Goal: Task Accomplishment & Management: Use online tool/utility

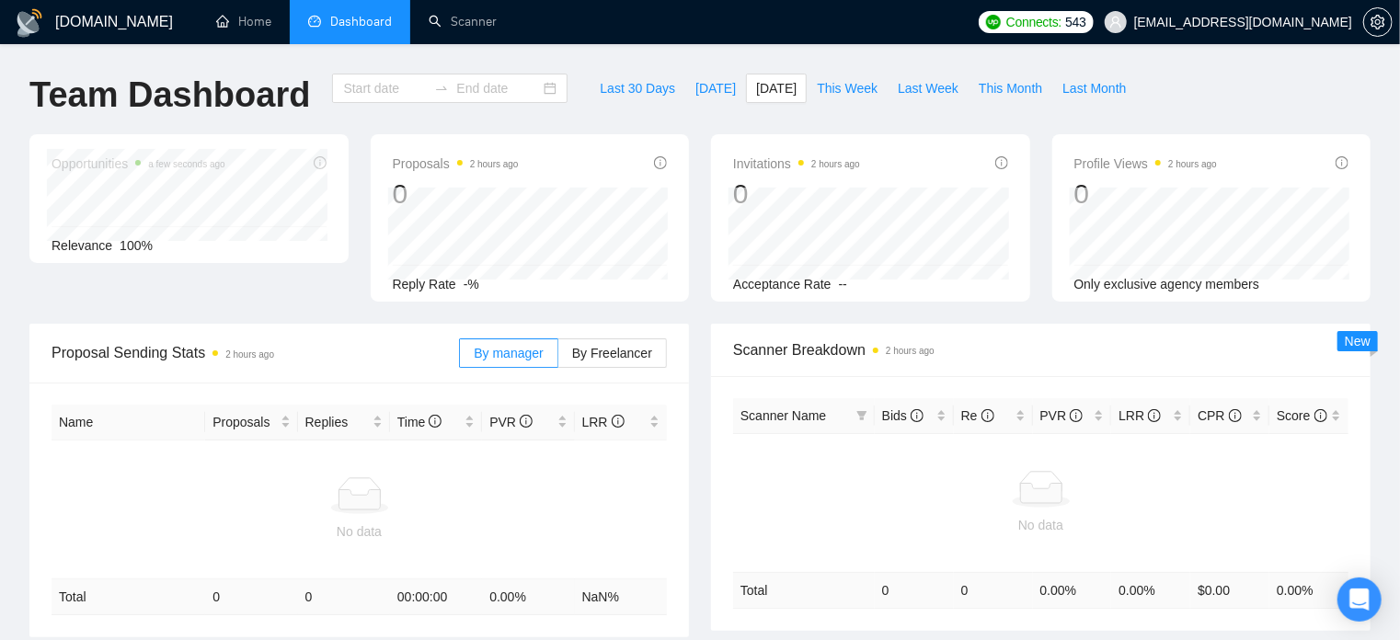
type input "[DATE]"
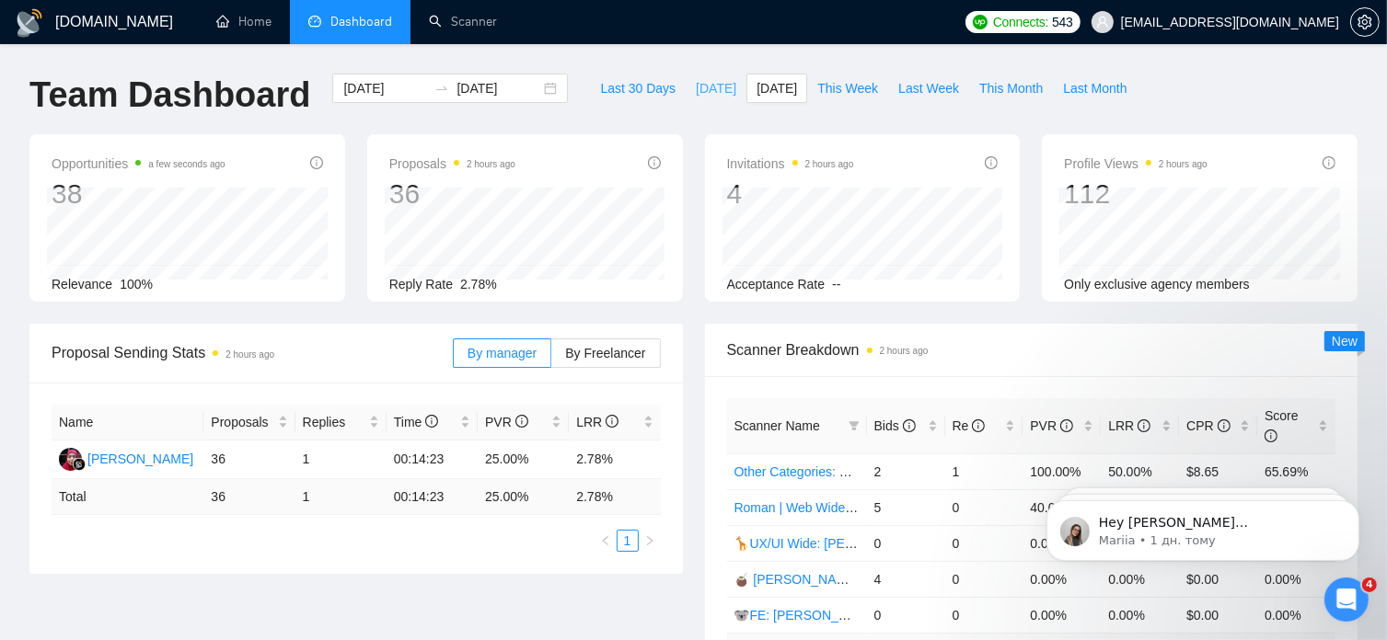
click at [696, 84] on span "Today" at bounding box center [716, 88] width 40 height 20
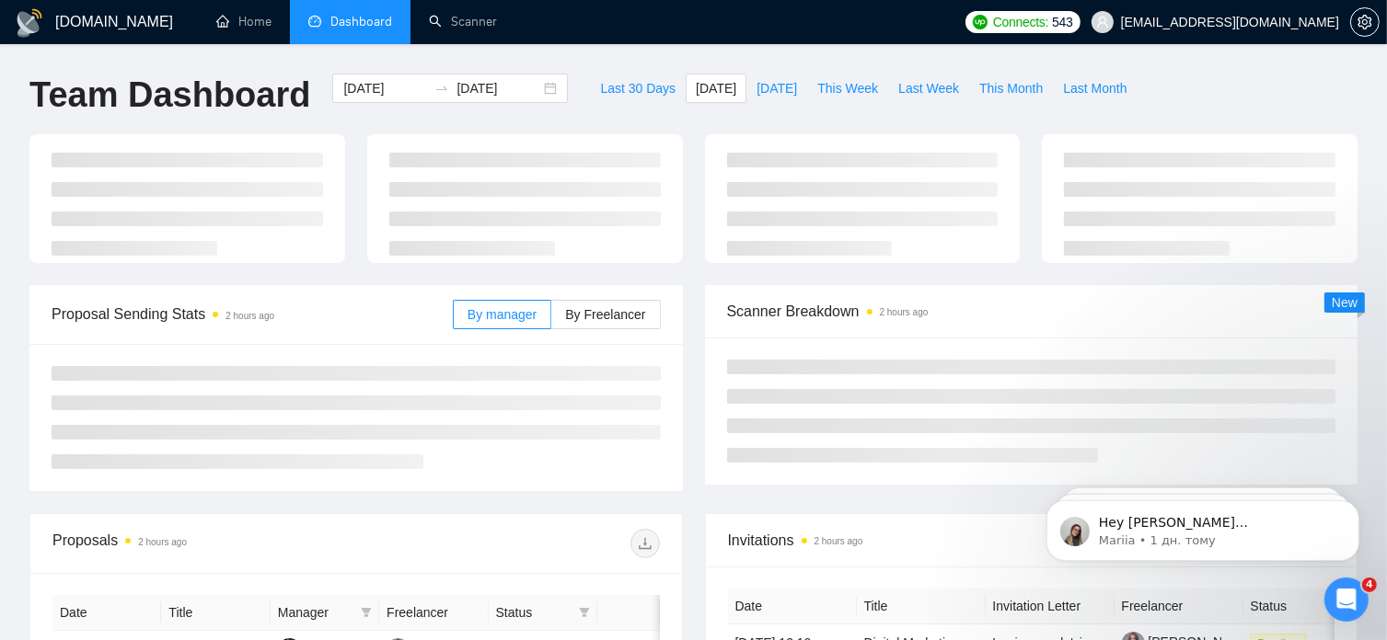
type input "2025-09-26"
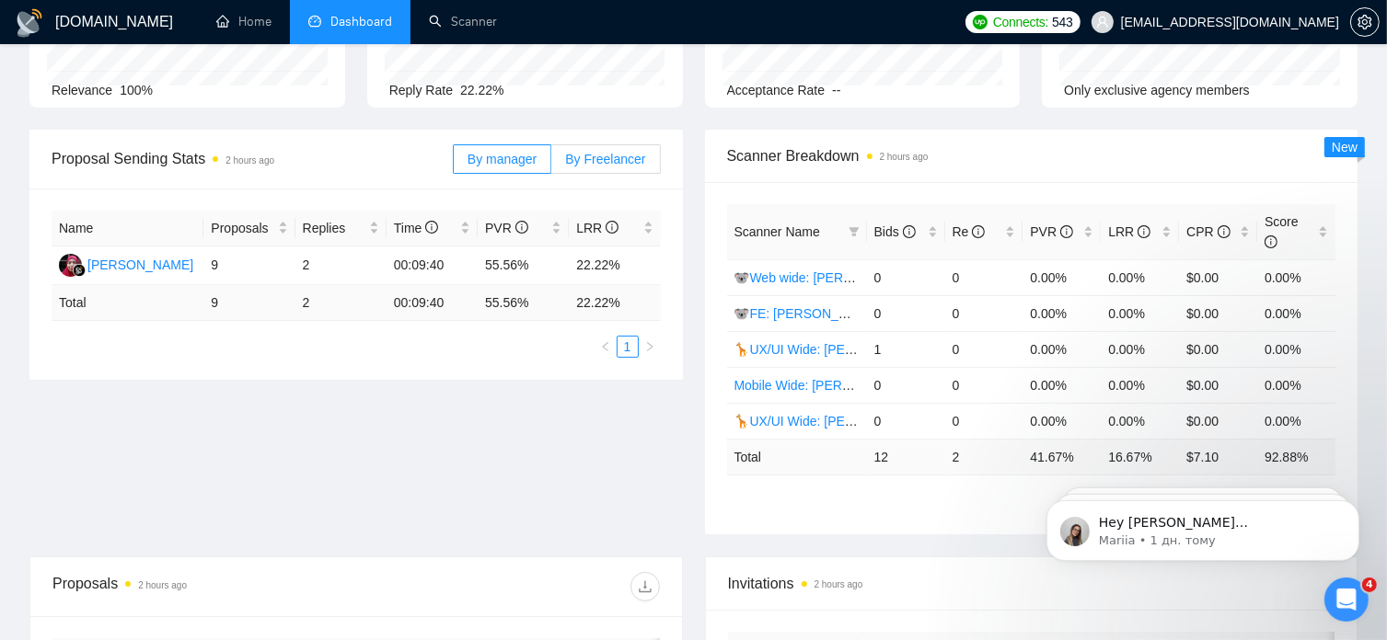
scroll to position [190, 0]
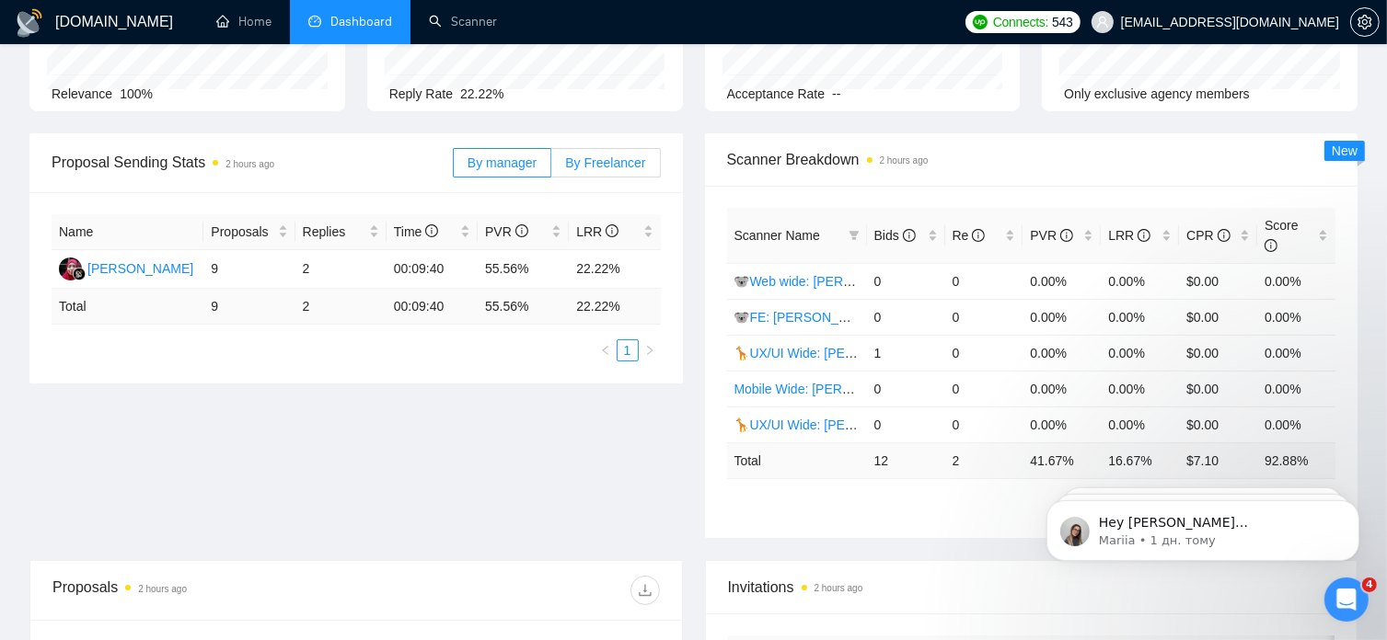
click at [618, 167] on span "By Freelancer" at bounding box center [605, 162] width 80 height 15
click at [551, 167] on input "By Freelancer" at bounding box center [551, 167] width 0 height 0
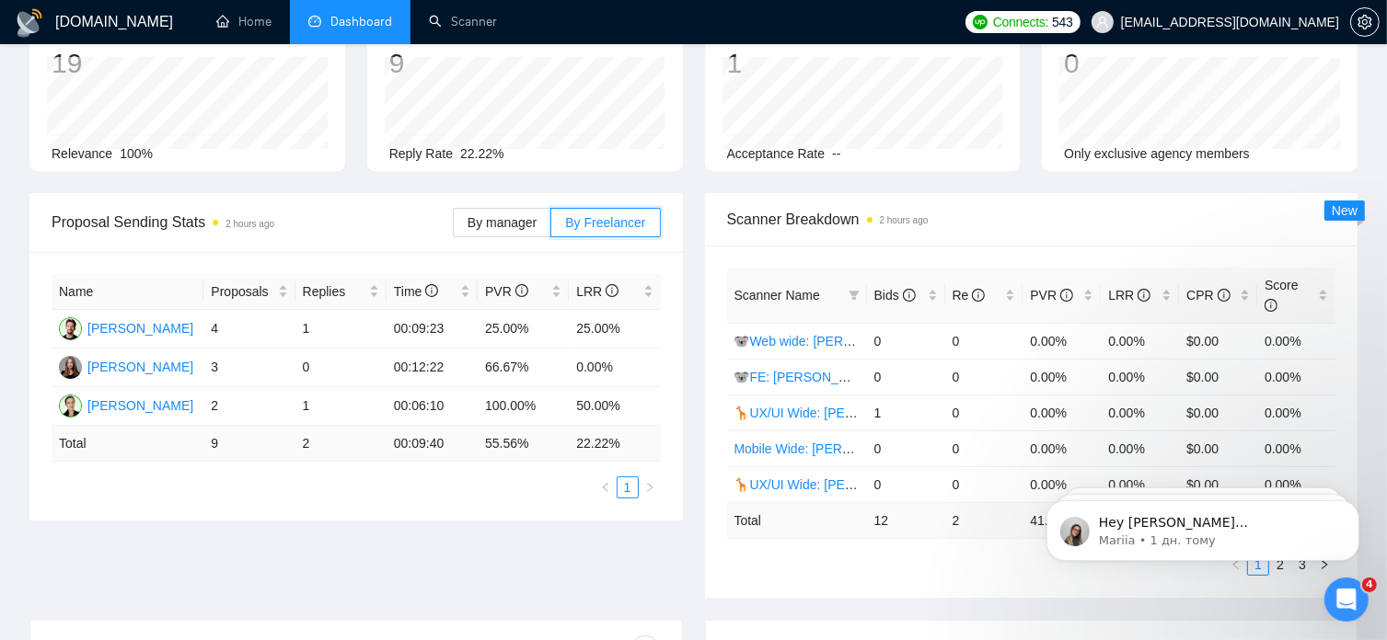
scroll to position [0, 0]
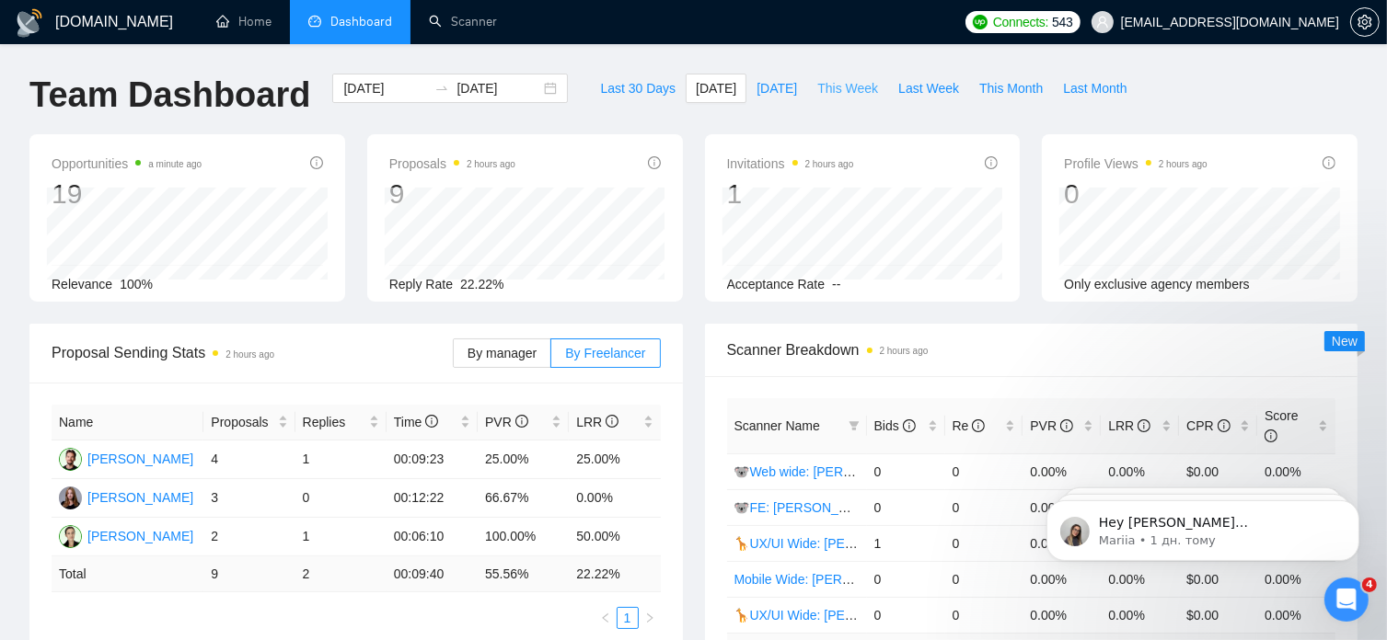
click at [847, 86] on span "This Week" at bounding box center [847, 88] width 61 height 20
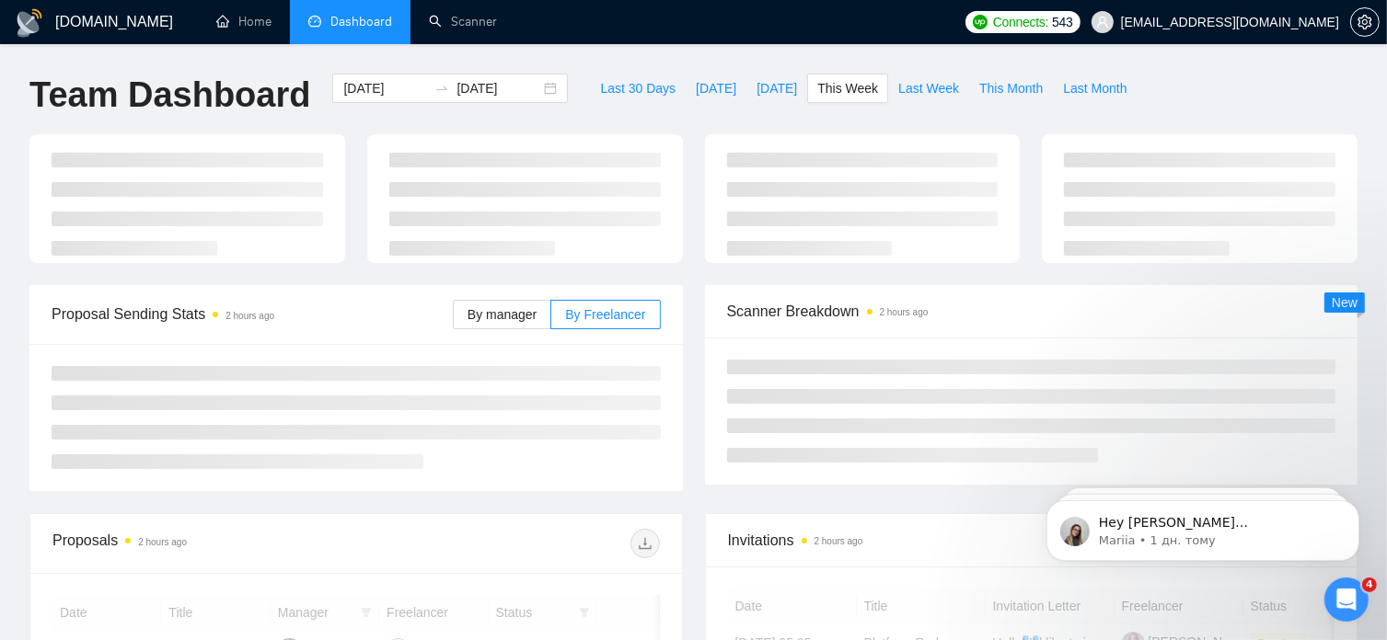
type input "2025-09-22"
type input "2025-09-28"
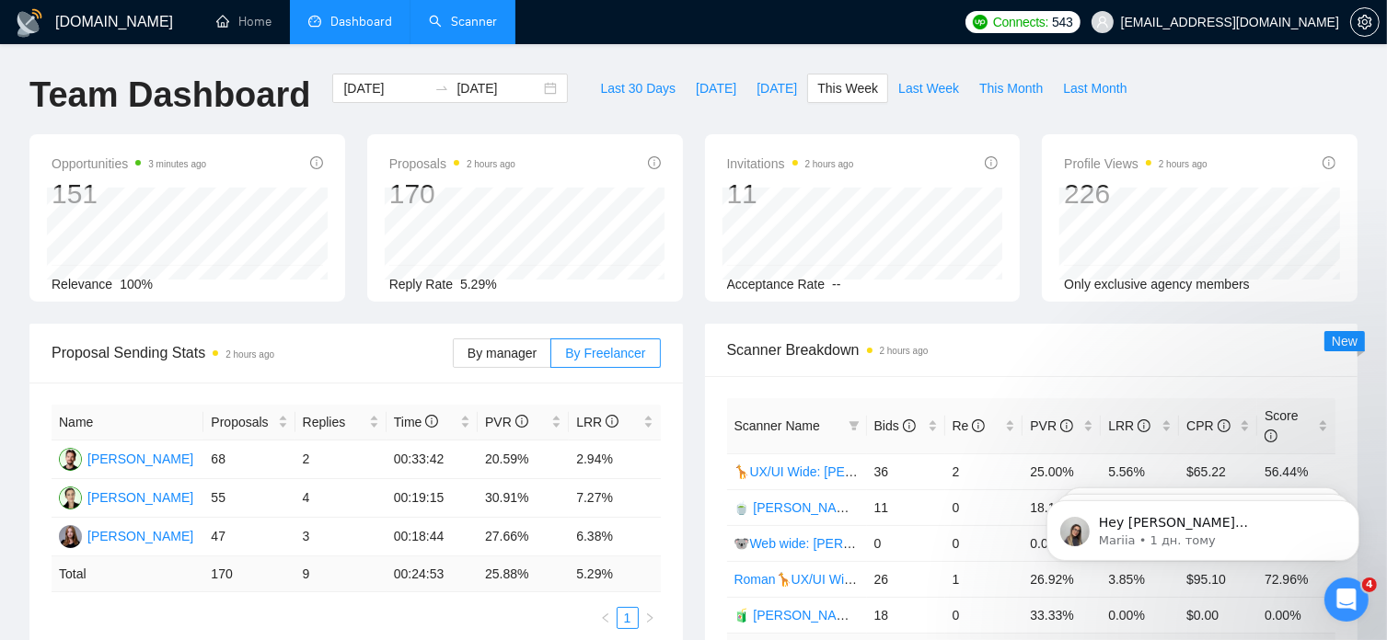
click at [479, 29] on link "Scanner" at bounding box center [463, 22] width 68 height 16
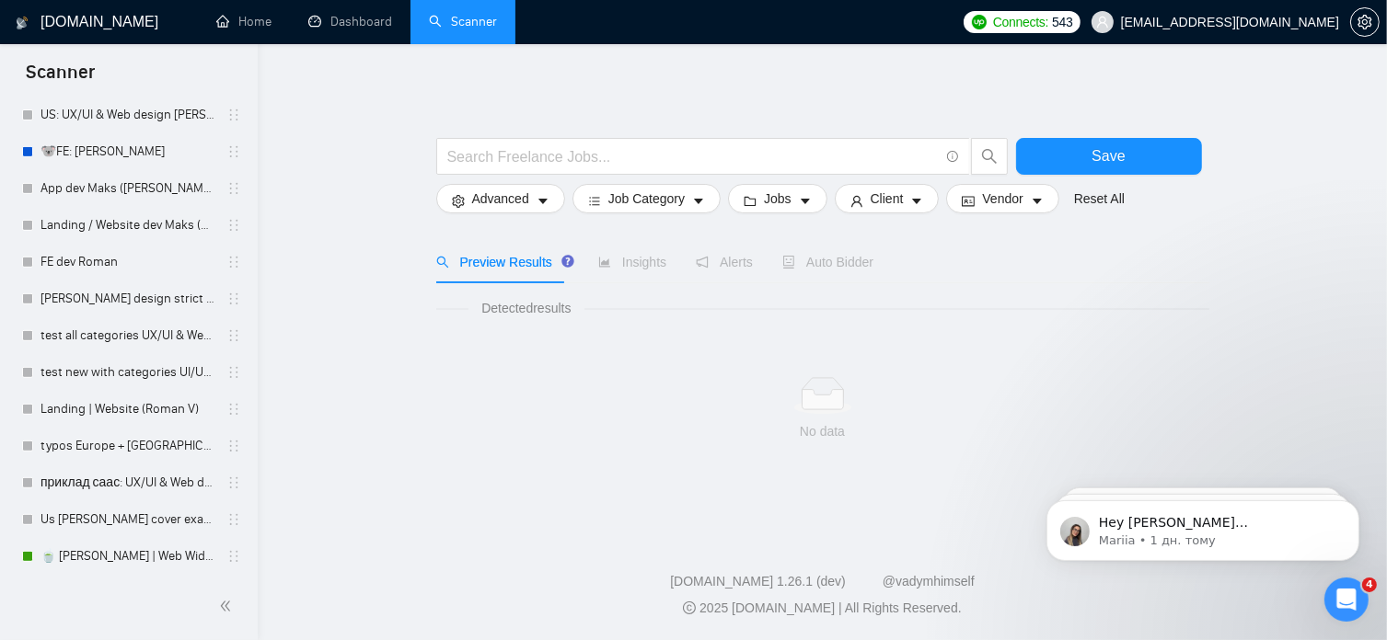
scroll to position [866, 0]
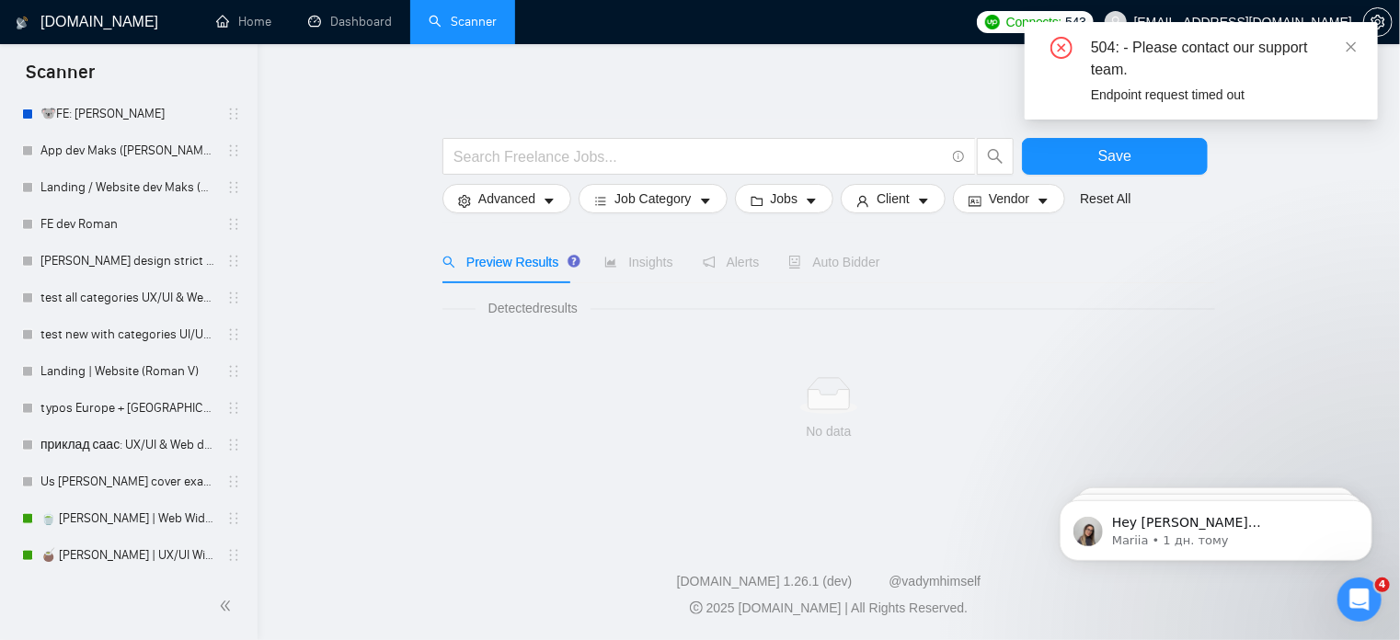
click at [1054, 41] on icon "close-circle" at bounding box center [1062, 48] width 22 height 22
click at [1065, 43] on icon "close-circle" at bounding box center [1062, 48] width 22 height 22
click at [1064, 49] on icon "close-circle" at bounding box center [1062, 48] width 22 height 22
click at [330, 286] on main "Save Advanced Job Category Jobs Client Vendor Reset All Preview Results Insight…" at bounding box center [829, 286] width 1084 height 425
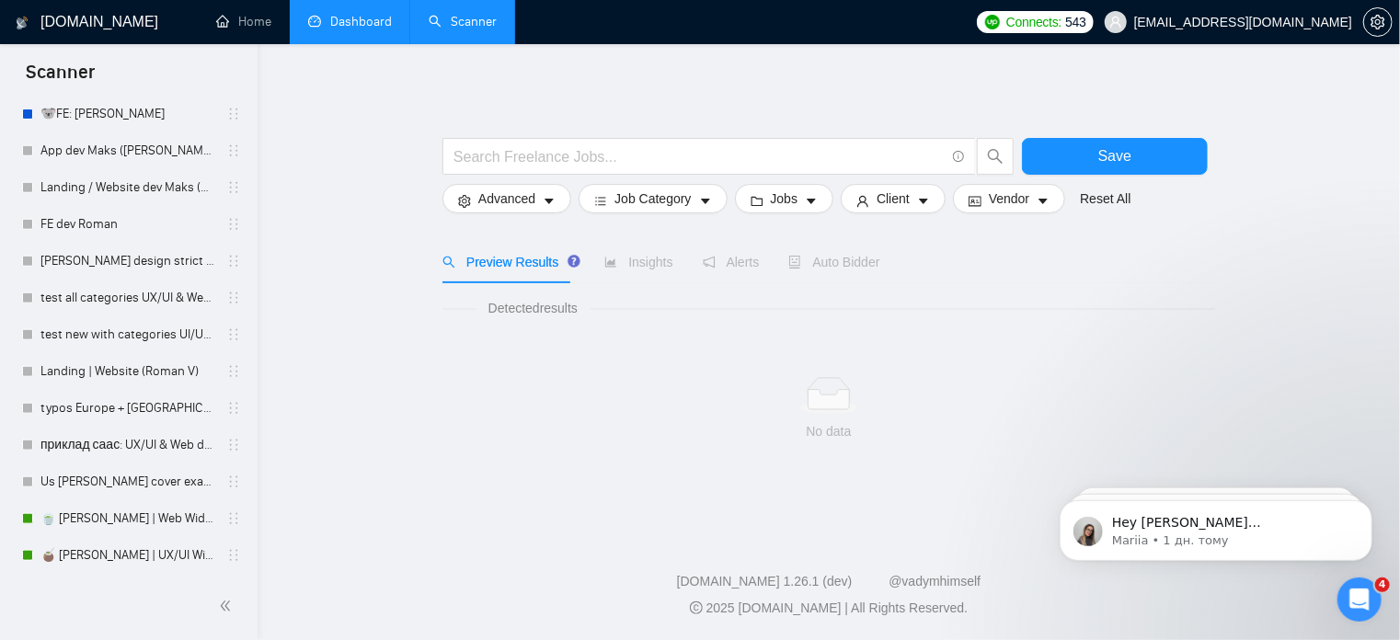
click at [378, 19] on link "Dashboard" at bounding box center [350, 22] width 84 height 16
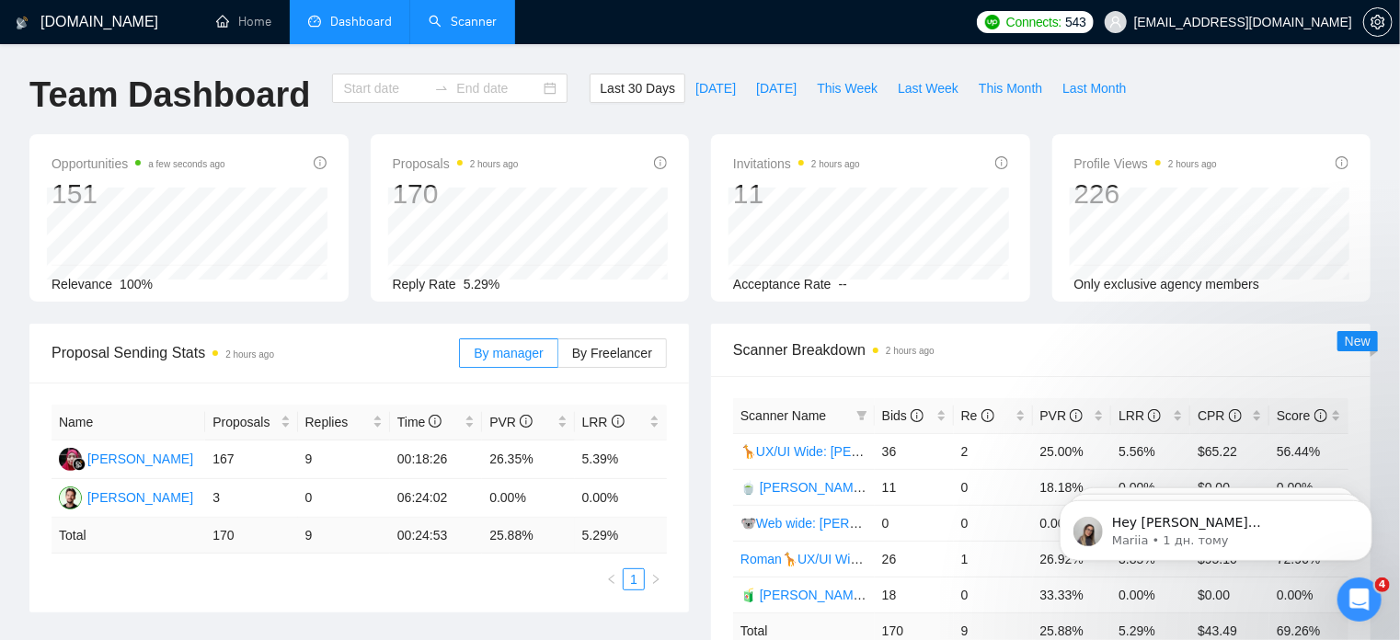
type input "2025-08-27"
type input "2025-09-26"
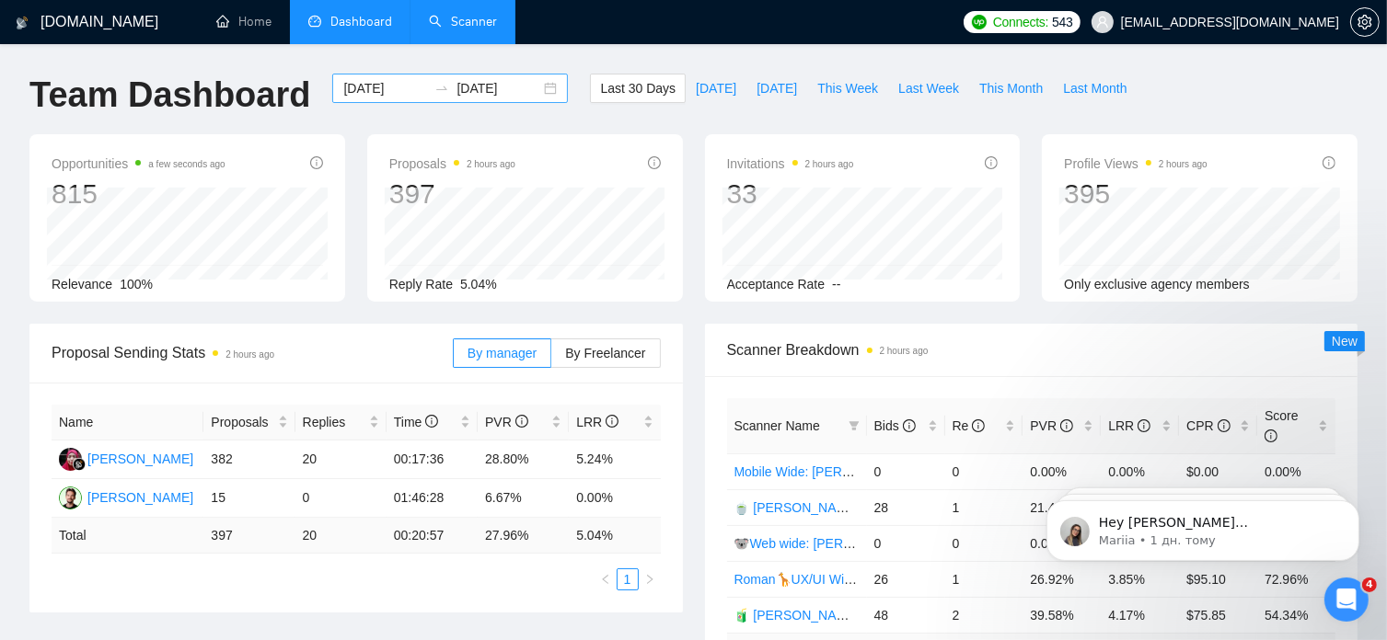
click at [544, 86] on div "2025-08-27 2025-09-26" at bounding box center [450, 88] width 236 height 29
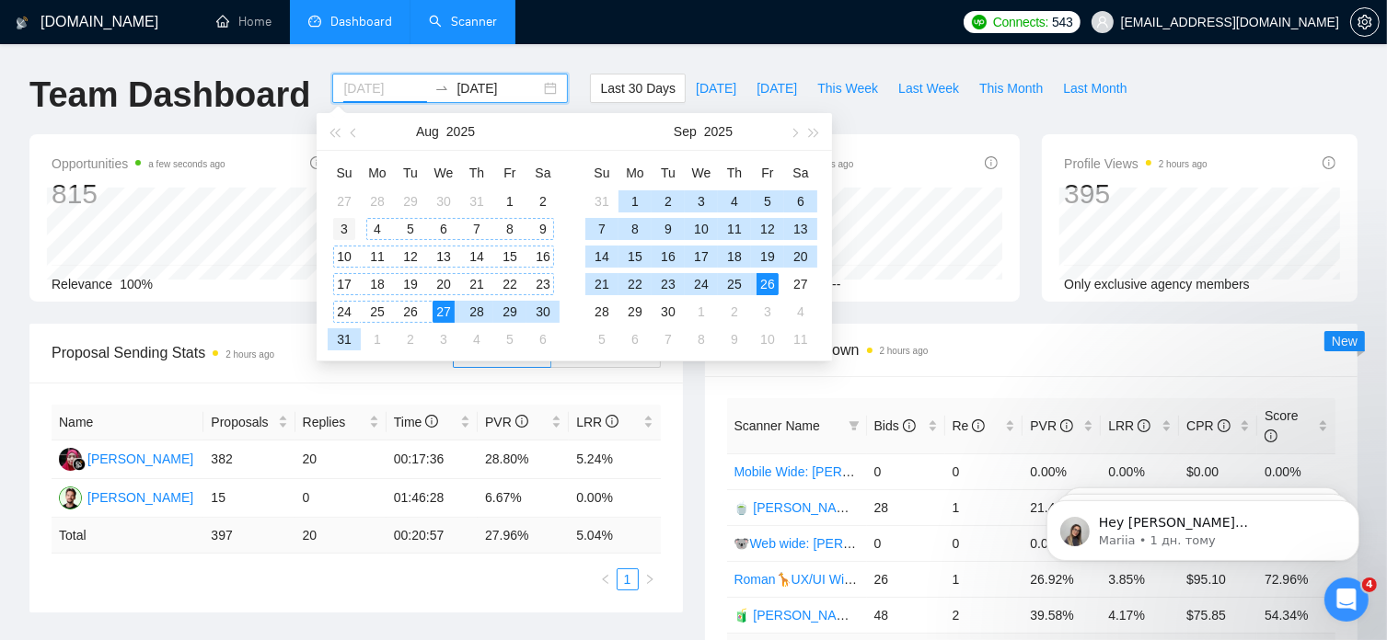
type input "2025-08-03"
click at [342, 224] on div "3" at bounding box center [344, 229] width 22 height 22
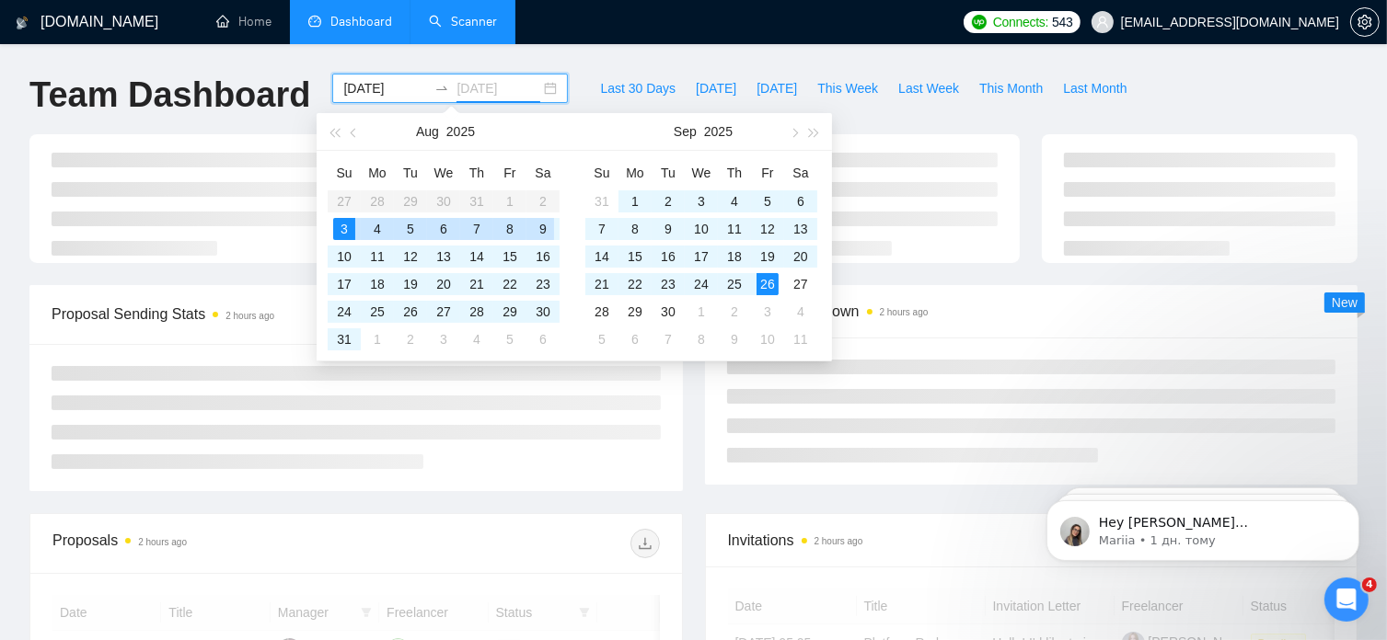
type input "2025-08-09"
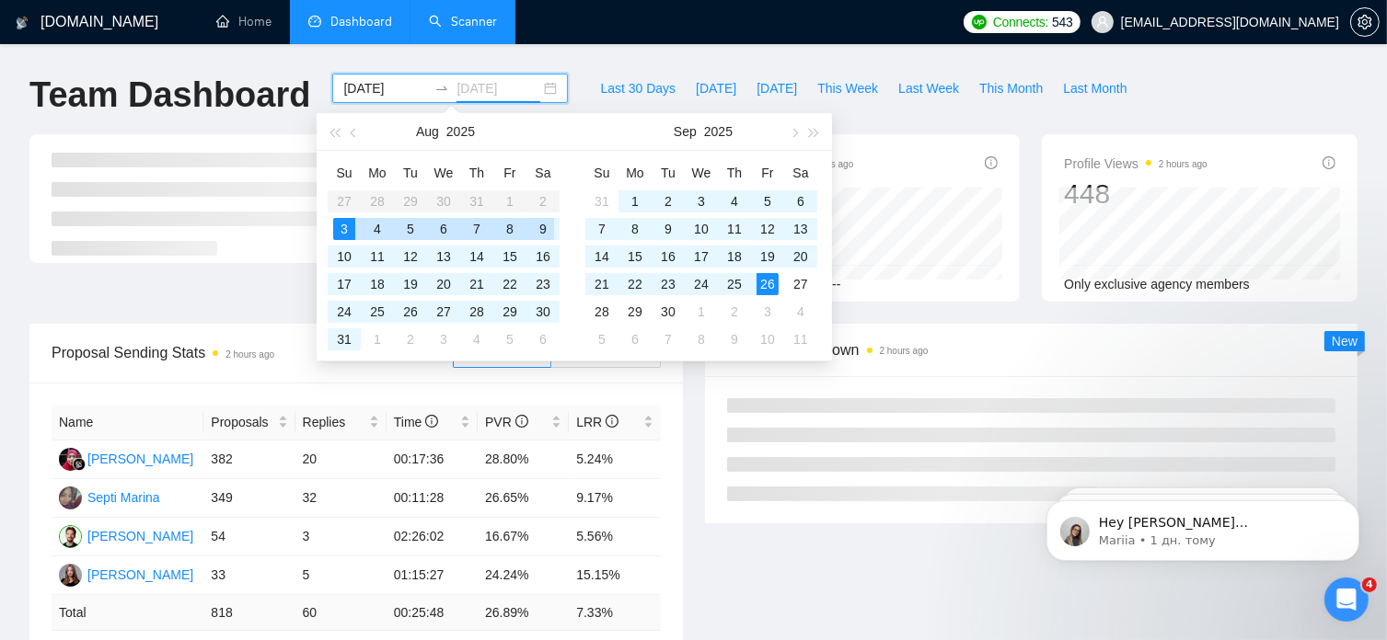
click at [542, 235] on div "9" at bounding box center [543, 229] width 22 height 22
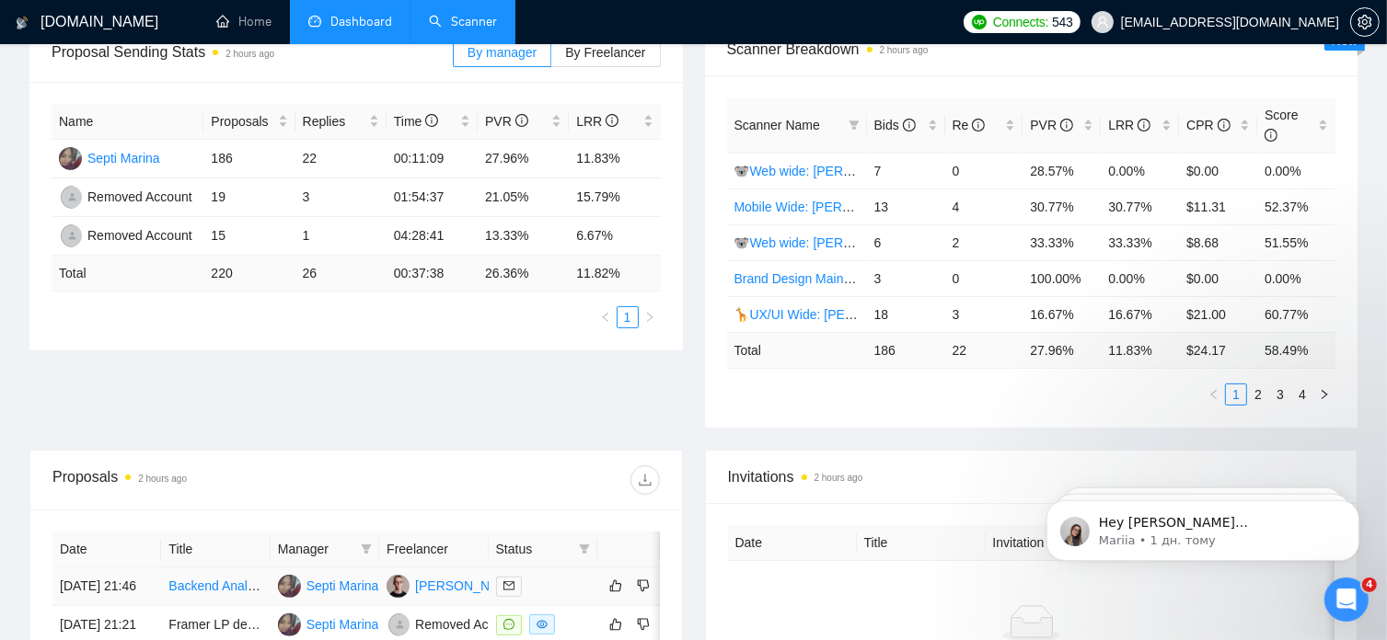
scroll to position [271, 0]
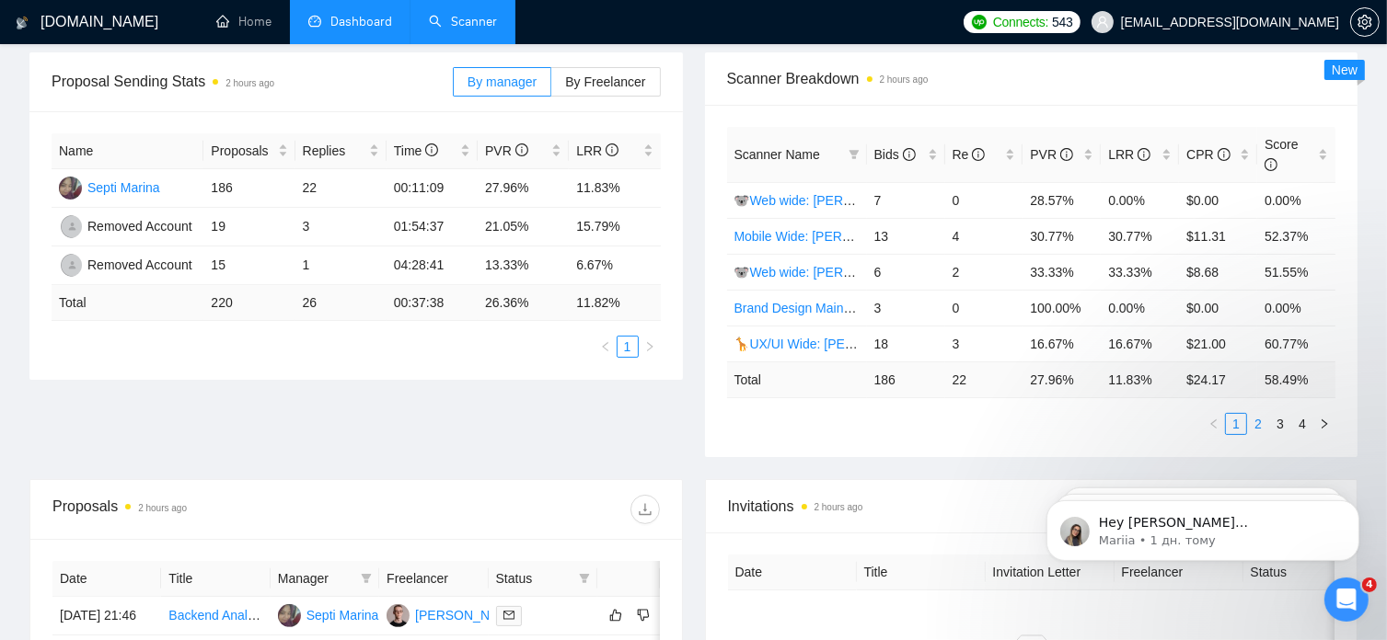
click at [1260, 414] on link "2" at bounding box center [1258, 424] width 20 height 20
click at [1283, 414] on link "3" at bounding box center [1280, 424] width 20 height 20
click at [795, 301] on link "🧉 [PERSON_NAME] | UX/UI Wide: 31/07 - Bid in Range" at bounding box center [898, 308] width 328 height 15
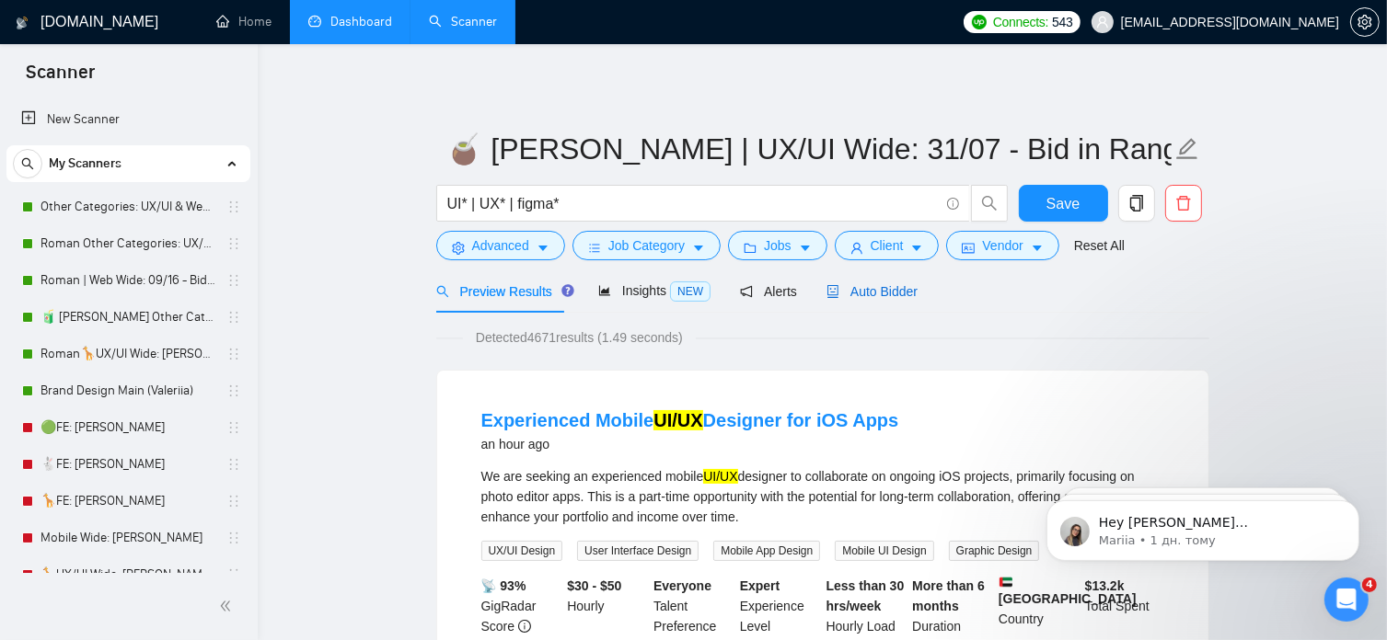
click at [888, 295] on span "Auto Bidder" at bounding box center [871, 291] width 91 height 15
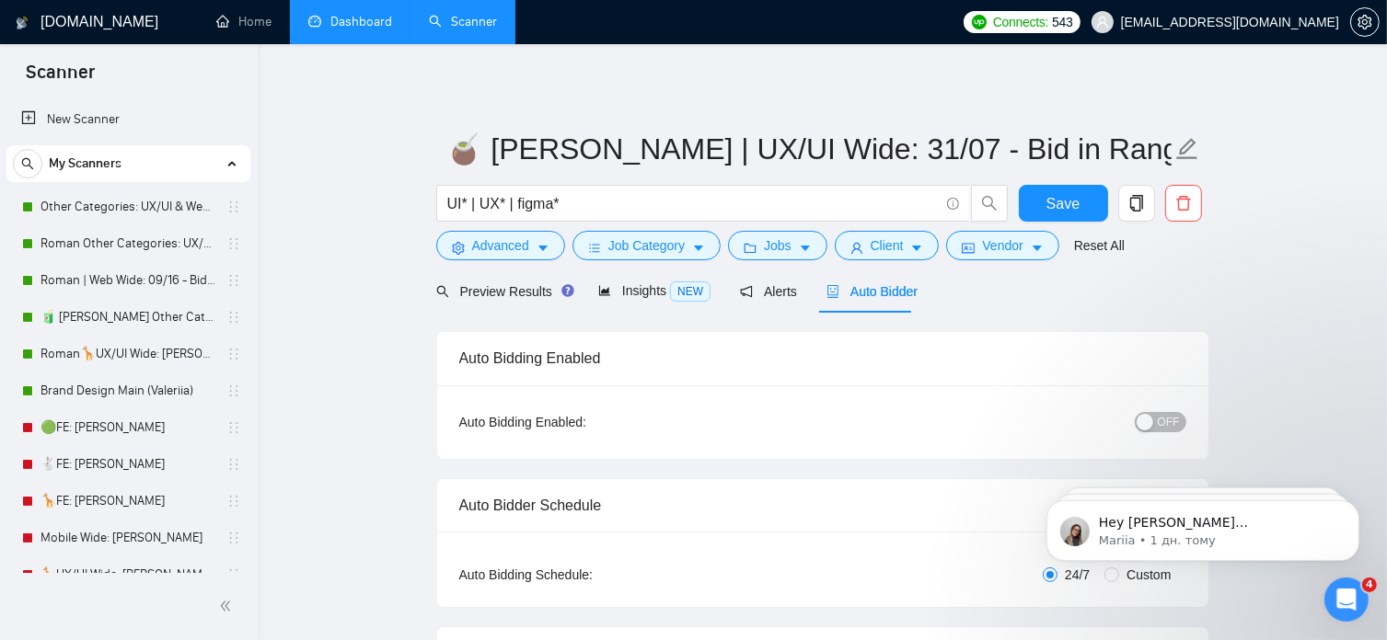
radio input "false"
radio input "true"
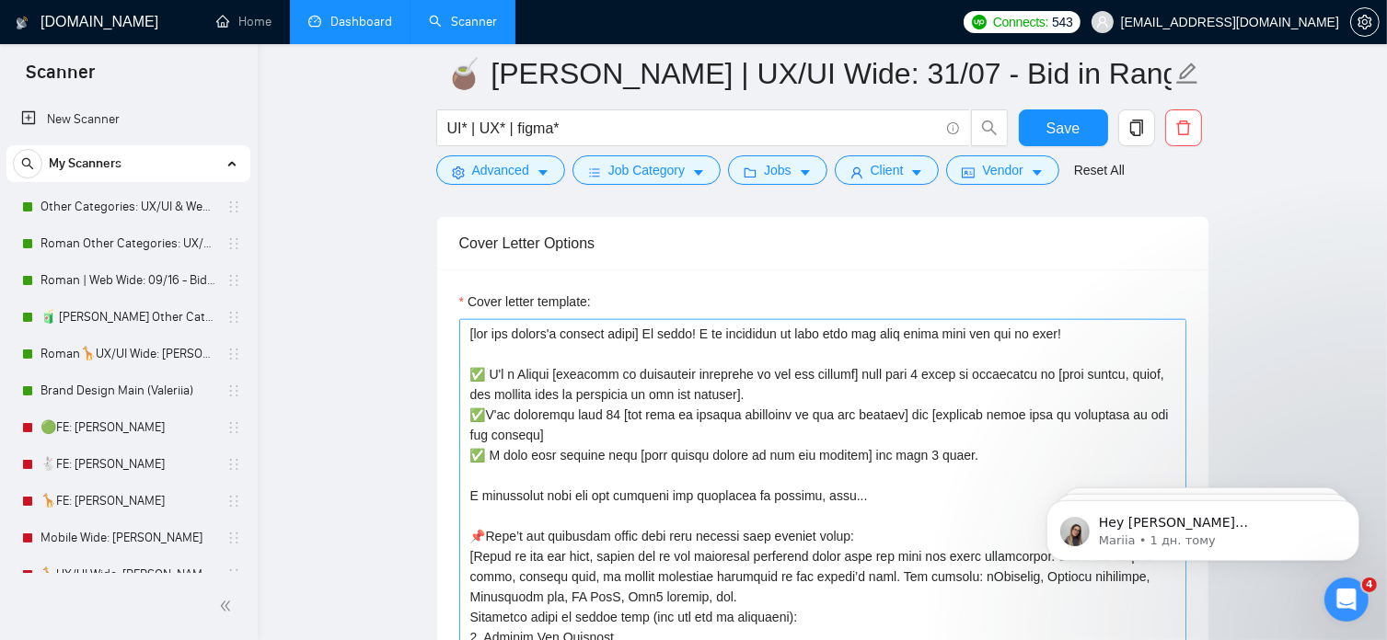
scroll to position [2162, 0]
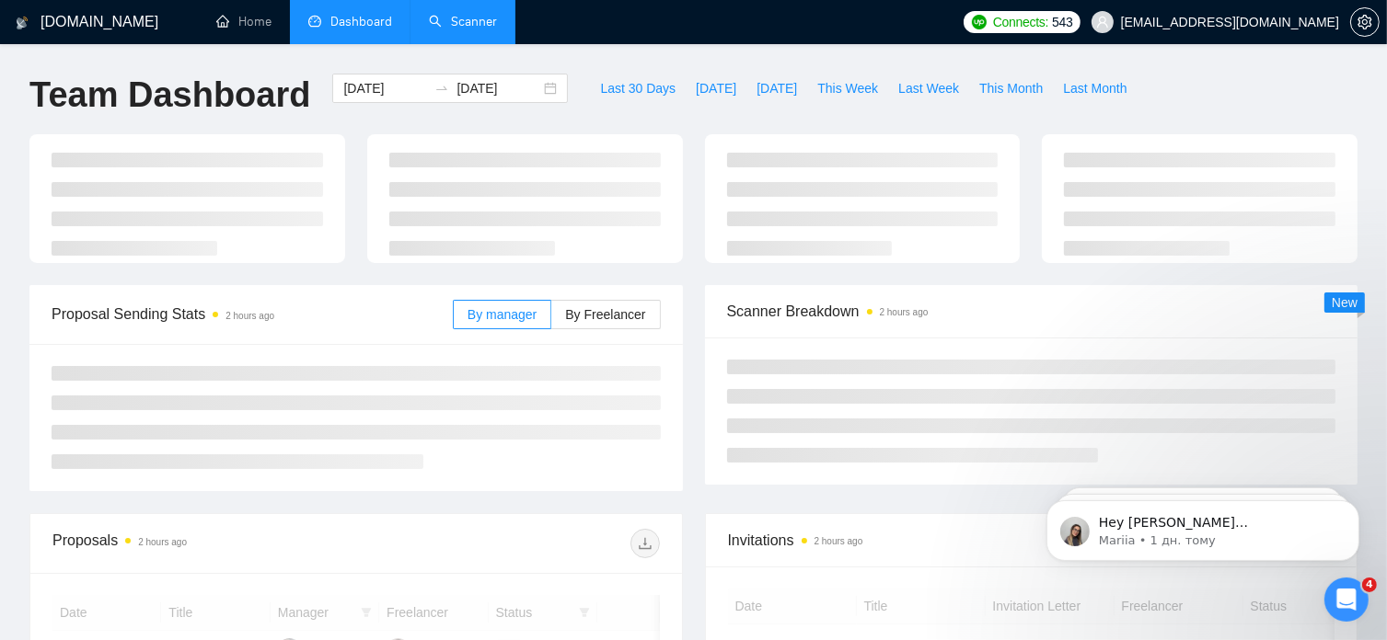
scroll to position [271, 0]
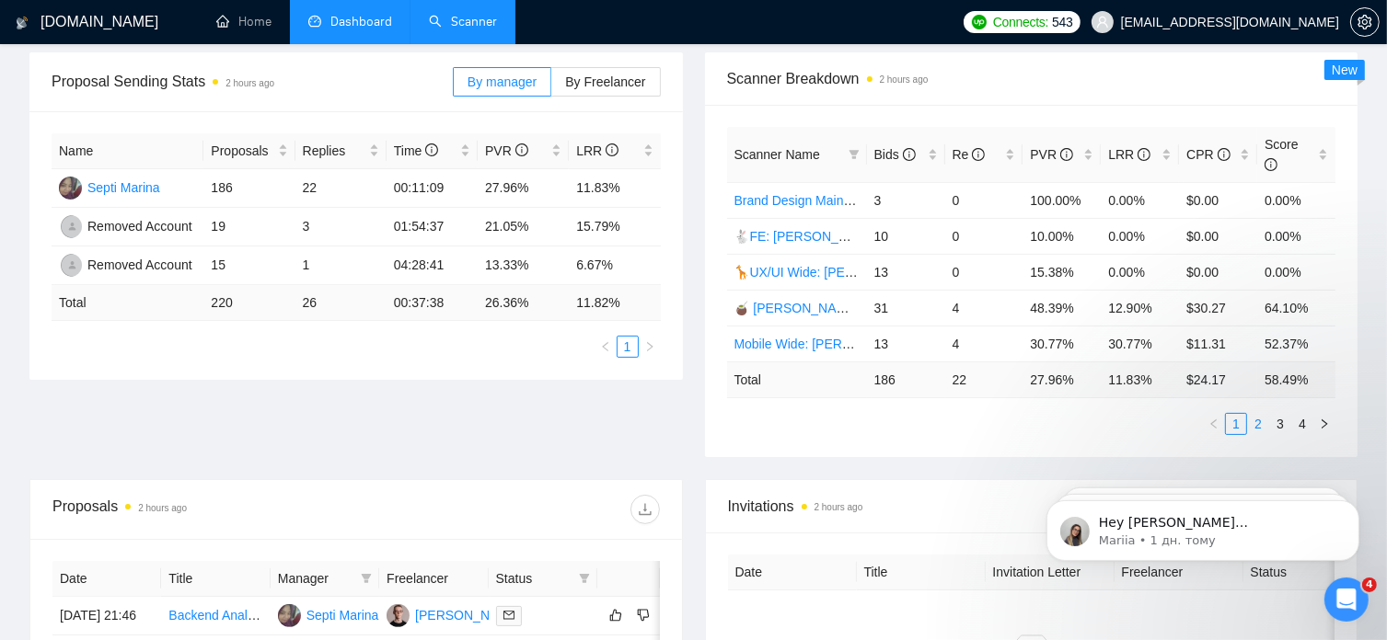
click at [1263, 414] on link "2" at bounding box center [1258, 424] width 20 height 20
click at [836, 193] on link "🦒UX/UI Wide: [PERSON_NAME] 03/07 quest" at bounding box center [867, 200] width 267 height 15
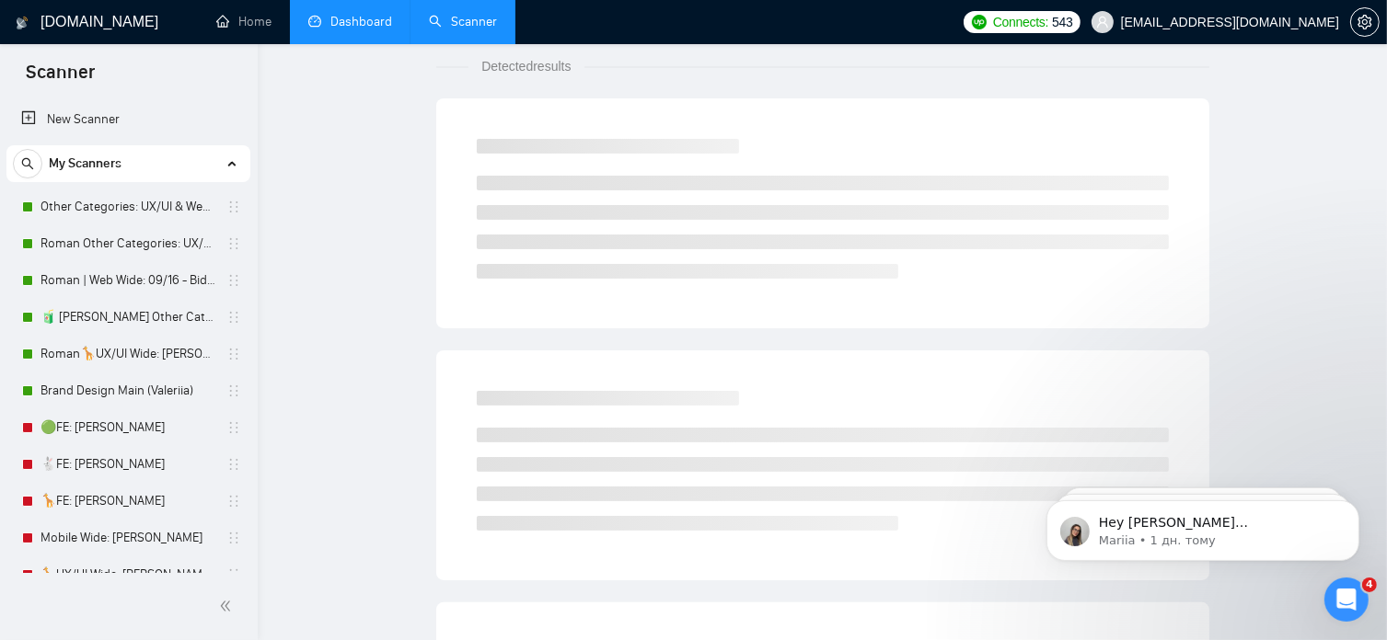
scroll to position [17, 0]
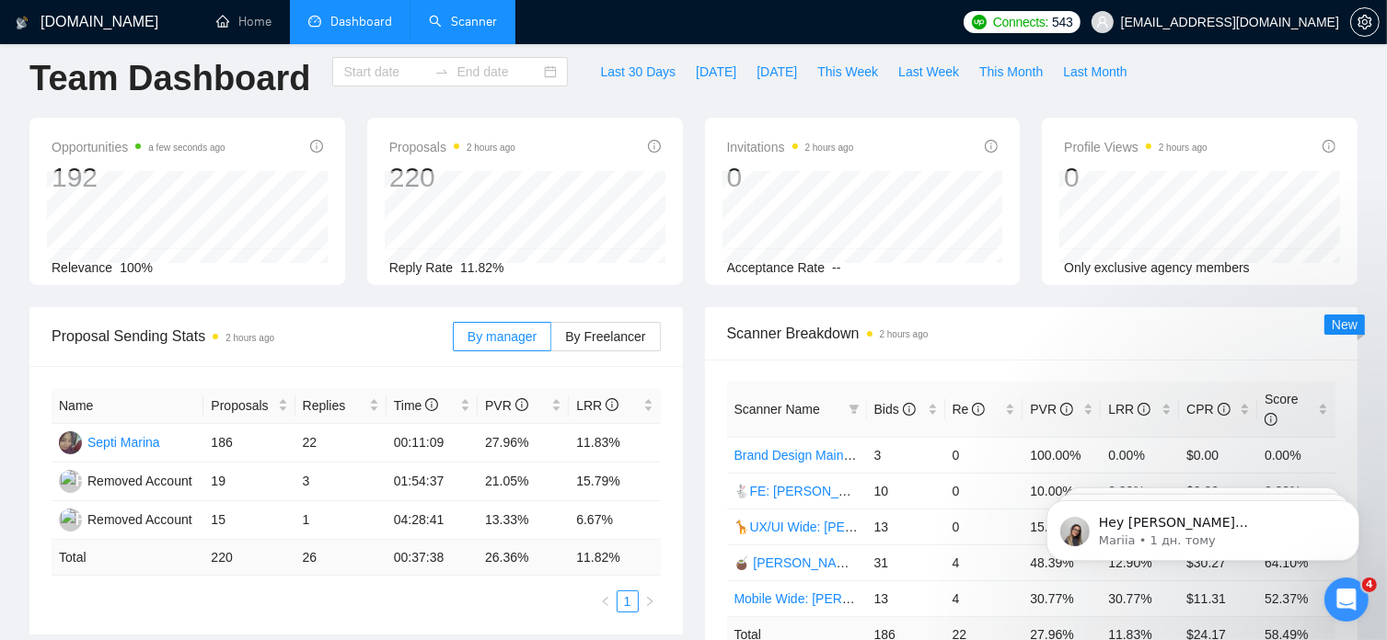
scroll to position [271, 0]
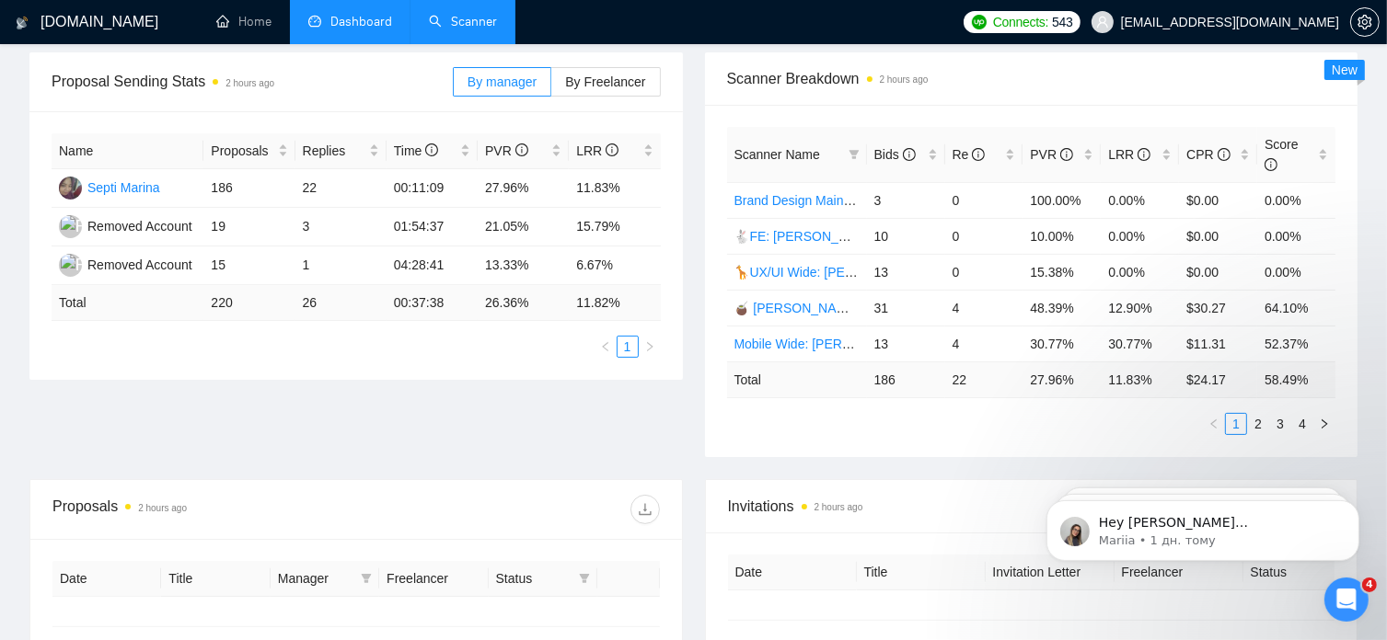
type input "2025-08-03"
type input "2025-08-09"
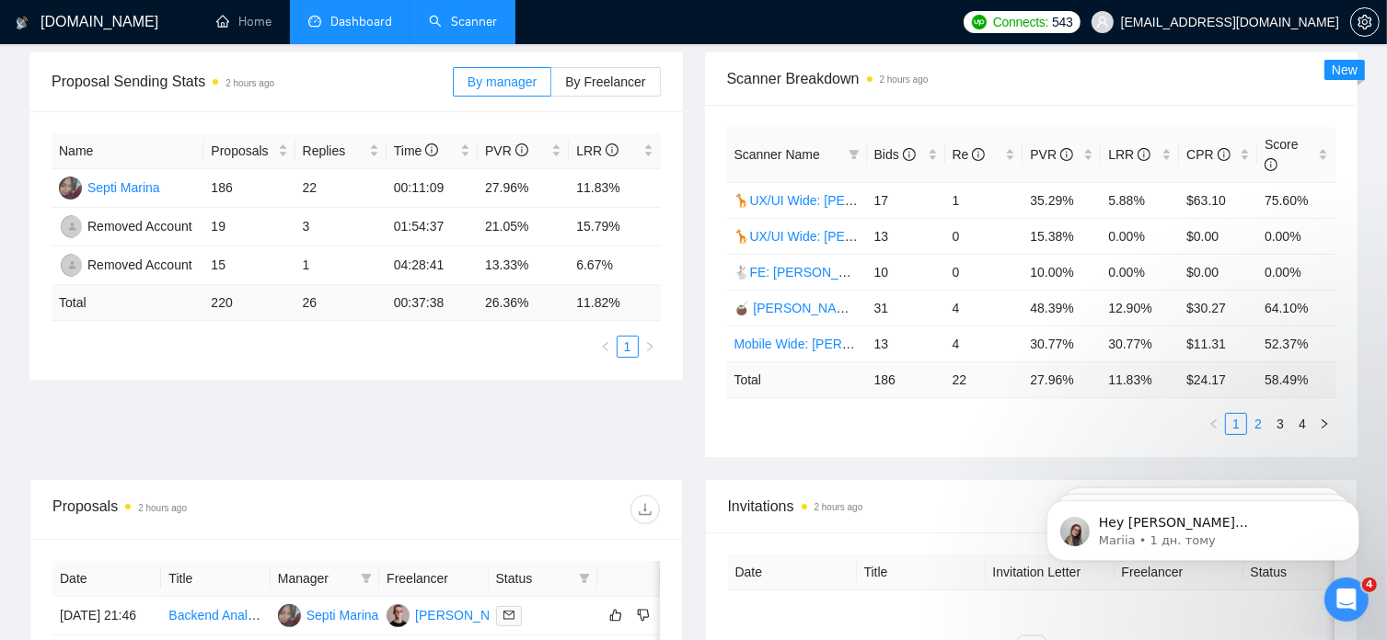
click at [1259, 414] on link "2" at bounding box center [1258, 424] width 20 height 20
click at [1283, 414] on link "3" at bounding box center [1280, 424] width 20 height 20
click at [799, 229] on link "🦒UX/UI Wide: [PERSON_NAME] 03/07 old" at bounding box center [860, 236] width 253 height 15
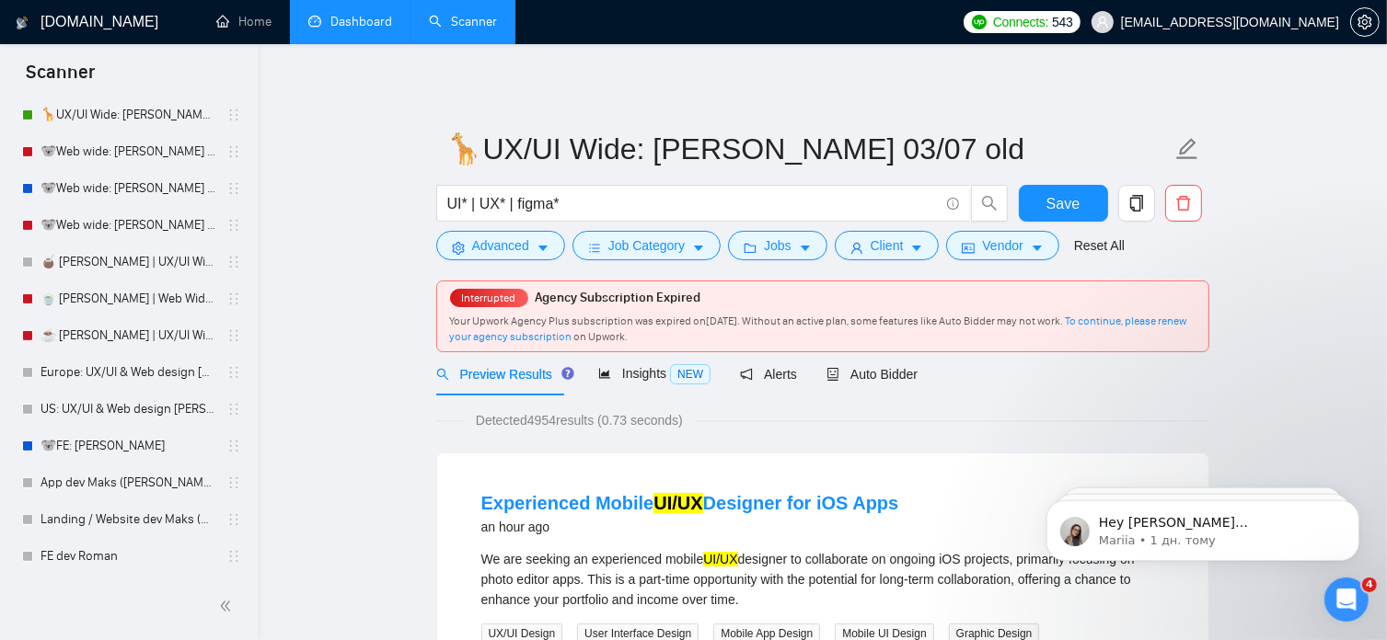
scroll to position [518, 0]
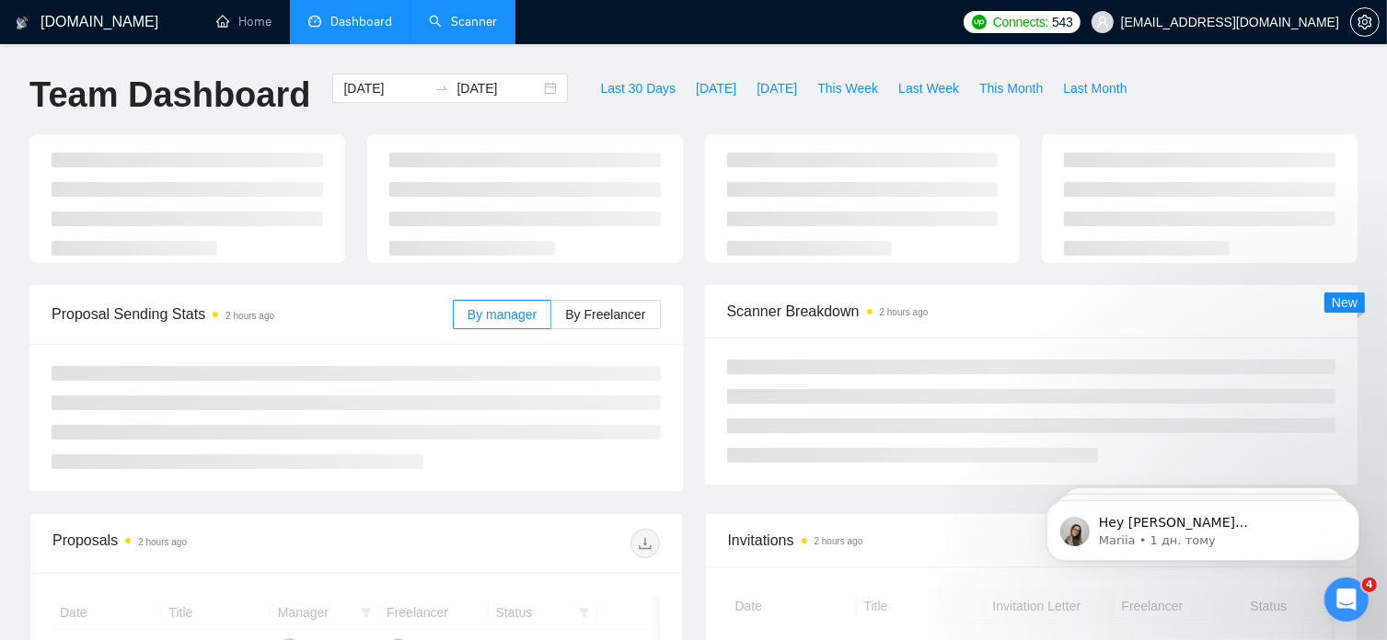
scroll to position [271, 0]
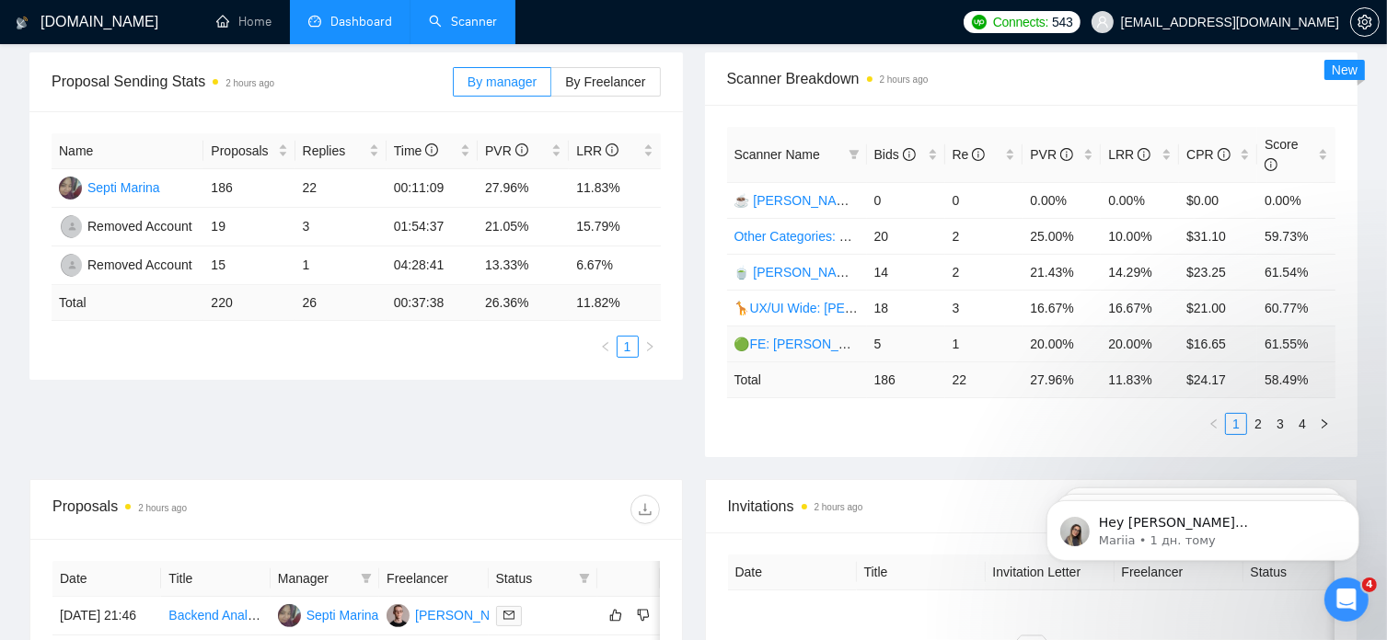
click at [777, 337] on link "🟢FE: [PERSON_NAME]" at bounding box center [806, 344] width 145 height 15
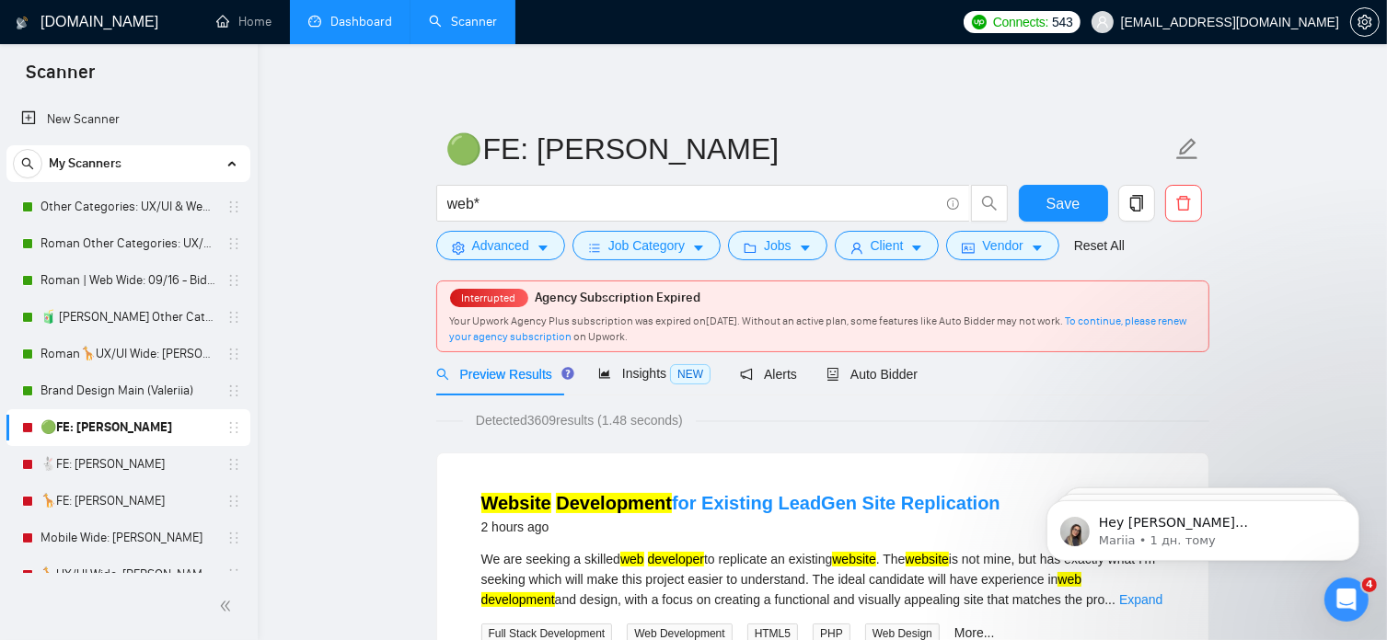
click at [752, 321] on span "Your Upwork Agency Plus subscription was expired on August 31, 2025 . Without a…" at bounding box center [818, 329] width 737 height 29
click at [869, 371] on span "Auto Bidder" at bounding box center [871, 374] width 91 height 15
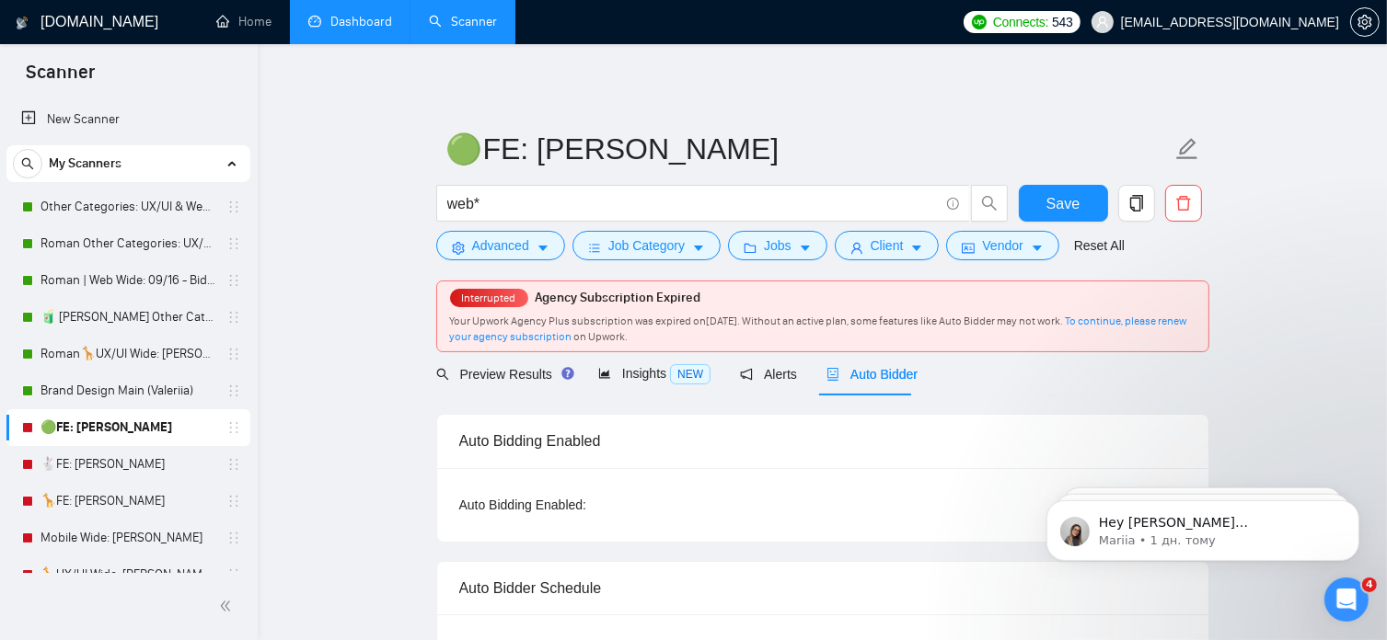
radio input "false"
radio input "true"
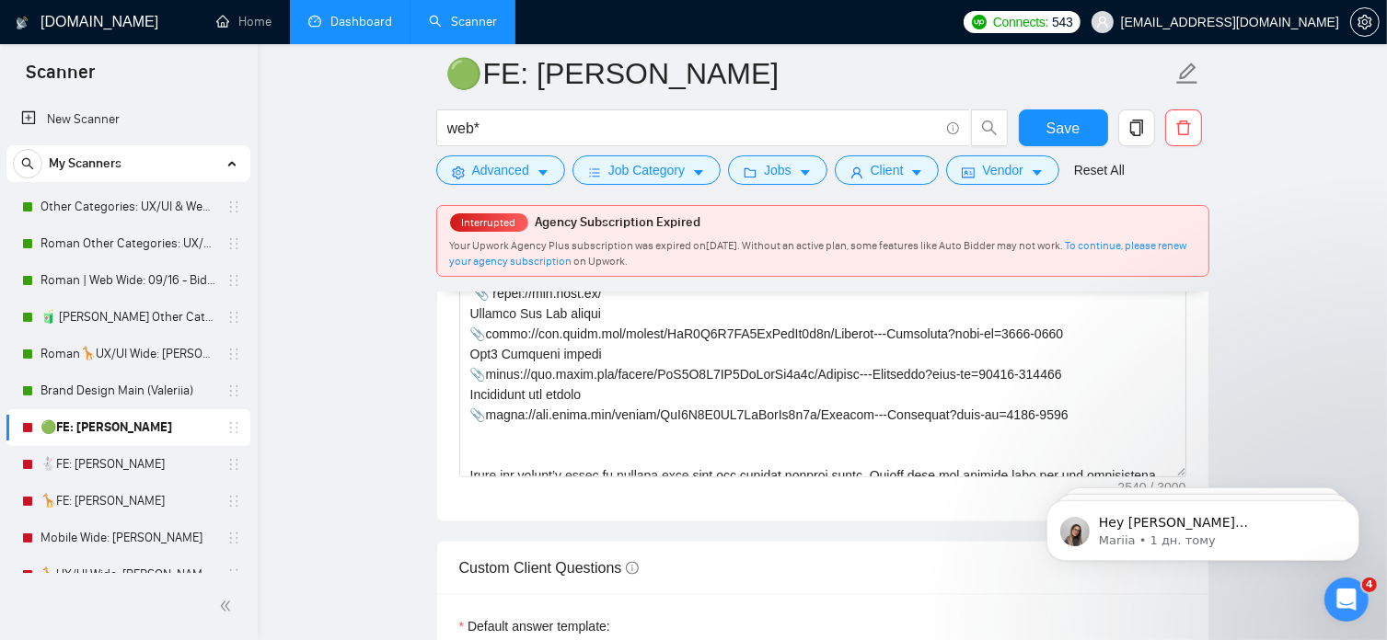
scroll to position [515, 0]
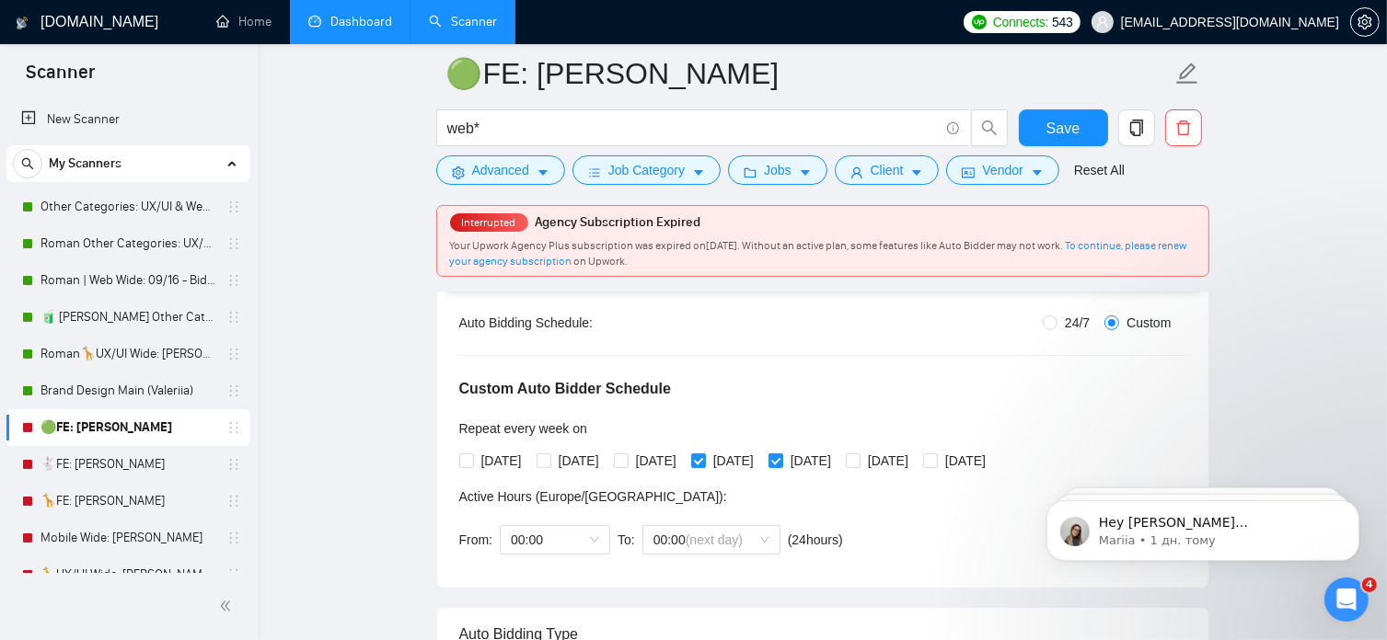
click at [366, 14] on link "Dashboard" at bounding box center [350, 22] width 84 height 16
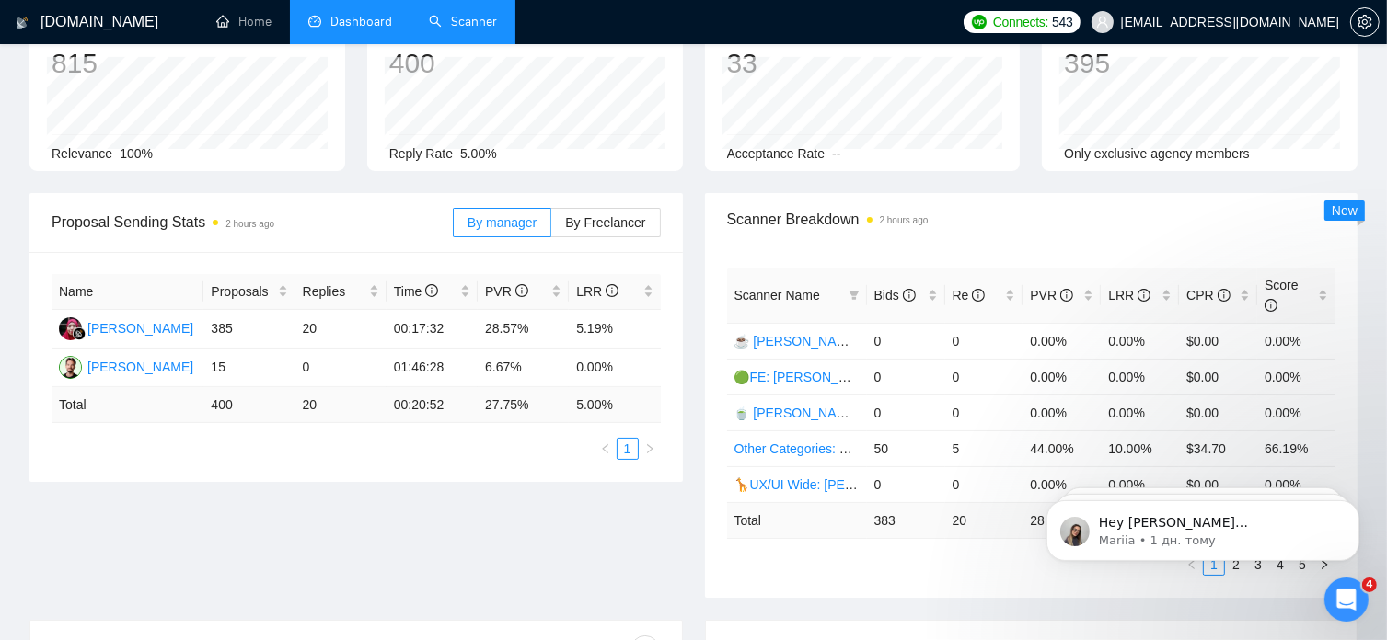
scroll to position [175, 0]
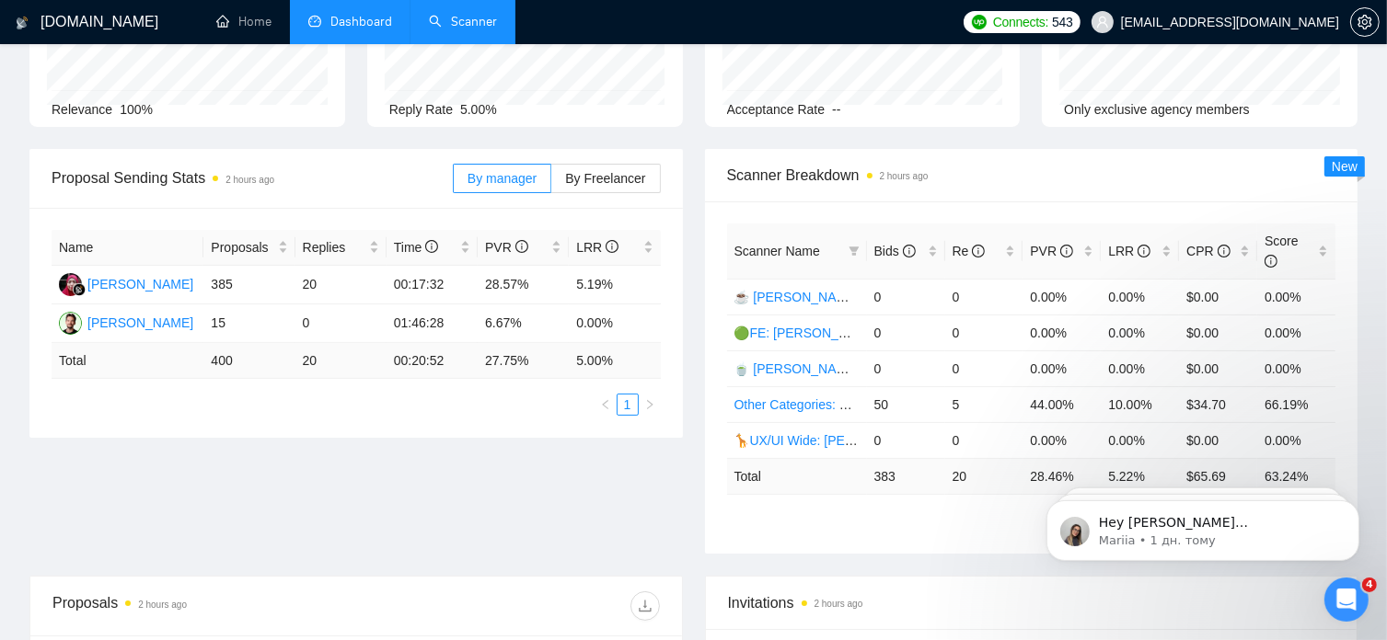
click at [464, 22] on link "Scanner" at bounding box center [463, 22] width 68 height 16
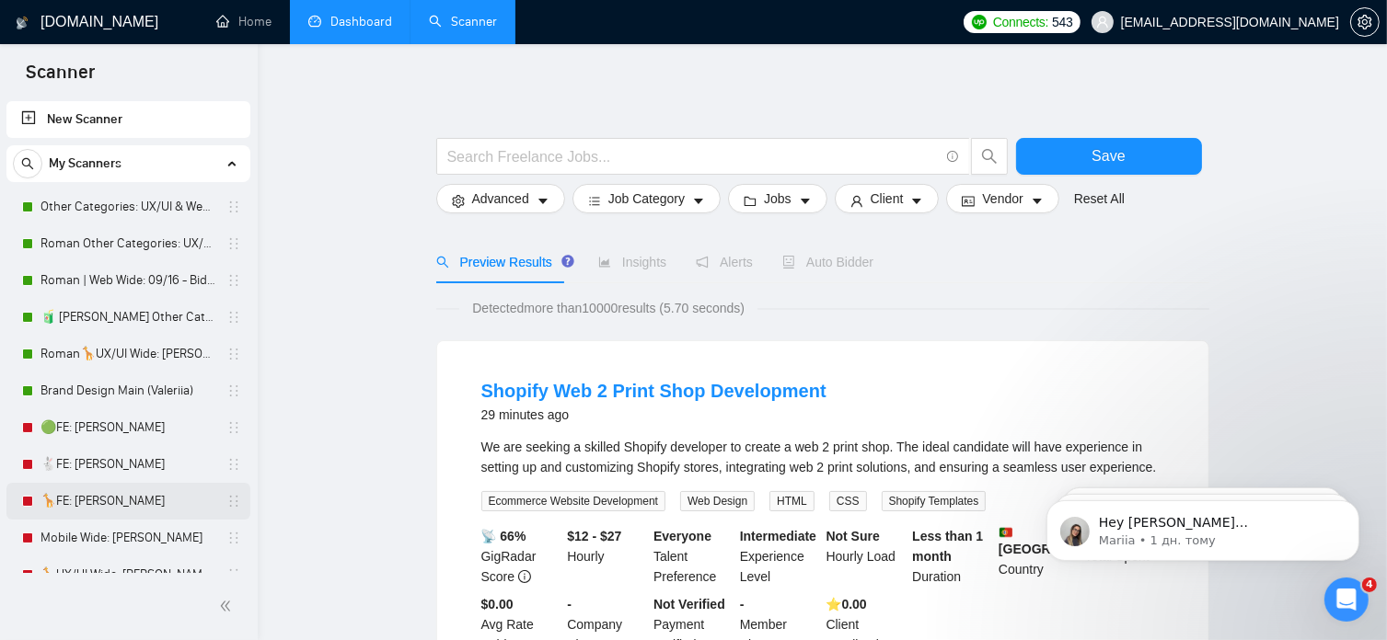
click at [99, 498] on link "🦒FE: [PERSON_NAME]" at bounding box center [127, 501] width 175 height 37
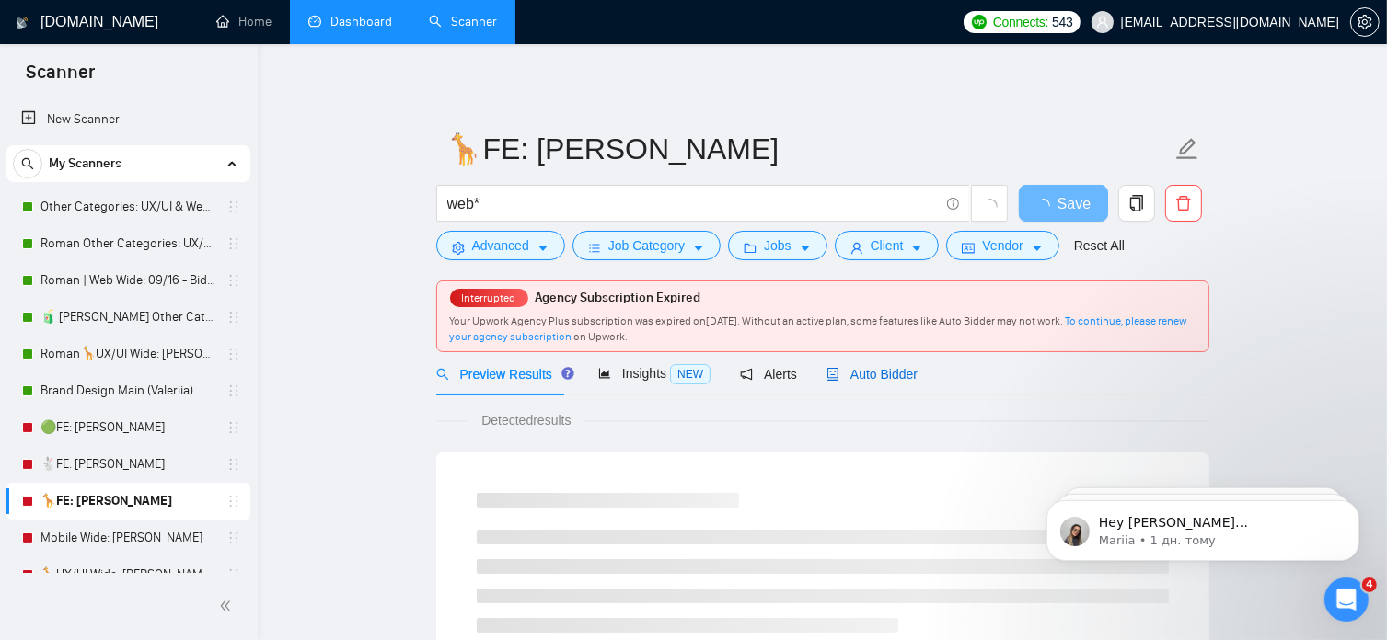
click at [871, 374] on span "Auto Bidder" at bounding box center [871, 374] width 91 height 15
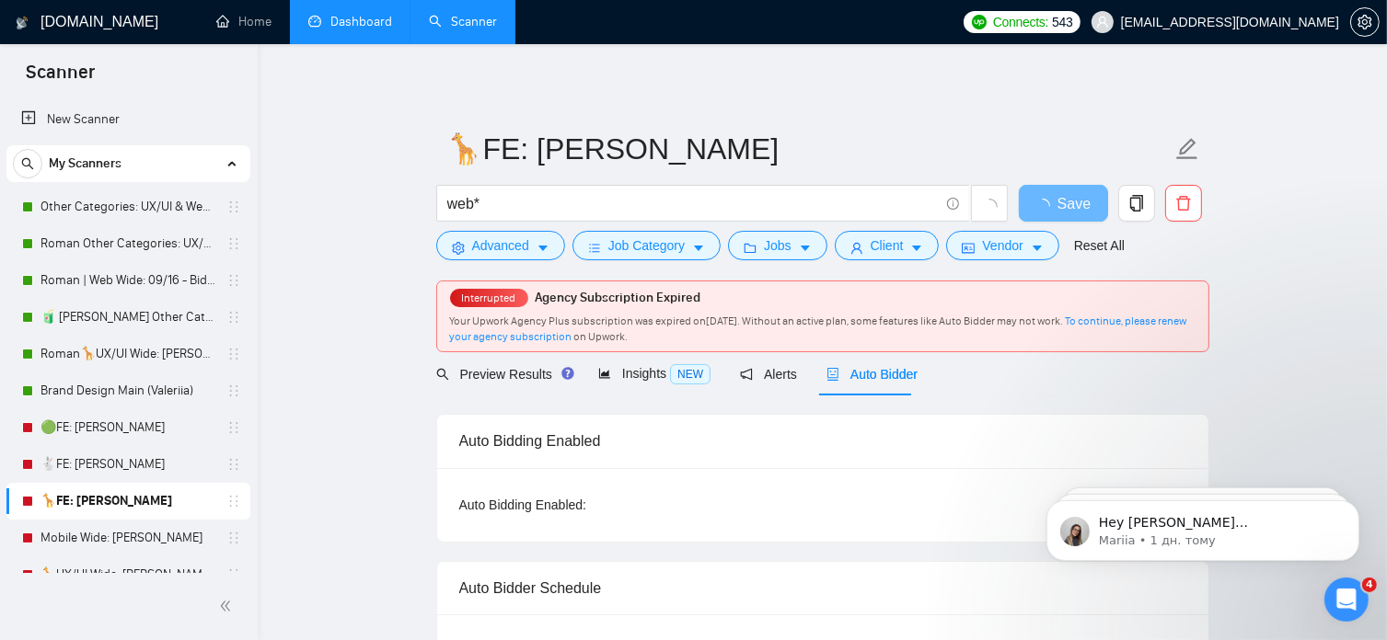
radio input "false"
radio input "true"
click at [110, 424] on link "🟢FE: [PERSON_NAME]" at bounding box center [127, 427] width 175 height 37
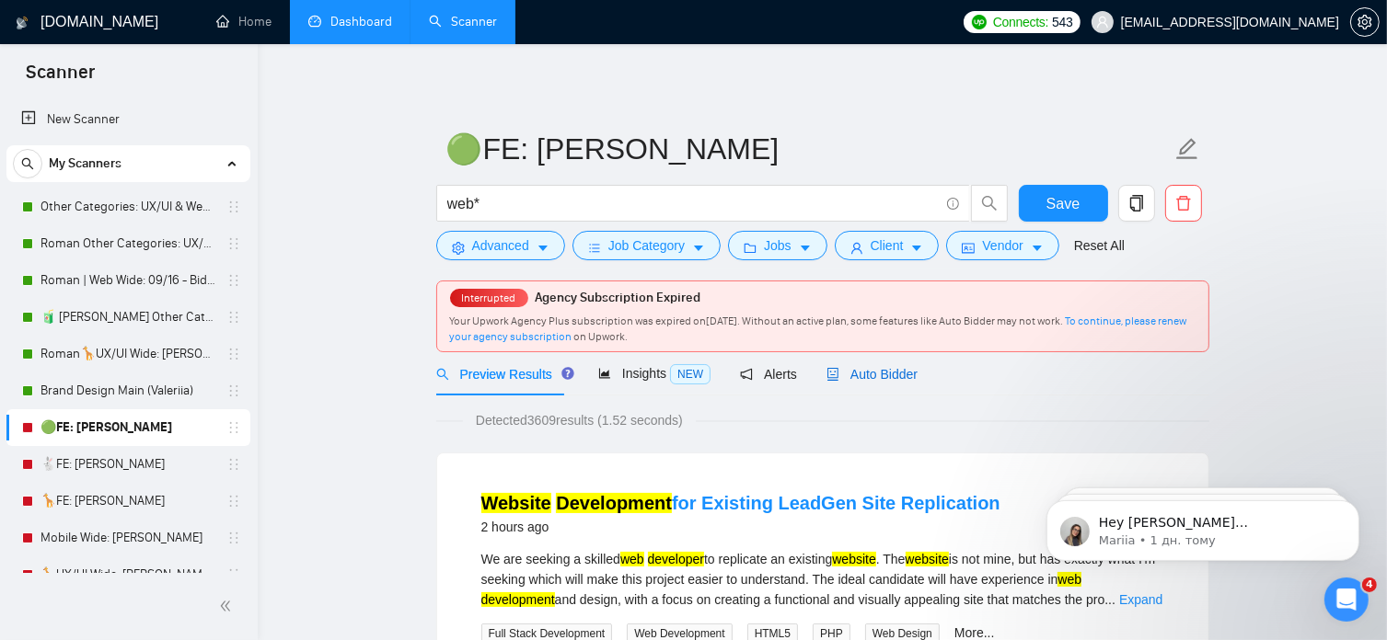
click at [874, 372] on span "Auto Bidder" at bounding box center [871, 374] width 91 height 15
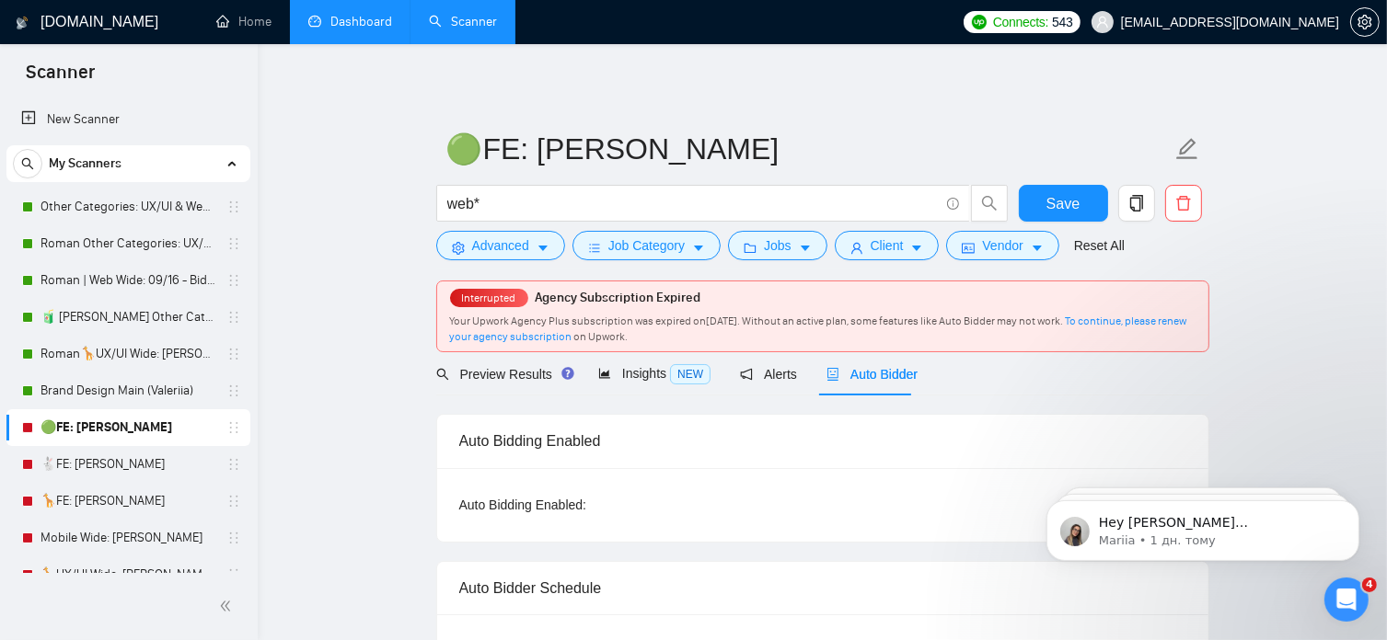
radio input "false"
radio input "true"
click at [121, 279] on link "Roman | Web Wide: 09/16 - Bid in Range" at bounding box center [127, 280] width 175 height 37
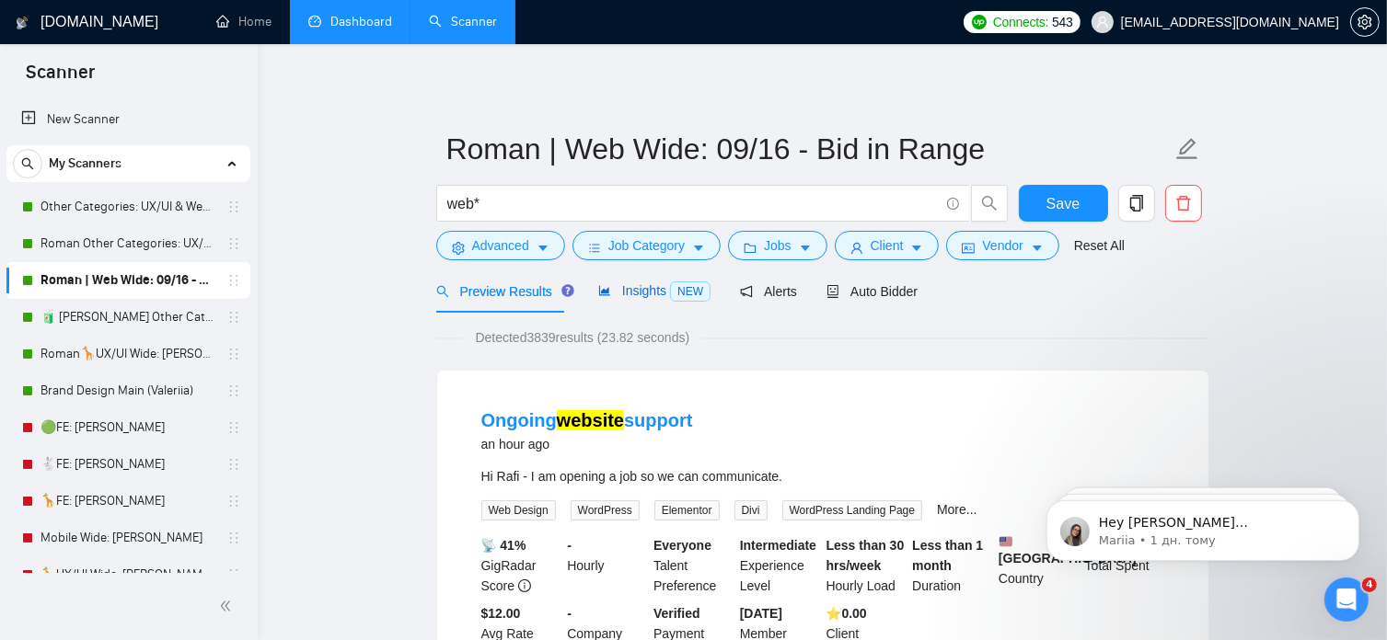
click at [638, 291] on span "Insights NEW" at bounding box center [654, 290] width 112 height 15
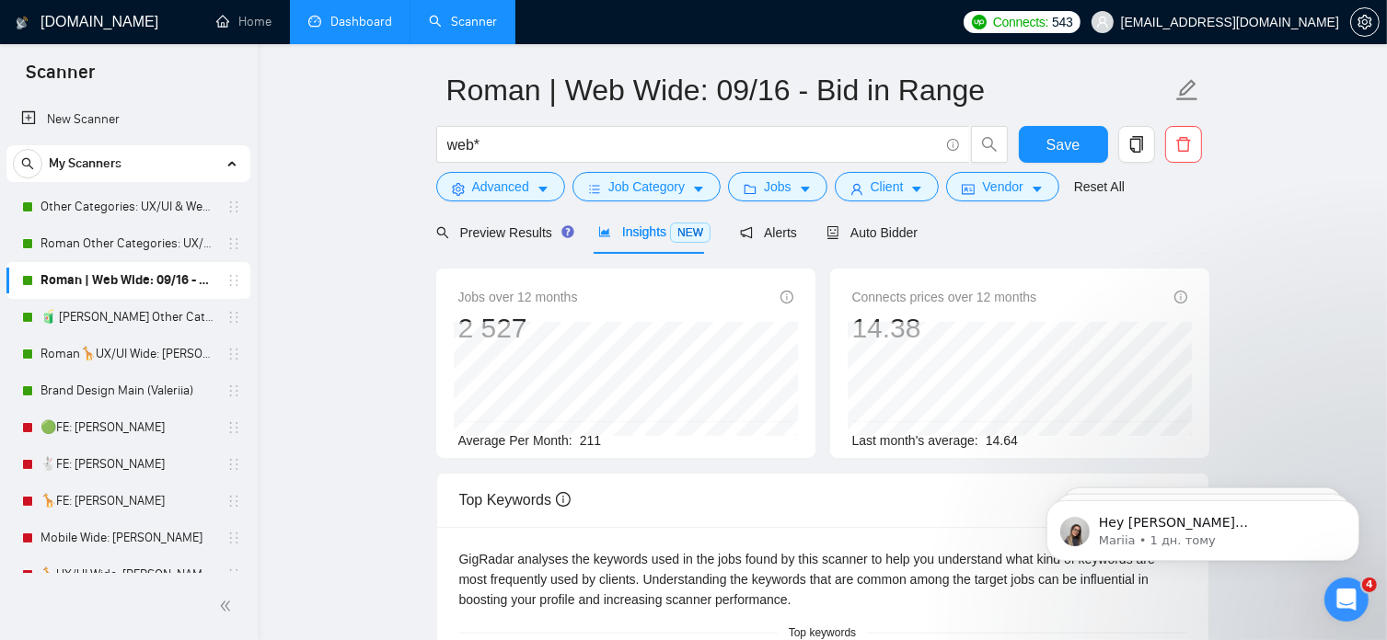
scroll to position [59, 0]
click at [499, 231] on span "Preview Results" at bounding box center [502, 232] width 132 height 15
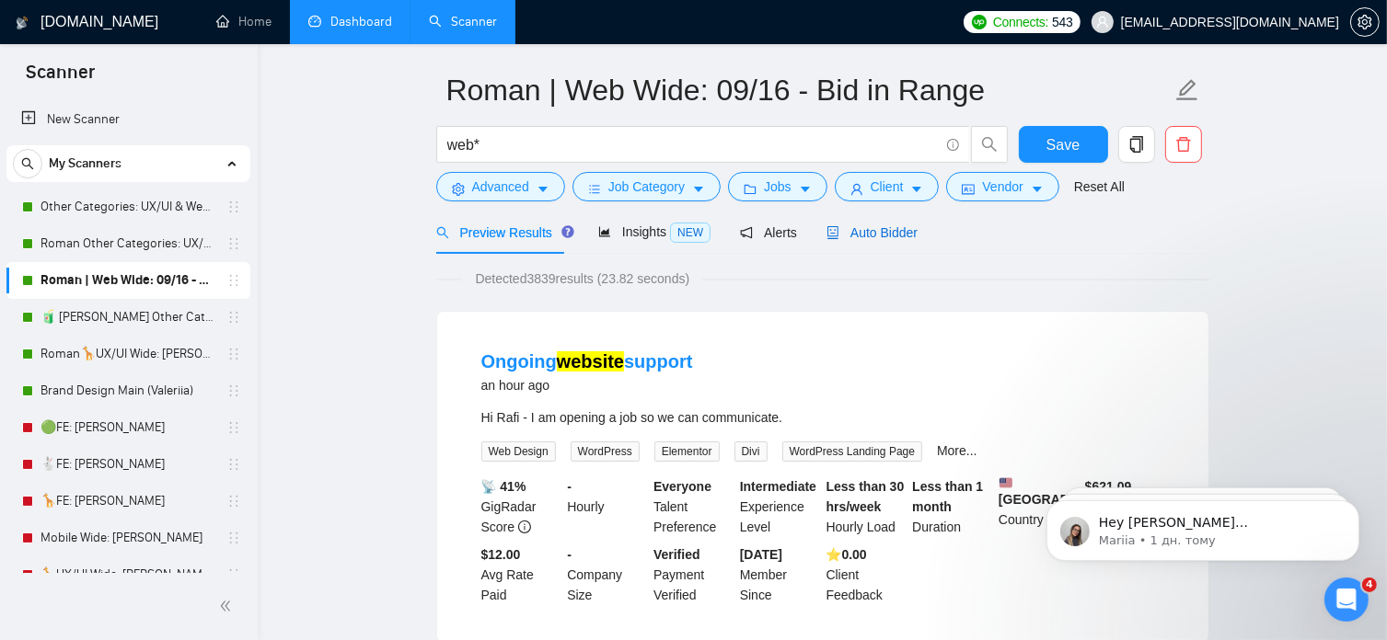
click at [880, 234] on span "Auto Bidder" at bounding box center [871, 232] width 91 height 15
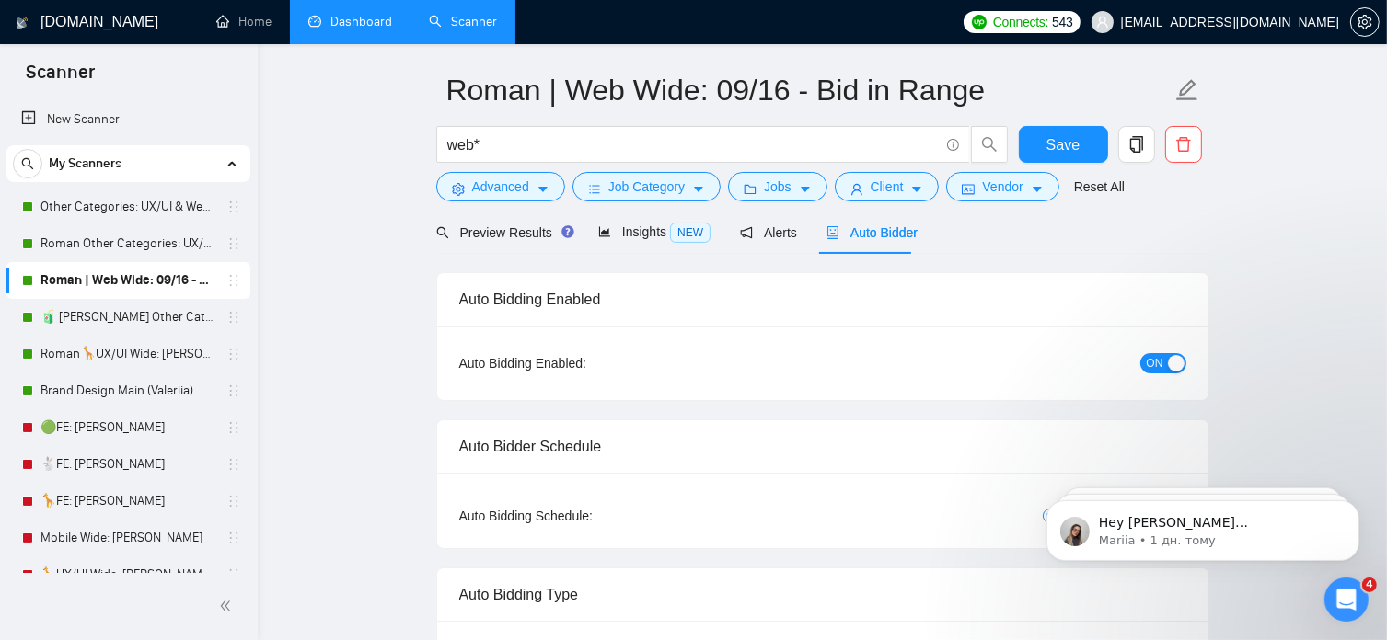
radio input "false"
radio input "true"
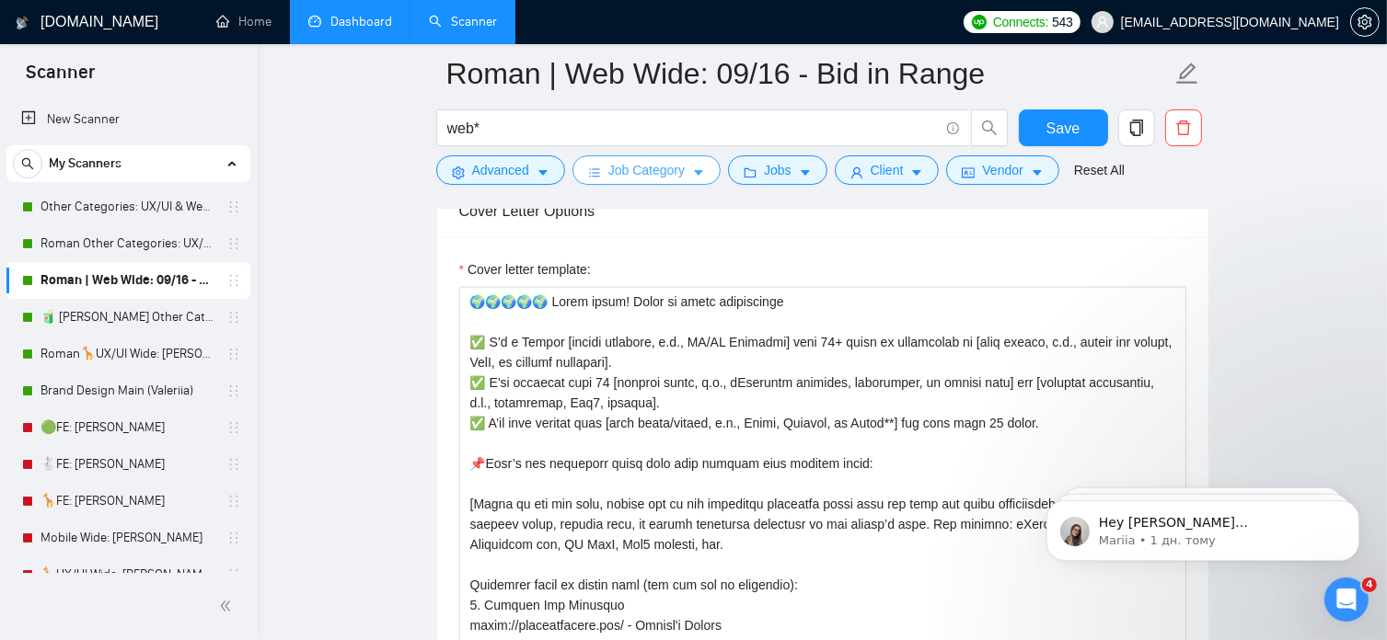
click at [655, 172] on span "Job Category" at bounding box center [646, 170] width 76 height 20
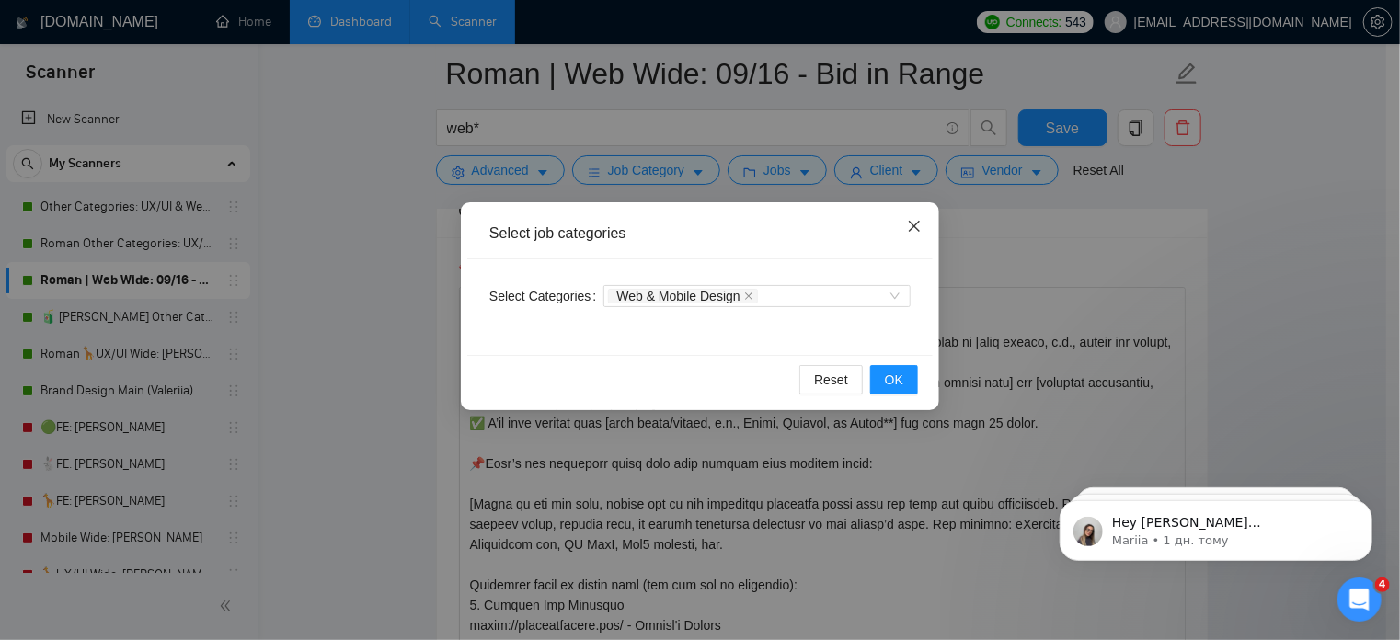
click at [915, 220] on icon "close" at bounding box center [914, 226] width 15 height 15
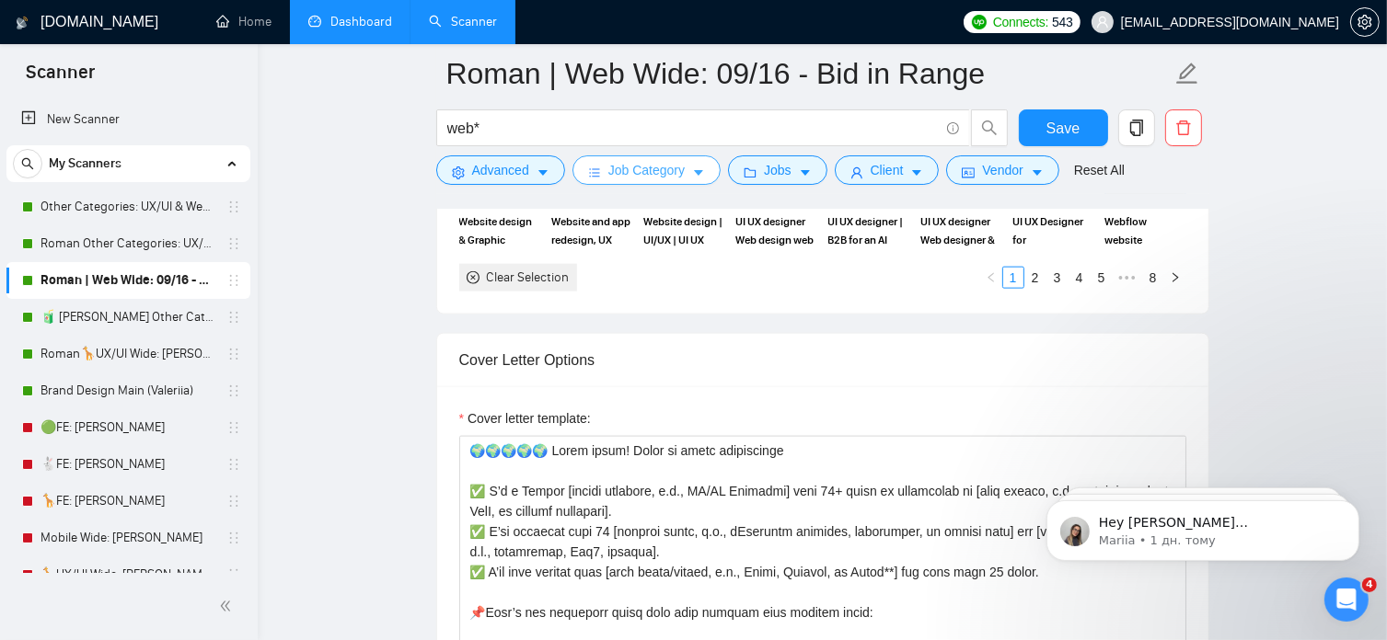
scroll to position [2234, 0]
click at [784, 175] on span "Jobs" at bounding box center [778, 170] width 28 height 20
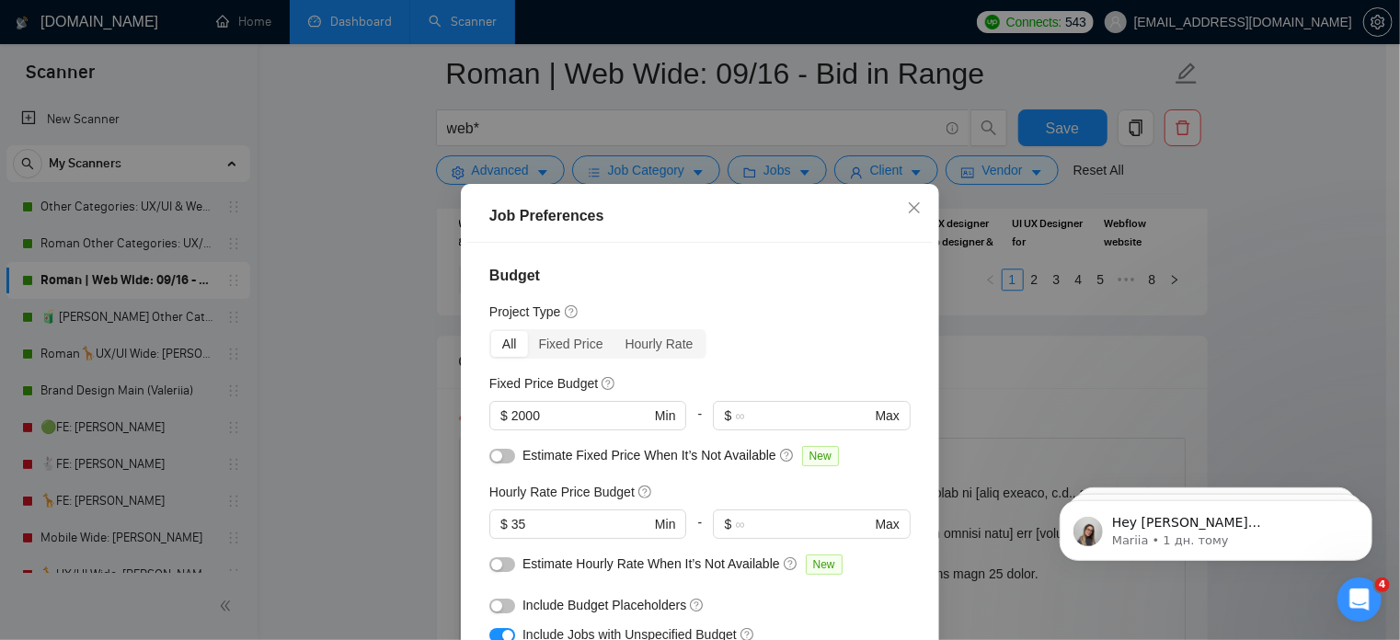
click at [387, 392] on div "Job Preferences Budget Project Type All Fixed Price Hourly Rate Fixed Price Bud…" at bounding box center [700, 320] width 1400 height 640
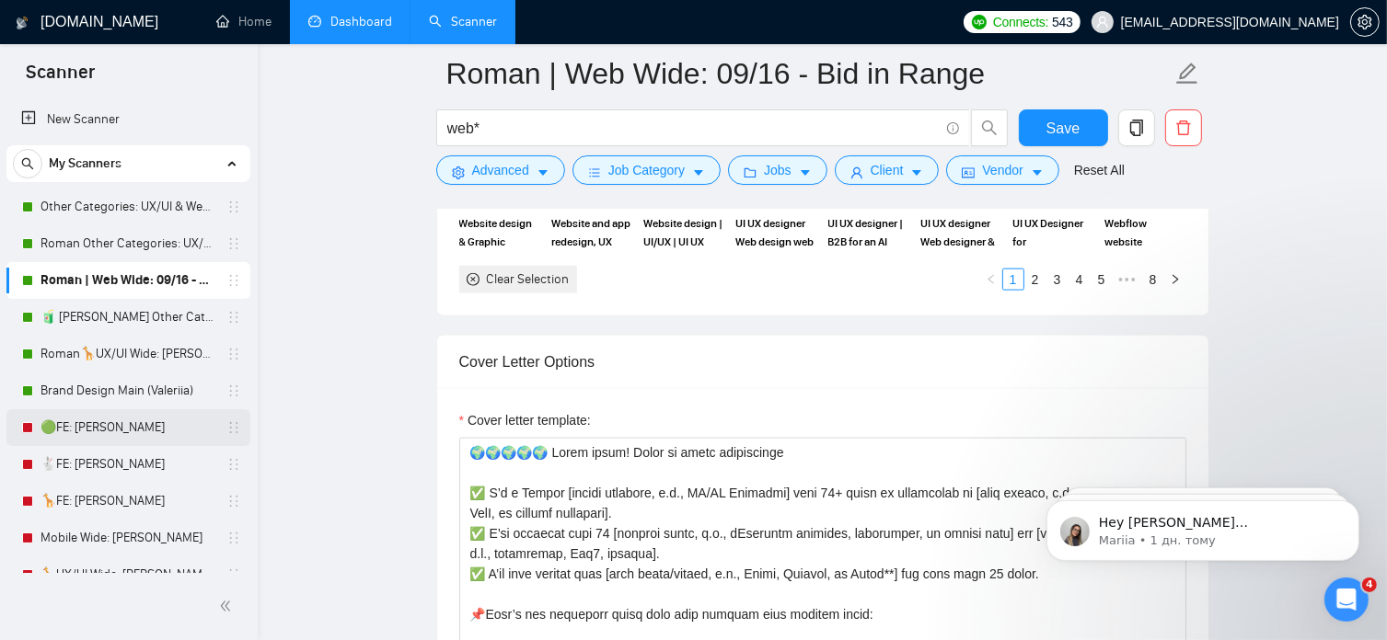
click at [138, 428] on link "🟢FE: [PERSON_NAME]" at bounding box center [127, 427] width 175 height 37
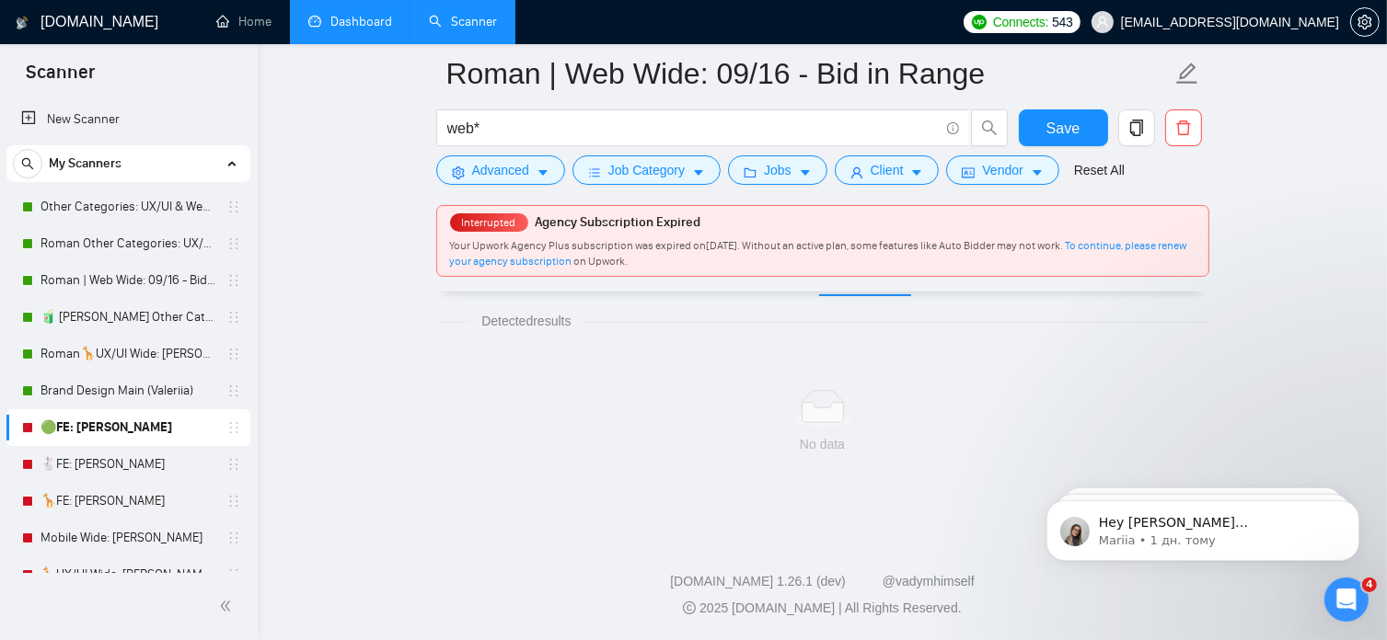
scroll to position [31, 0]
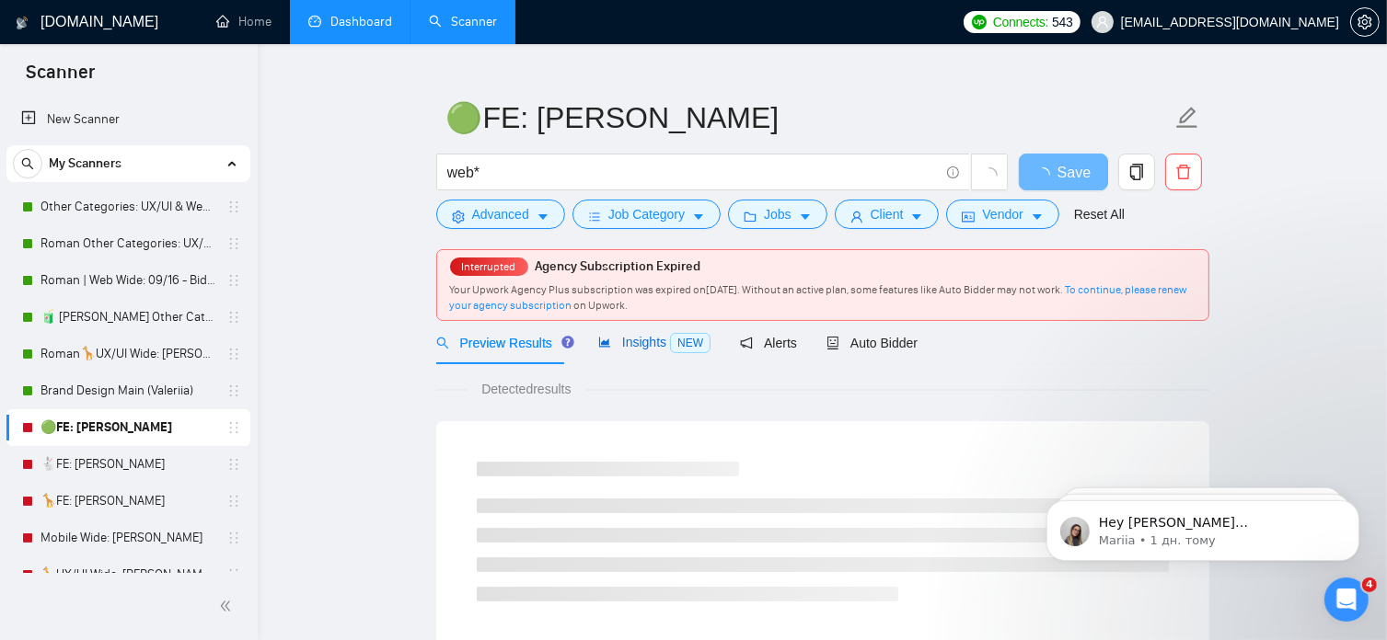
click at [639, 343] on span "Insights NEW" at bounding box center [654, 342] width 112 height 15
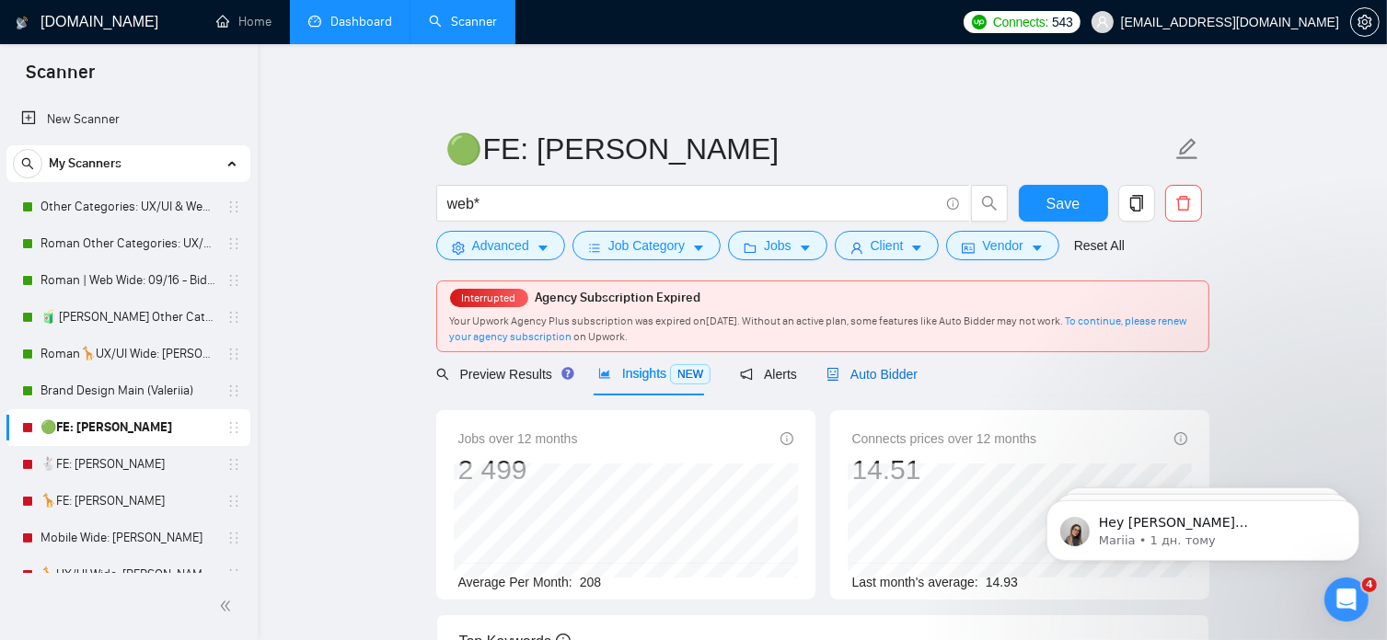
click at [883, 374] on span "Auto Bidder" at bounding box center [871, 374] width 91 height 15
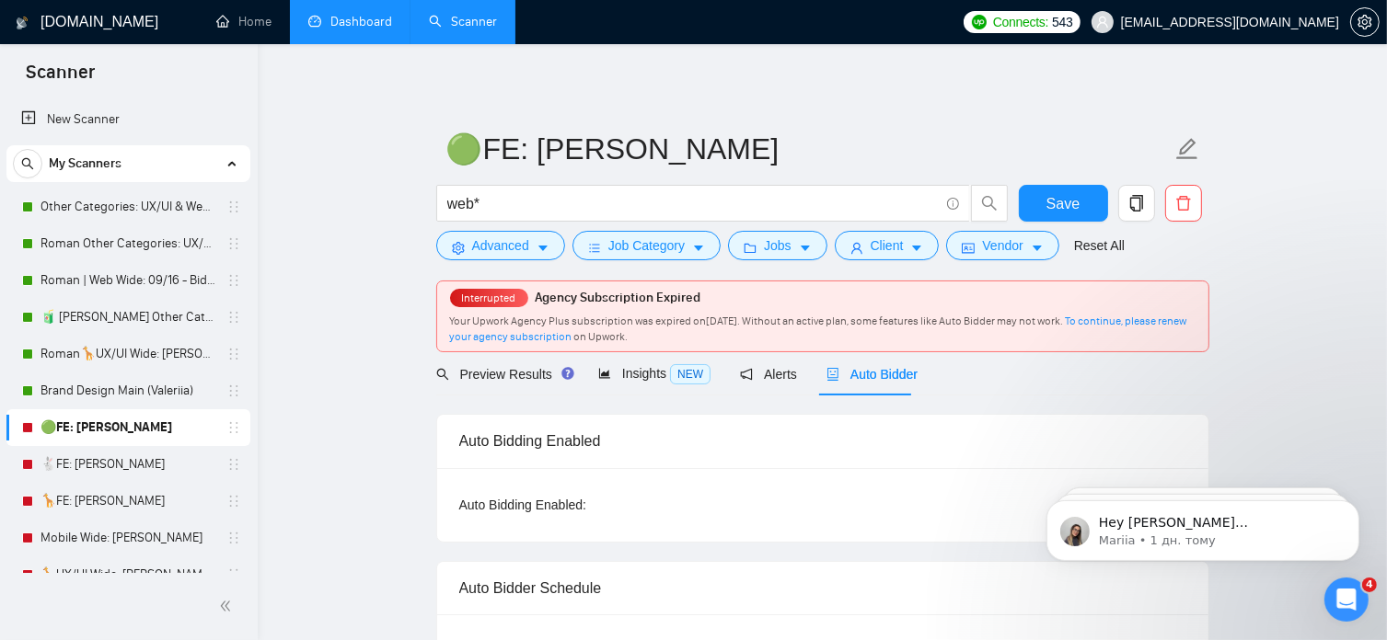
radio input "false"
radio input "true"
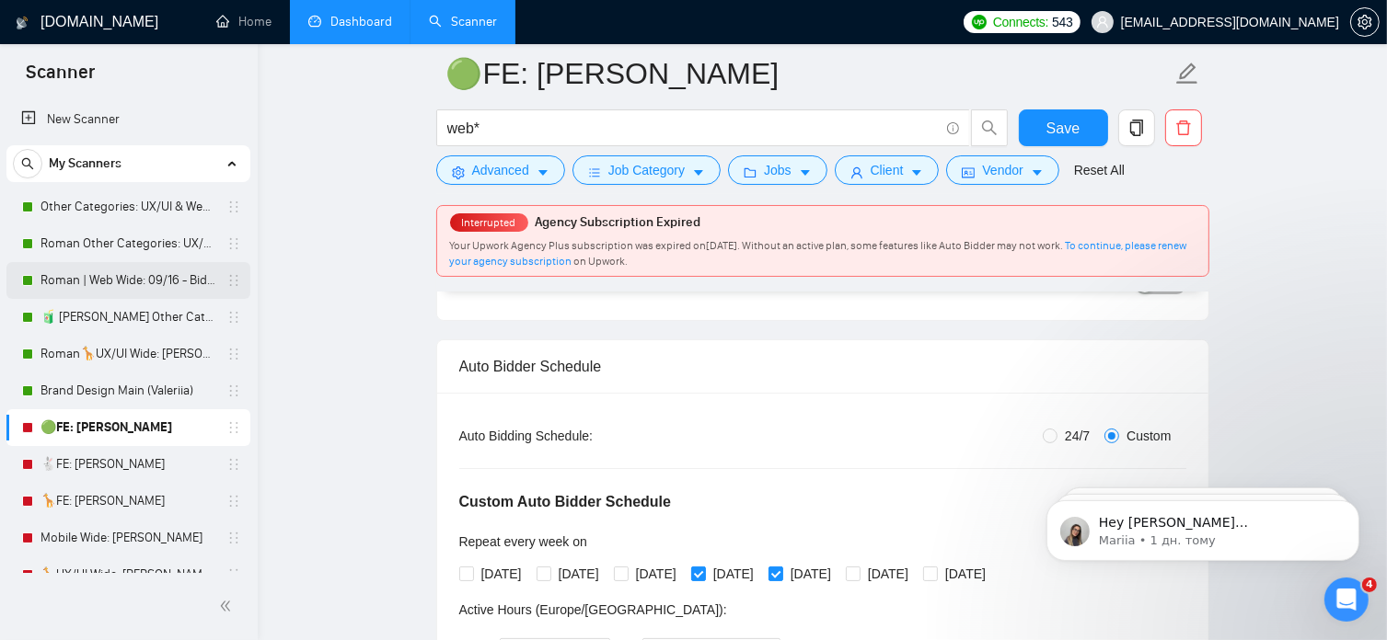
scroll to position [237, 0]
click at [140, 282] on link "Roman | Web Wide: 09/16 - Bid in Range" at bounding box center [127, 280] width 175 height 37
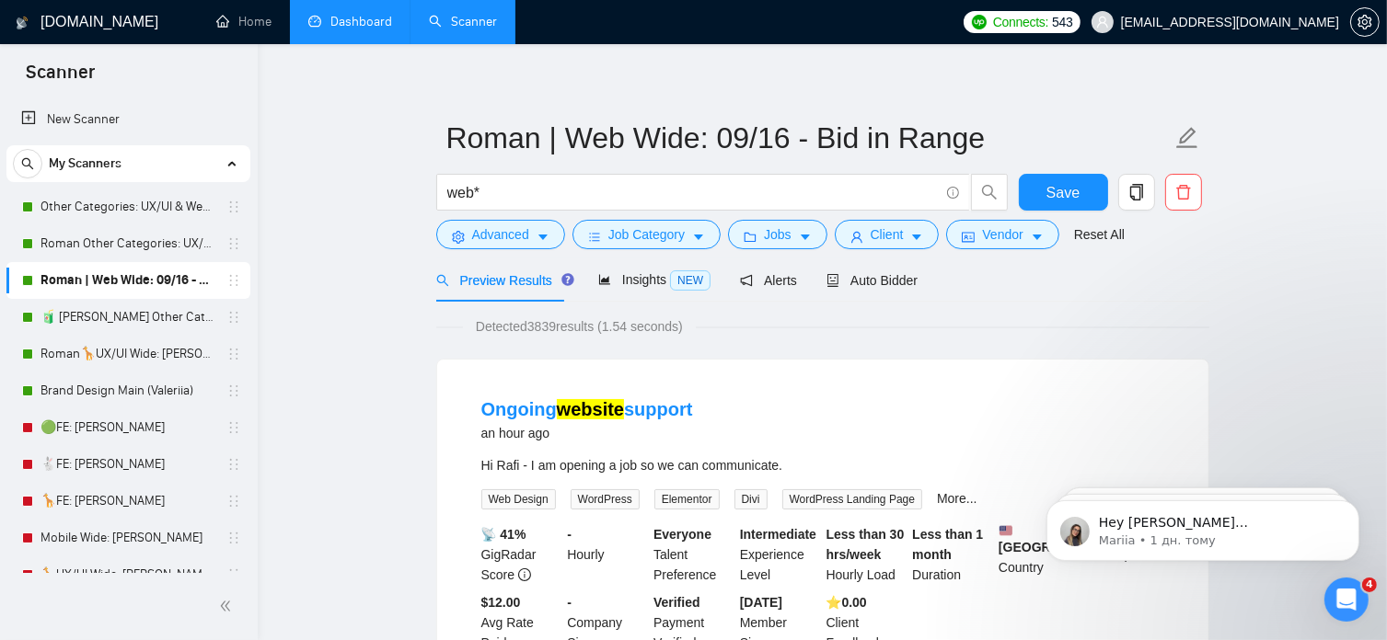
scroll to position [13, 0]
click at [639, 272] on span "Insights NEW" at bounding box center [654, 277] width 112 height 15
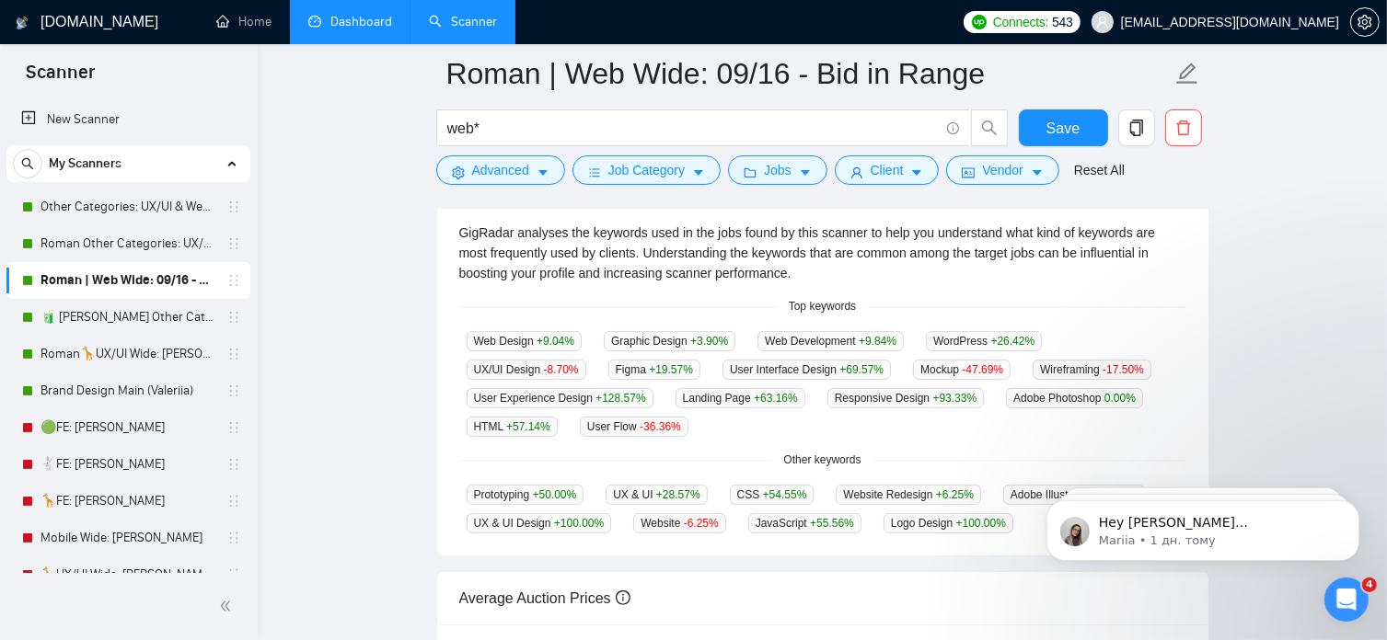
scroll to position [400, 0]
click at [93, 438] on link "🟢FE: [PERSON_NAME]" at bounding box center [127, 427] width 175 height 37
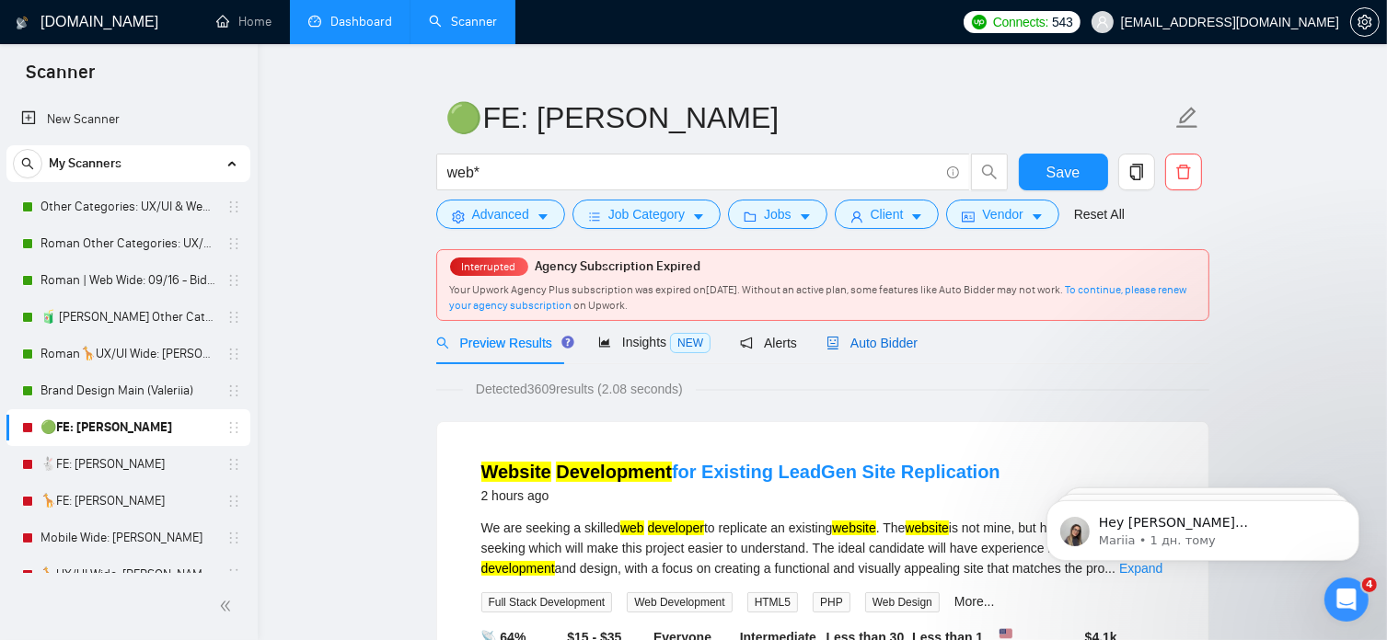
click at [892, 344] on span "Auto Bidder" at bounding box center [871, 343] width 91 height 15
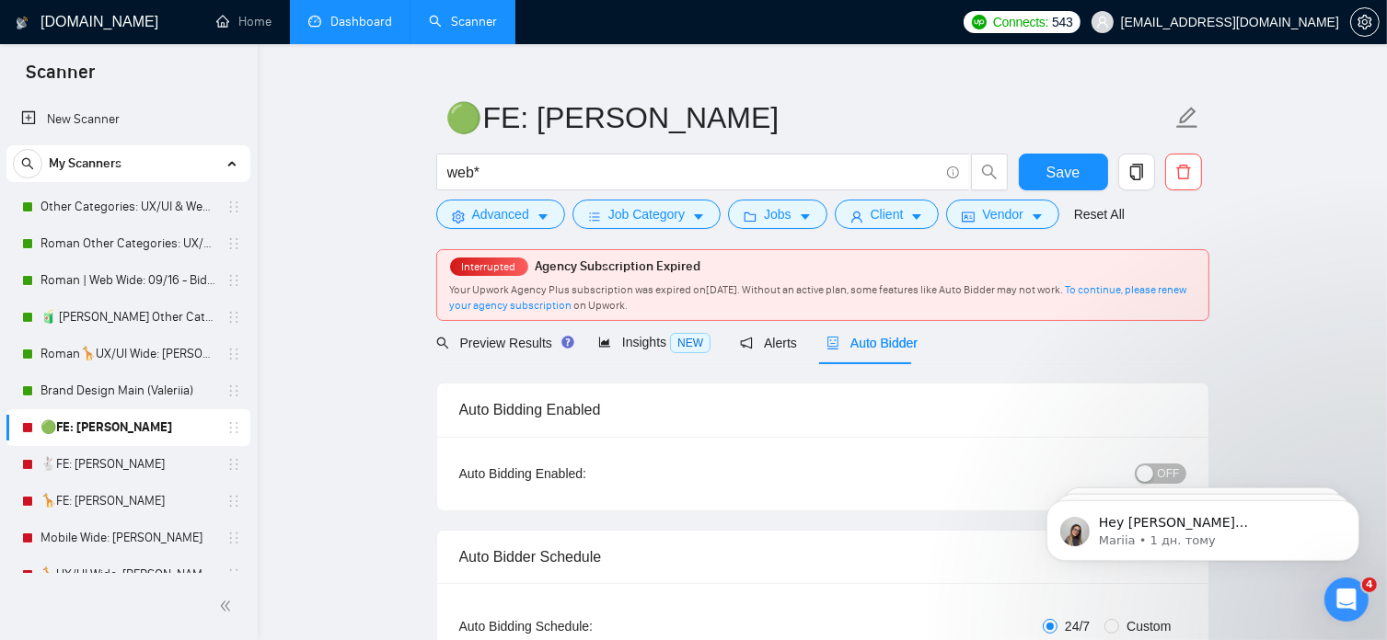
radio input "false"
radio input "true"
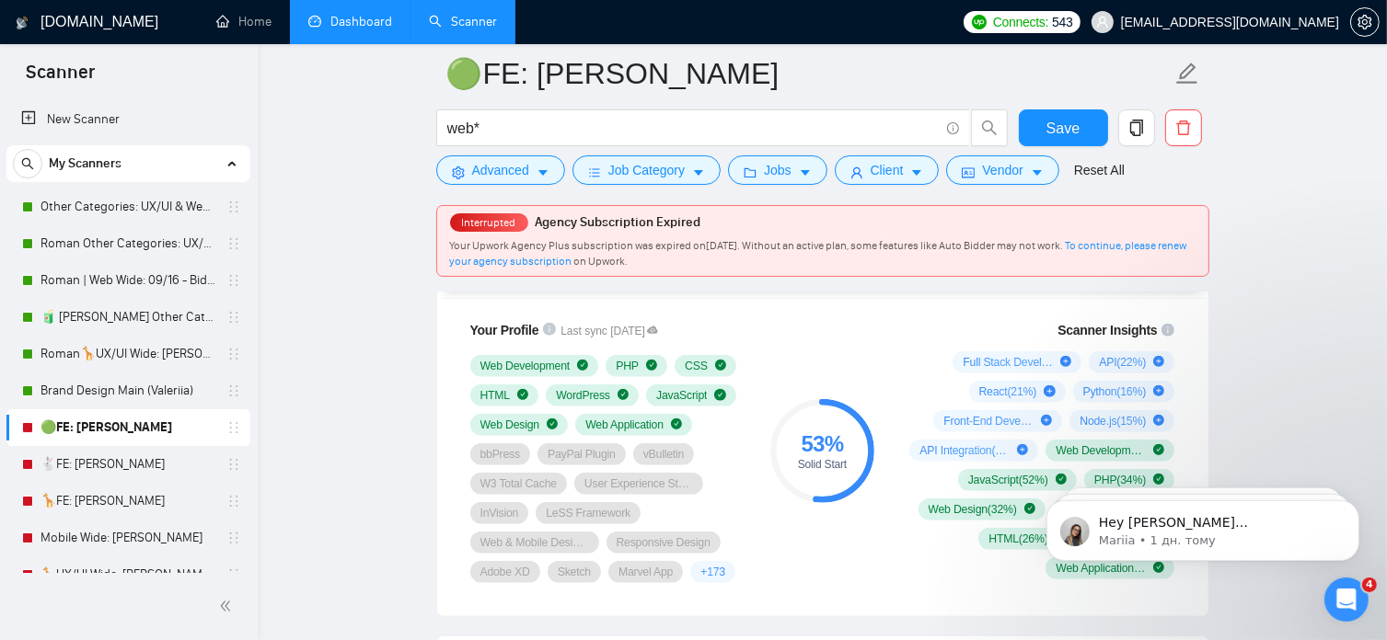
scroll to position [1479, 0]
click at [109, 505] on link "🦒FE: [PERSON_NAME]" at bounding box center [127, 501] width 175 height 37
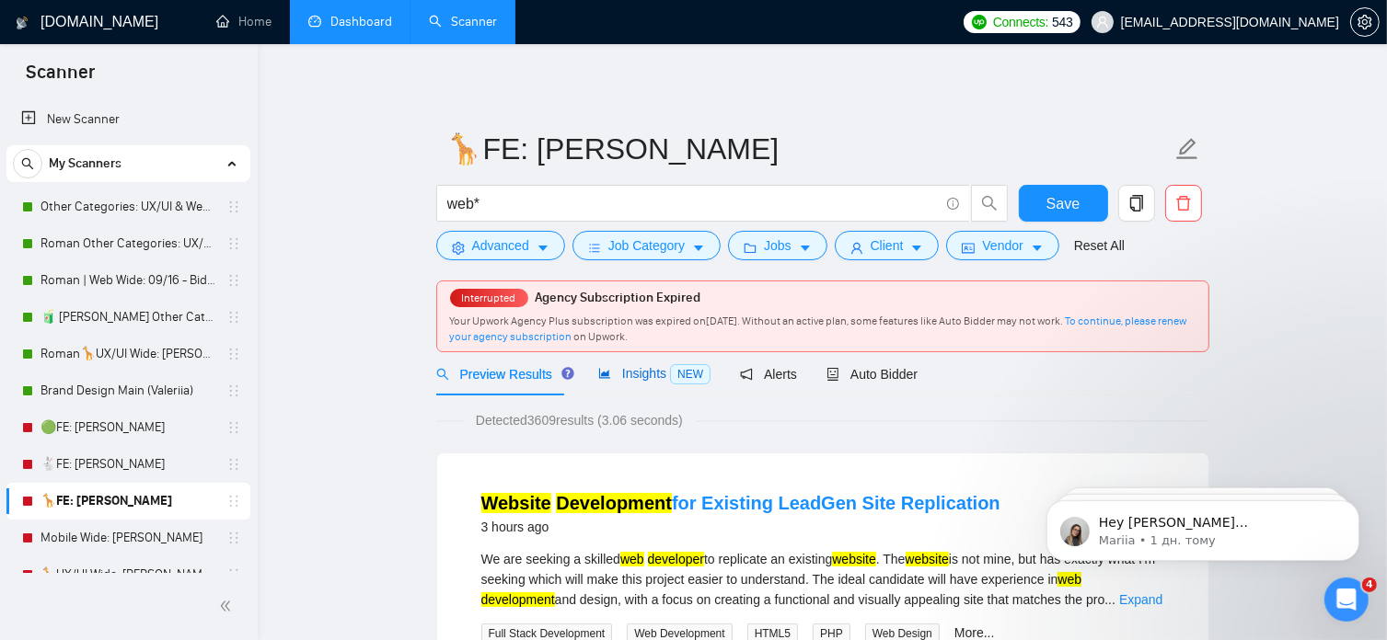
click at [638, 375] on span "Insights NEW" at bounding box center [654, 373] width 112 height 15
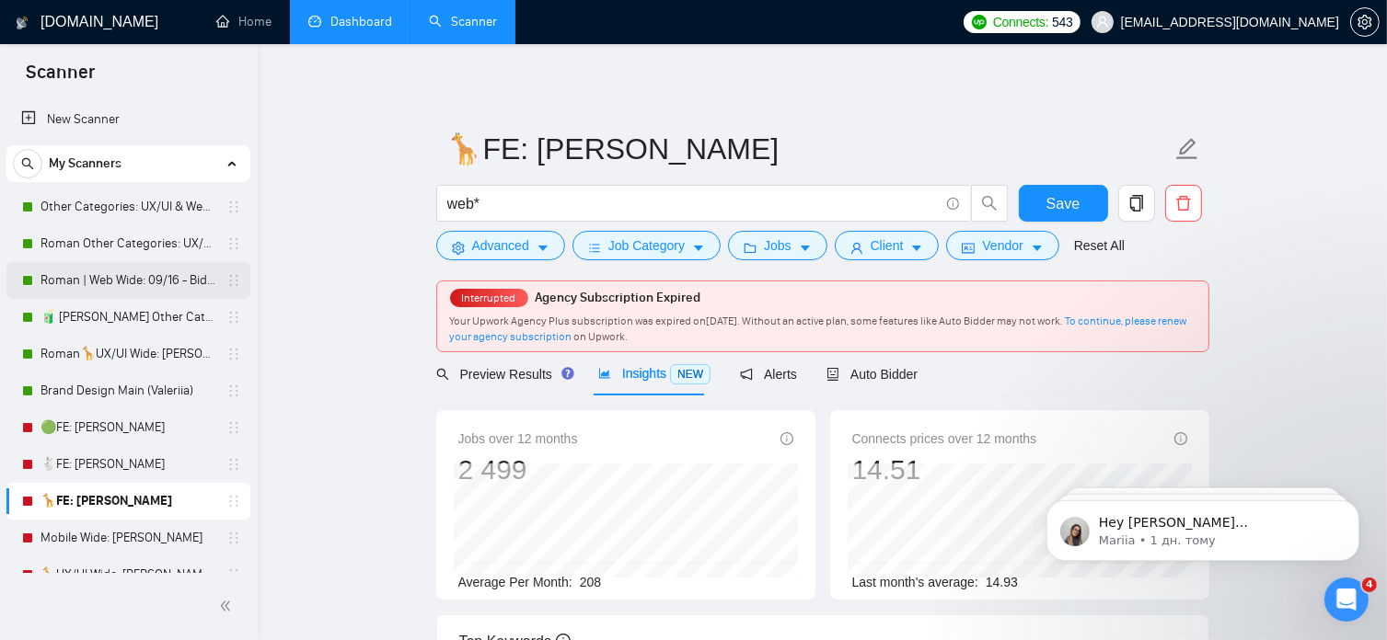
click at [132, 283] on link "Roman | Web Wide: 09/16 - Bid in Range" at bounding box center [127, 280] width 175 height 37
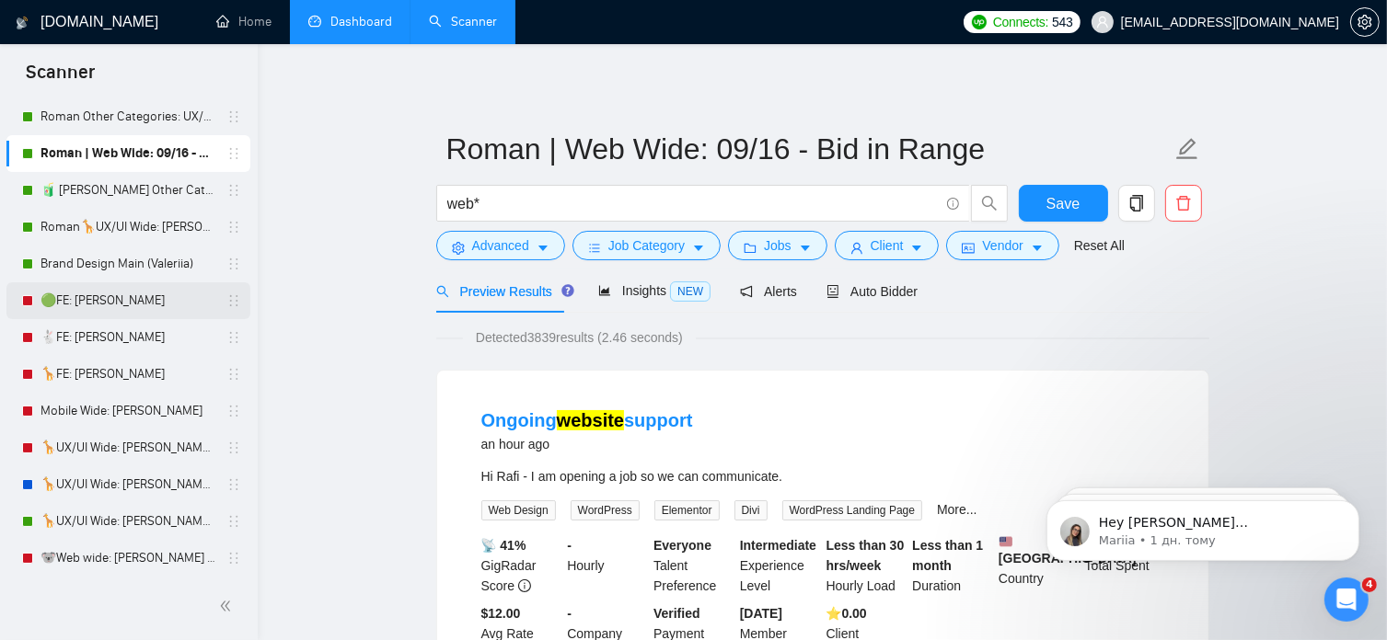
scroll to position [128, 0]
click at [125, 484] on link "🦒UX/UI Wide: [PERSON_NAME] 03/07 portfolio" at bounding box center [127, 484] width 175 height 37
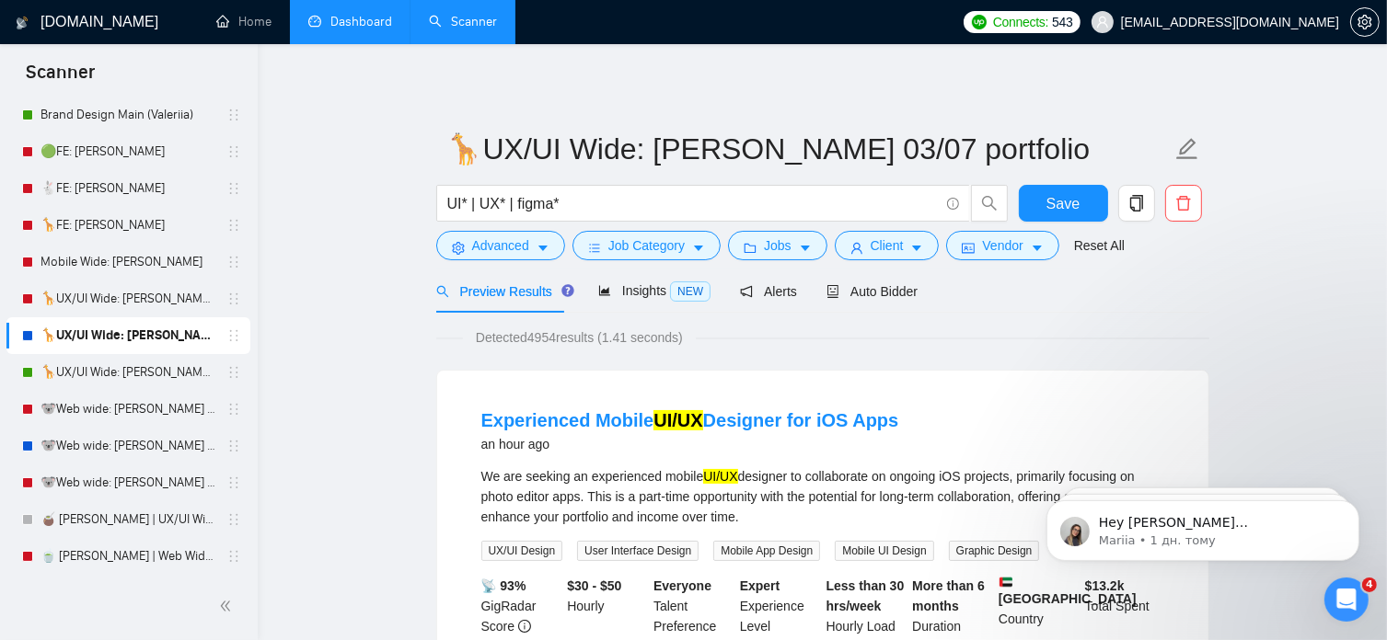
scroll to position [278, 0]
click at [142, 441] on link "🐨Web wide: [PERSON_NAME] 03/07 bid in range" at bounding box center [127, 444] width 175 height 37
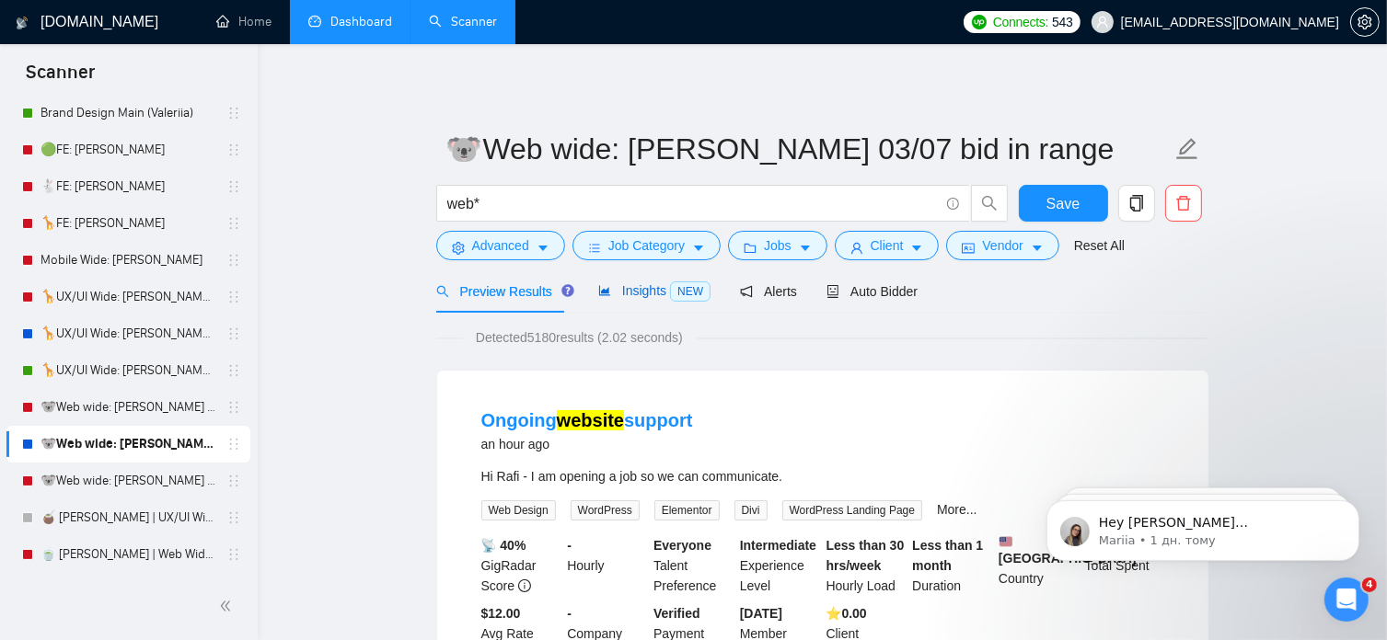
click at [635, 293] on span "Insights NEW" at bounding box center [654, 290] width 112 height 15
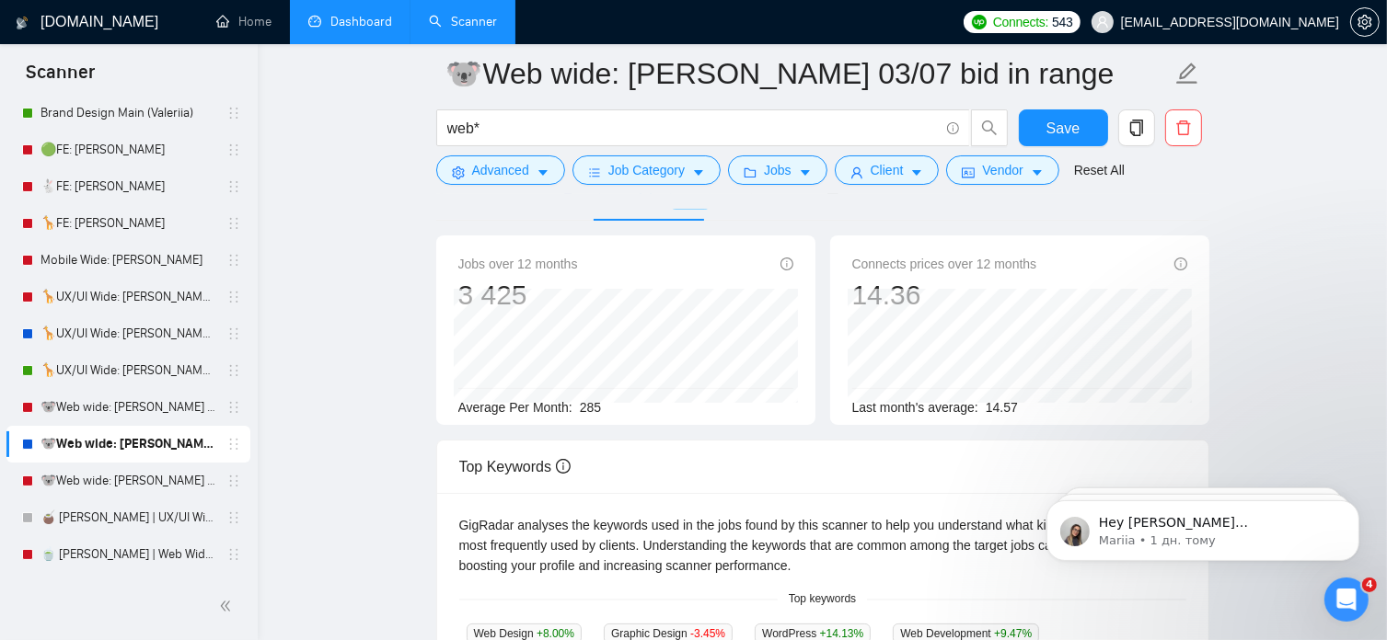
scroll to position [88, 0]
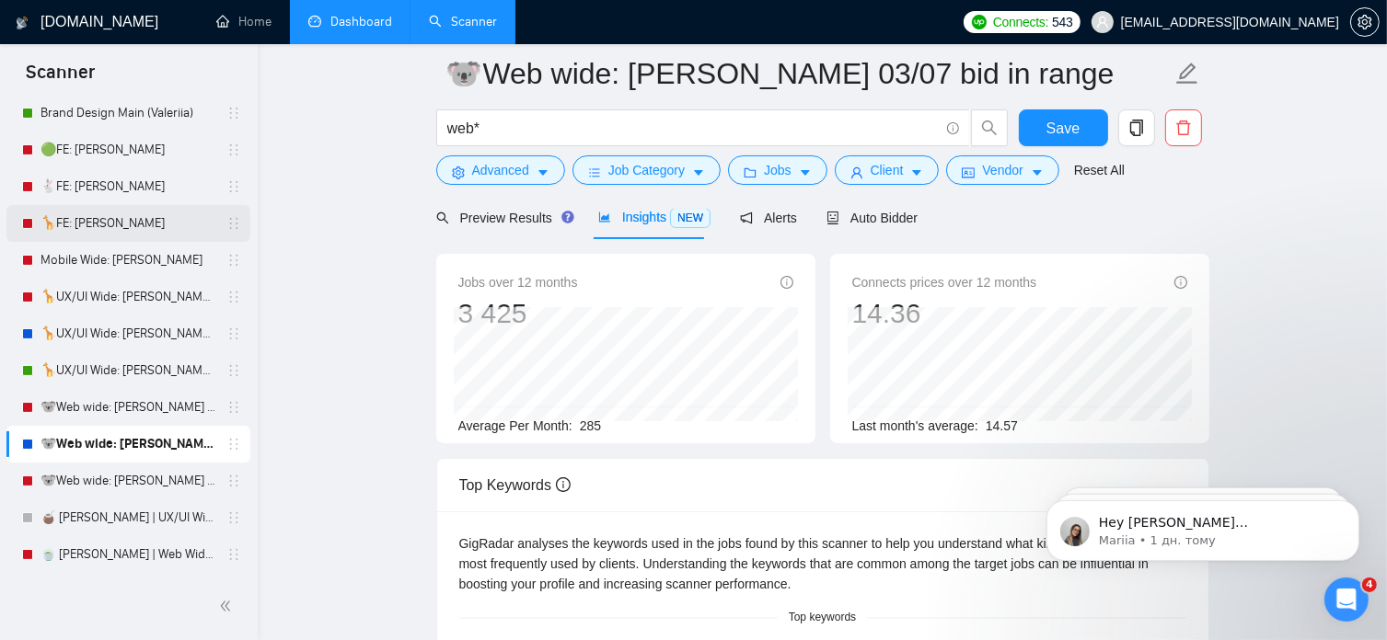
click at [141, 225] on link "🦒FE: [PERSON_NAME]" at bounding box center [127, 223] width 175 height 37
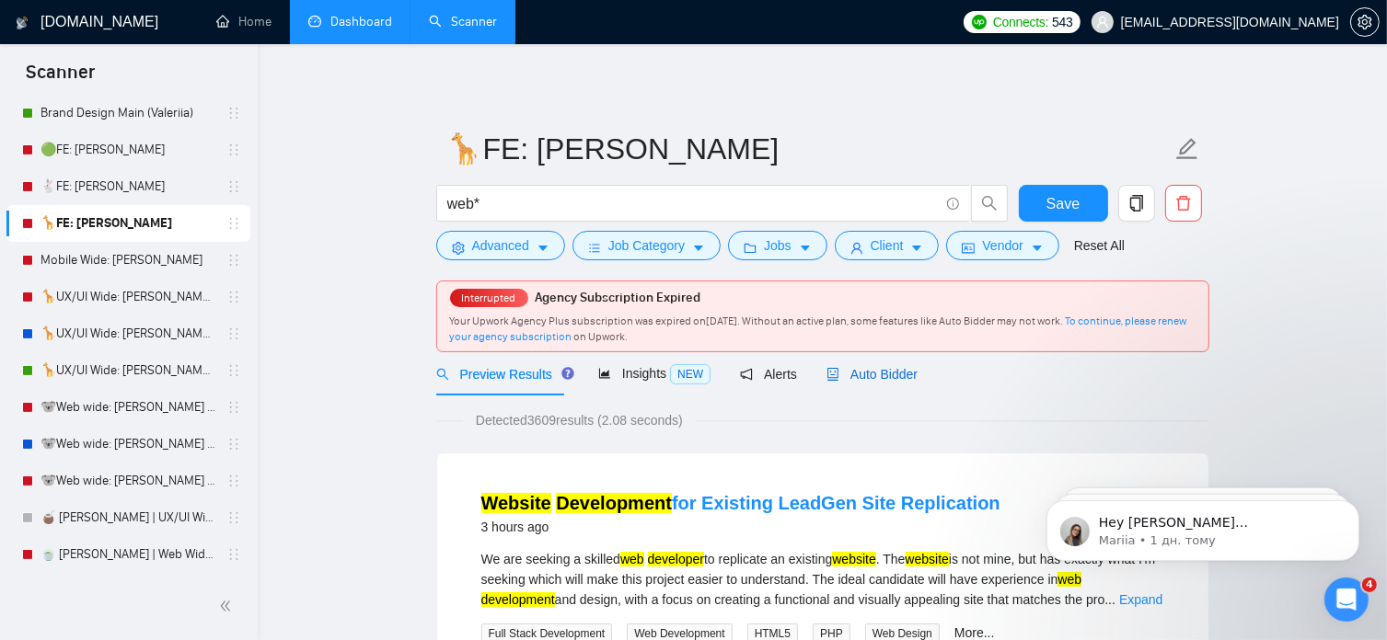
click at [869, 374] on span "Auto Bidder" at bounding box center [871, 374] width 91 height 15
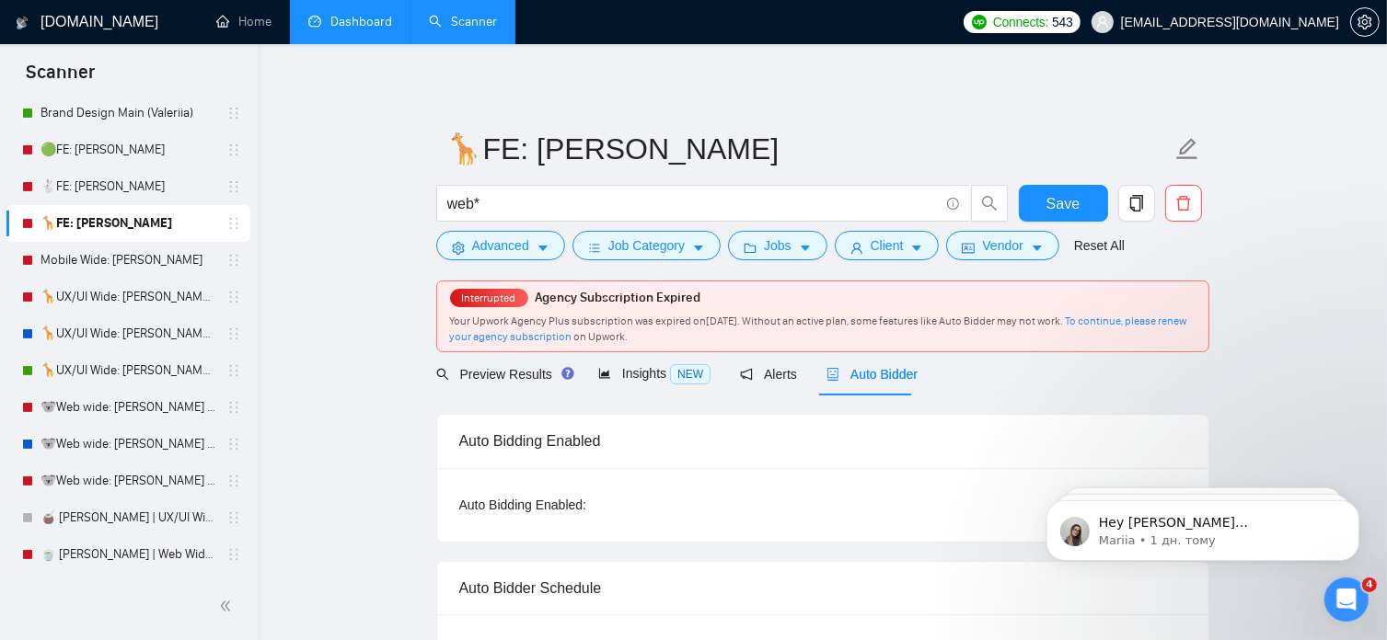
radio input "false"
radio input "true"
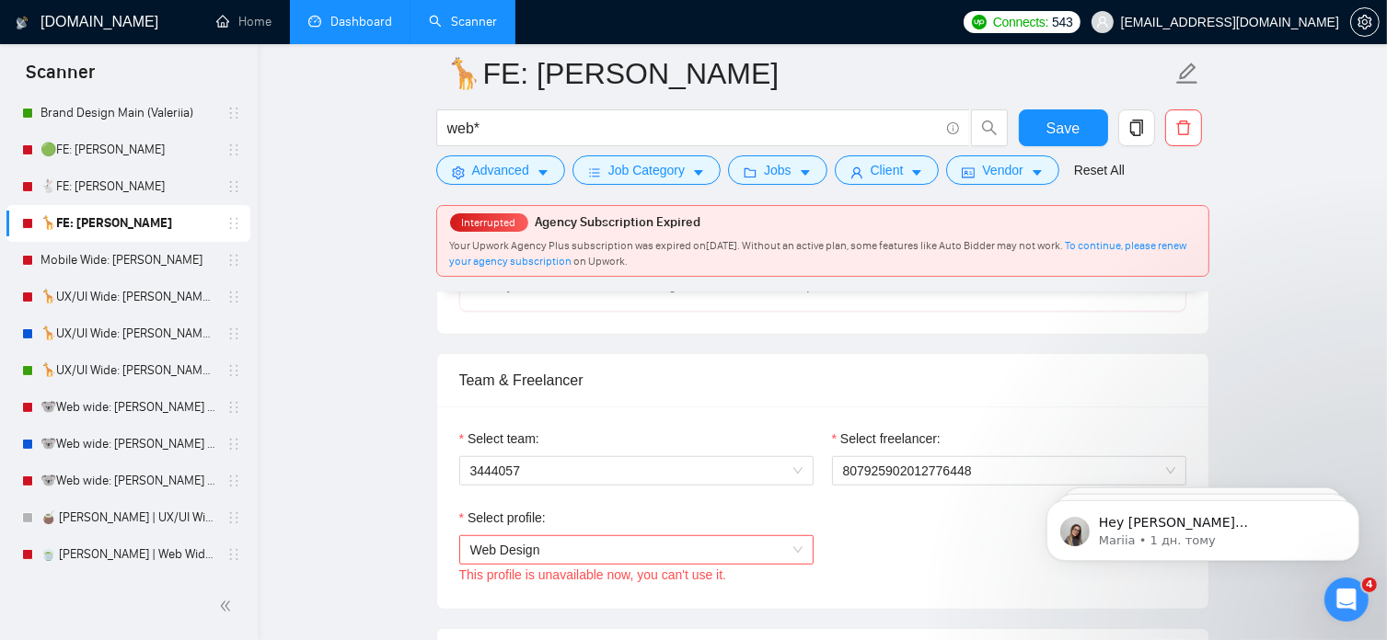
scroll to position [1086, 0]
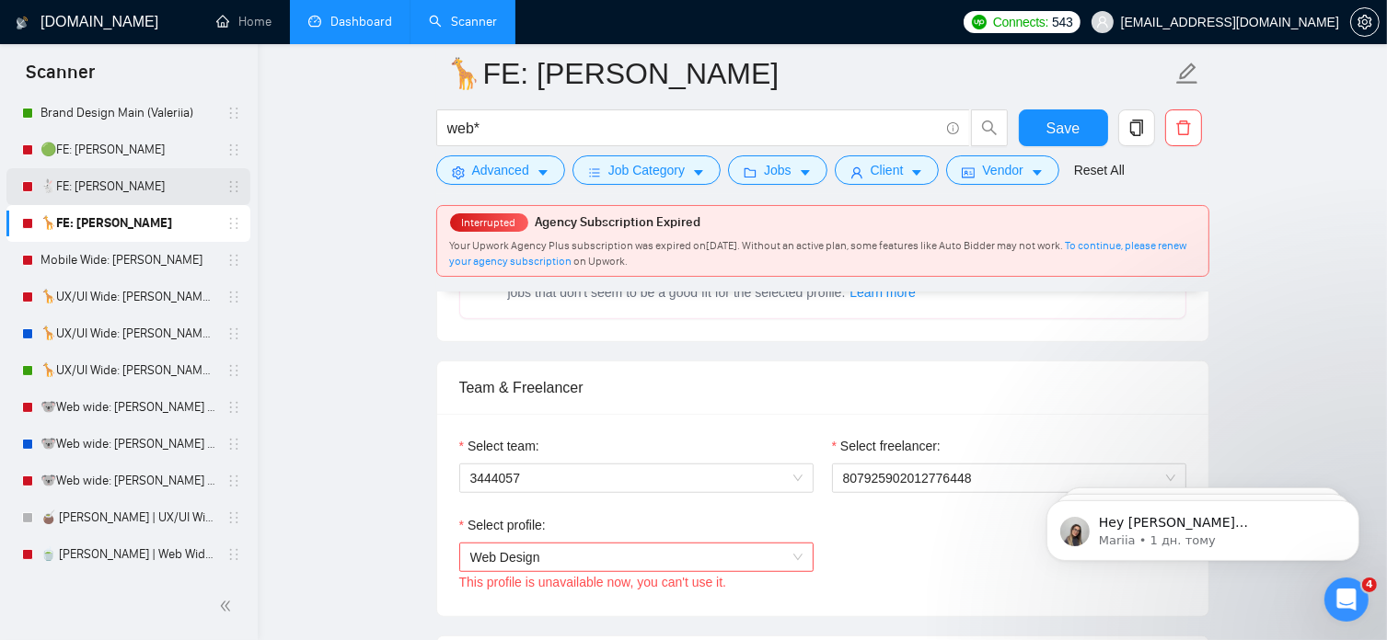
click at [130, 186] on link "🐇FE: [PERSON_NAME]" at bounding box center [127, 186] width 175 height 37
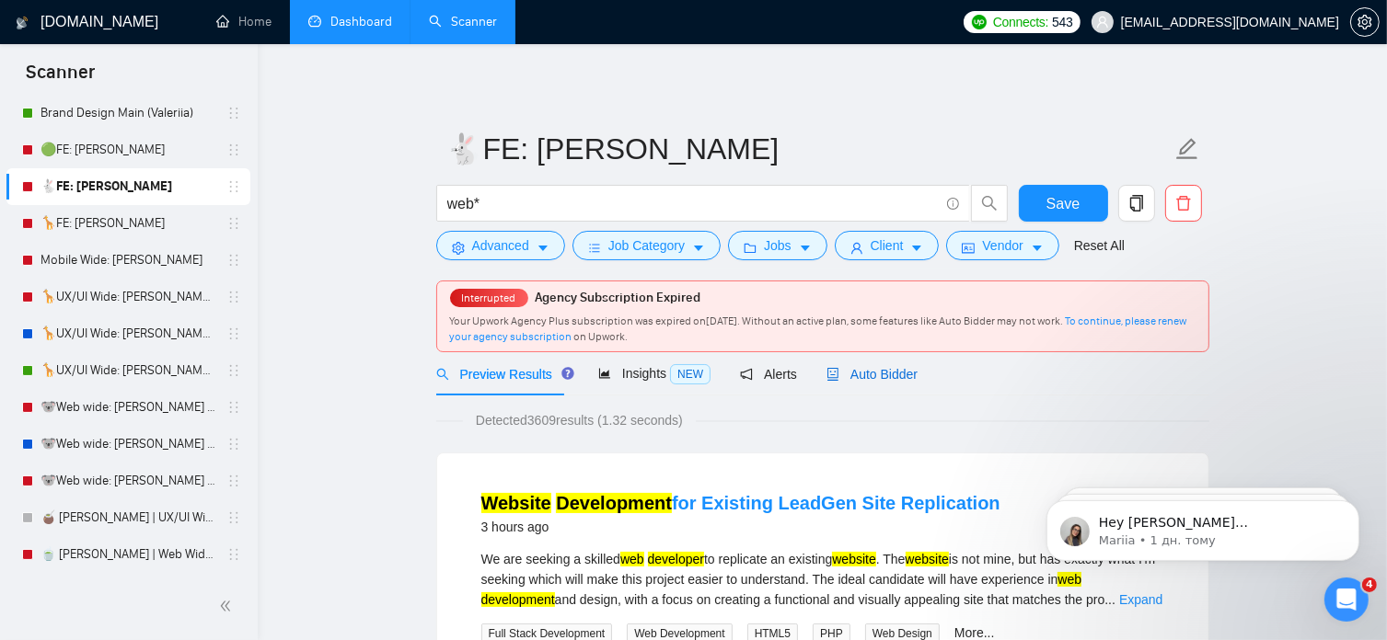
click at [857, 377] on span "Auto Bidder" at bounding box center [871, 374] width 91 height 15
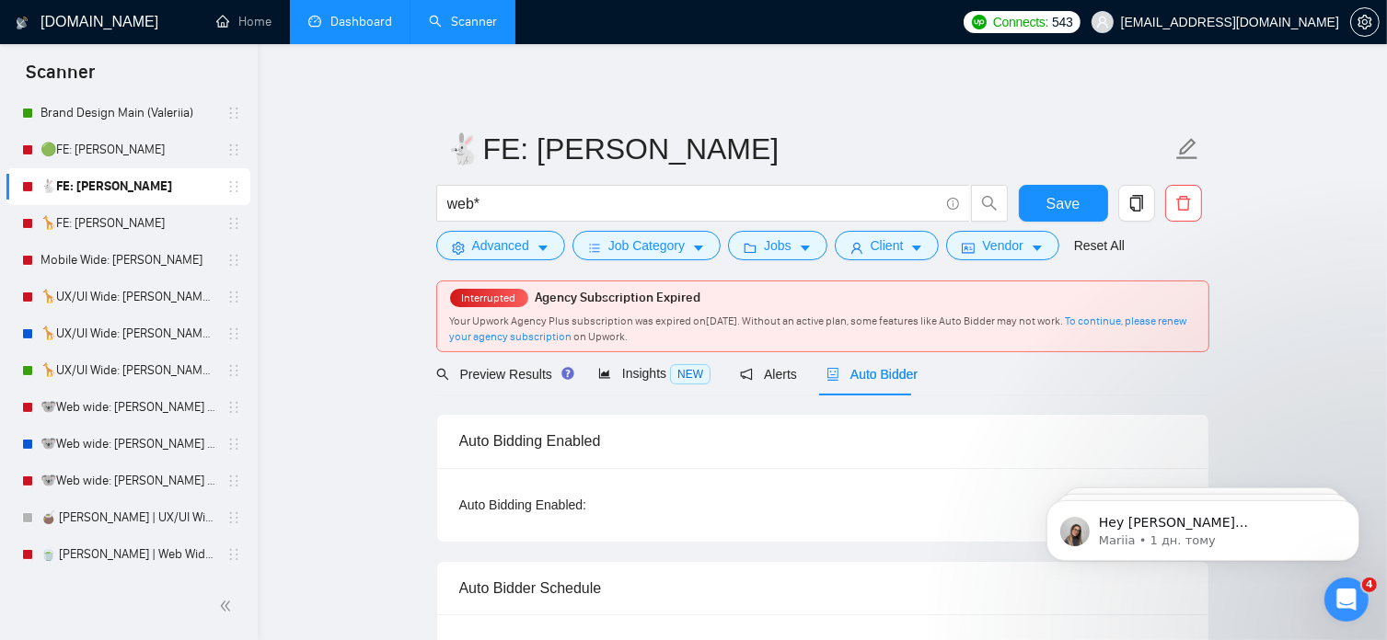
radio input "false"
radio input "true"
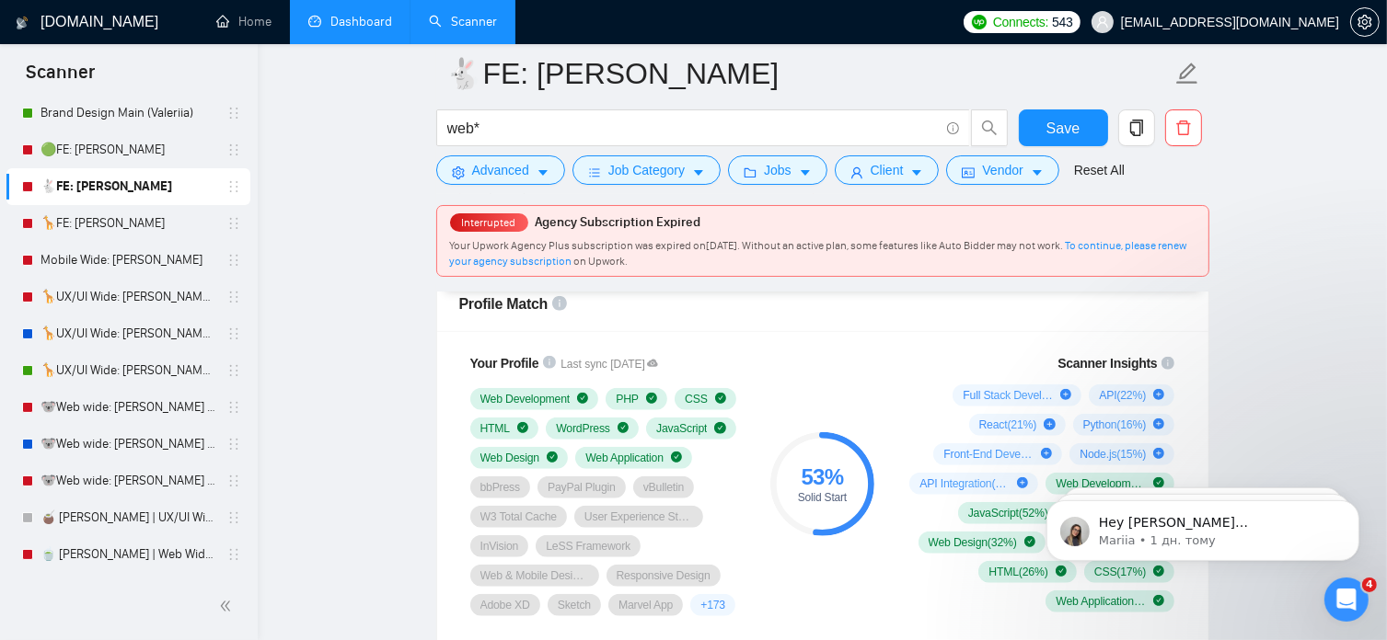
scroll to position [1454, 0]
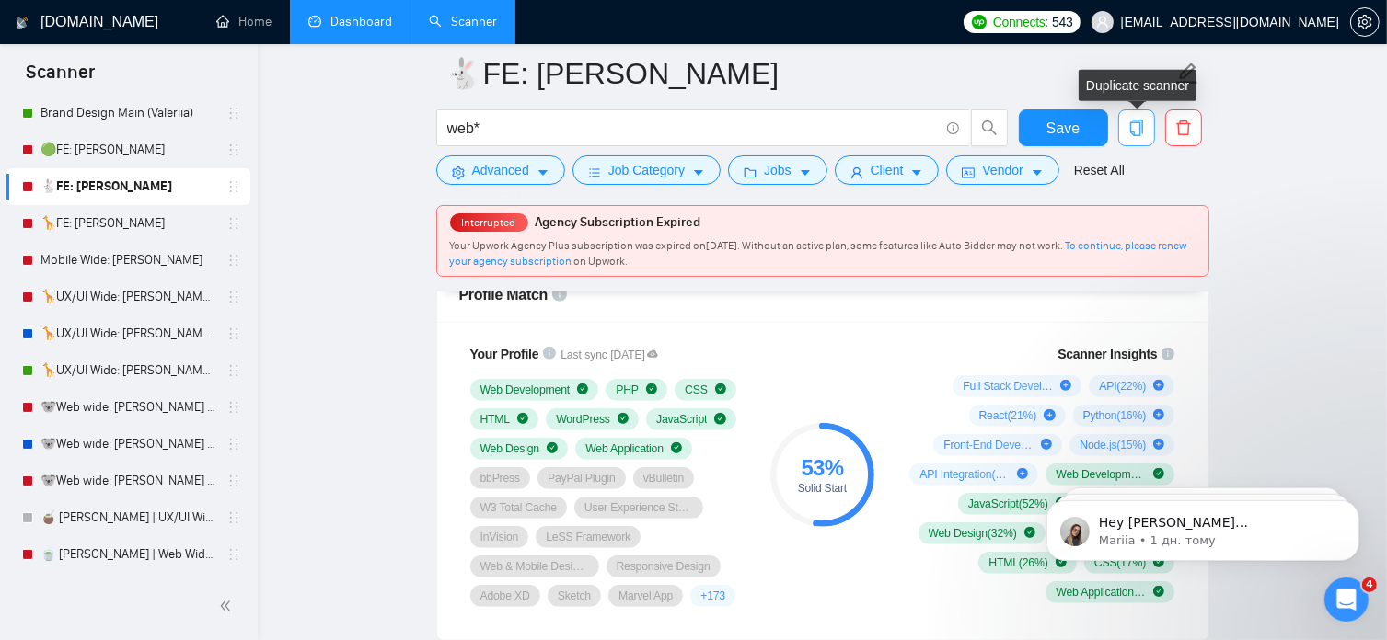
click at [1138, 131] on icon "copy" at bounding box center [1136, 128] width 17 height 17
click at [147, 144] on link "🟢FE: [PERSON_NAME]" at bounding box center [127, 150] width 175 height 37
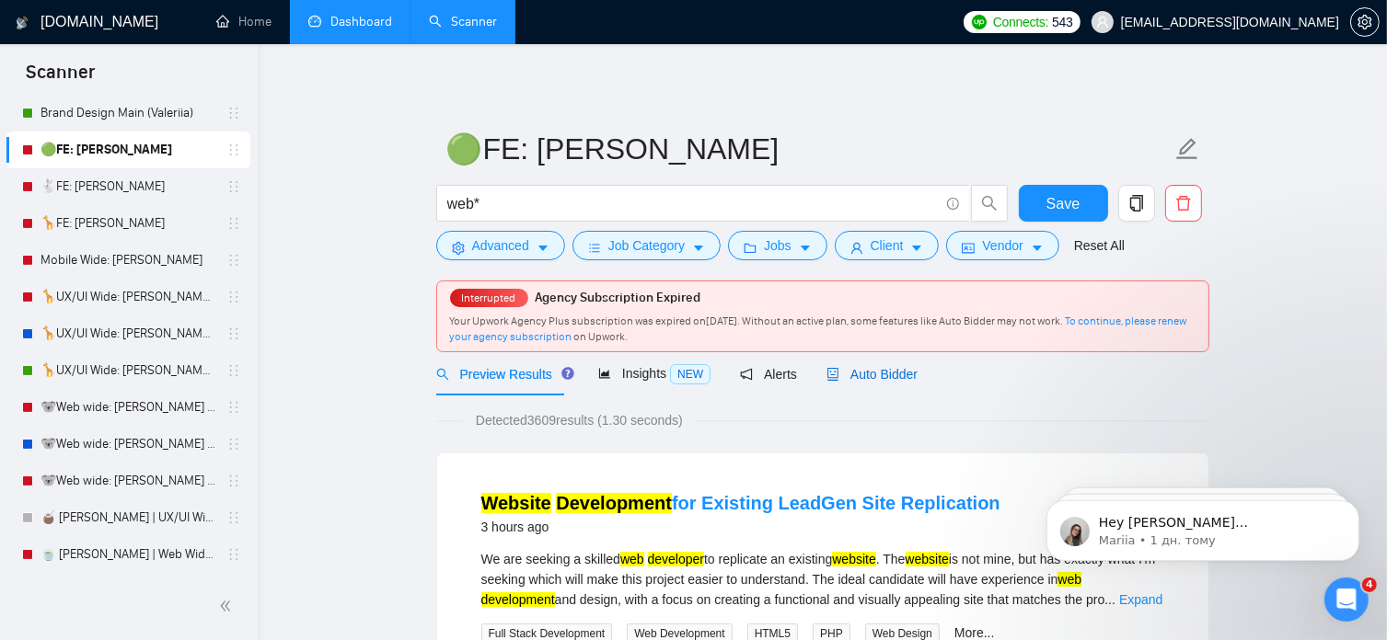
click at [872, 373] on span "Auto Bidder" at bounding box center [871, 374] width 91 height 15
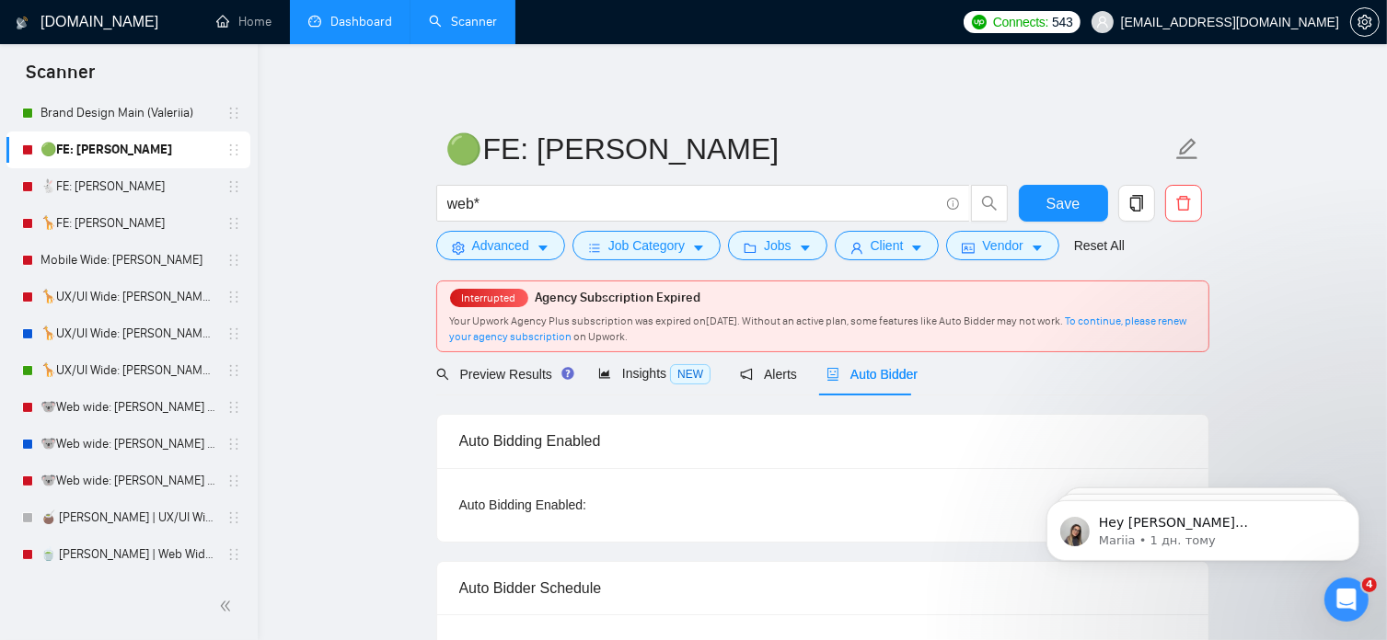
radio input "false"
radio input "true"
click at [1144, 201] on icon "copy" at bounding box center [1136, 203] width 17 height 17
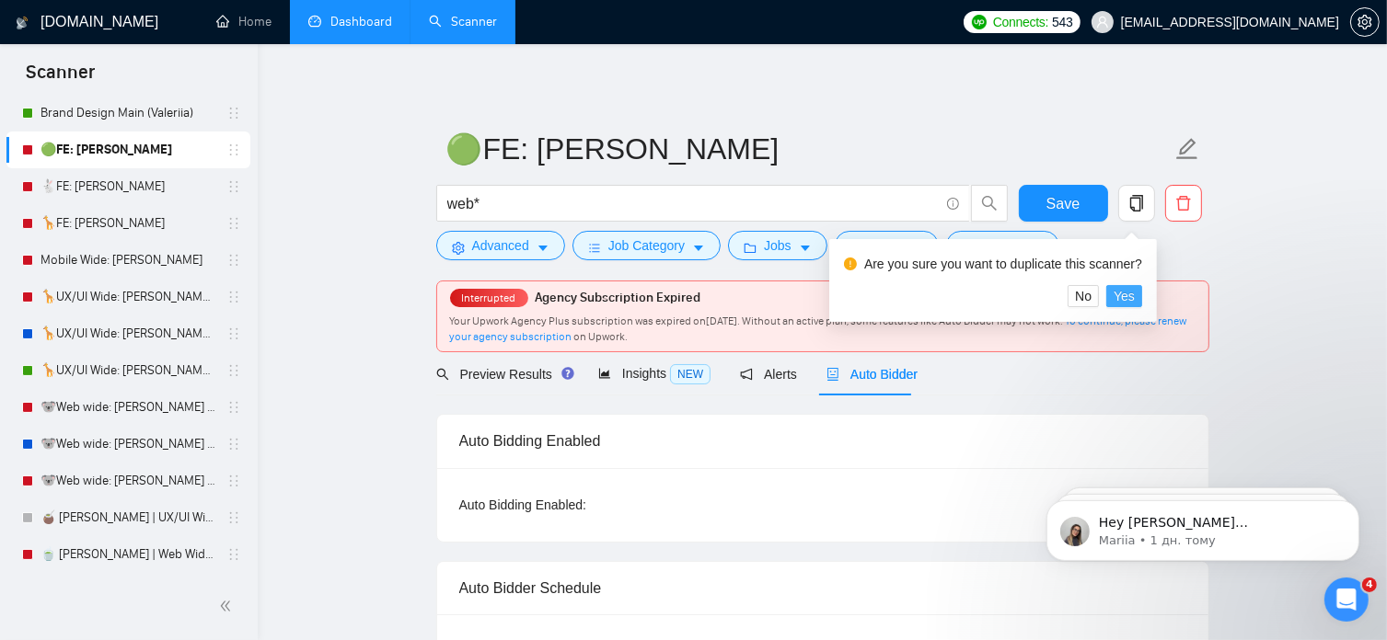
click at [1120, 294] on span "Yes" at bounding box center [1123, 296] width 21 height 20
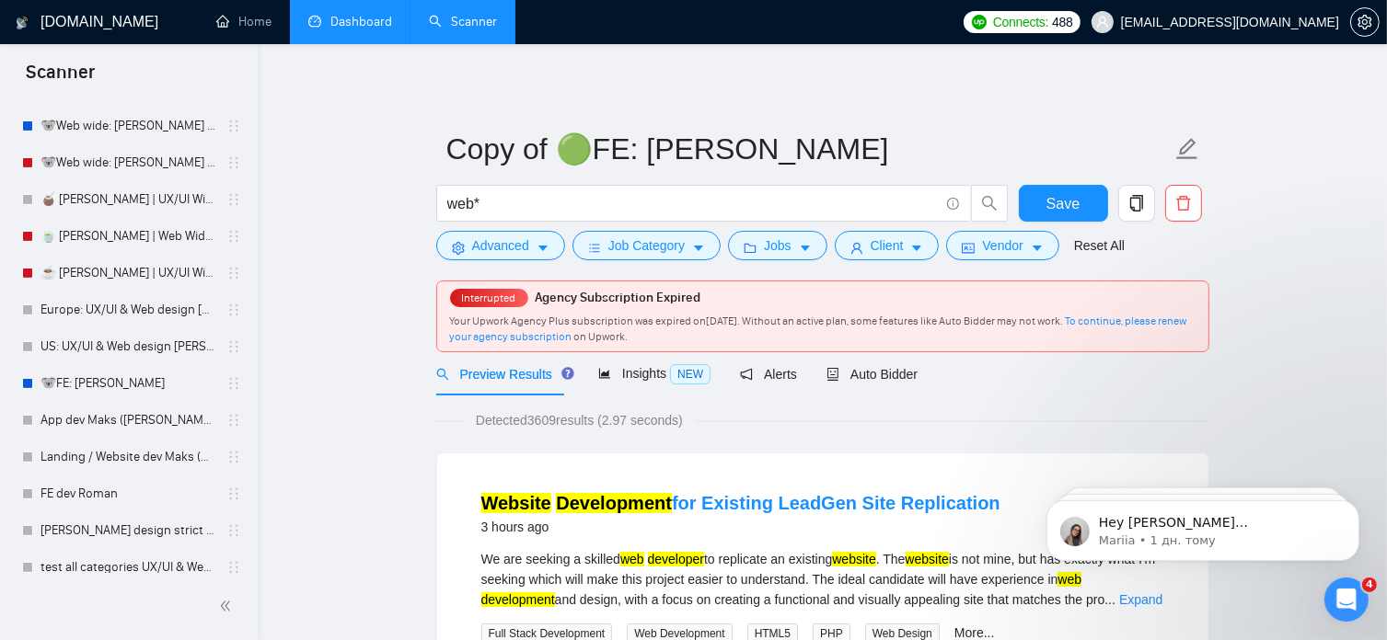
scroll to position [903, 0]
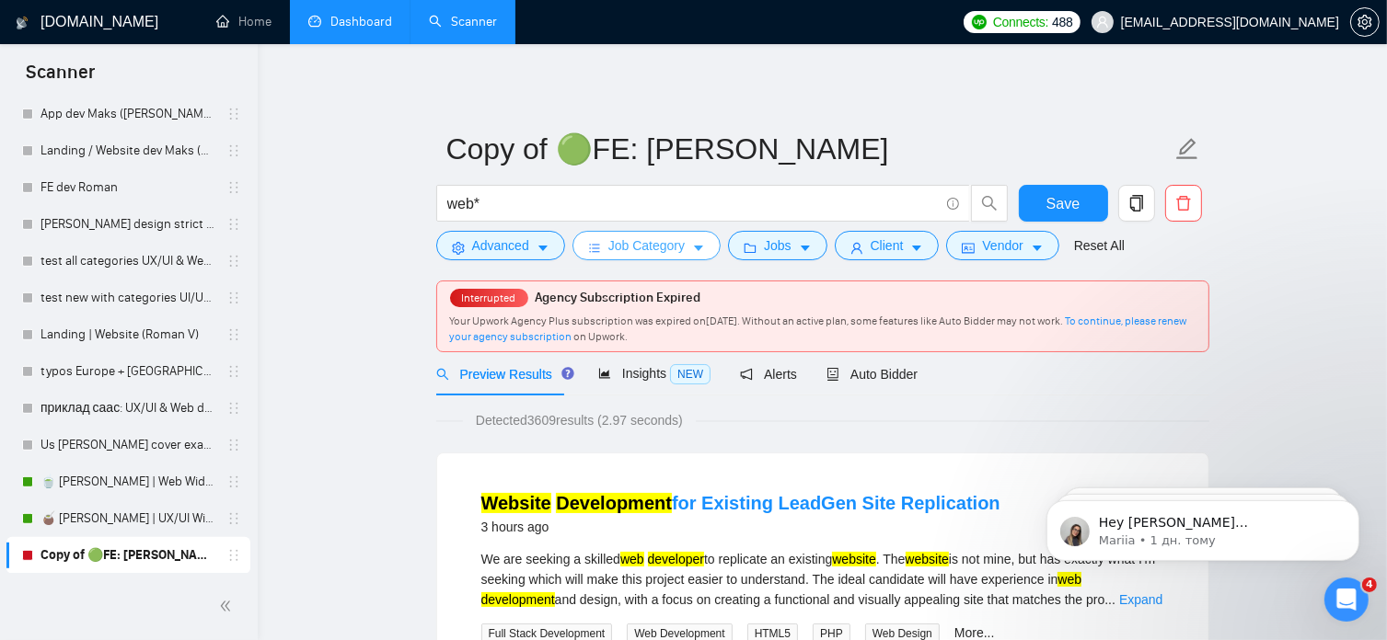
click at [696, 246] on icon "caret-down" at bounding box center [698, 248] width 13 height 13
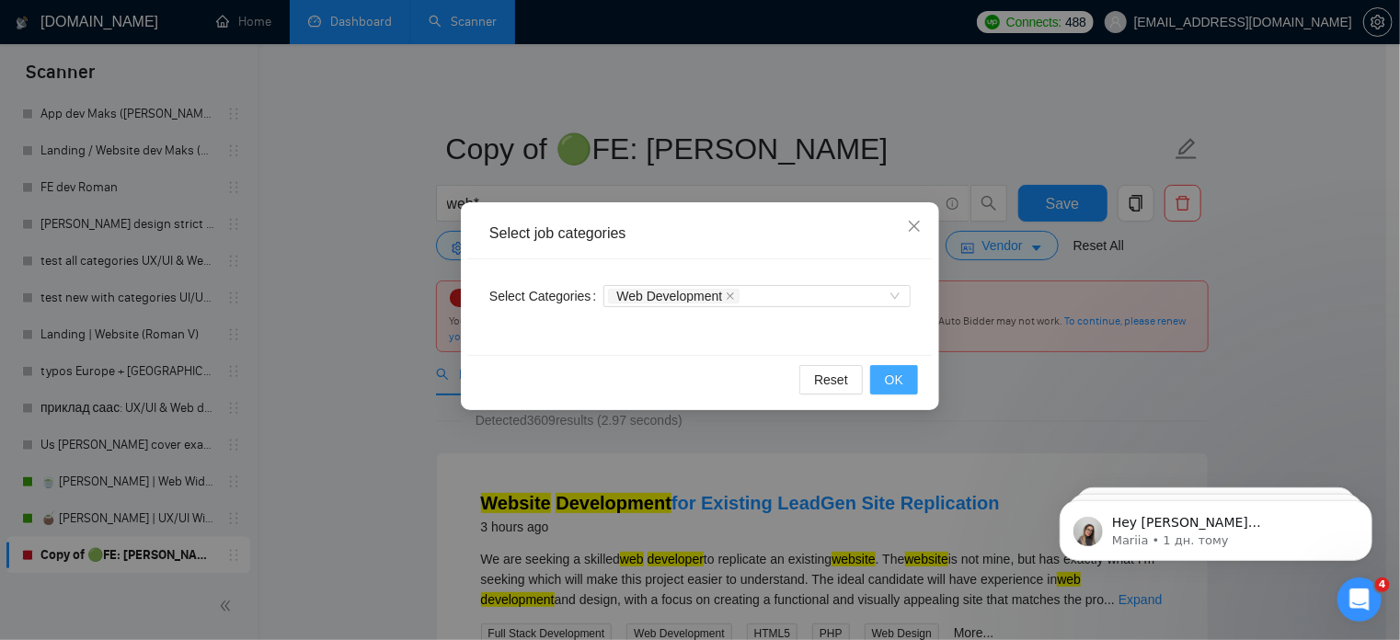
click at [892, 383] on span "OK" at bounding box center [894, 380] width 18 height 20
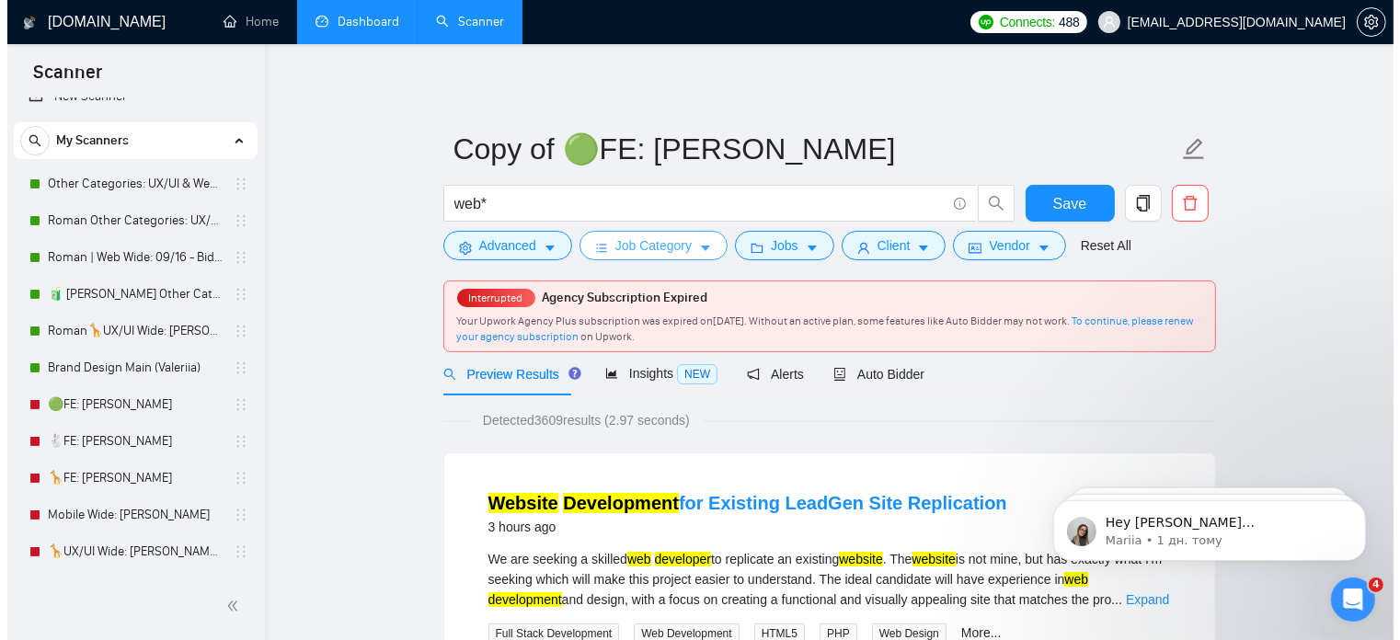
scroll to position [0, 0]
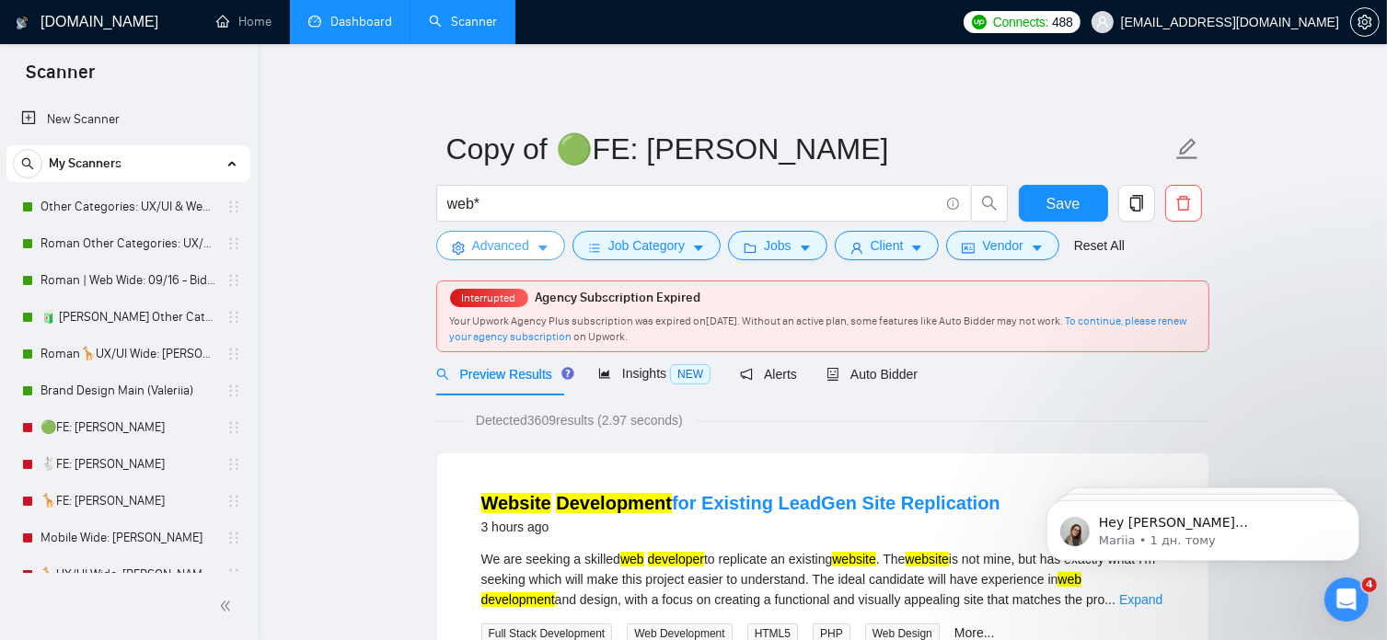
click at [536, 247] on icon "caret-down" at bounding box center [542, 248] width 13 height 13
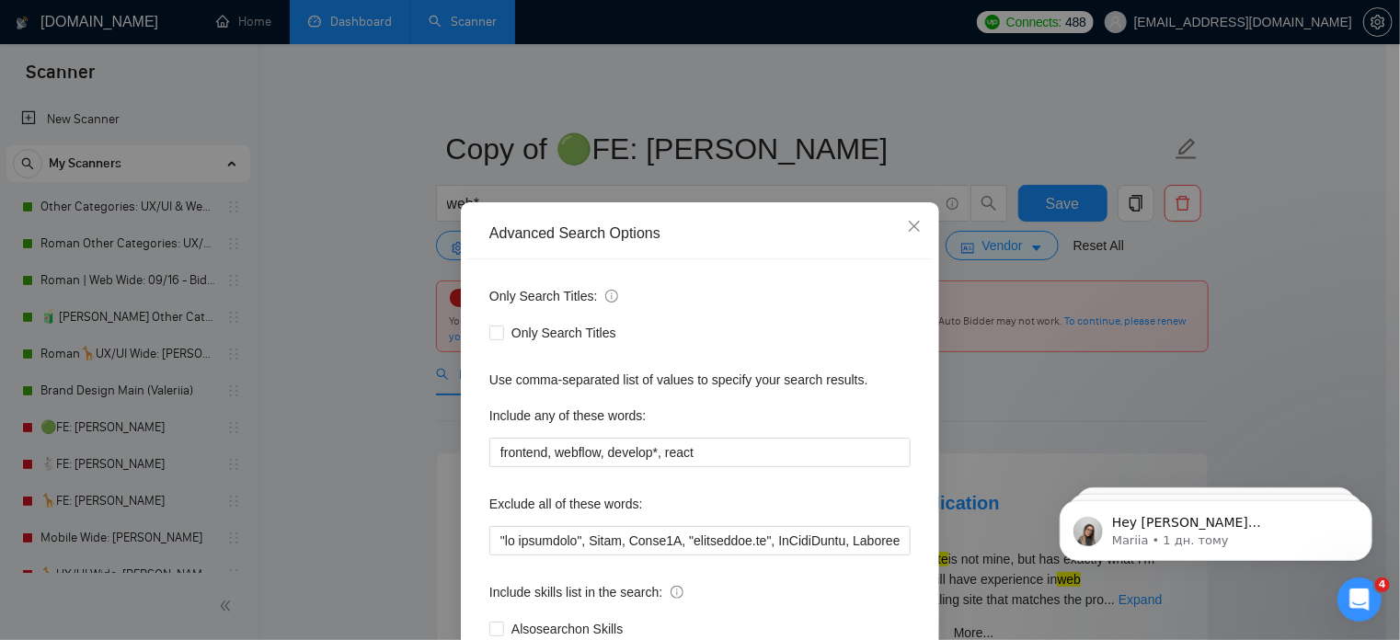
click at [372, 316] on div "Advanced Search Options Only Search Titles: Only Search Titles Use comma-separa…" at bounding box center [700, 320] width 1400 height 640
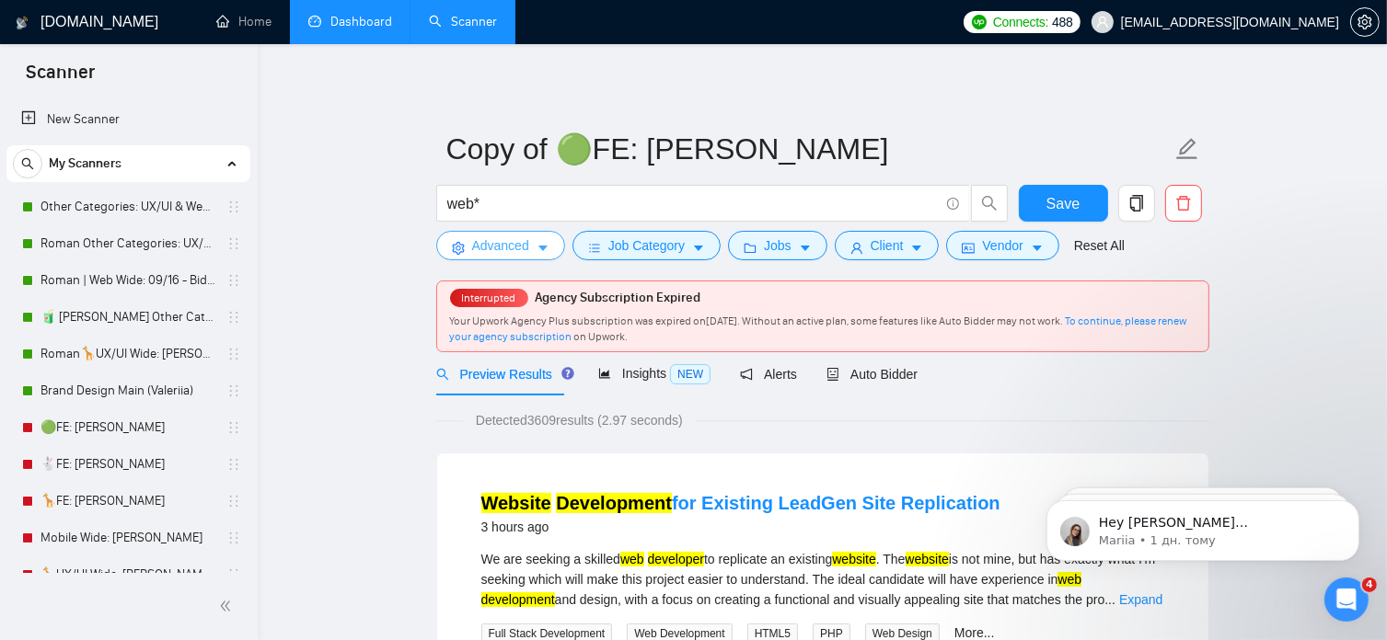
click at [536, 246] on icon "caret-down" at bounding box center [542, 248] width 13 height 13
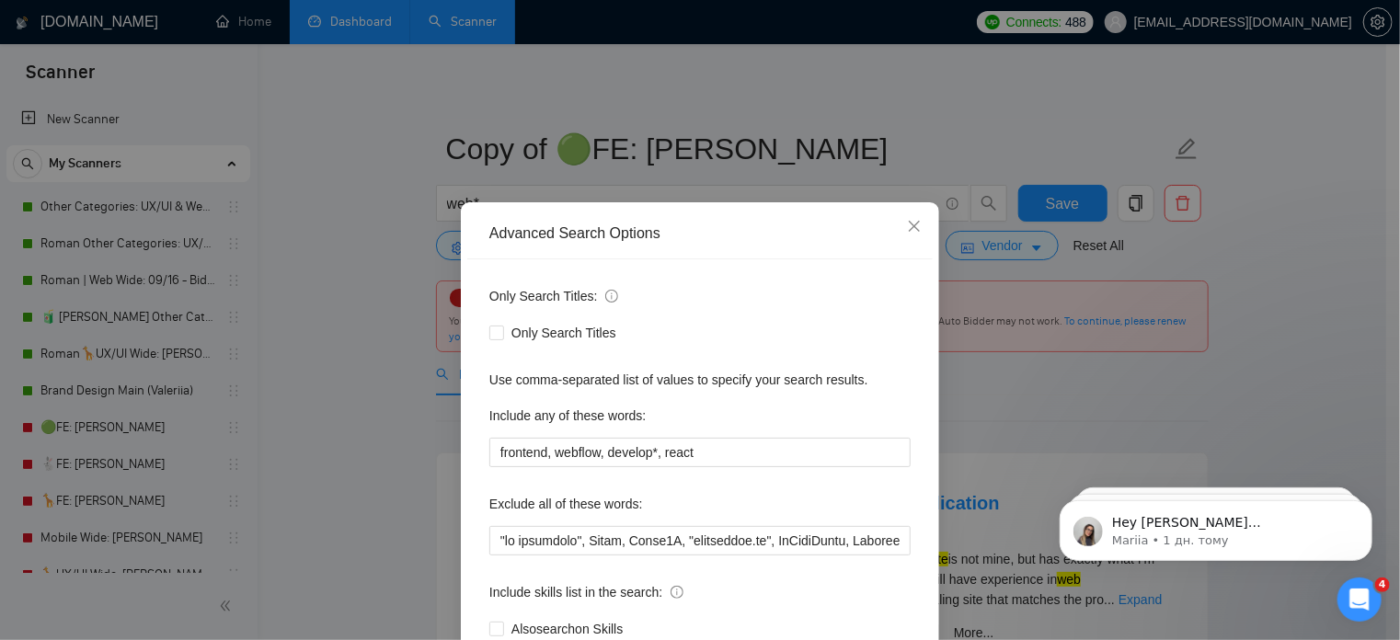
click at [382, 363] on div "Advanced Search Options Only Search Titles: Only Search Titles Use comma-separa…" at bounding box center [700, 320] width 1400 height 640
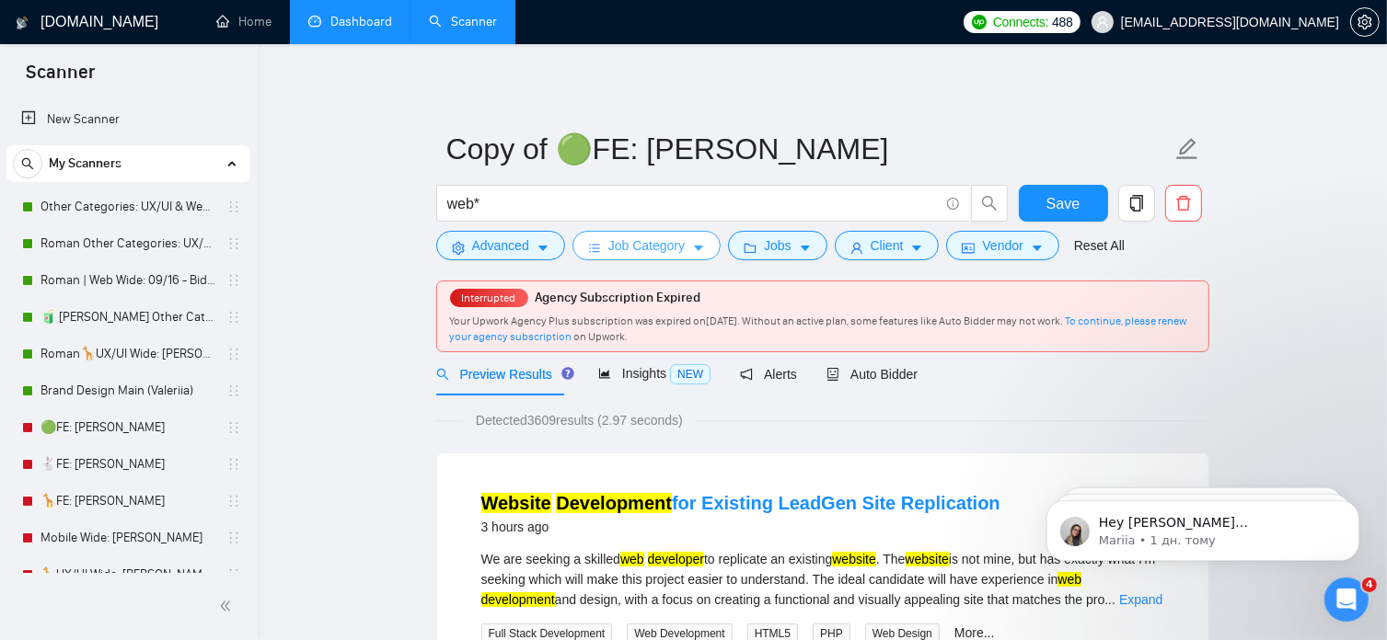
click at [697, 246] on icon "caret-down" at bounding box center [698, 248] width 13 height 13
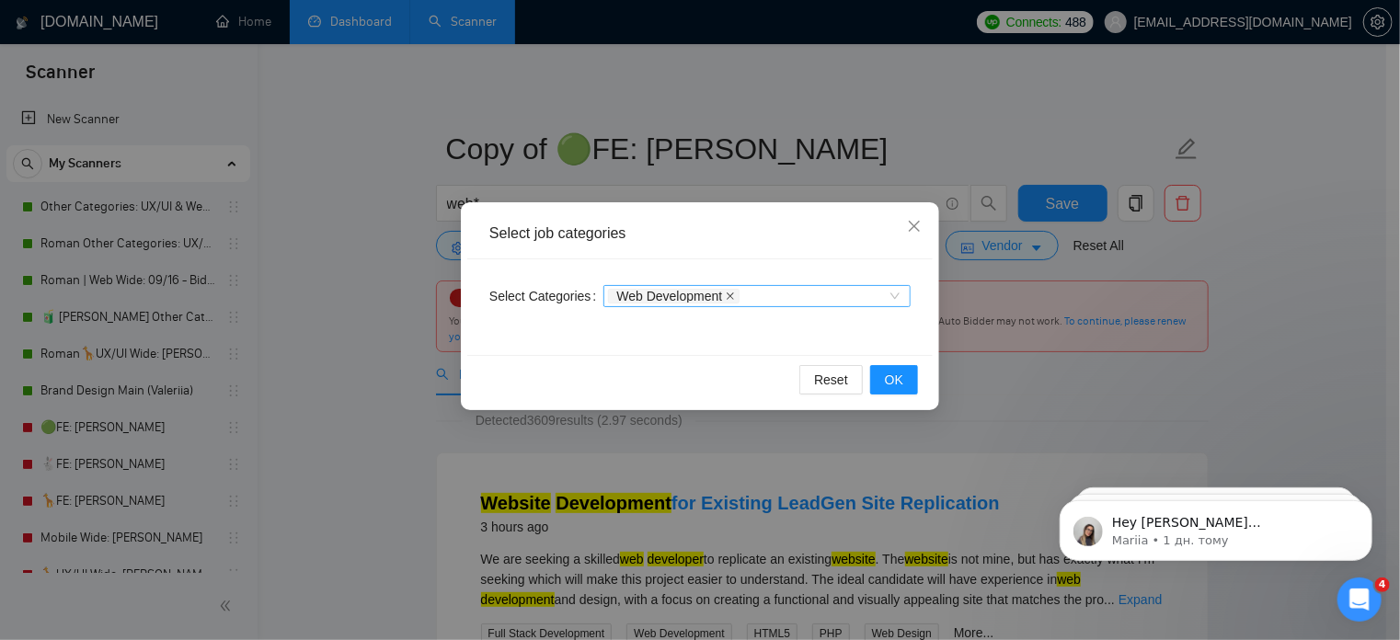
click at [727, 297] on icon "close" at bounding box center [730, 296] width 7 height 7
click at [724, 297] on div at bounding box center [748, 296] width 280 height 15
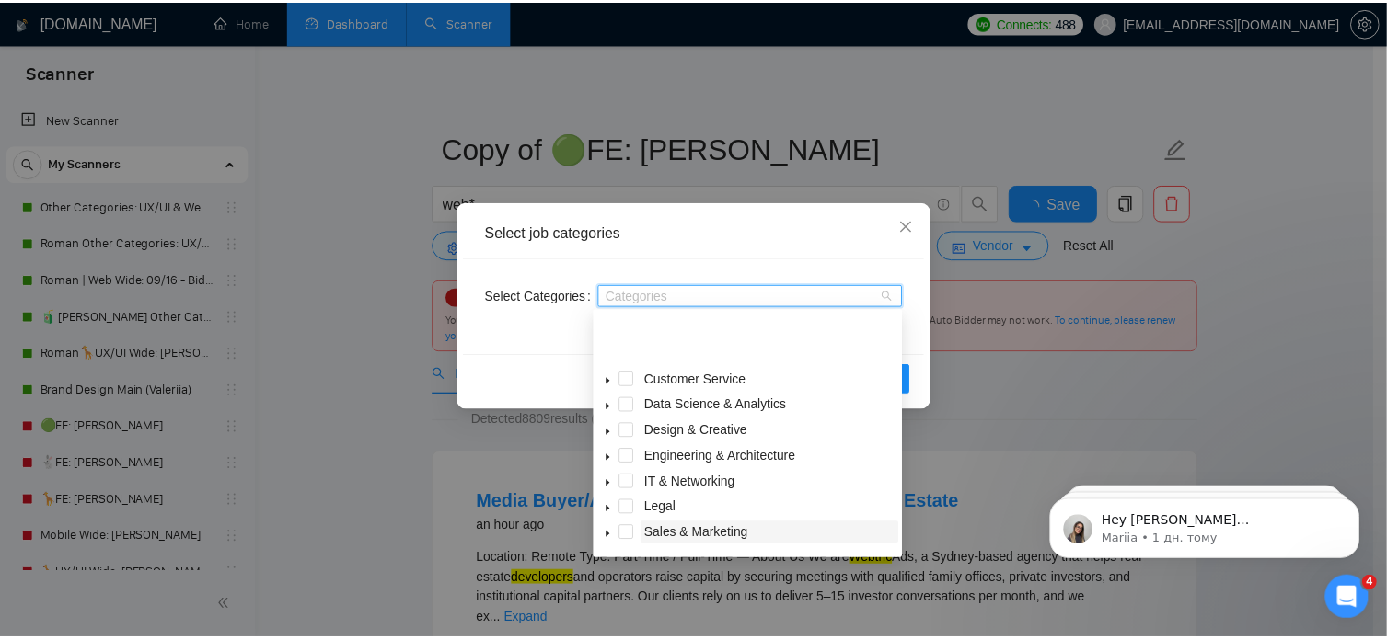
scroll to position [74, 0]
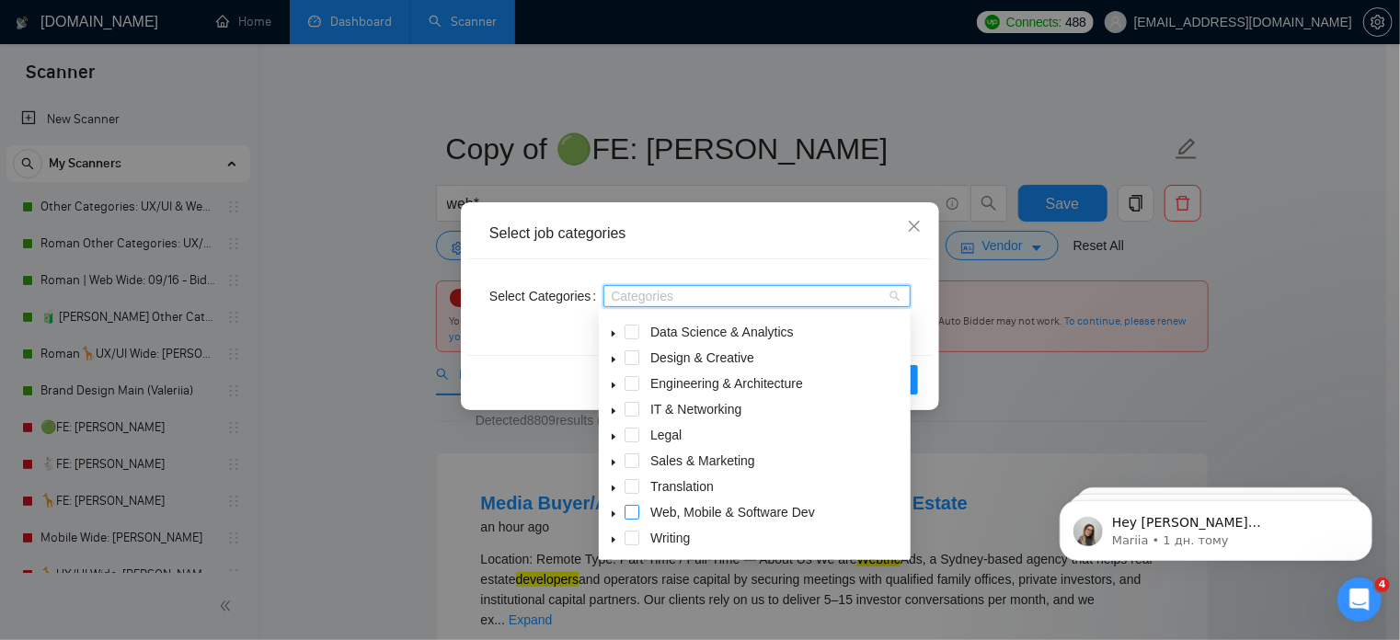
click at [634, 519] on span at bounding box center [632, 512] width 15 height 15
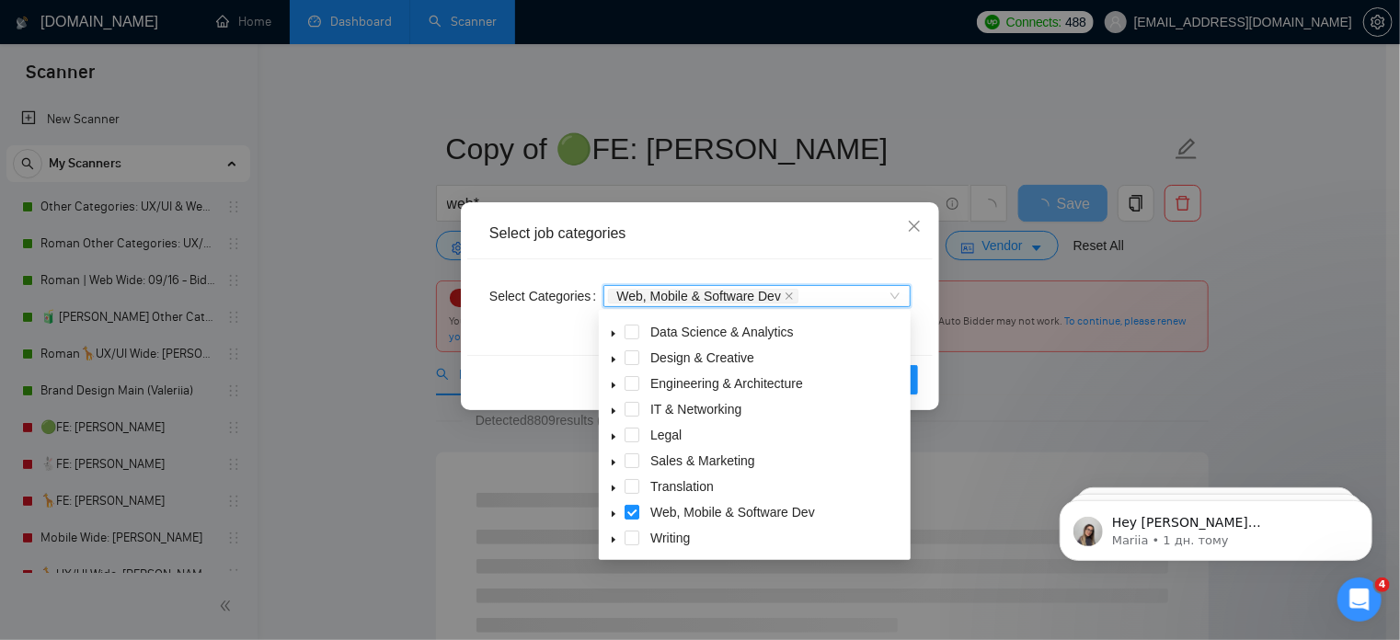
click at [979, 448] on div "Select job categories Select Categories Web, Mobile & Software Dev Web, Mobile …" at bounding box center [700, 320] width 1400 height 640
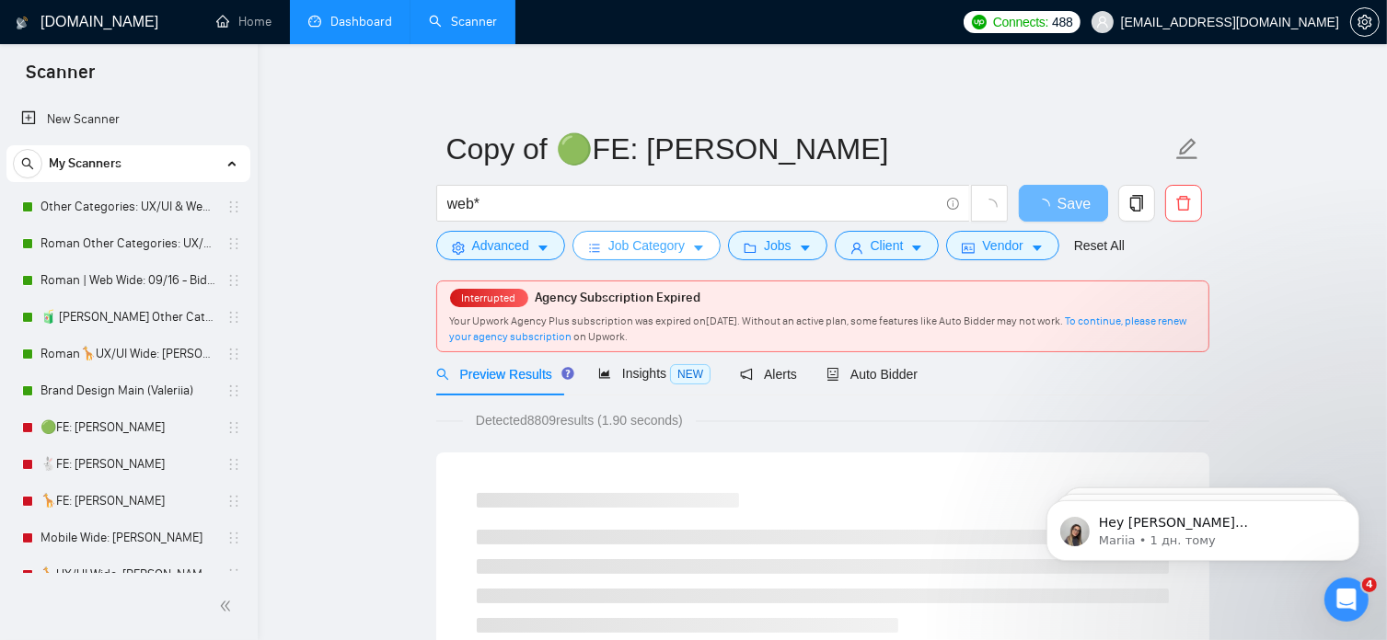
click at [692, 250] on icon "caret-down" at bounding box center [698, 248] width 13 height 13
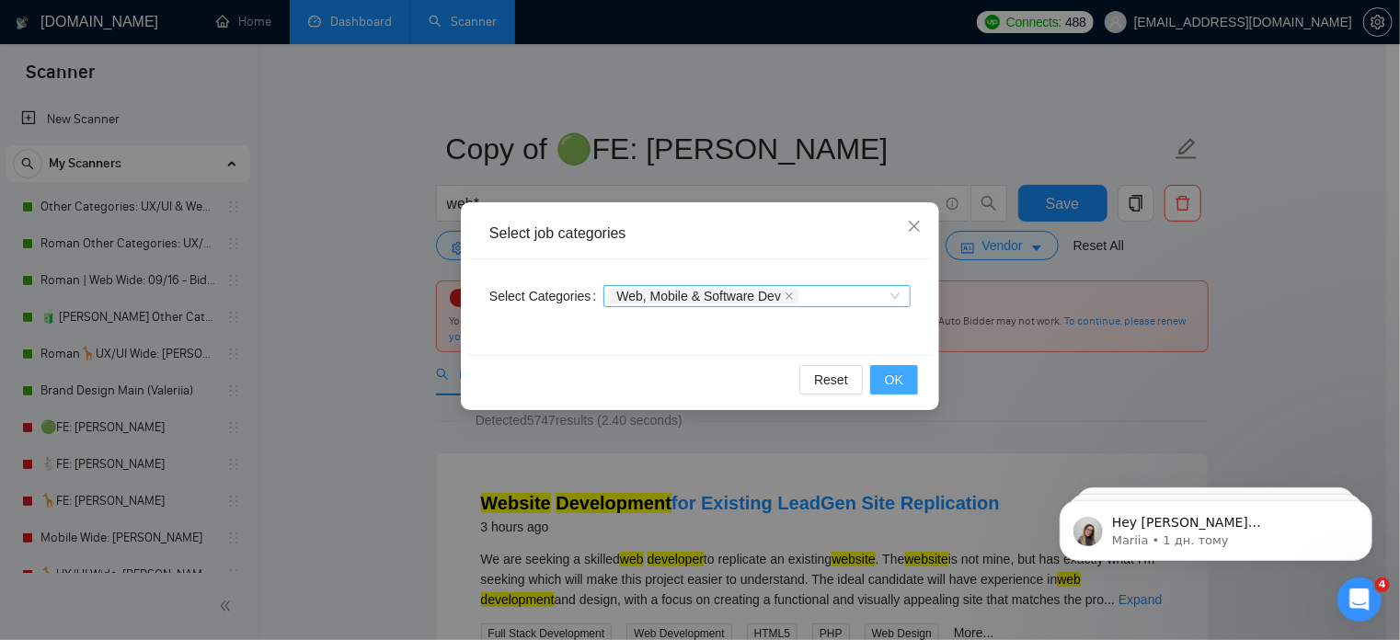
click at [889, 378] on span "OK" at bounding box center [894, 380] width 18 height 20
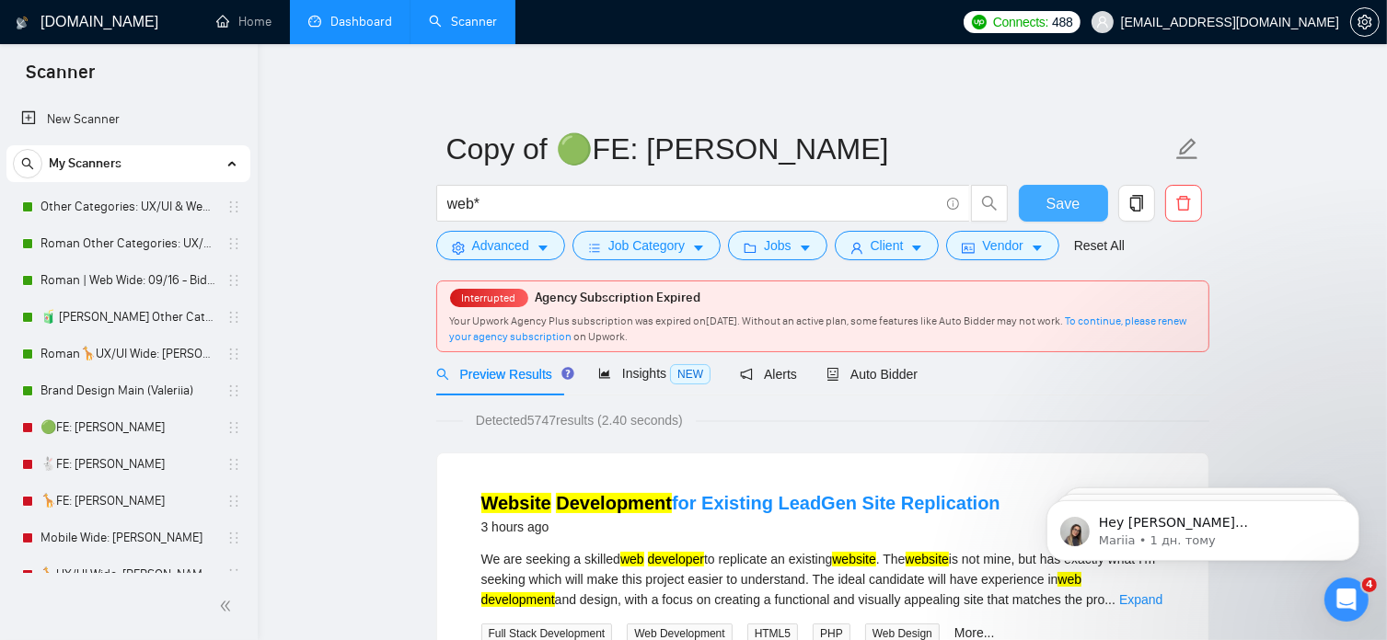
click at [1070, 211] on span "Save" at bounding box center [1062, 203] width 33 height 23
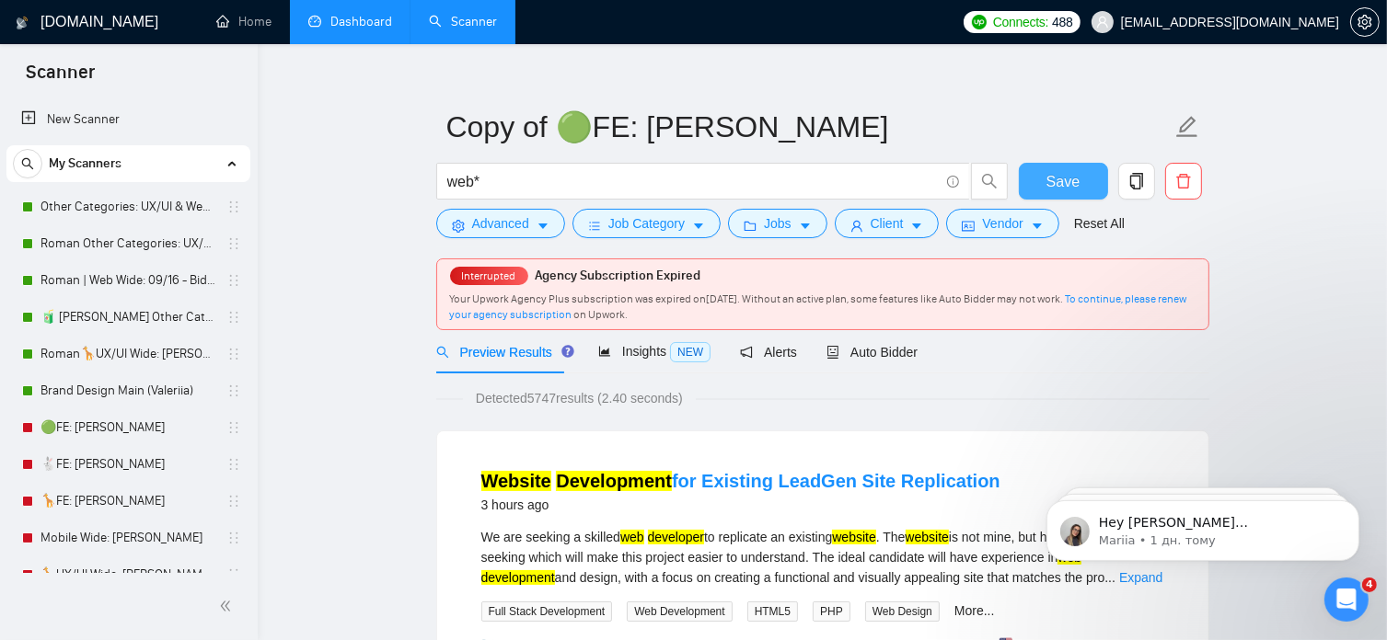
scroll to position [0, 0]
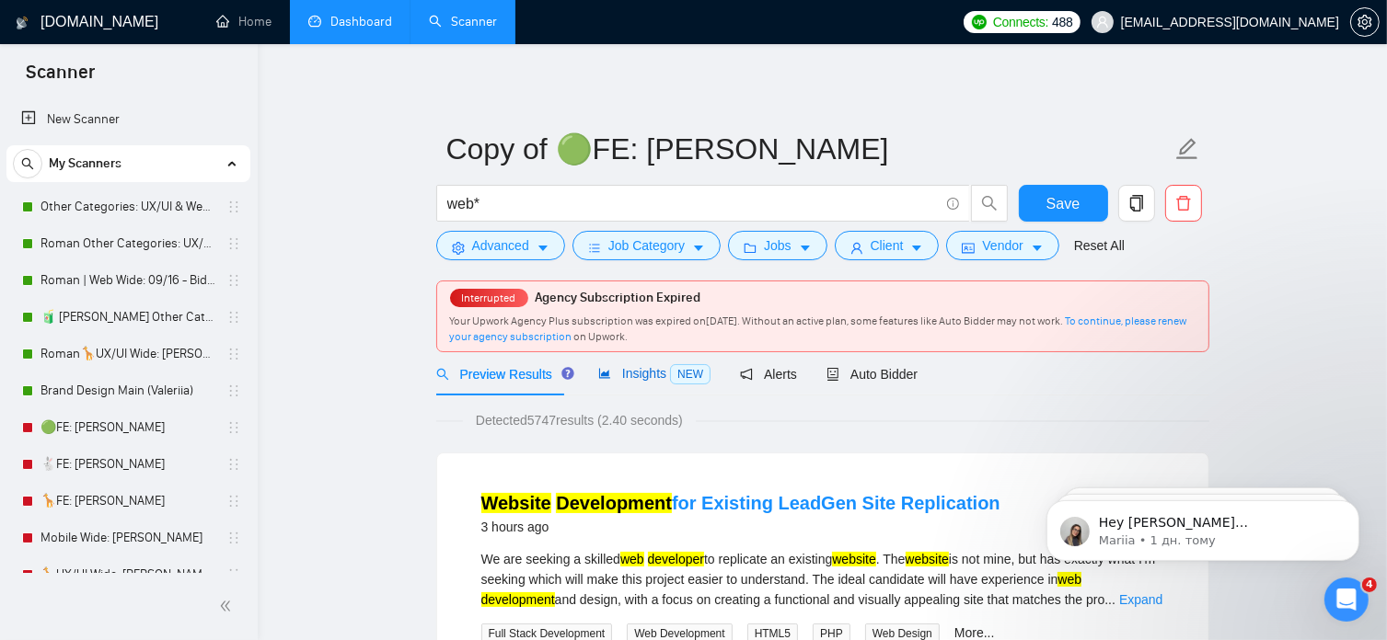
click at [642, 369] on span "Insights NEW" at bounding box center [654, 373] width 112 height 15
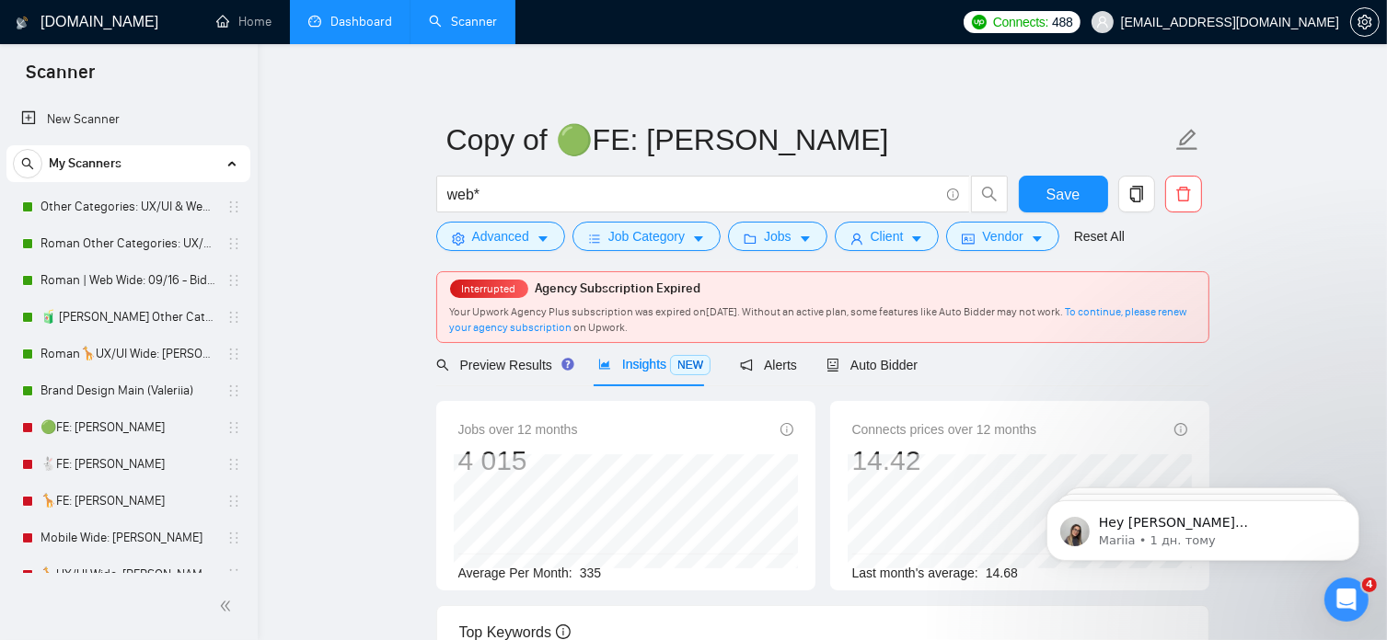
scroll to position [10, 0]
click at [872, 363] on span "Auto Bidder" at bounding box center [871, 364] width 91 height 15
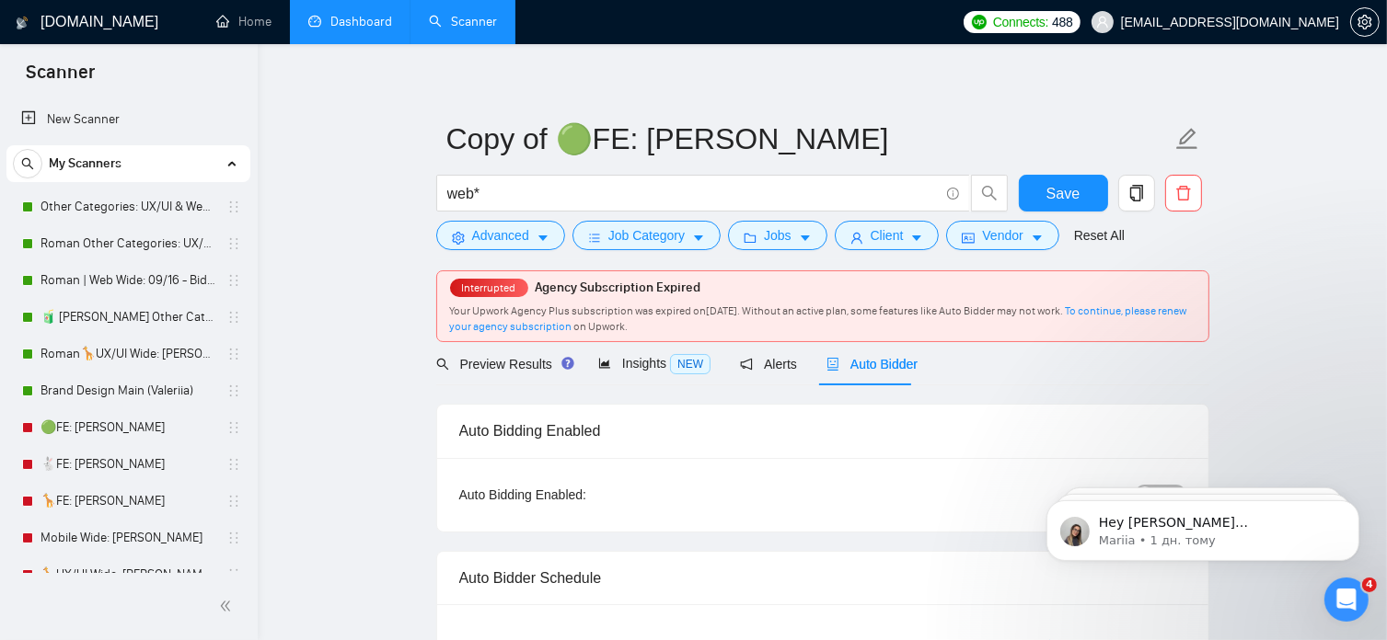
radio input "false"
radio input "true"
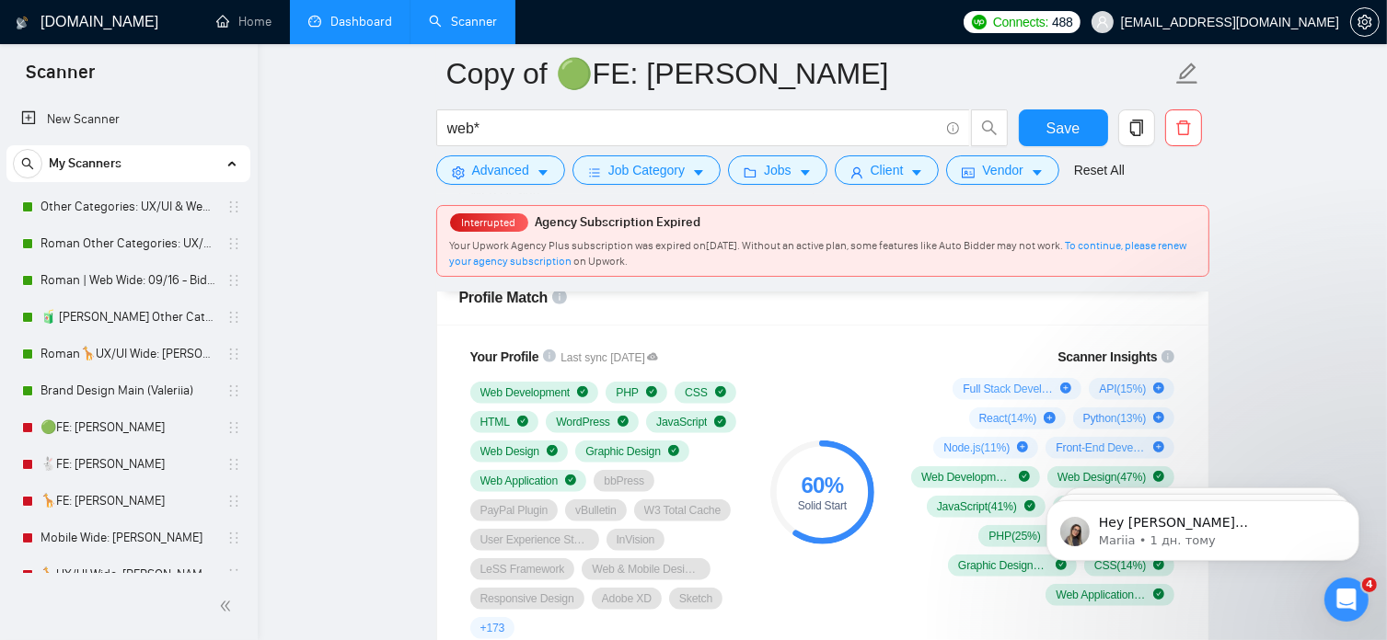
scroll to position [1520, 0]
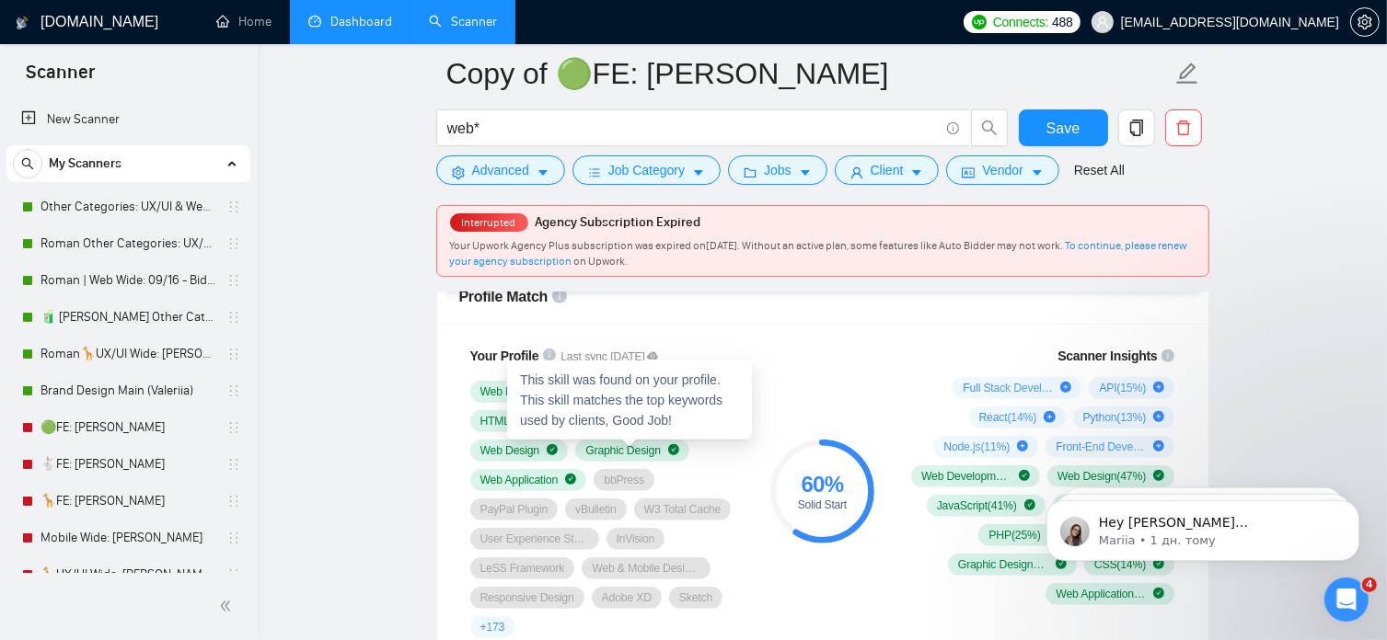
click at [670, 448] on icon "check-circle" at bounding box center [673, 449] width 11 height 11
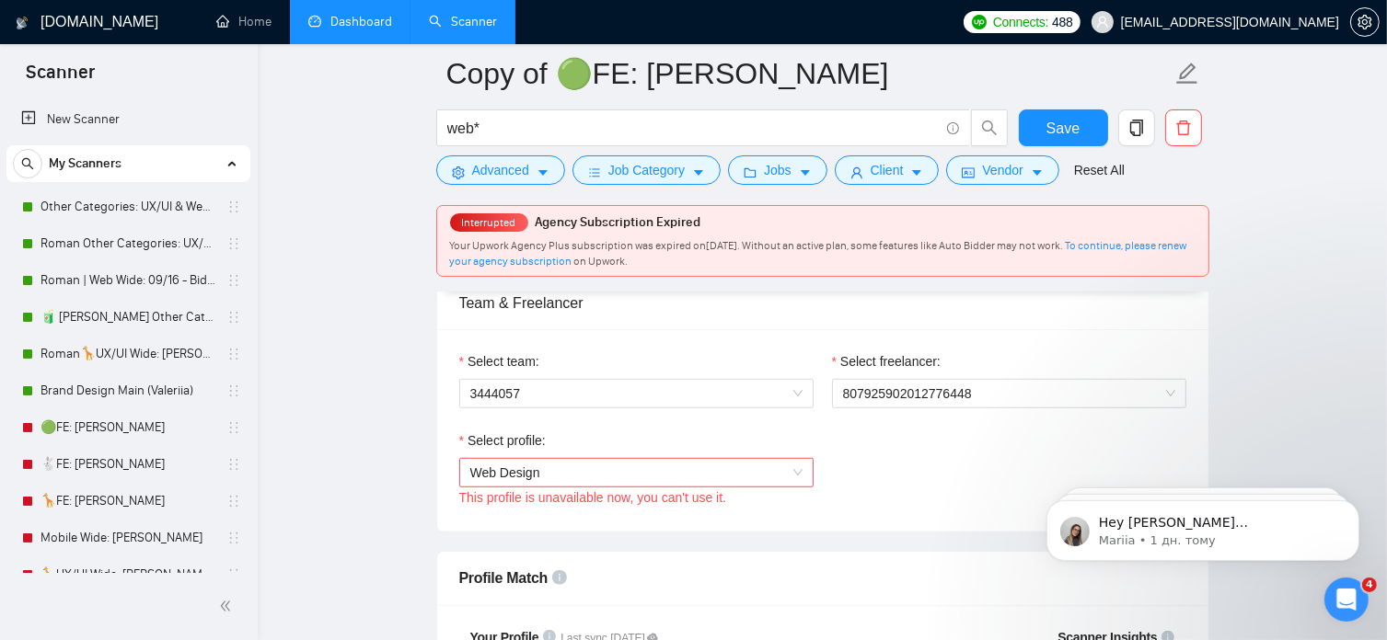
scroll to position [1239, 0]
click at [791, 470] on span "Web Design" at bounding box center [636, 472] width 332 height 28
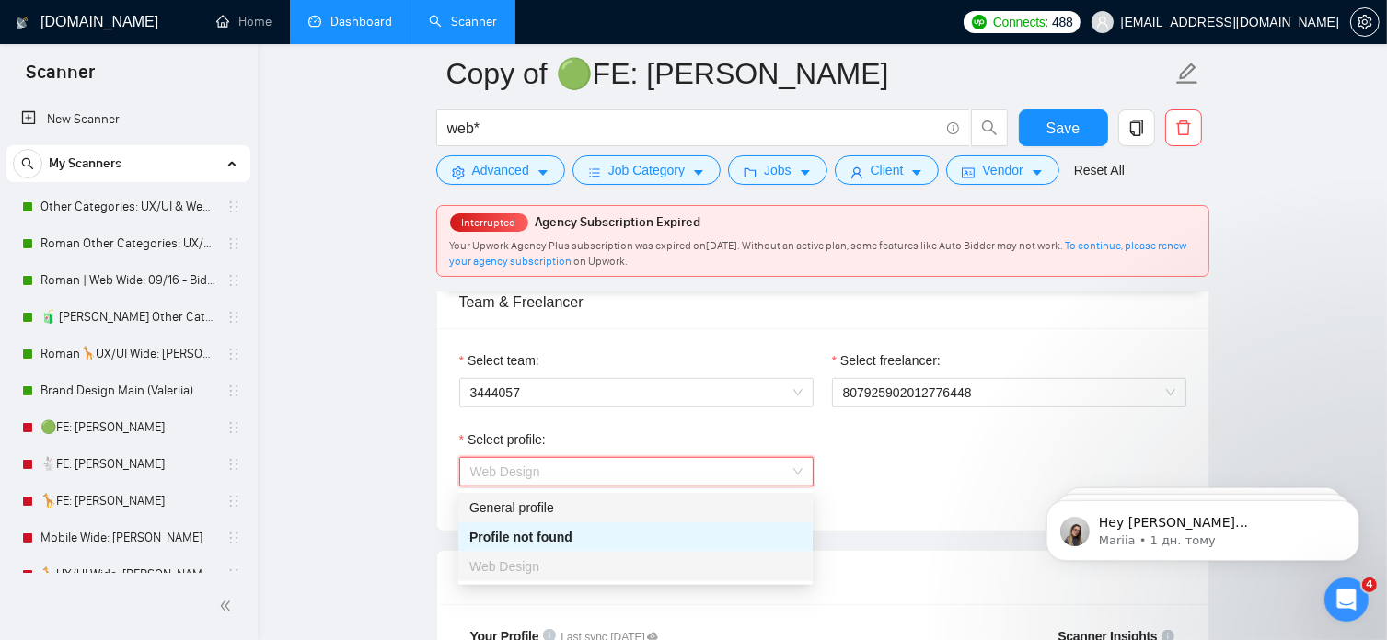
click at [572, 508] on div "General profile" at bounding box center [635, 508] width 332 height 20
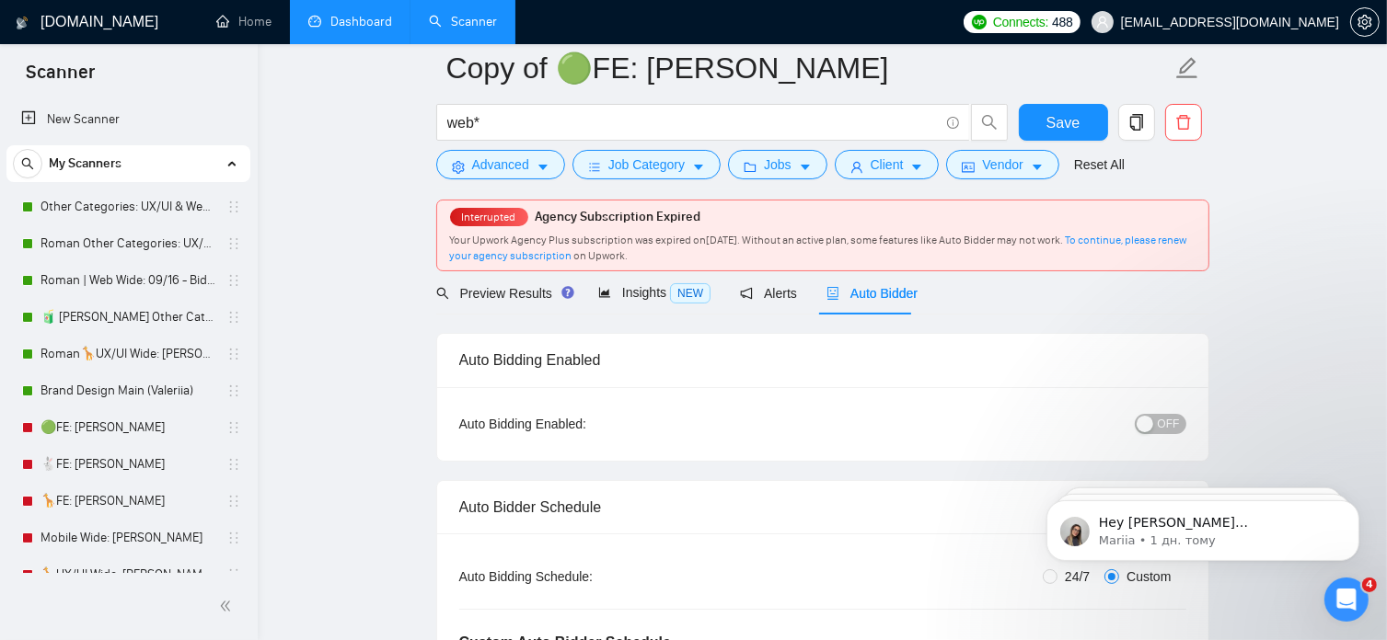
scroll to position [0, 0]
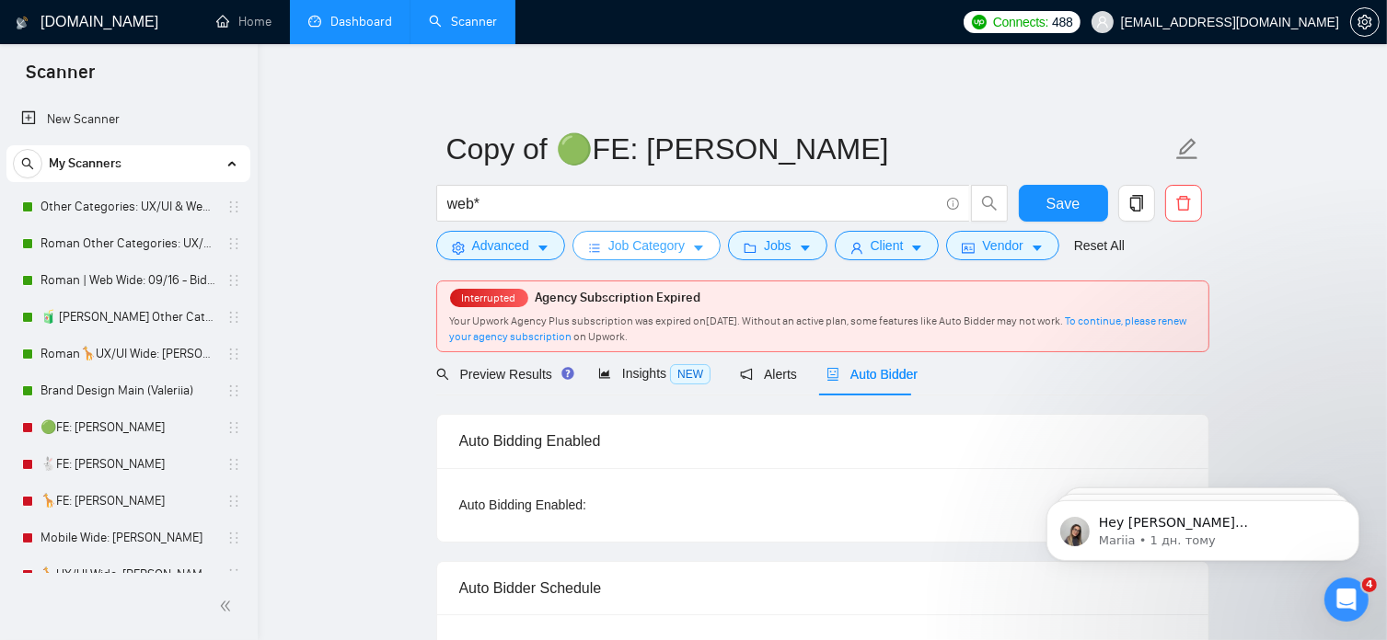
click at [635, 252] on span "Job Category" at bounding box center [646, 246] width 76 height 20
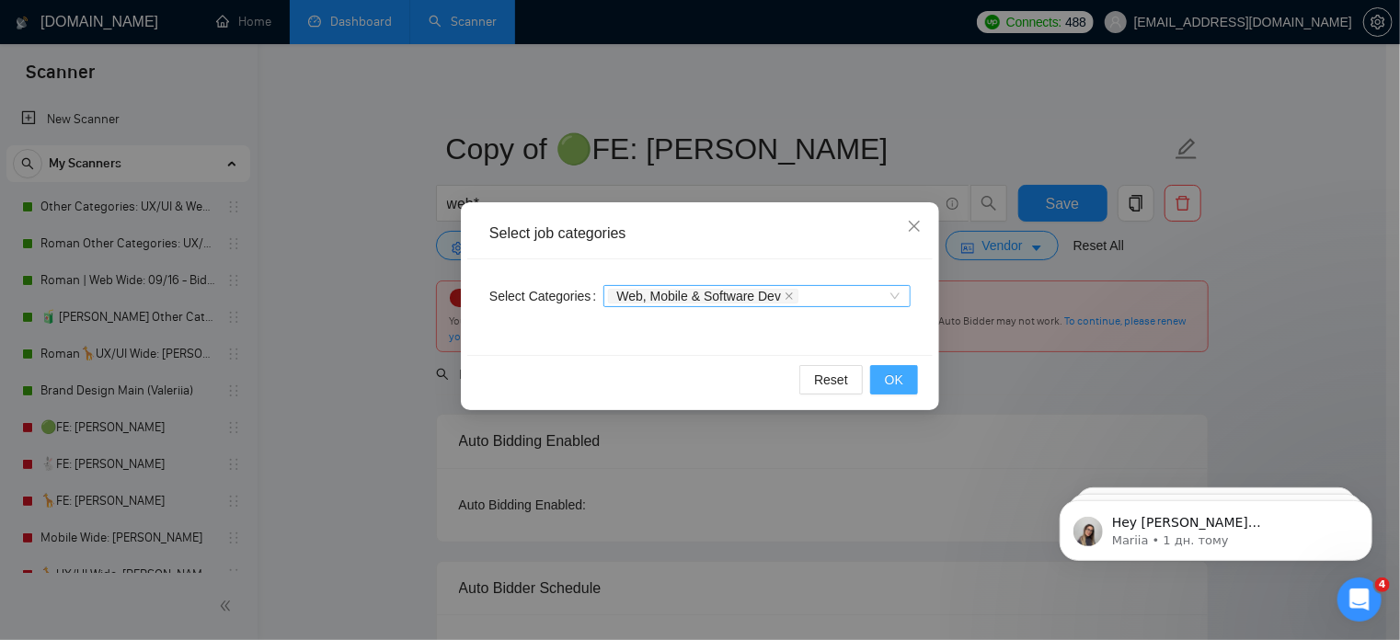
click at [891, 386] on span "OK" at bounding box center [894, 380] width 18 height 20
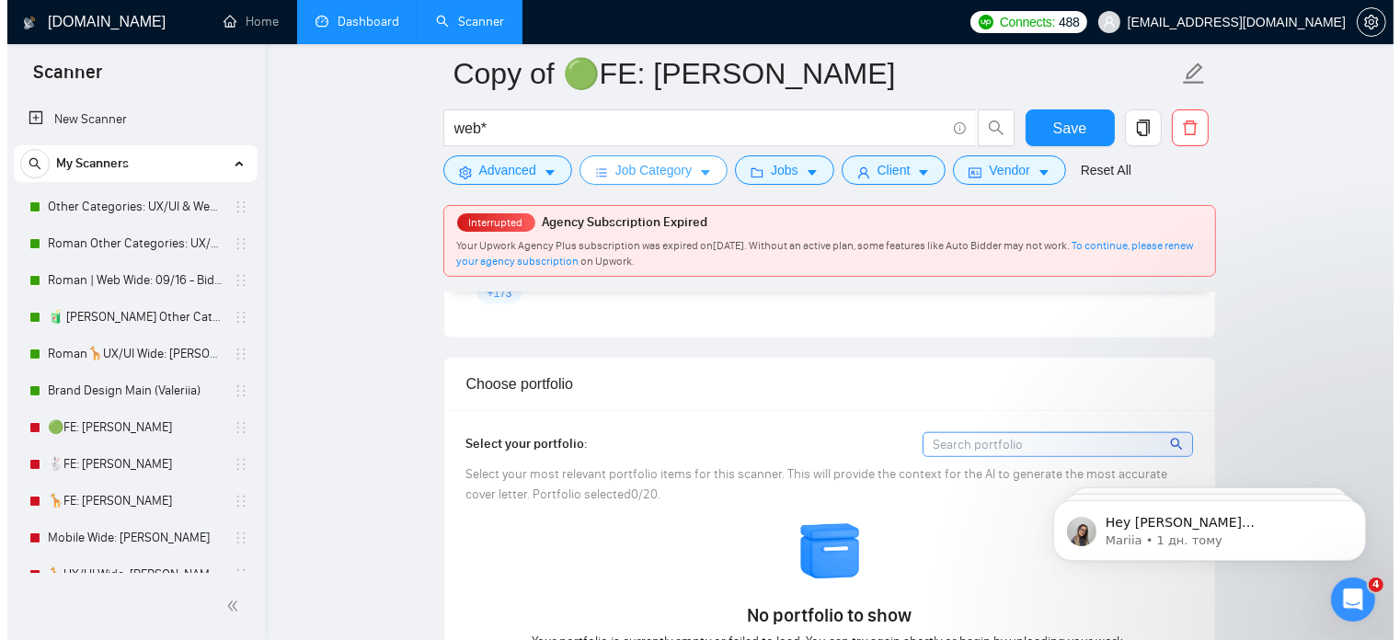
scroll to position [1855, 0]
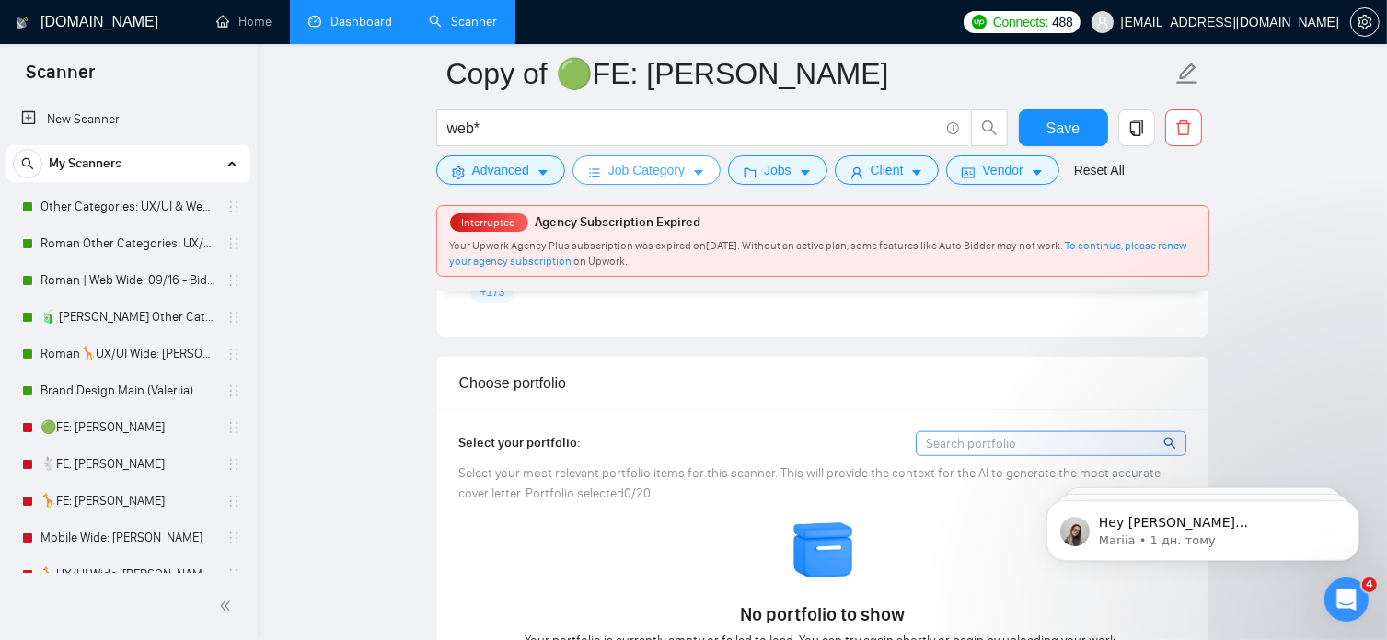
click at [673, 179] on span "Job Category" at bounding box center [646, 170] width 76 height 20
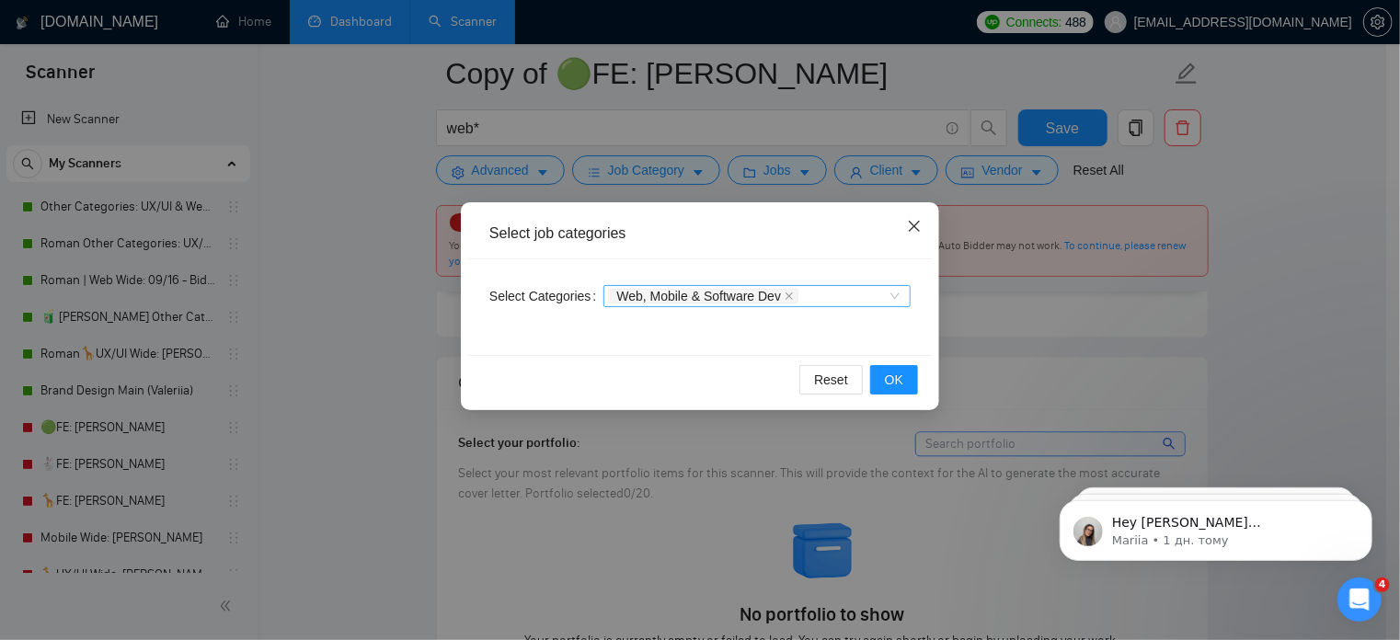
click at [913, 230] on icon "close" at bounding box center [914, 226] width 11 height 11
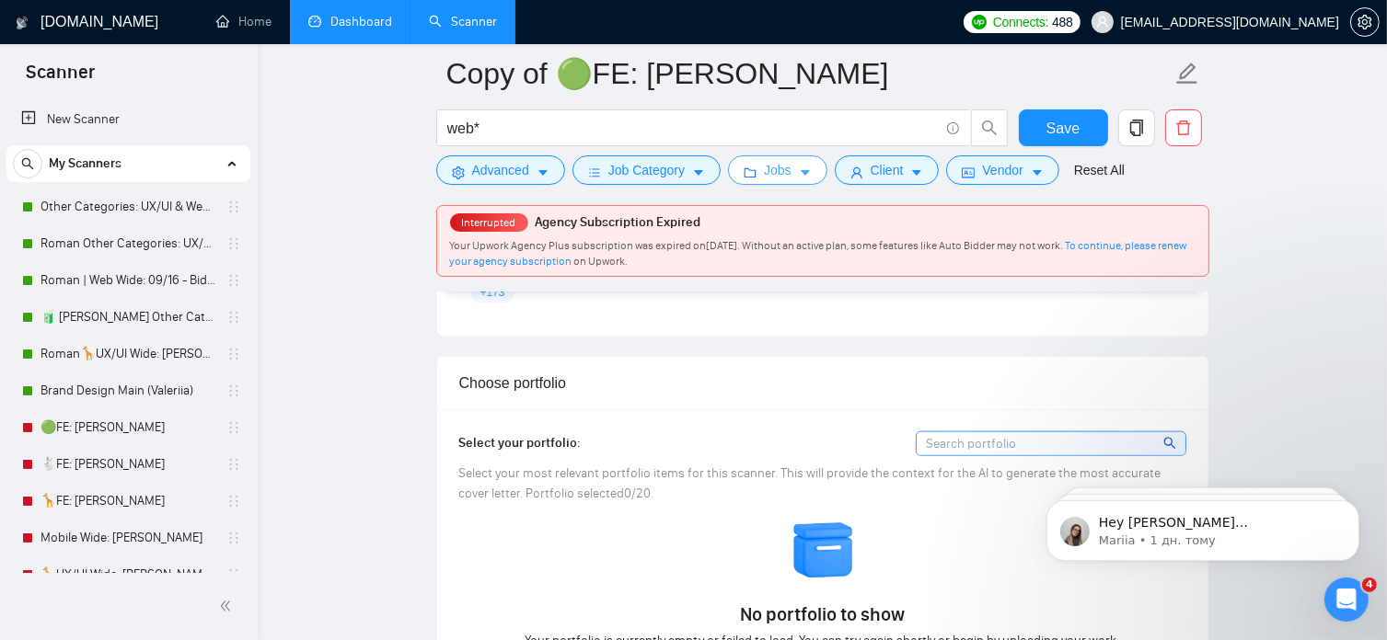
click at [790, 176] on button "Jobs" at bounding box center [777, 169] width 99 height 29
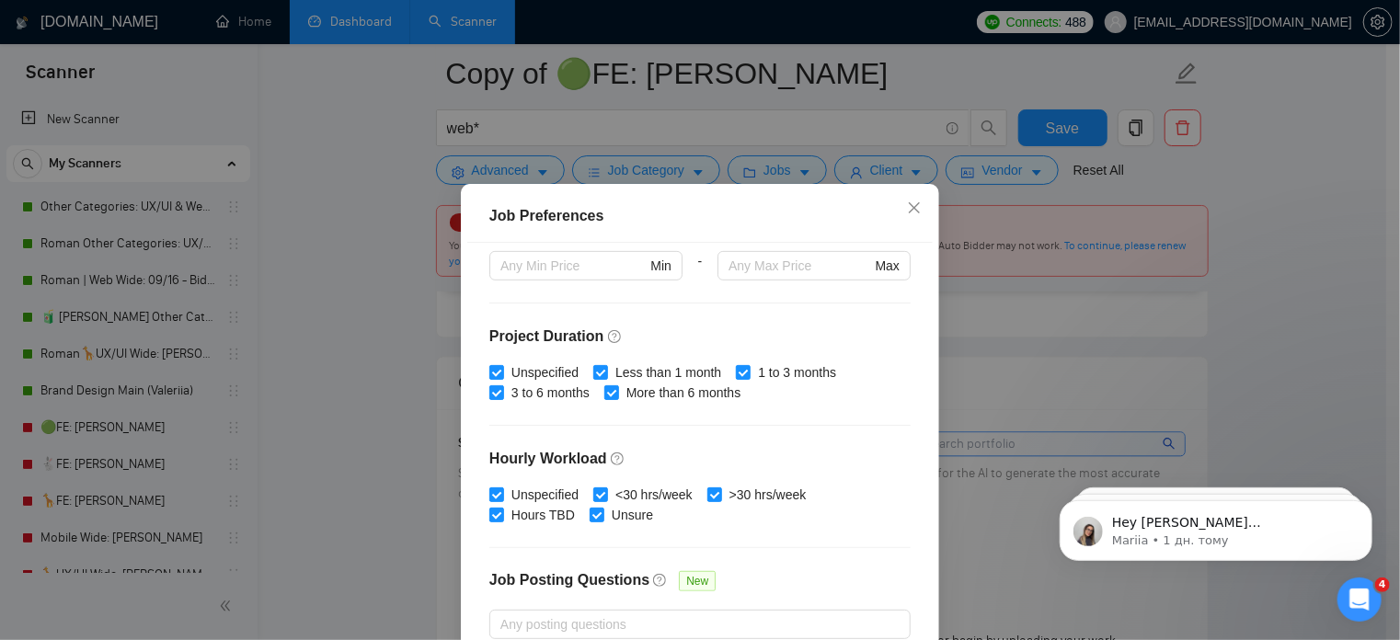
scroll to position [482, 0]
click at [1253, 271] on div "Job Preferences Budget Project Type All Fixed Price Hourly Rate Fixed Price Bud…" at bounding box center [700, 320] width 1400 height 640
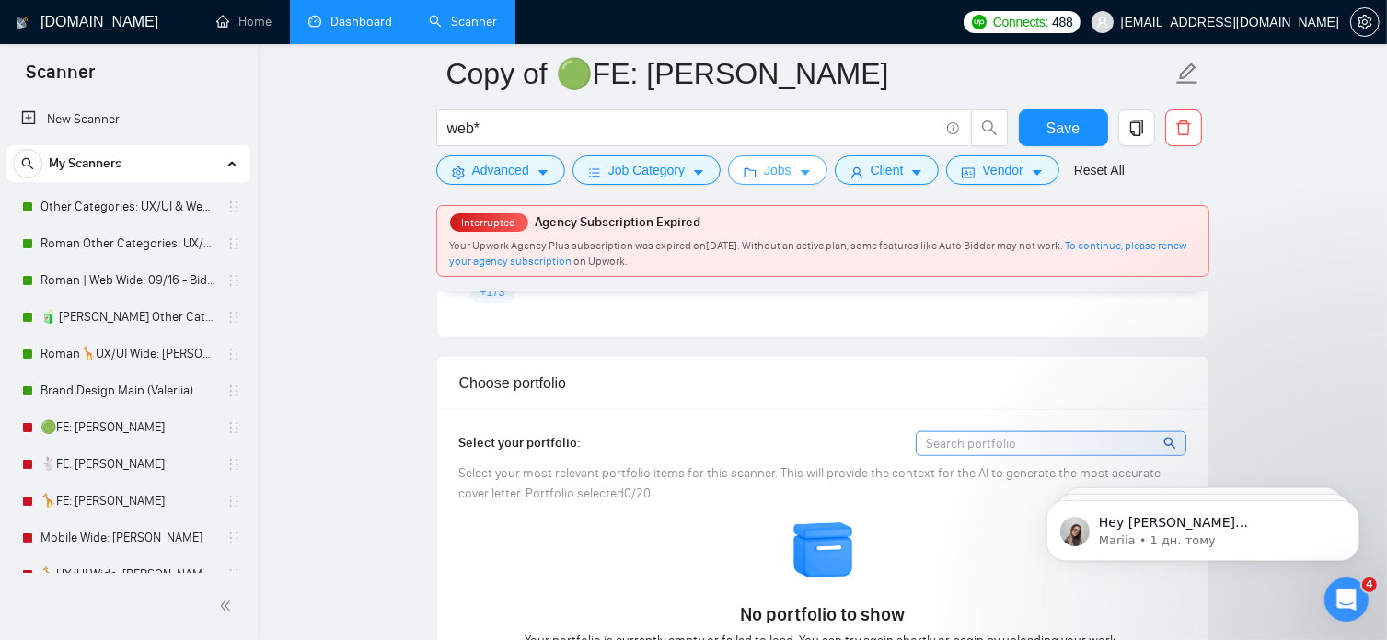
click at [788, 172] on button "Jobs" at bounding box center [777, 169] width 99 height 29
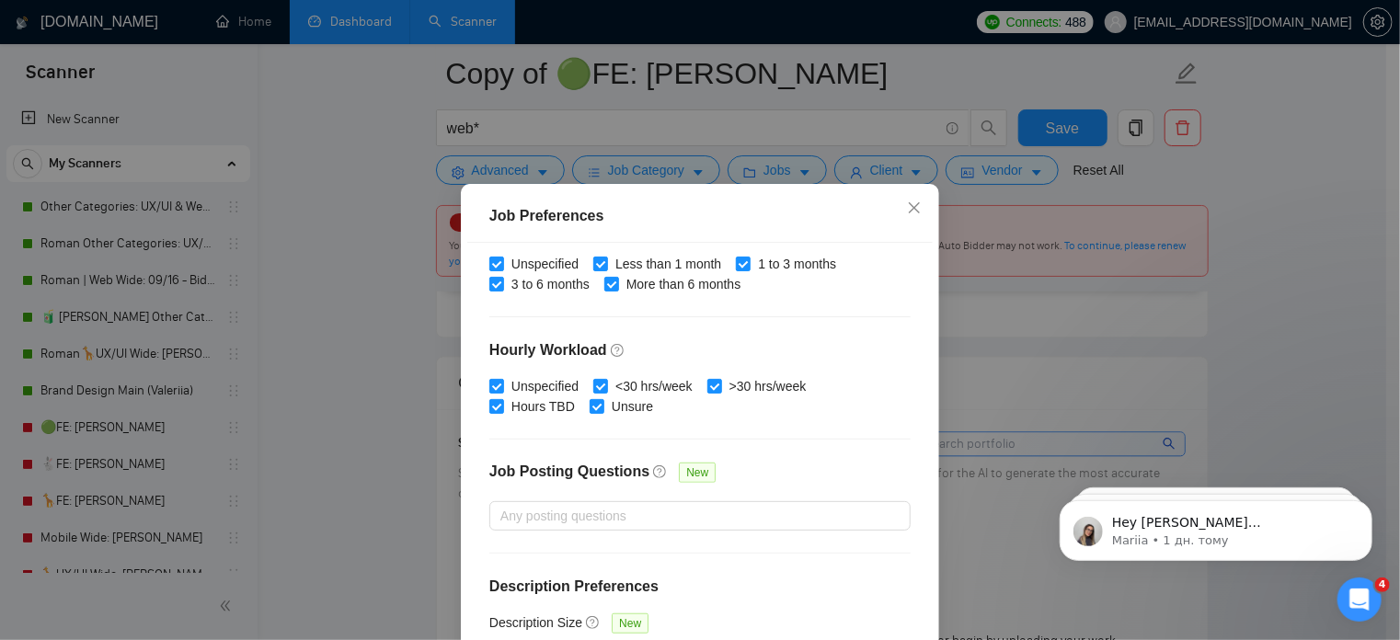
scroll to position [131, 0]
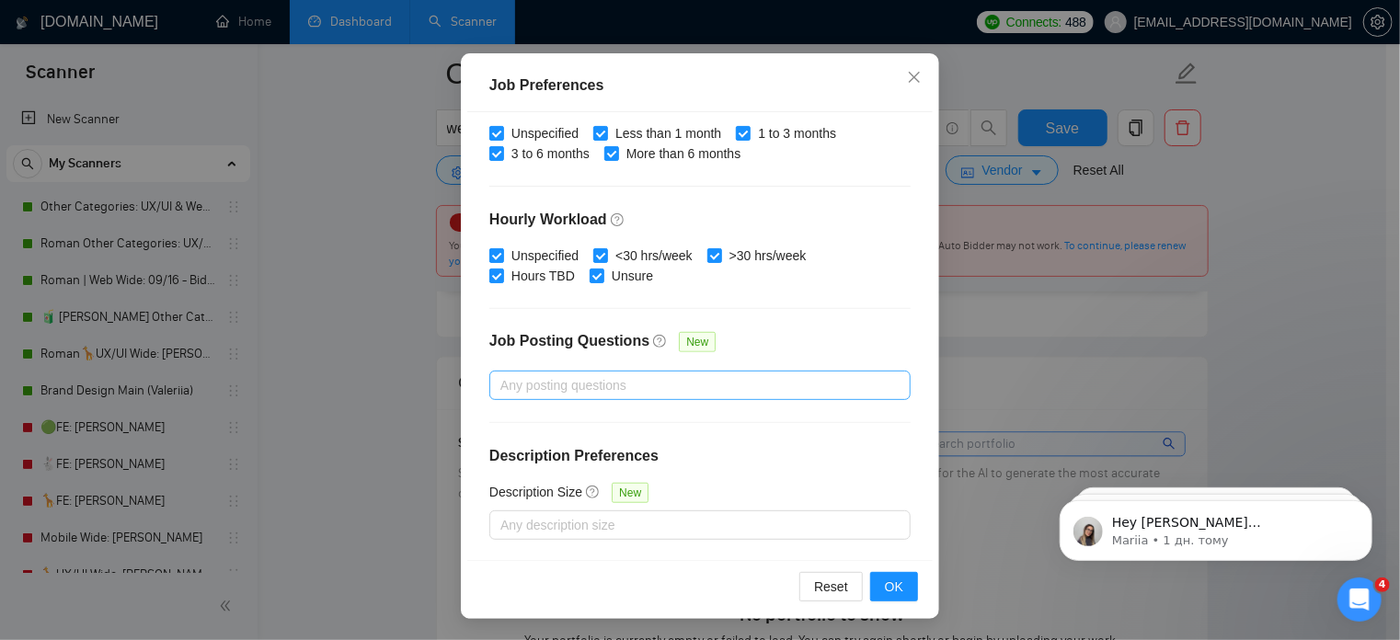
click at [688, 388] on div at bounding box center [691, 385] width 394 height 22
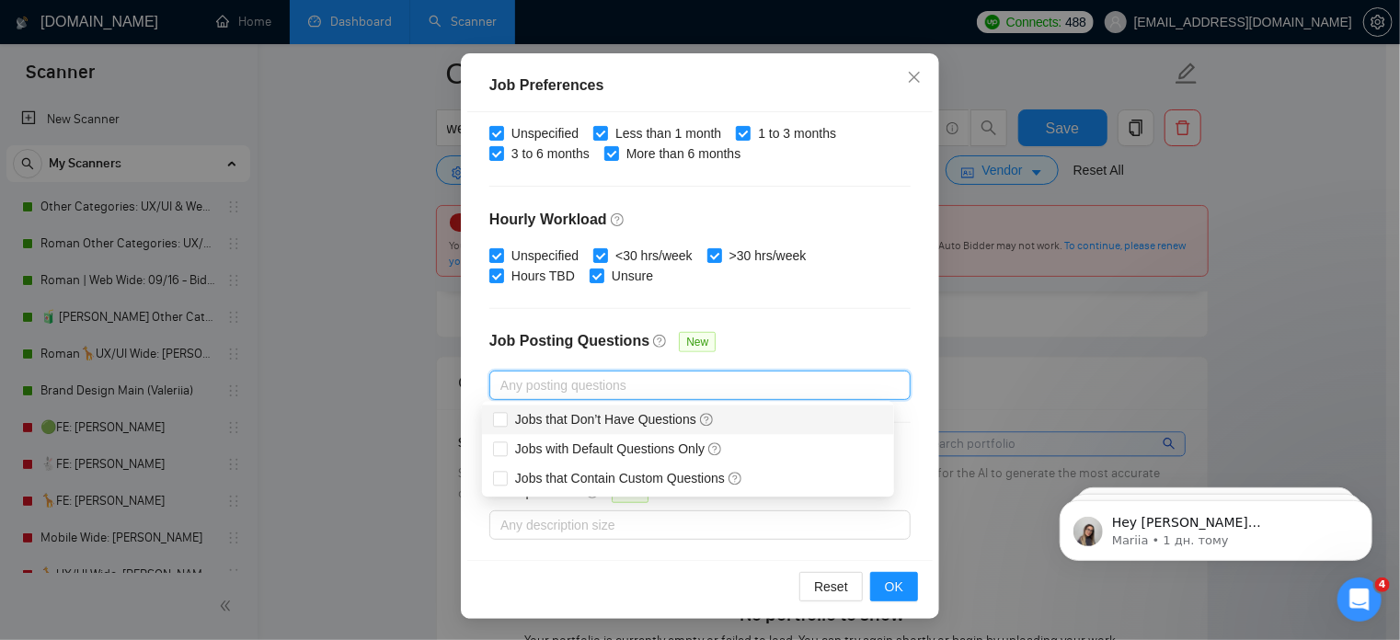
click at [439, 396] on div "Job Preferences Budget Project Type All Fixed Price Hourly Rate Fixed Price Bud…" at bounding box center [700, 320] width 1400 height 640
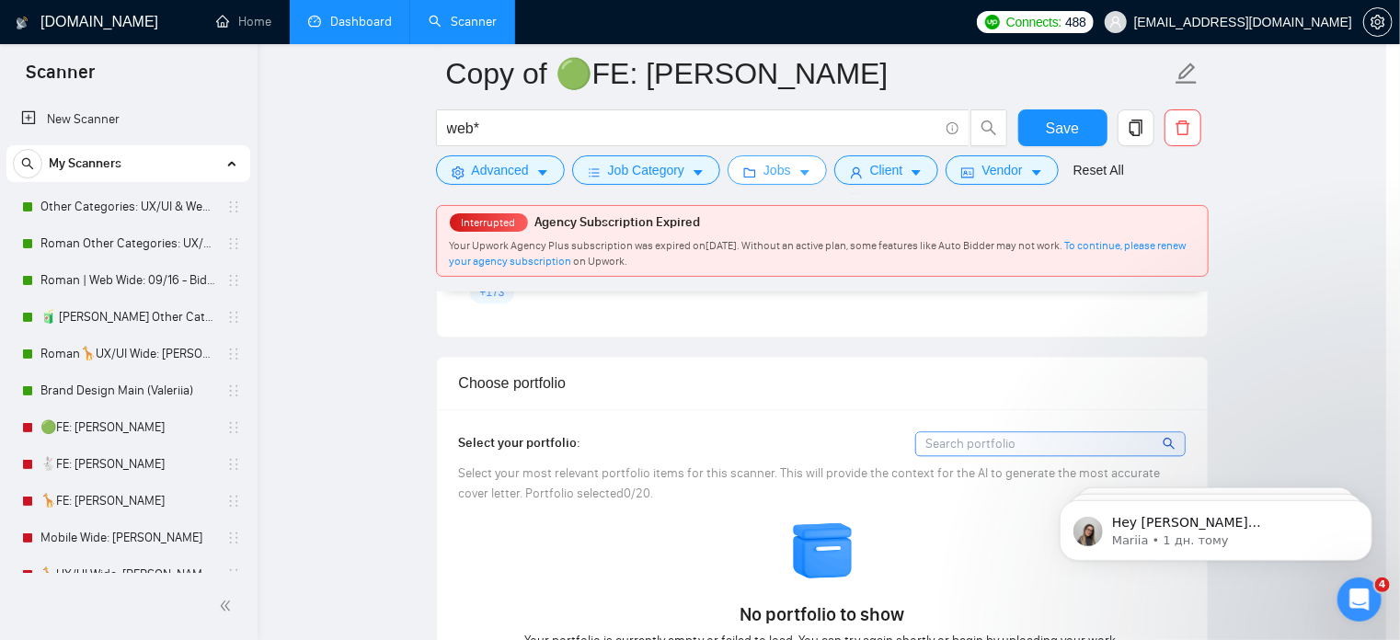
scroll to position [0, 0]
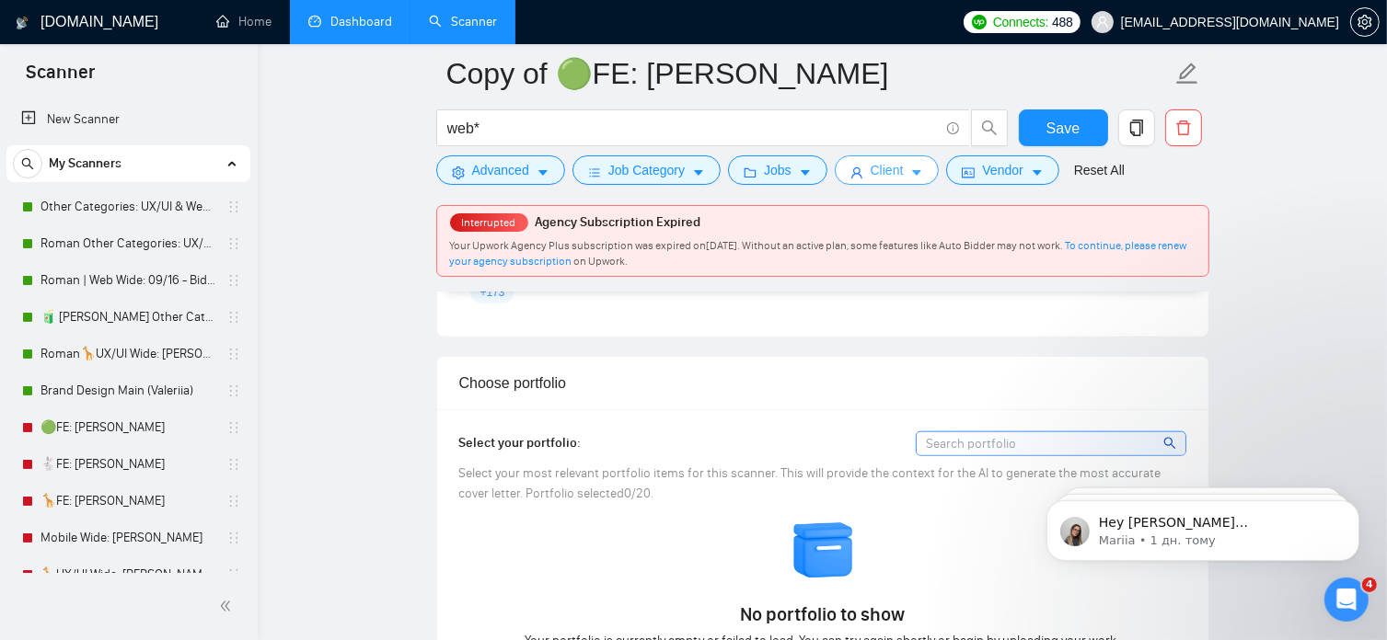
click at [898, 171] on button "Client" at bounding box center [886, 169] width 105 height 29
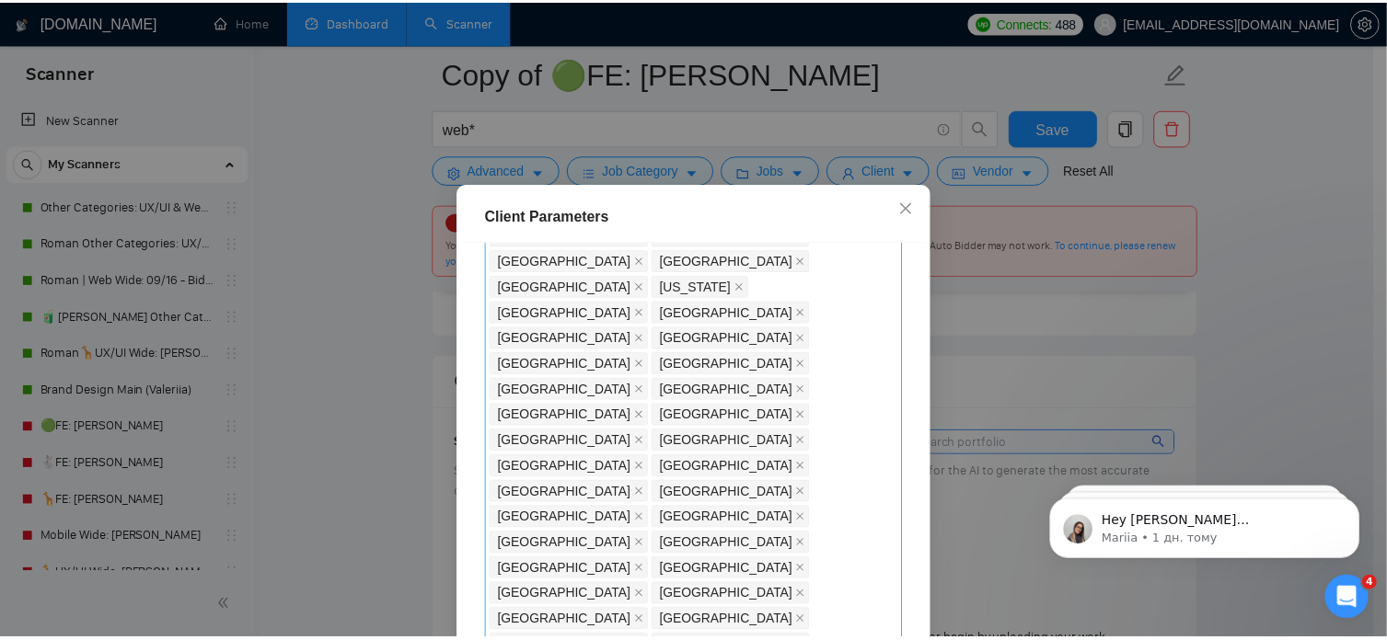
scroll to position [491, 0]
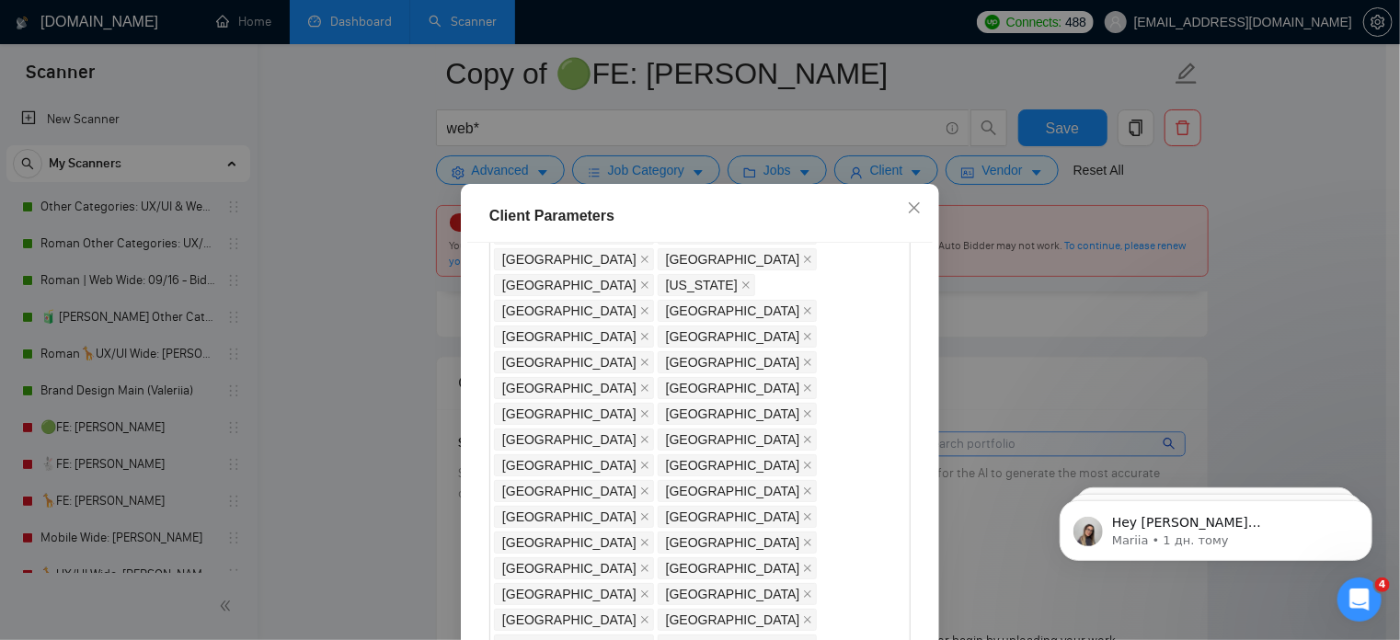
click at [1306, 347] on div "Client Parameters Client Location Include Client Countries Select Exclude Clien…" at bounding box center [700, 320] width 1400 height 640
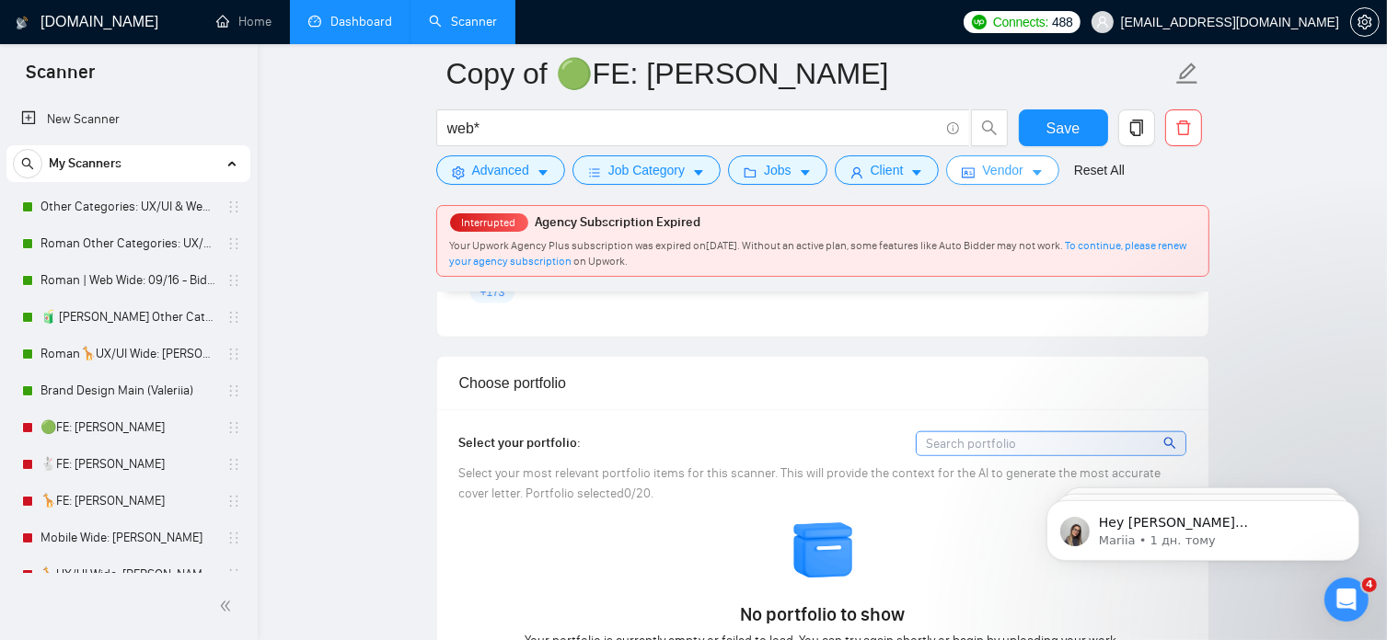
click at [1032, 176] on icon "caret-down" at bounding box center [1036, 173] width 13 height 13
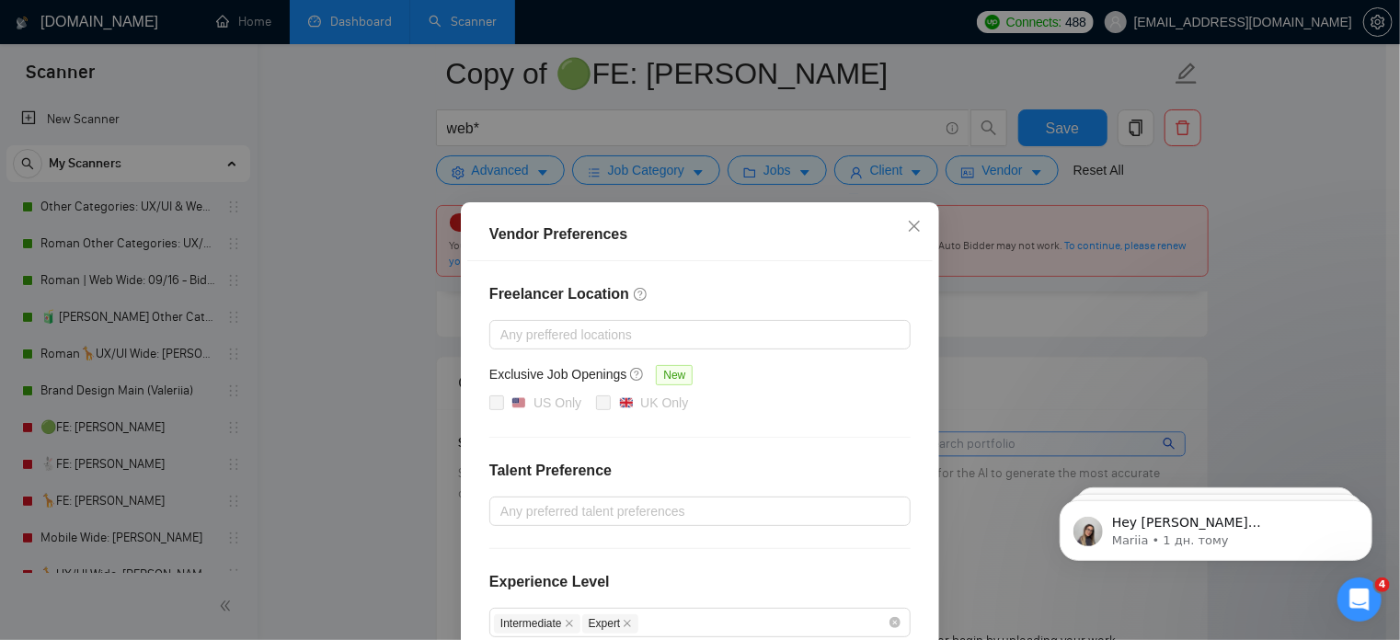
click at [1224, 361] on div "Vendor Preferences Freelancer Location Any preffered locations Exclusive Job Op…" at bounding box center [700, 320] width 1400 height 640
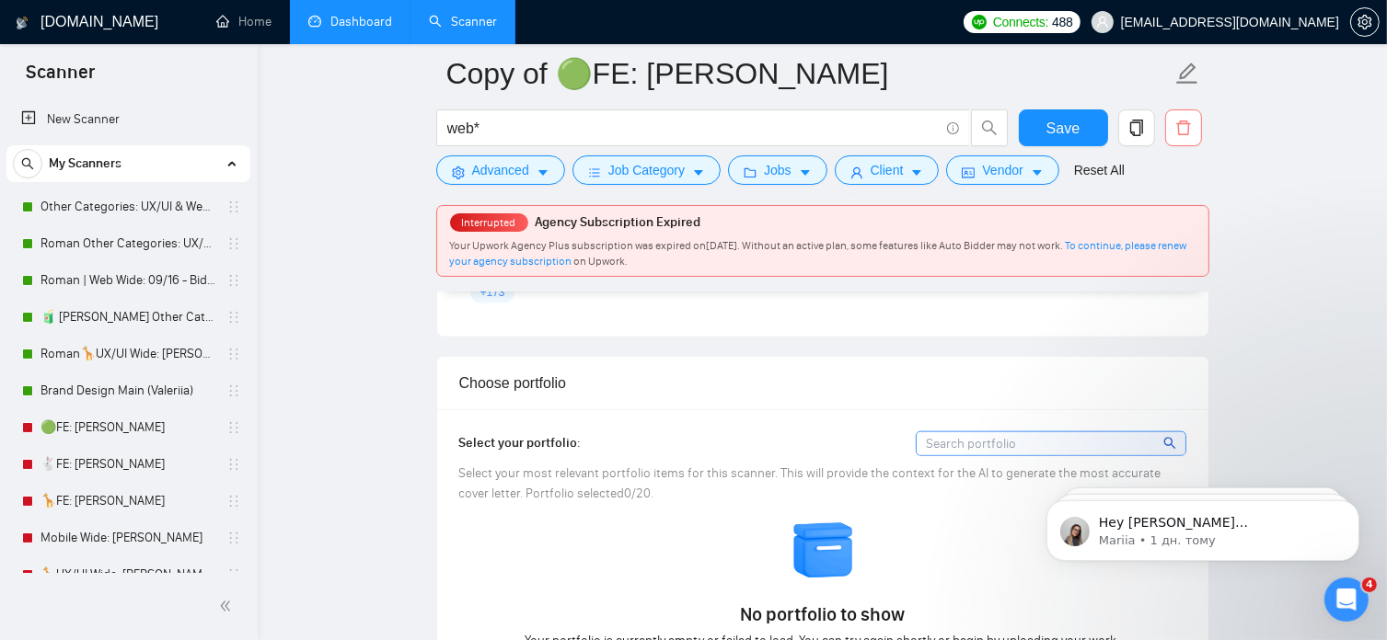
click at [1181, 128] on icon "delete" at bounding box center [1183, 128] width 17 height 17
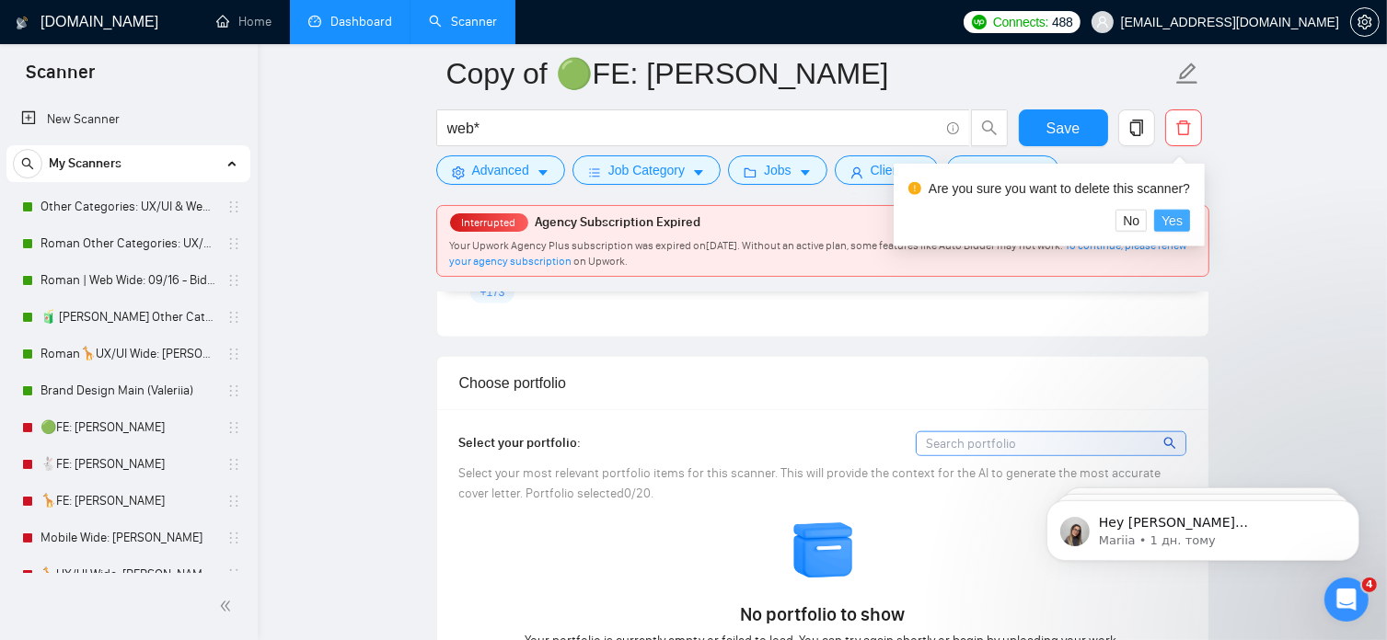
click at [1182, 223] on button "Yes" at bounding box center [1172, 221] width 36 height 22
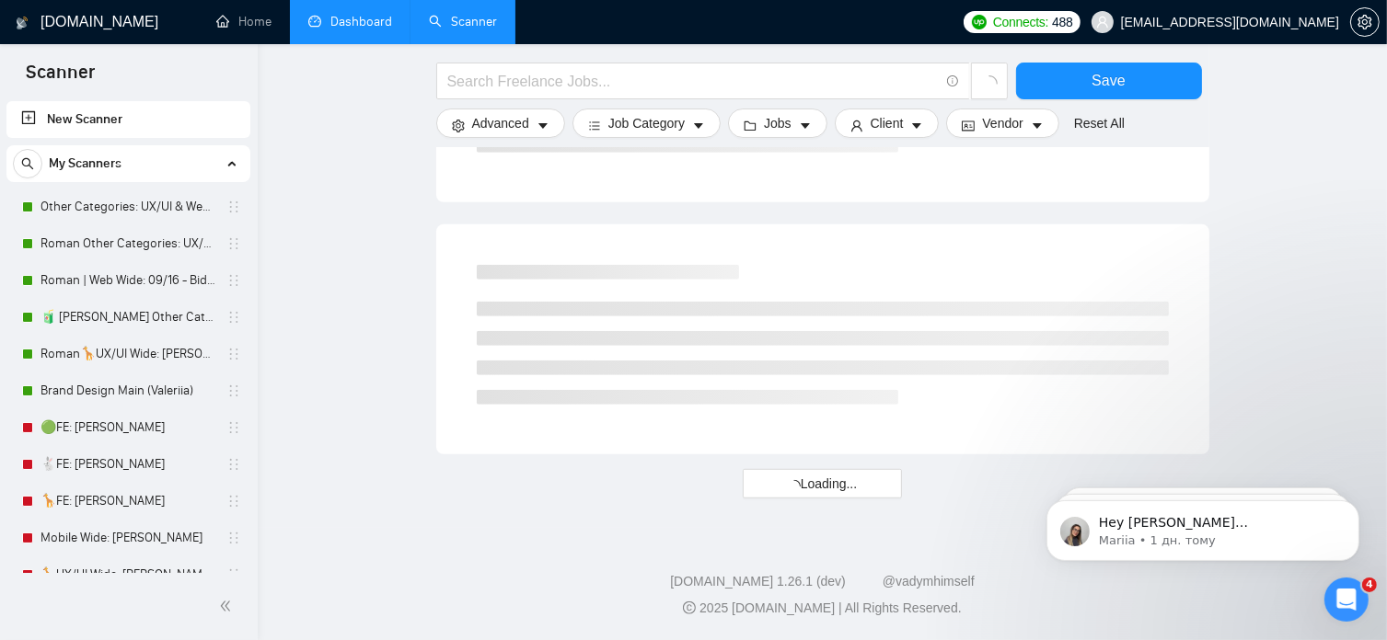
scroll to position [1124, 0]
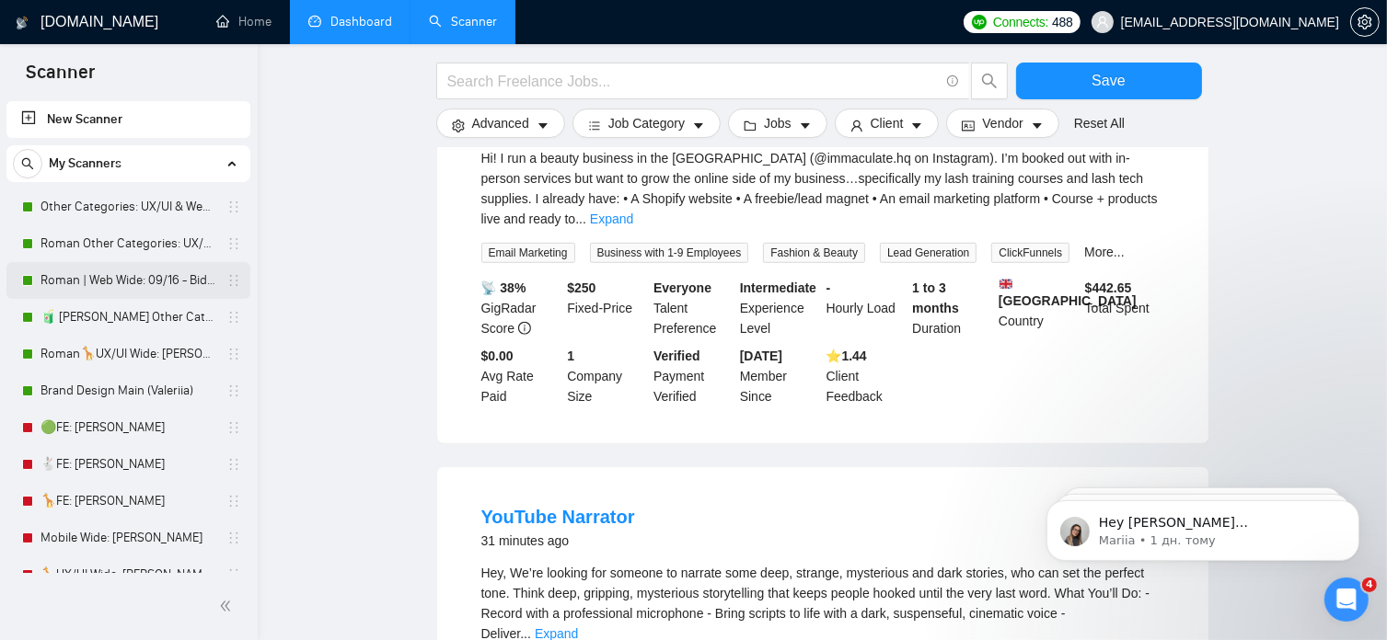
click at [162, 279] on link "Roman | Web Wide: 09/16 - Bid in Range" at bounding box center [127, 280] width 175 height 37
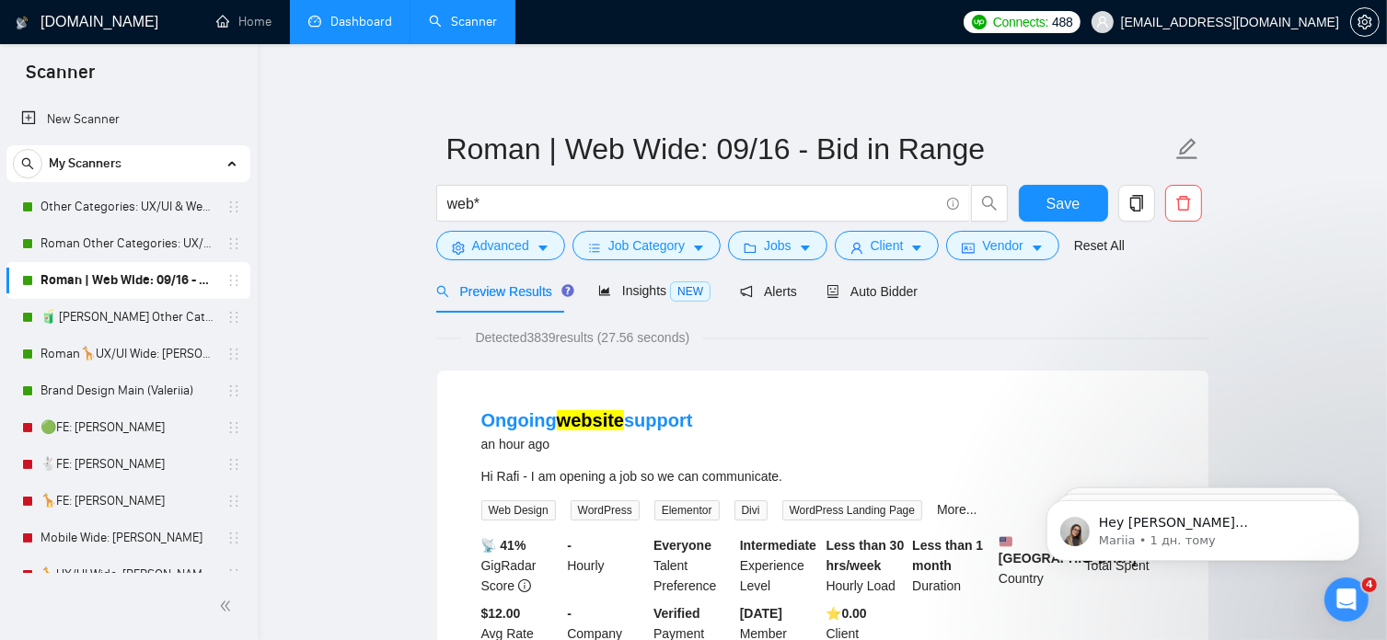
scroll to position [7, 0]
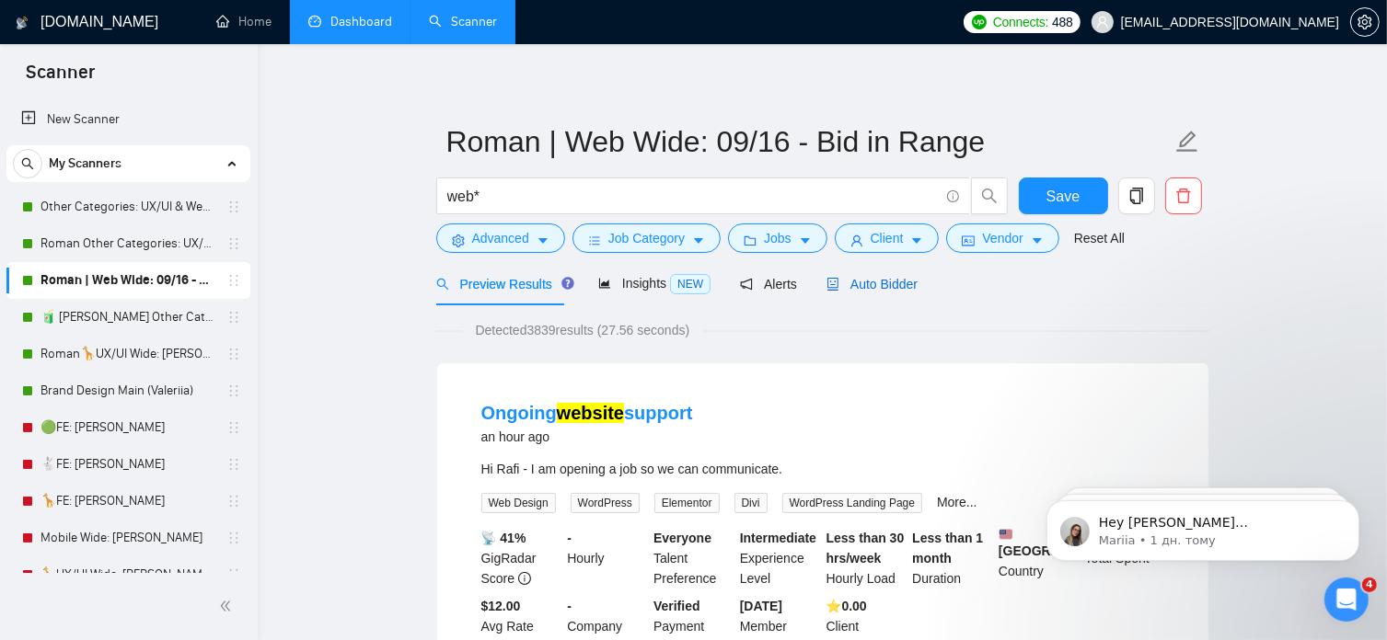
click at [872, 282] on span "Auto Bidder" at bounding box center [871, 284] width 91 height 15
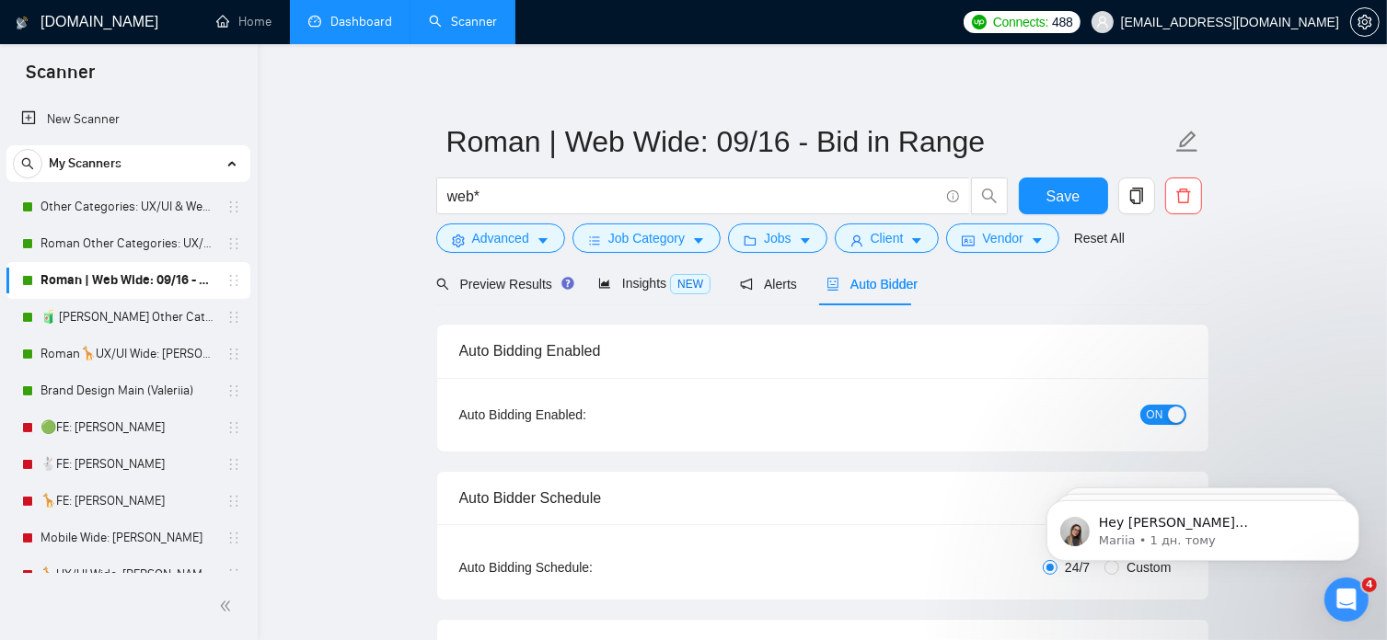
radio input "false"
radio input "true"
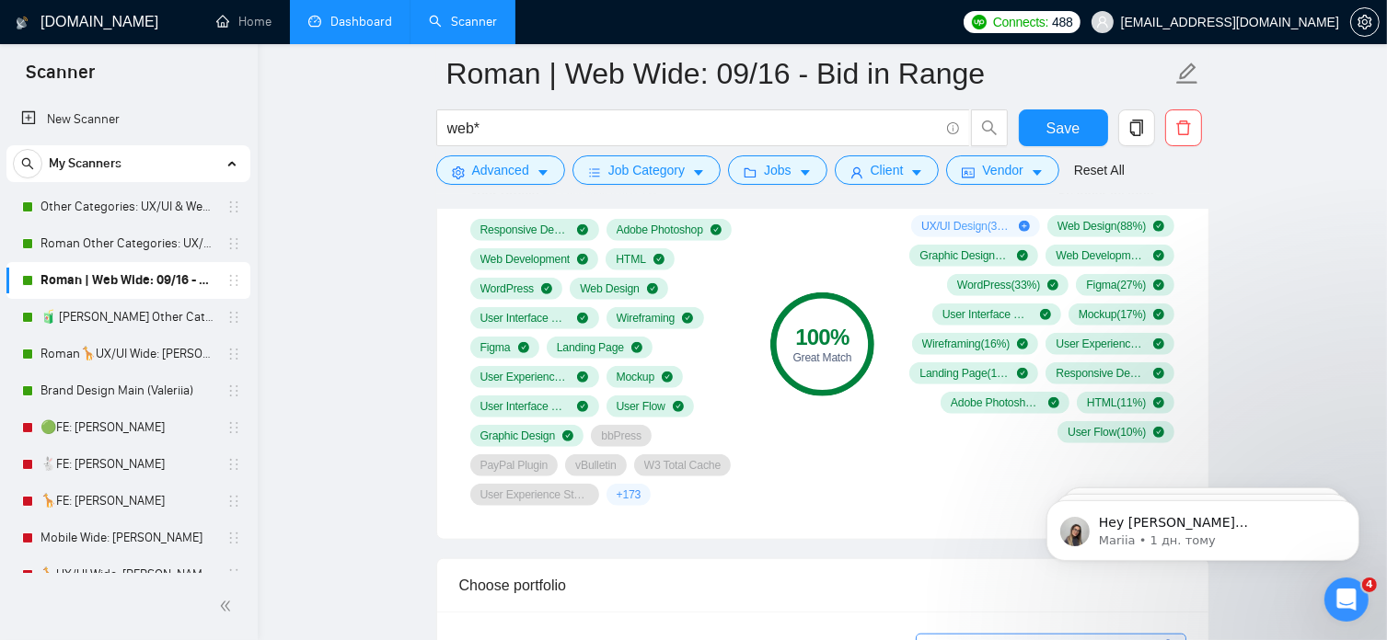
scroll to position [1533, 0]
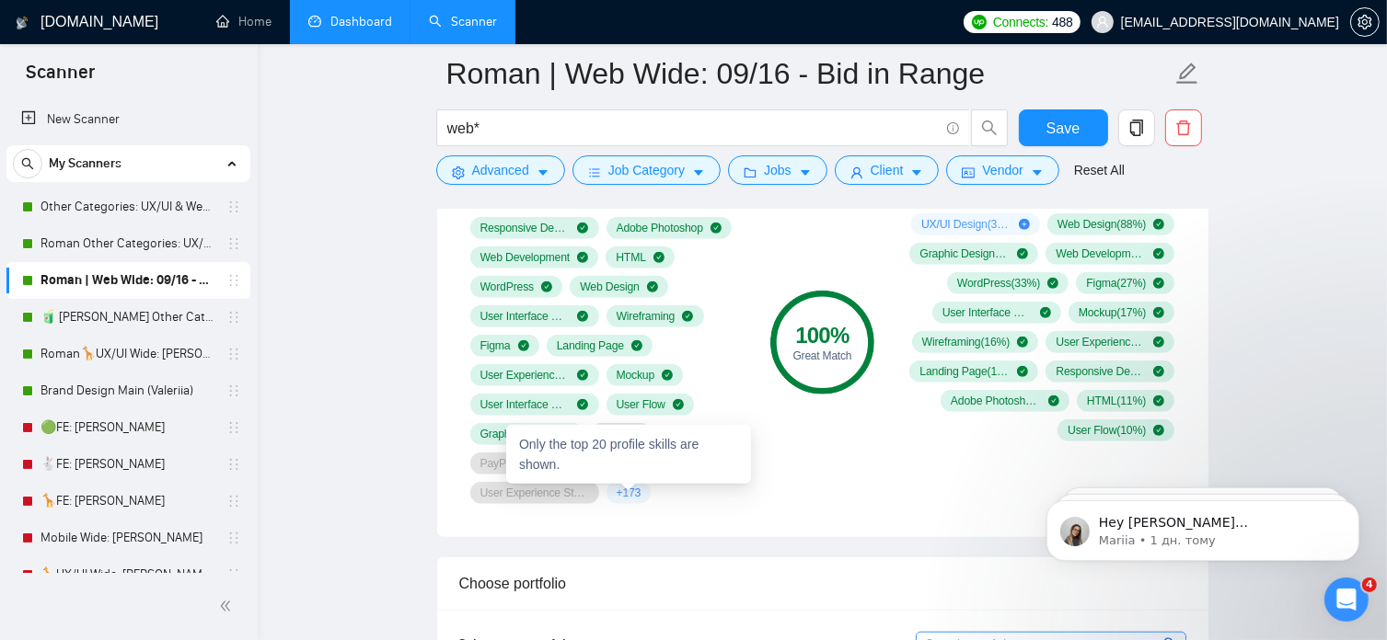
click at [625, 487] on span "+ 173" at bounding box center [628, 493] width 25 height 15
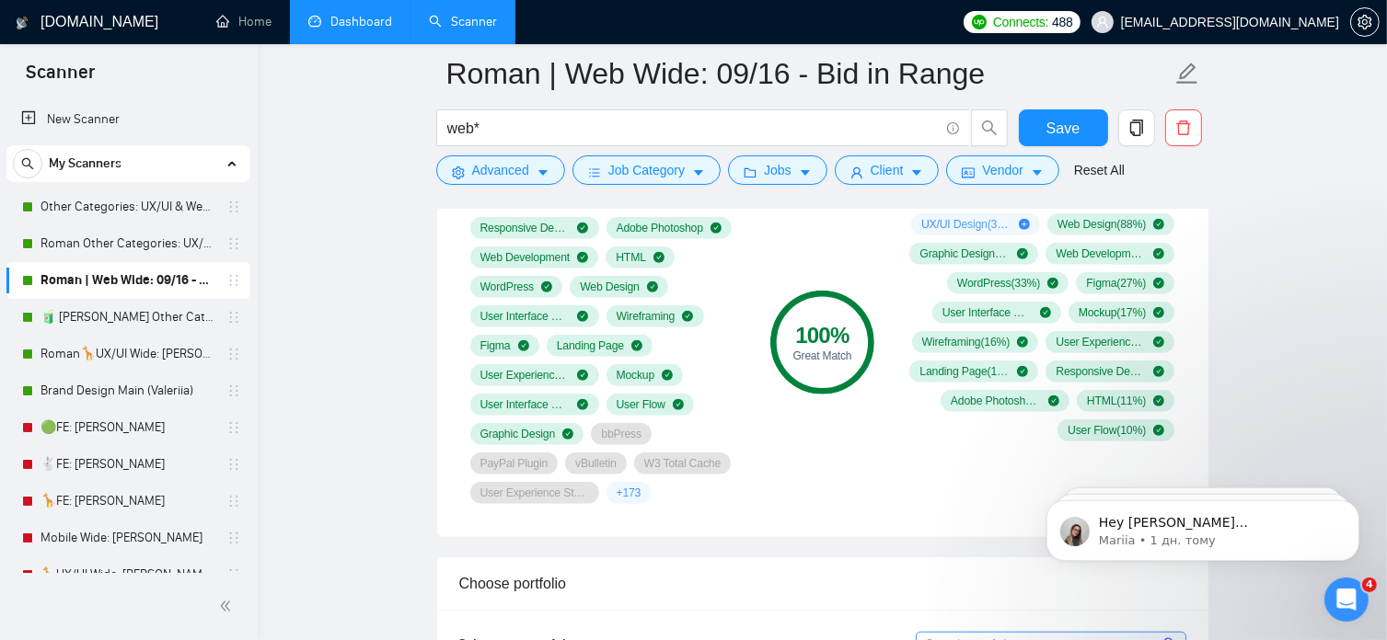
click at [754, 507] on div "Your Profile Last sync 6 days ago Responsive Design Adobe Photoshop Web Develop…" at bounding box center [606, 343] width 309 height 344
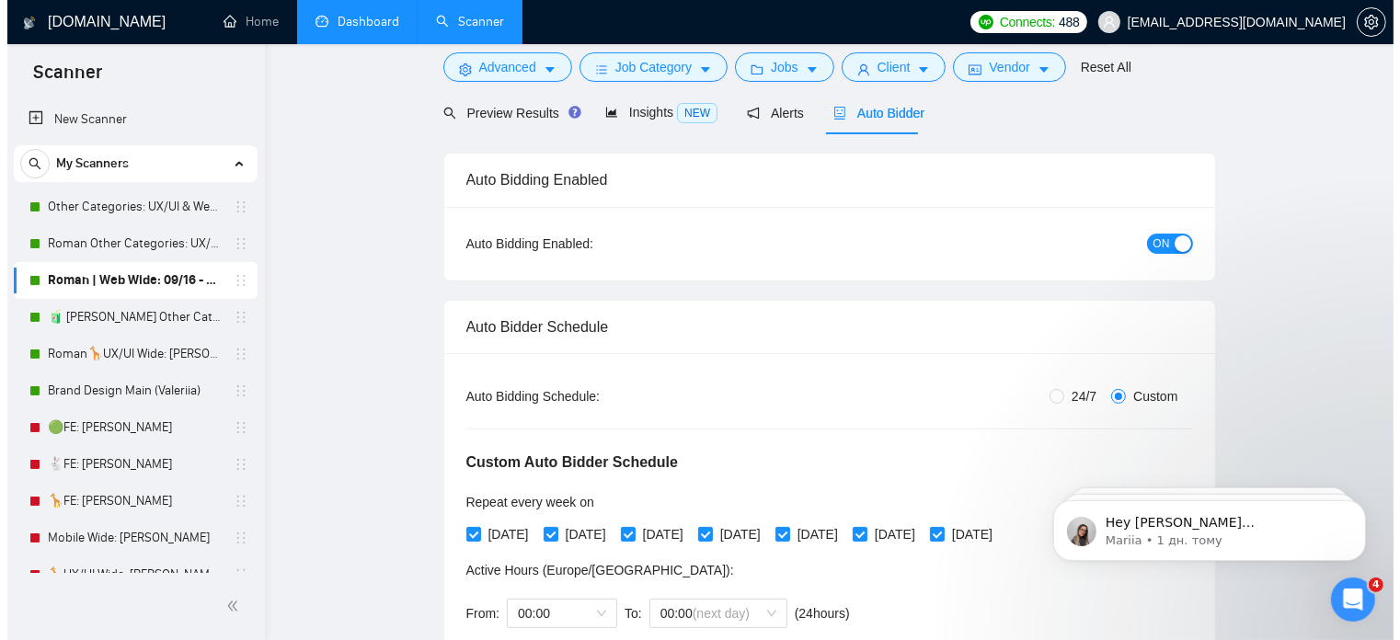
scroll to position [0, 0]
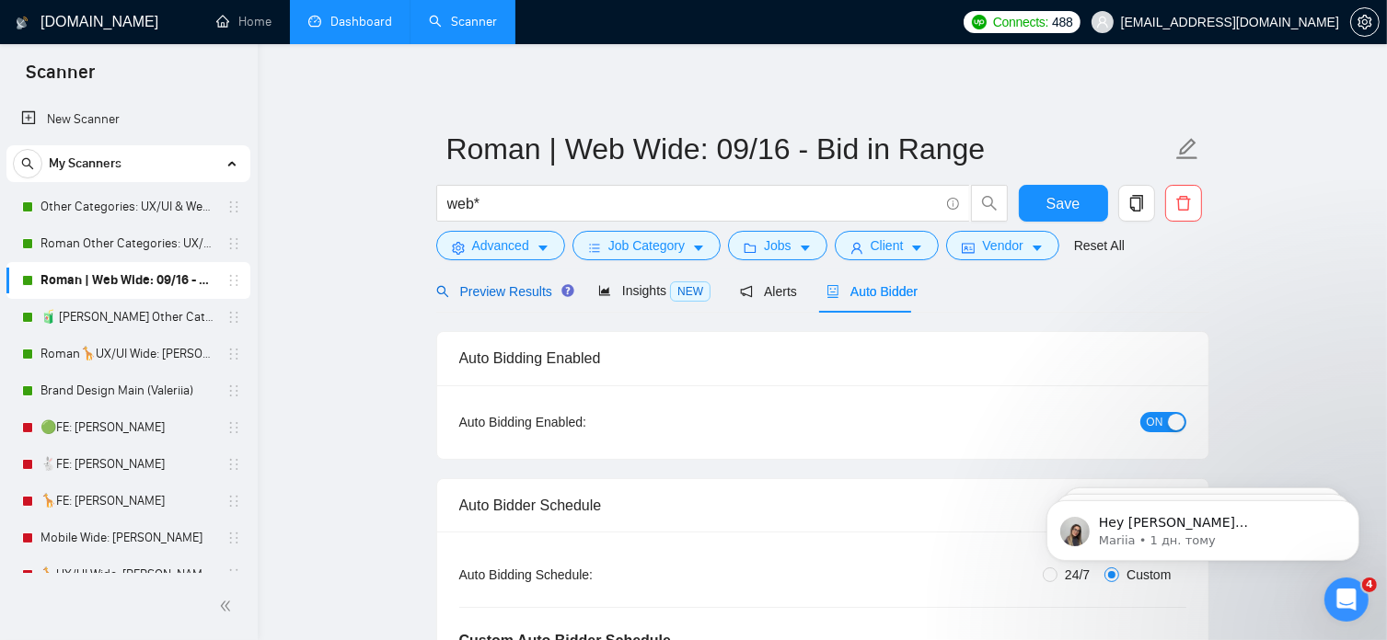
click at [525, 287] on span "Preview Results" at bounding box center [502, 291] width 132 height 15
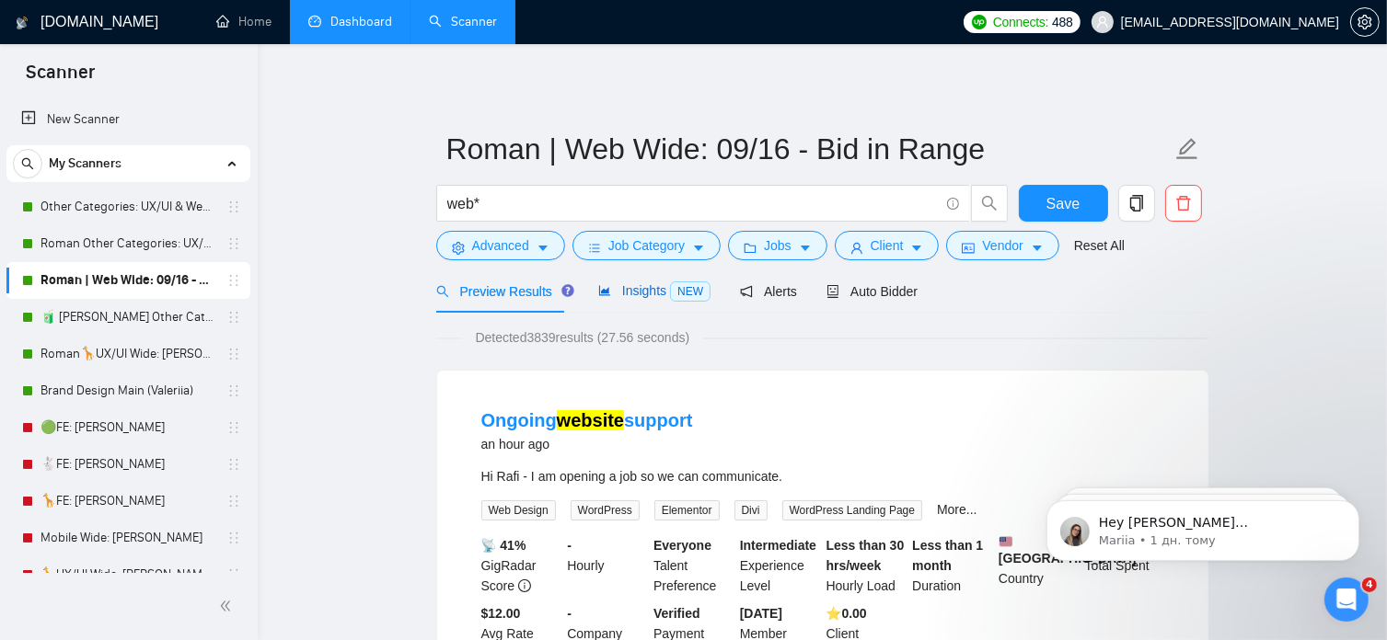
click at [642, 296] on span "Insights NEW" at bounding box center [654, 290] width 112 height 15
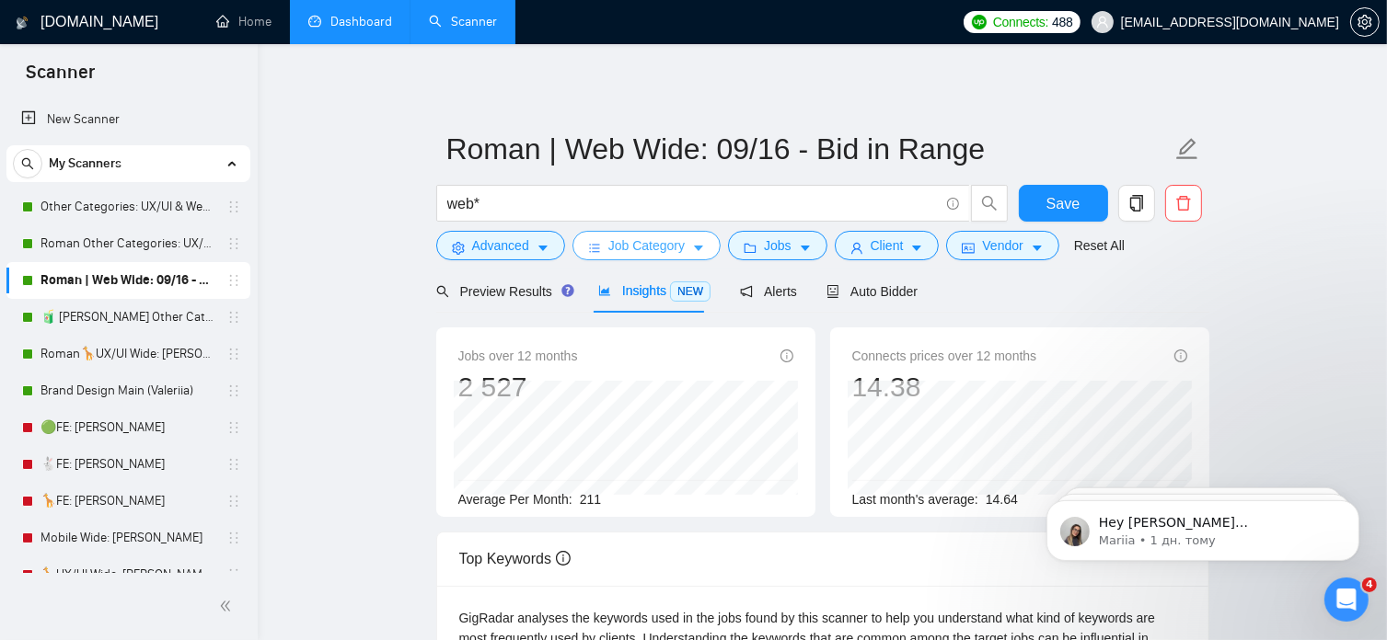
click at [681, 248] on button "Job Category" at bounding box center [646, 245] width 148 height 29
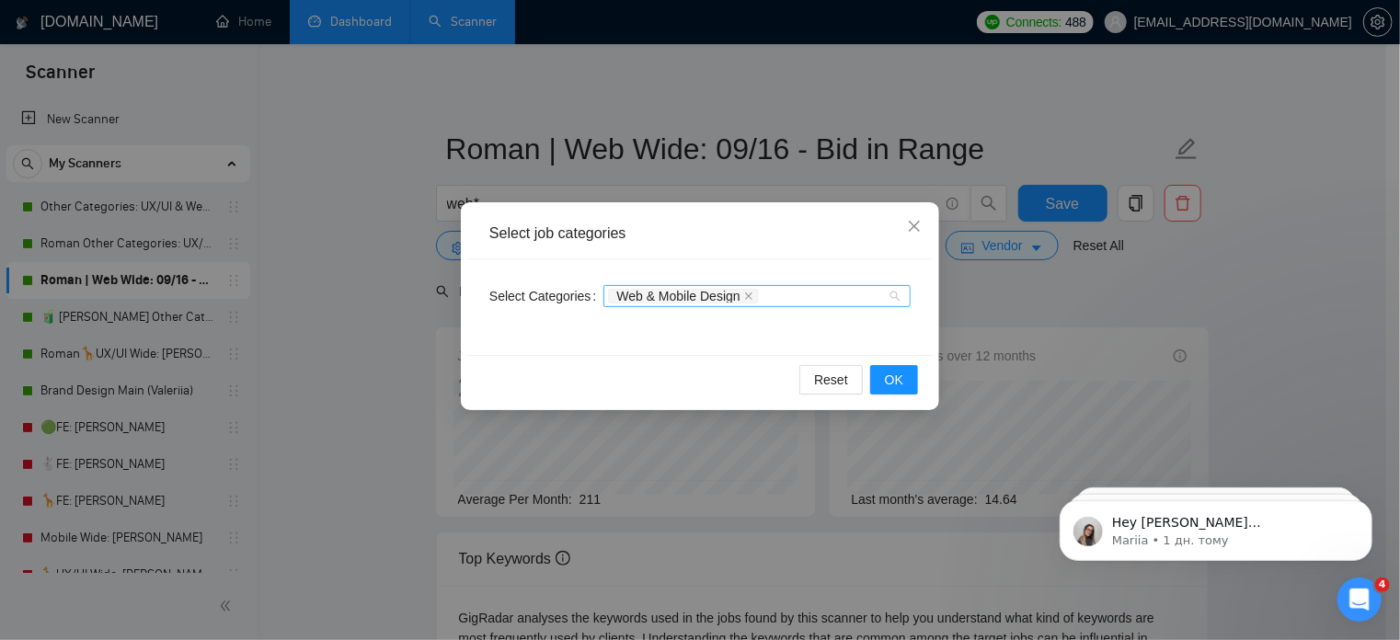
click at [778, 287] on div "Web & Mobile Design" at bounding box center [748, 296] width 280 height 18
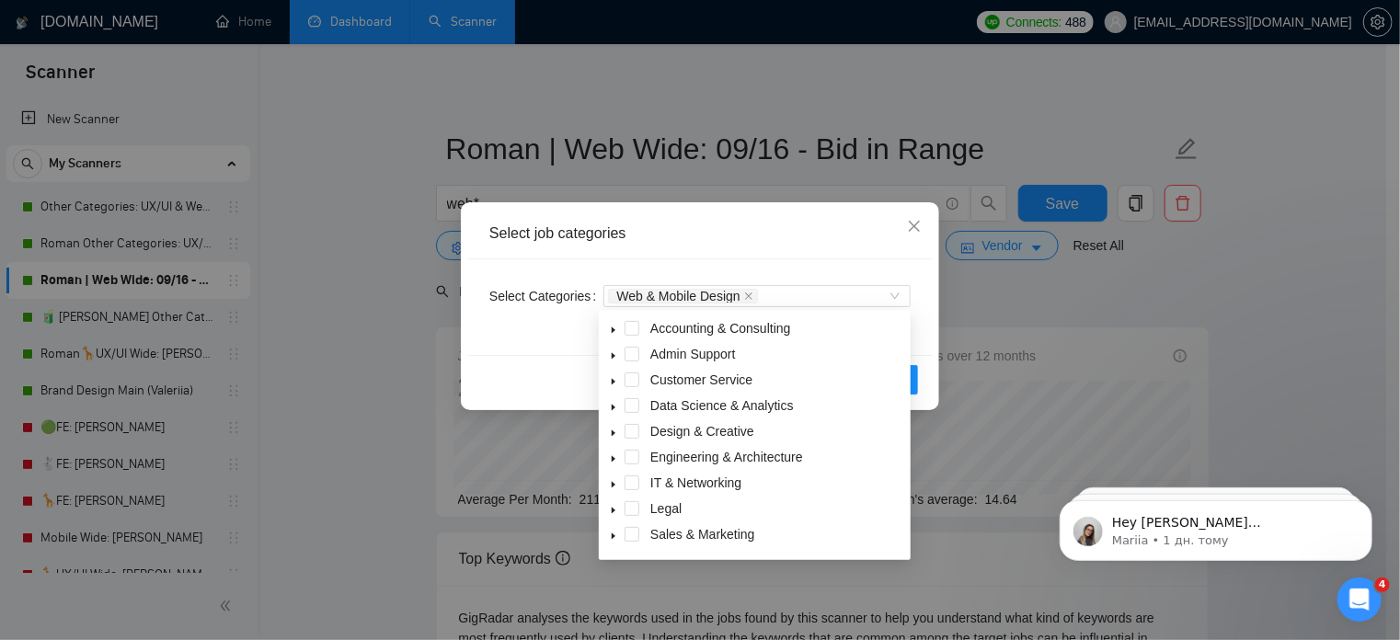
click at [1113, 271] on div "Select job categories Select Categories Web & Mobile Design Reset OK" at bounding box center [700, 320] width 1400 height 640
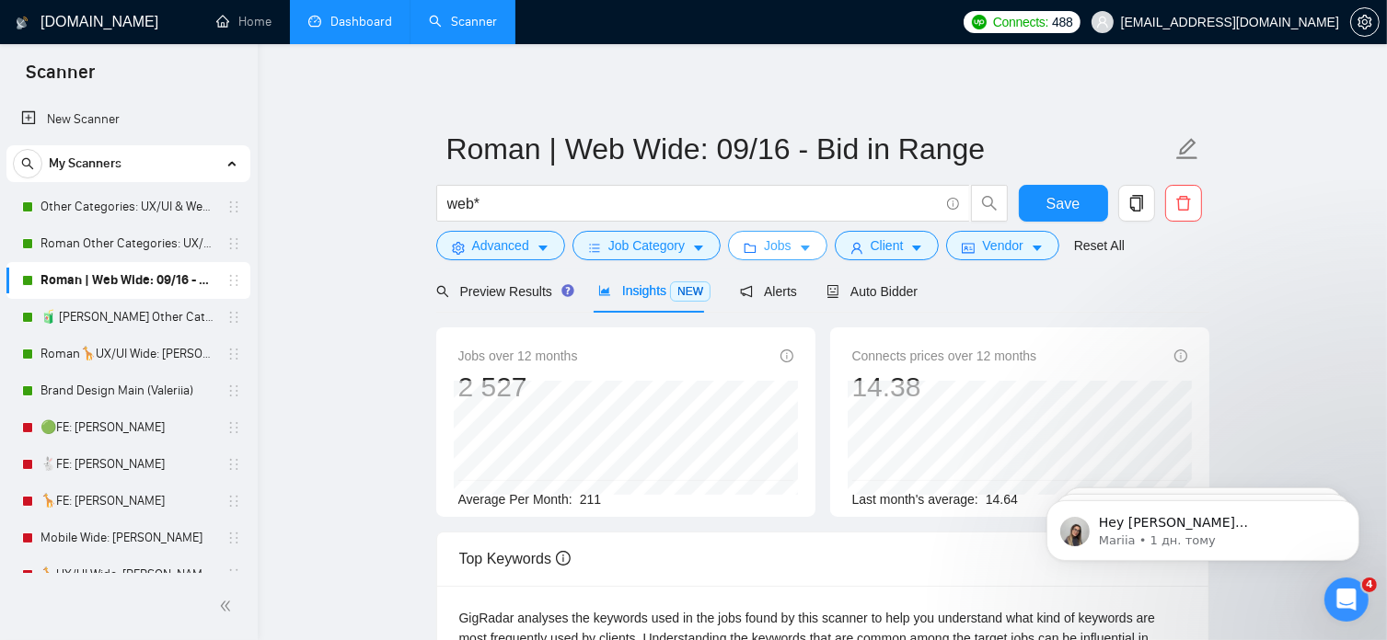
click at [782, 249] on span "Jobs" at bounding box center [778, 246] width 28 height 20
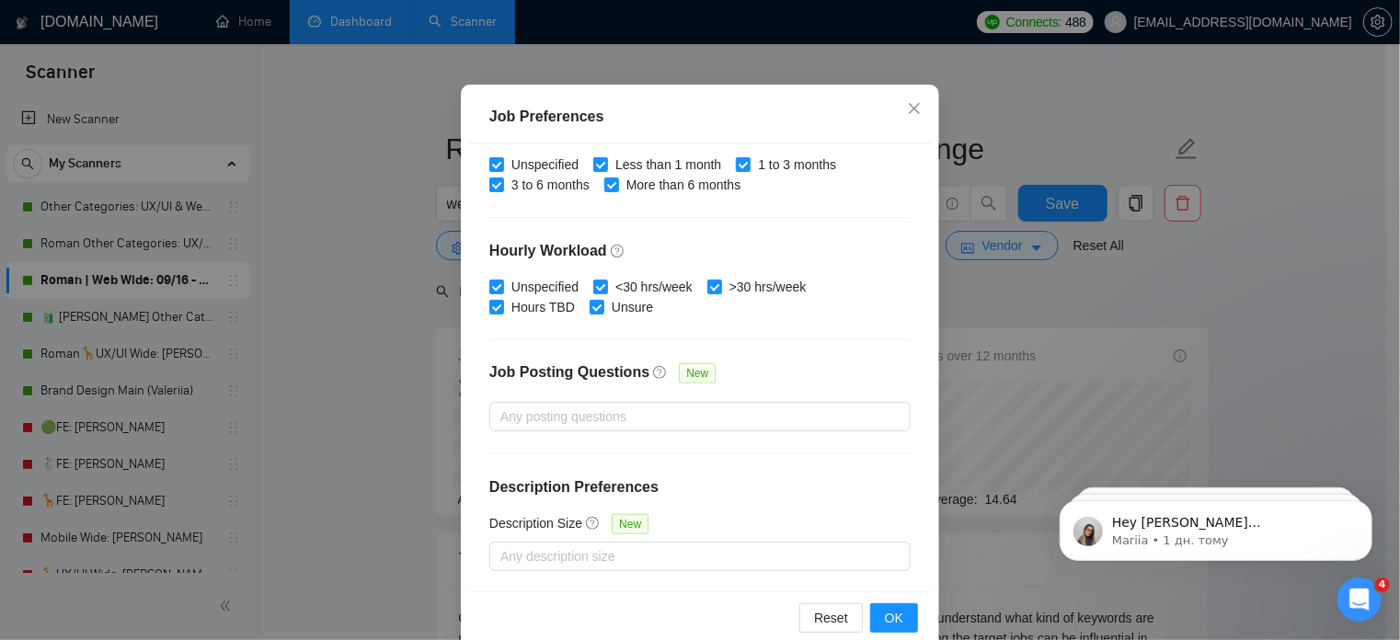
scroll to position [131, 0]
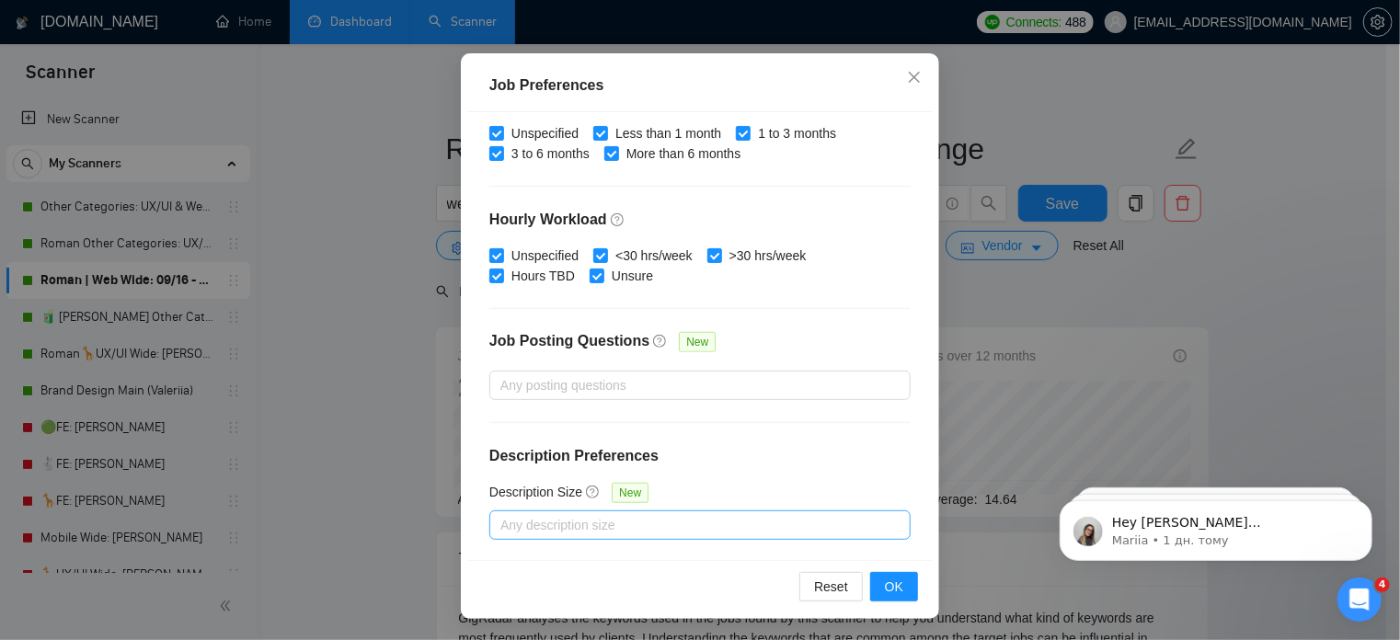
click at [683, 523] on div at bounding box center [691, 525] width 394 height 22
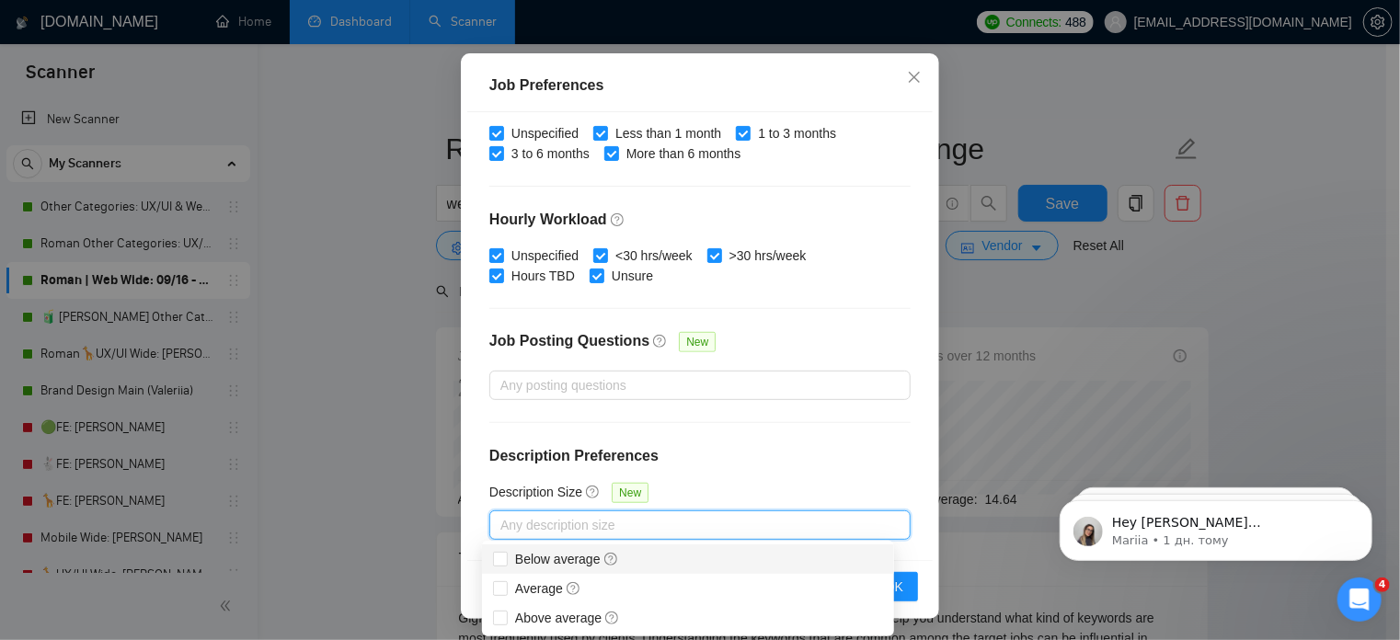
click at [397, 478] on div "Job Preferences Budget Project Type All Fixed Price Hourly Rate Fixed Price Bud…" at bounding box center [700, 320] width 1400 height 640
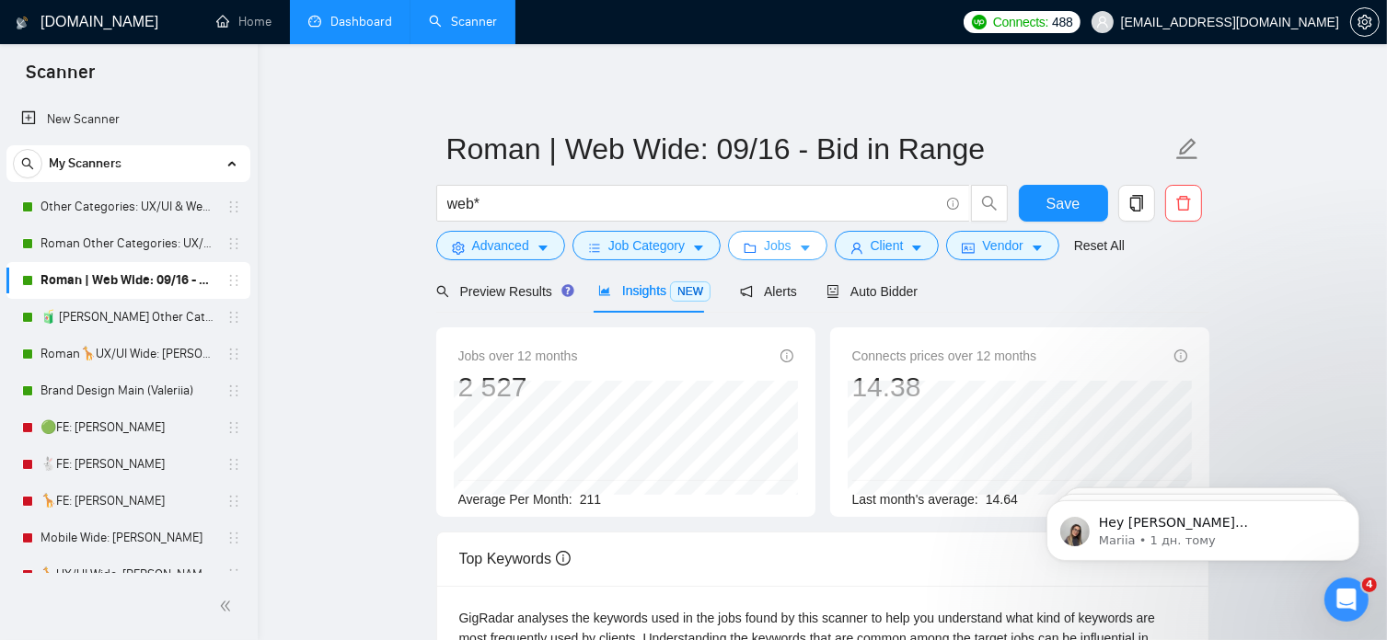
scroll to position [0, 0]
click at [545, 249] on icon "caret-down" at bounding box center [542, 248] width 13 height 13
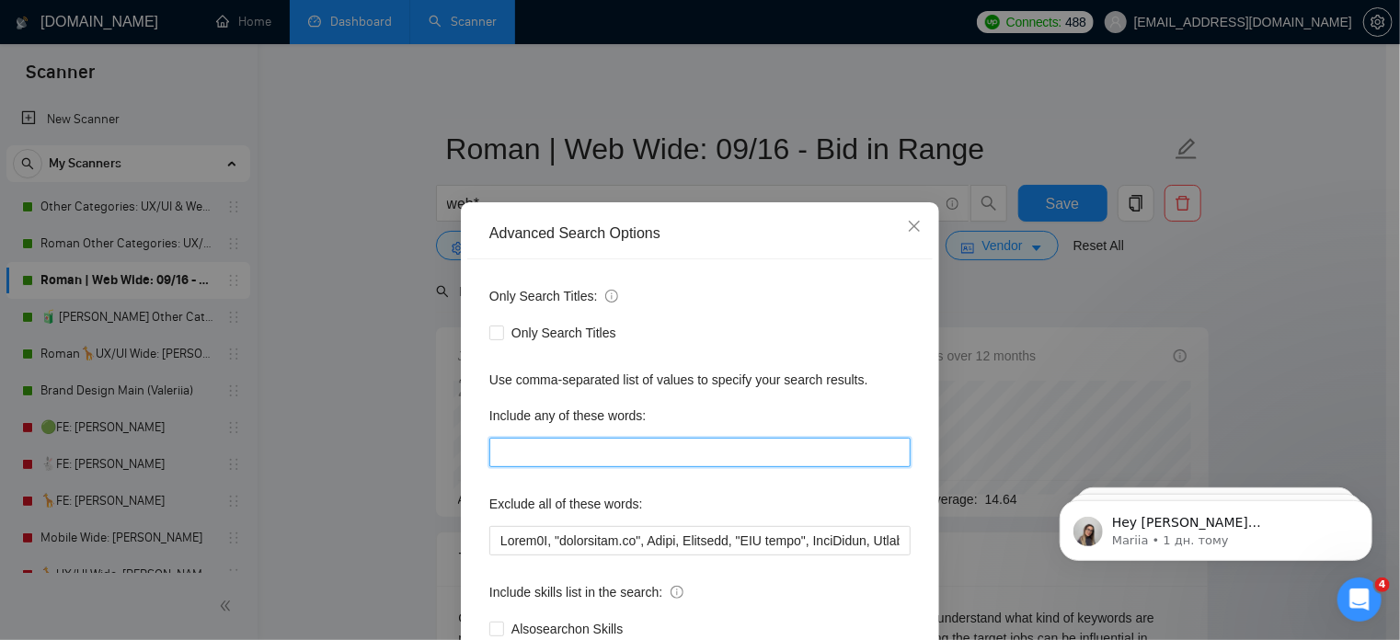
click at [537, 447] on input "text" at bounding box center [699, 452] width 421 height 29
click at [397, 447] on div "Advanced Search Options Only Search Titles: Only Search Titles Use comma-separa…" at bounding box center [700, 320] width 1400 height 640
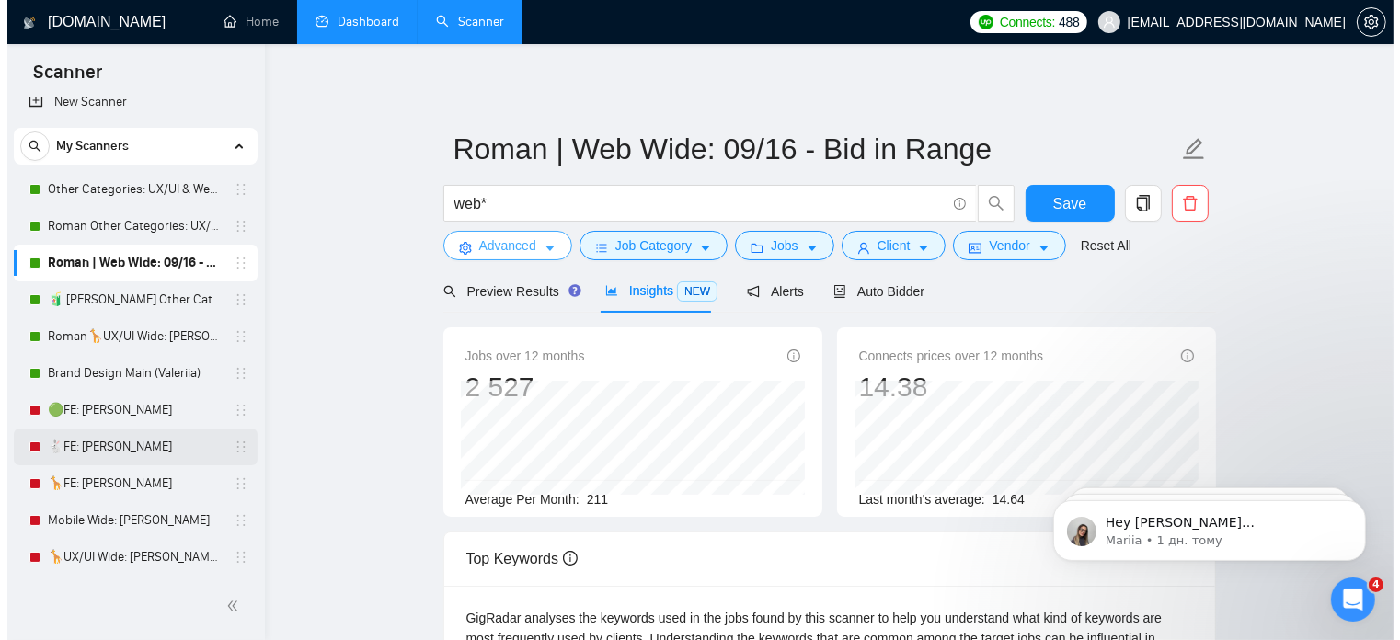
scroll to position [18, 0]
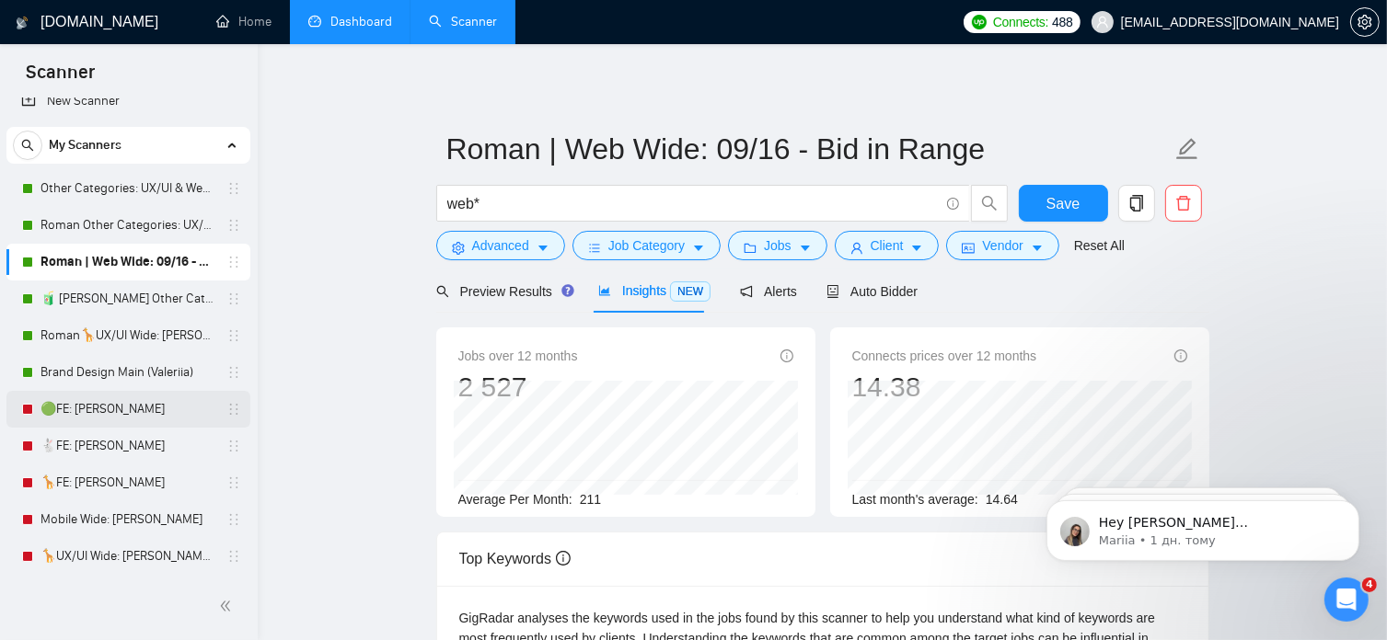
click at [137, 408] on link "🟢FE: [PERSON_NAME]" at bounding box center [127, 409] width 175 height 37
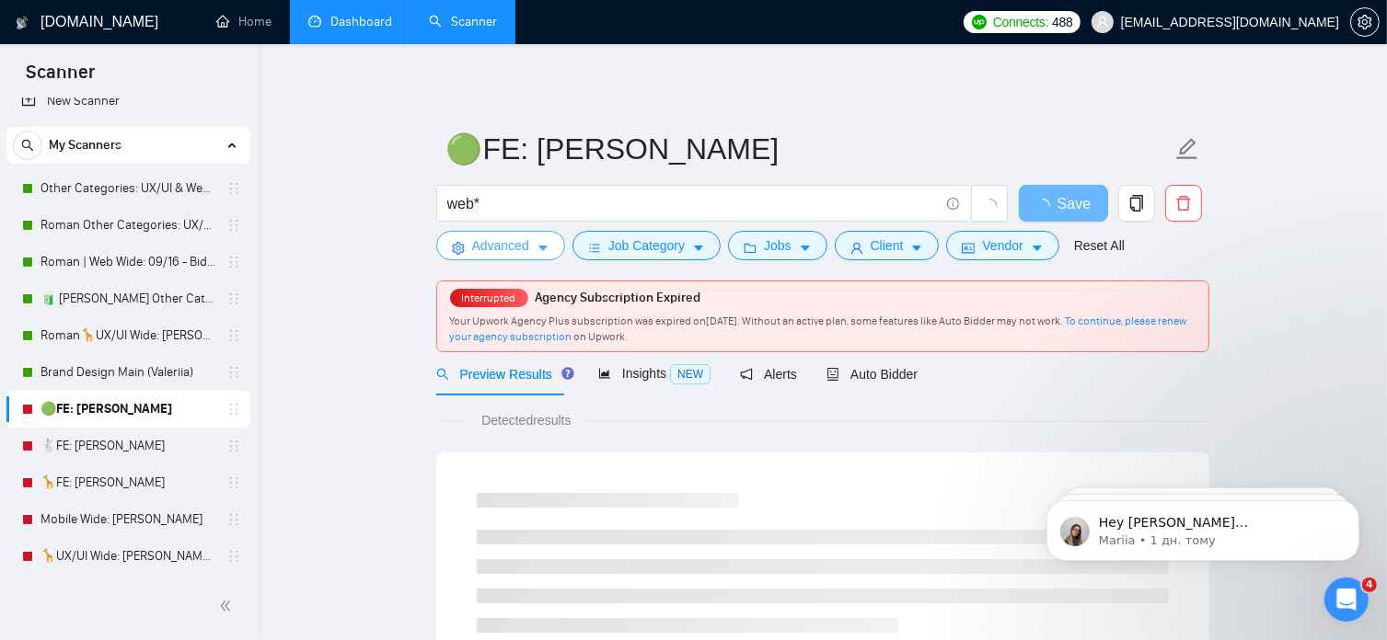
click at [490, 250] on span "Advanced" at bounding box center [500, 246] width 57 height 20
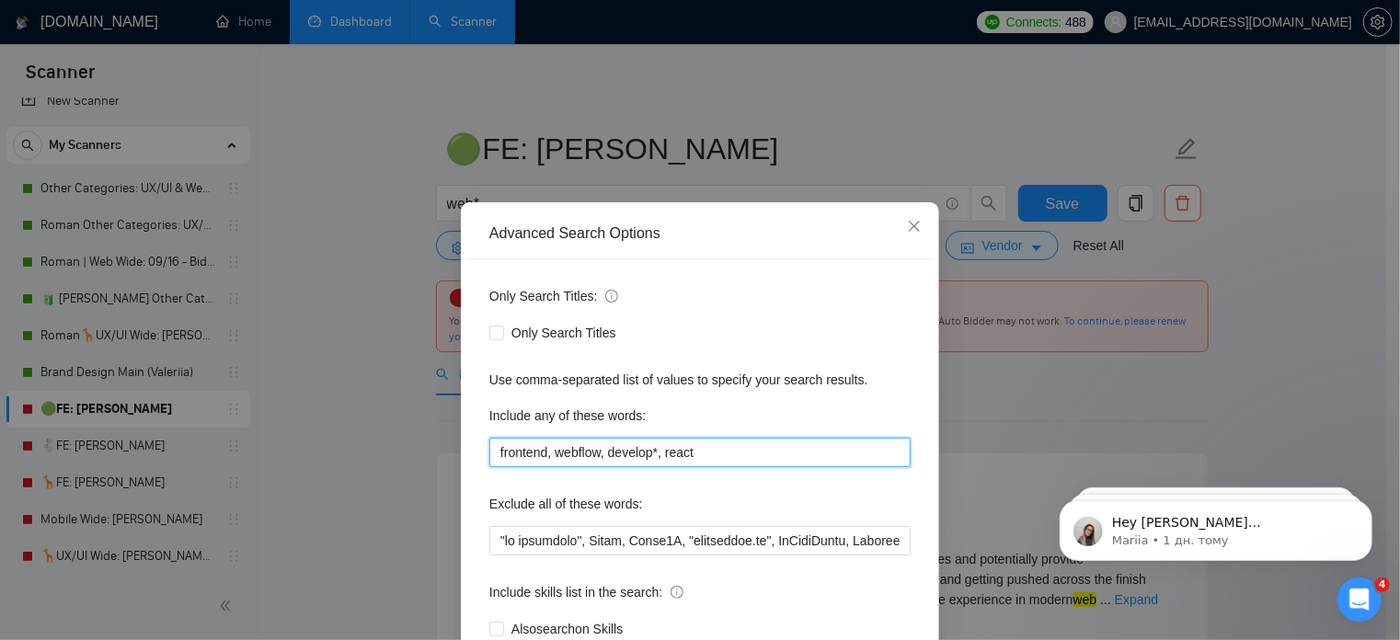
click at [598, 454] on input "frontend, webflow, develop*, react" at bounding box center [699, 452] width 421 height 29
drag, startPoint x: 597, startPoint y: 450, endPoint x: 490, endPoint y: 463, distance: 107.5
click at [490, 463] on input "frontend, webflow, develop*, react" at bounding box center [699, 452] width 421 height 29
click at [907, 231] on icon "close" at bounding box center [914, 226] width 15 height 15
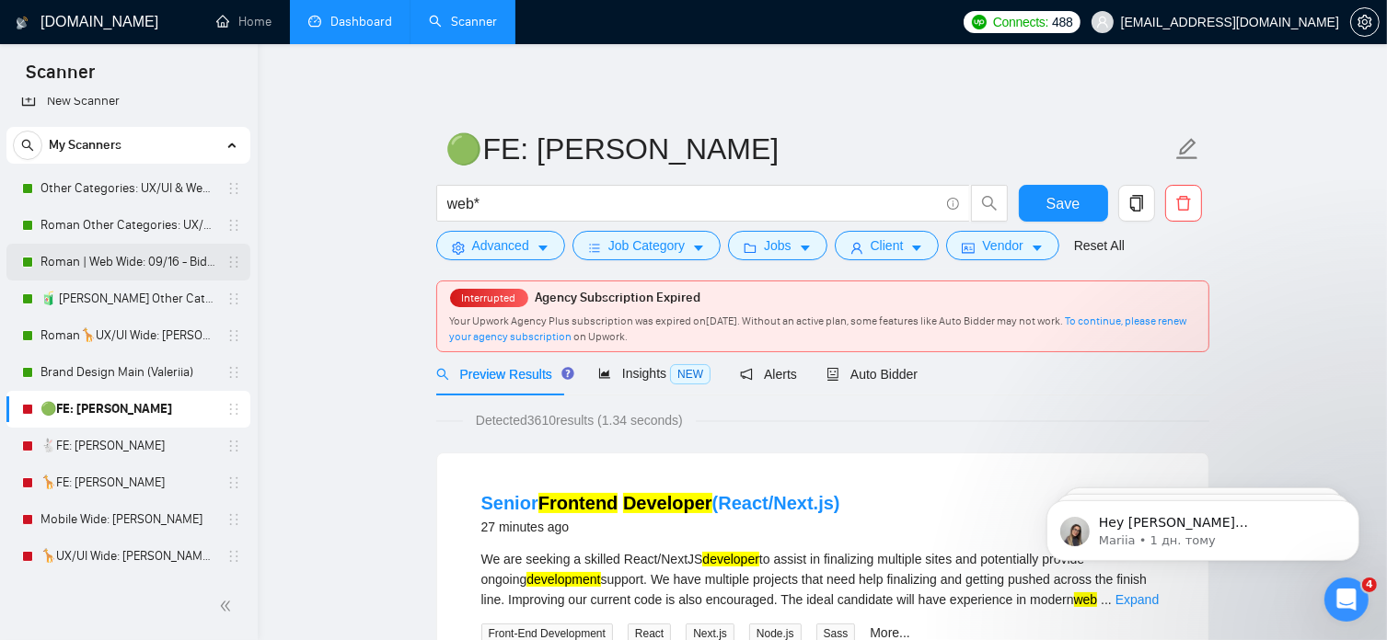
click at [158, 259] on link "Roman | Web Wide: 09/16 - Bid in Range" at bounding box center [127, 262] width 175 height 37
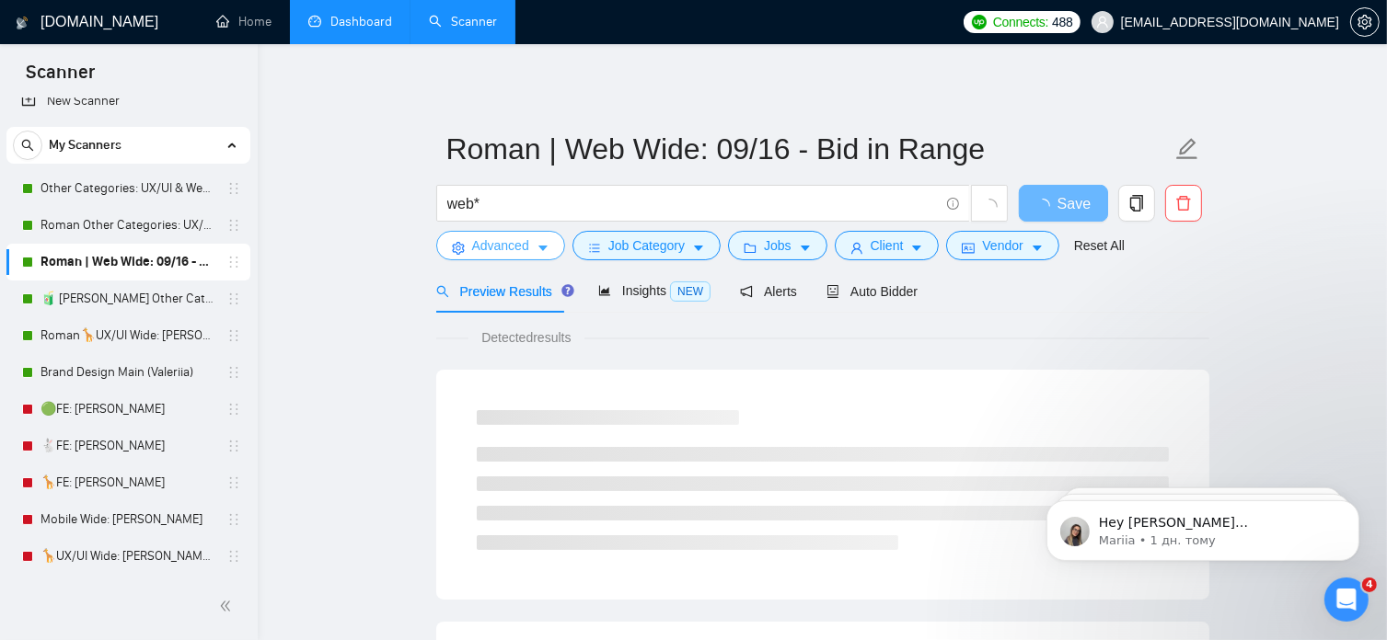
click at [519, 247] on span "Advanced" at bounding box center [500, 246] width 57 height 20
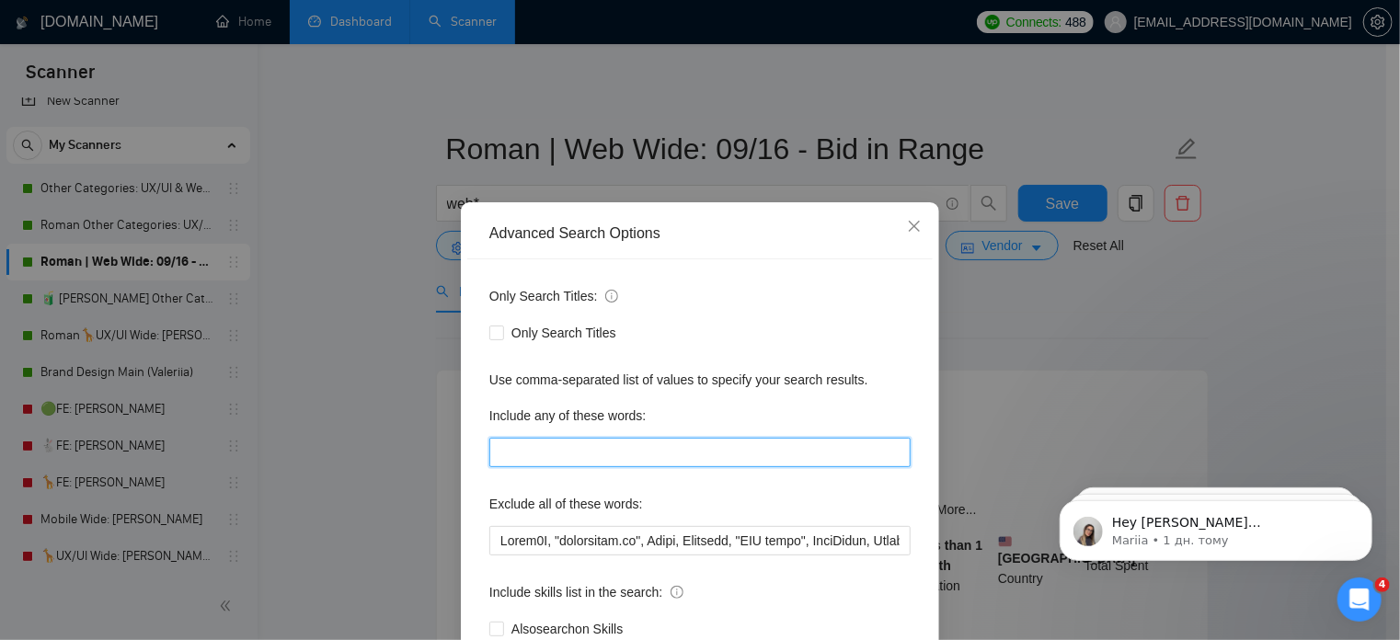
click at [512, 458] on input "text" at bounding box center [699, 452] width 421 height 29
paste input "frontend, webflow"
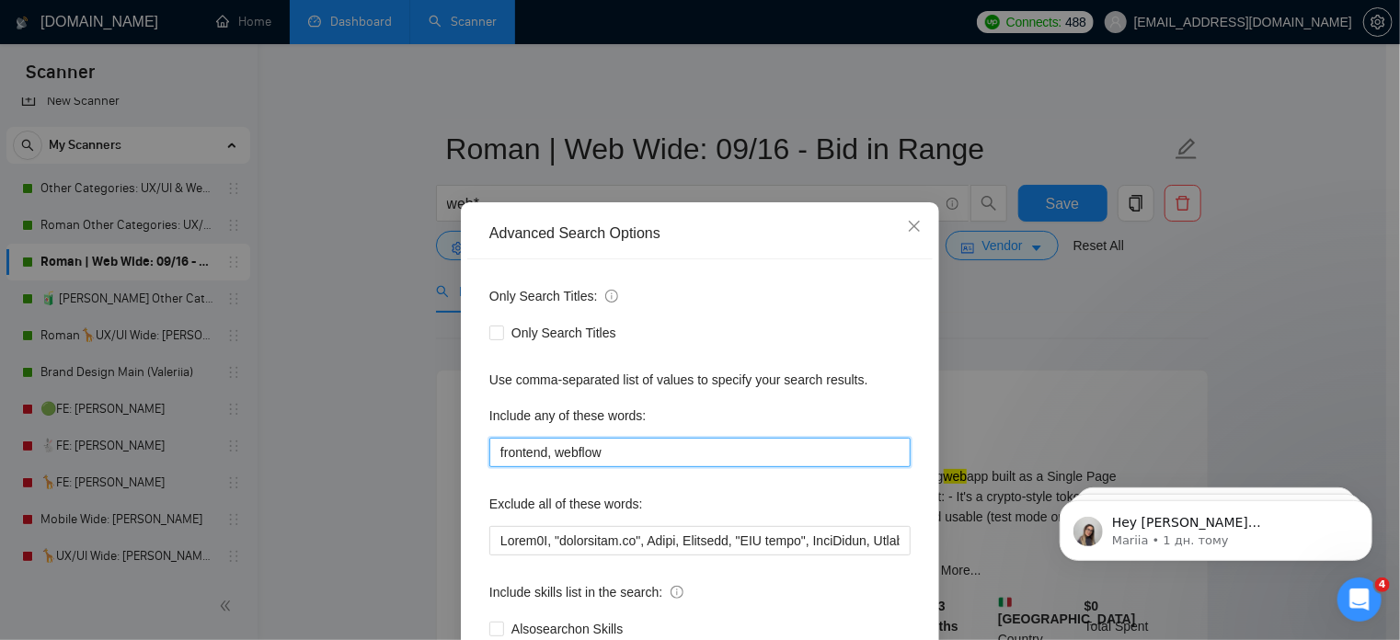
scroll to position [125, 0]
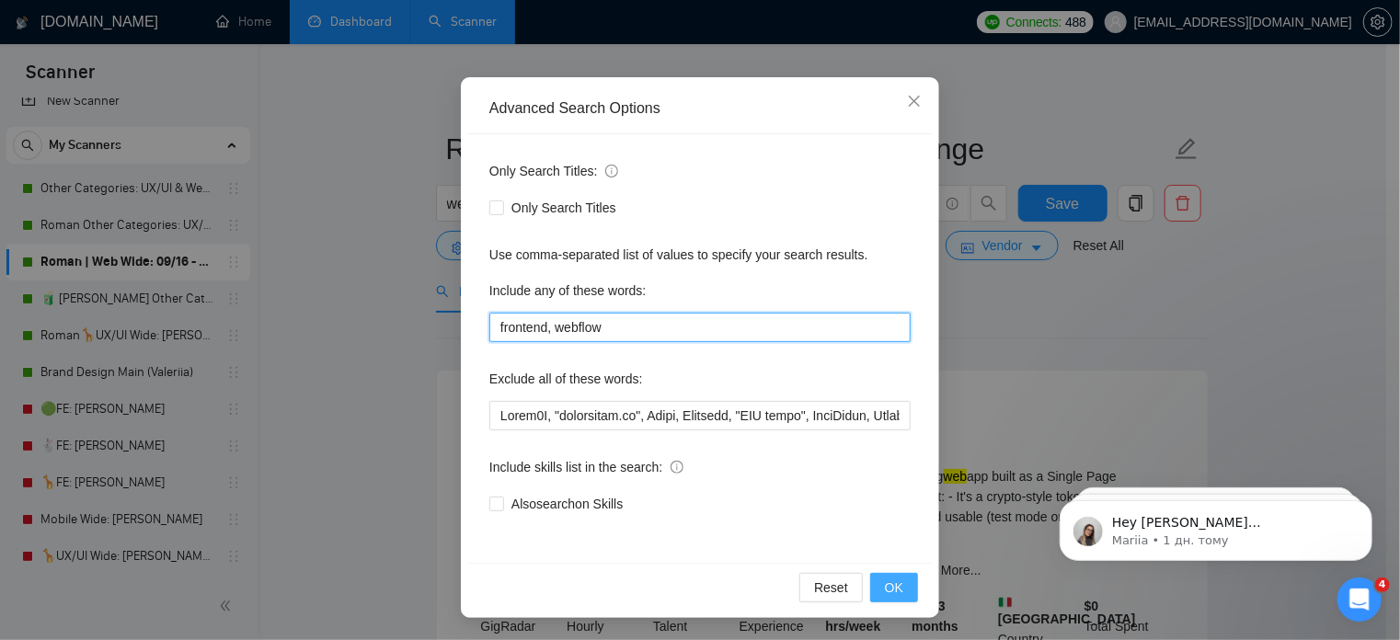
type input "frontend, webflow"
click at [890, 595] on span "OK" at bounding box center [894, 588] width 18 height 20
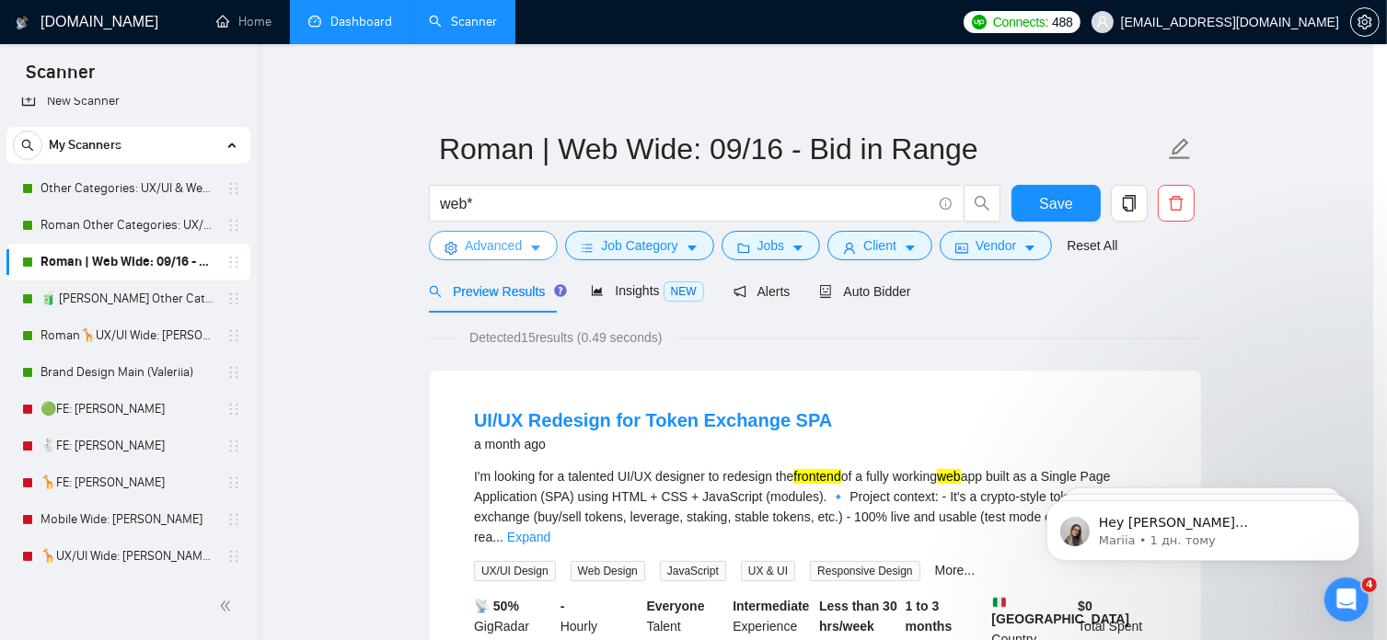
scroll to position [0, 0]
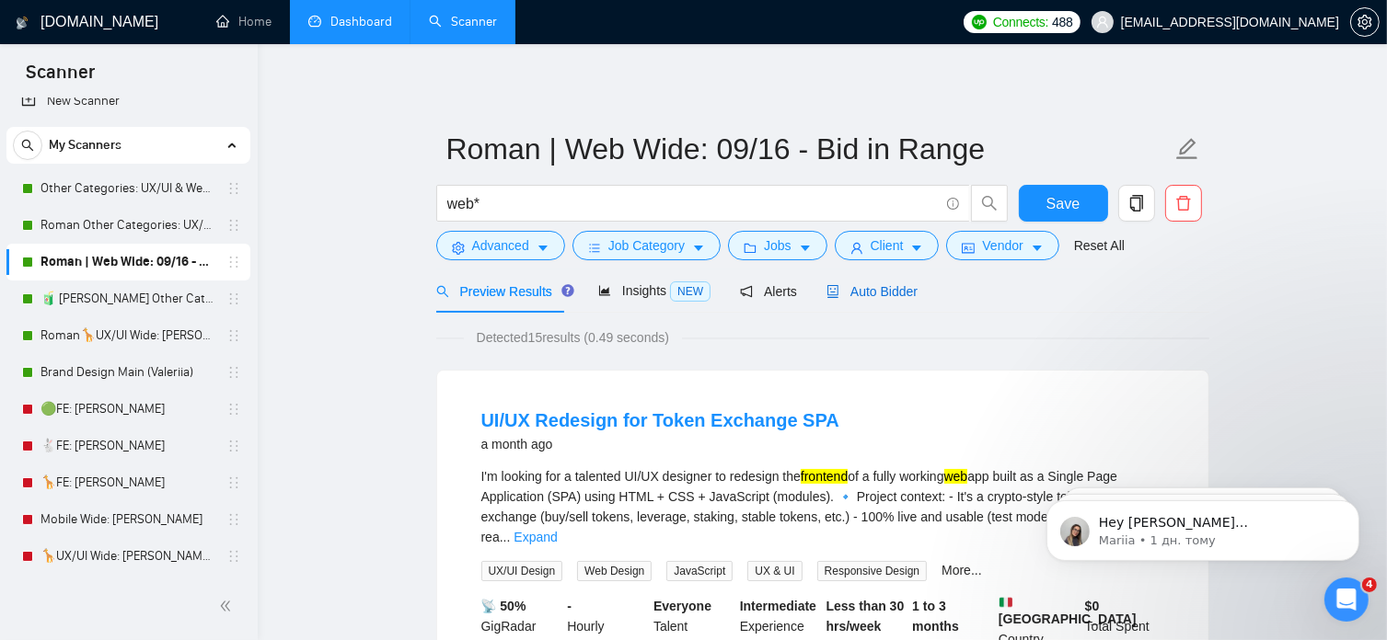
click at [880, 292] on span "Auto Bidder" at bounding box center [871, 291] width 91 height 15
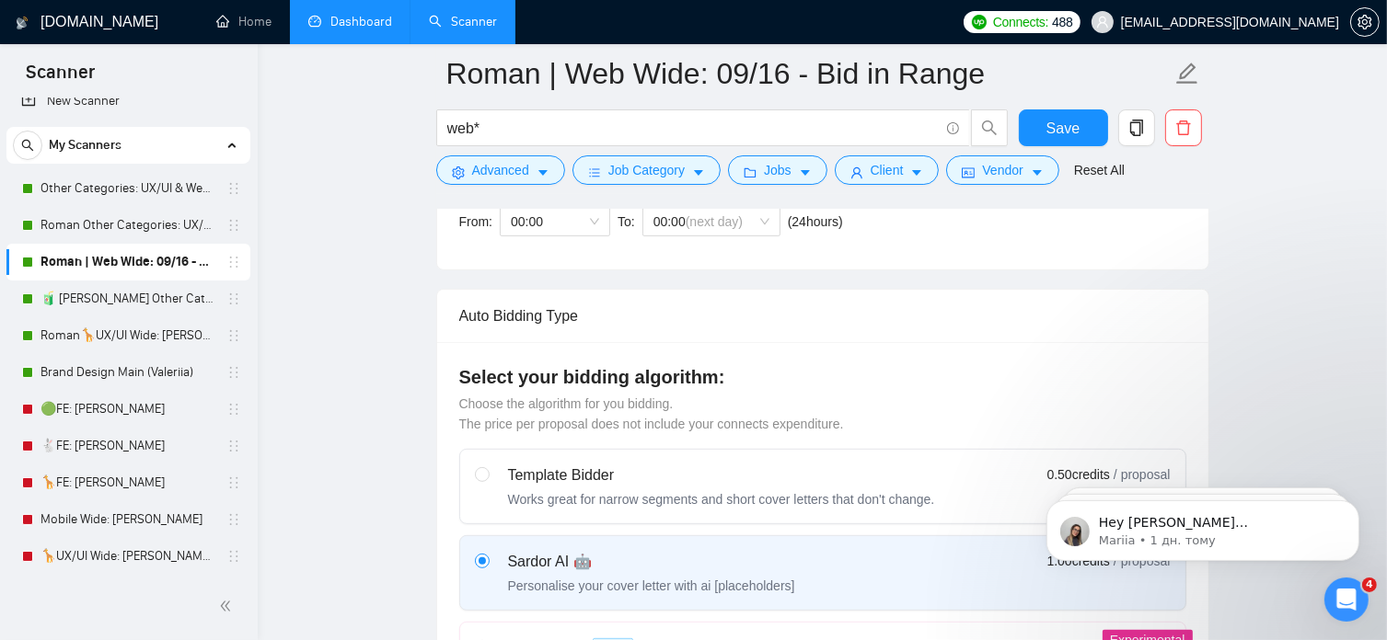
scroll to position [1394, 0]
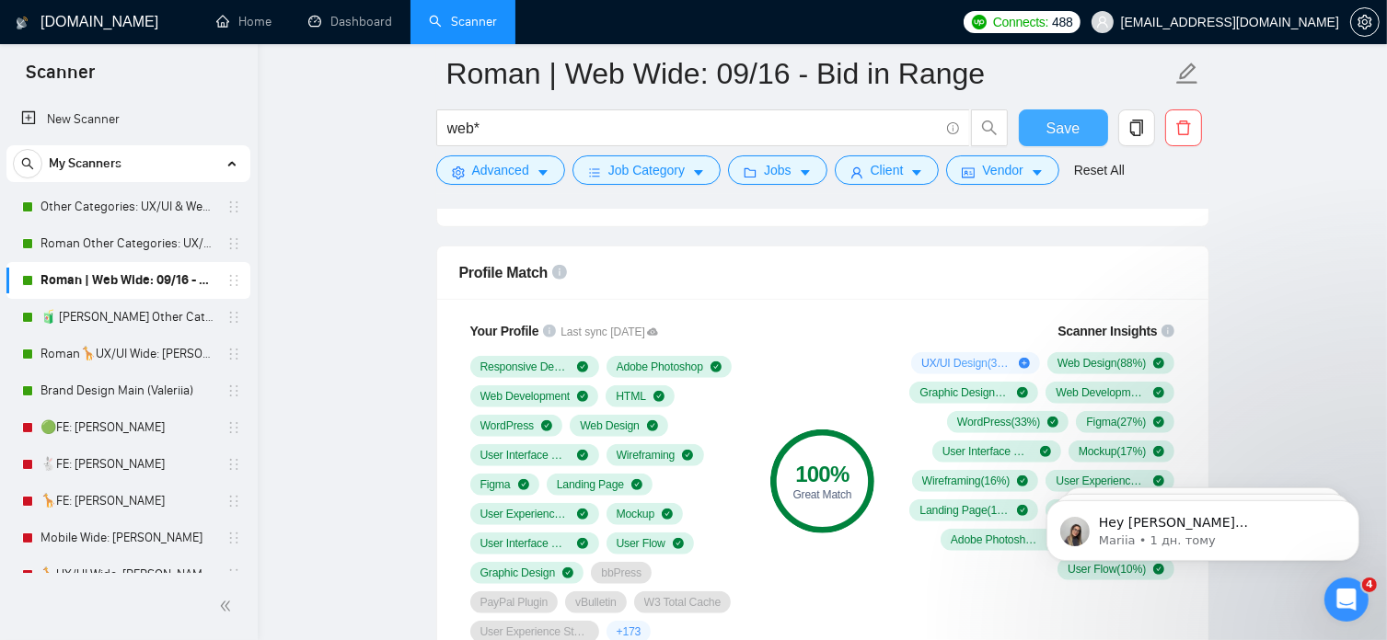
click at [1056, 125] on span "Save" at bounding box center [1062, 128] width 33 height 23
click at [99, 198] on link "Other Categories: UX/UI & Web design [PERSON_NAME]" at bounding box center [127, 207] width 175 height 37
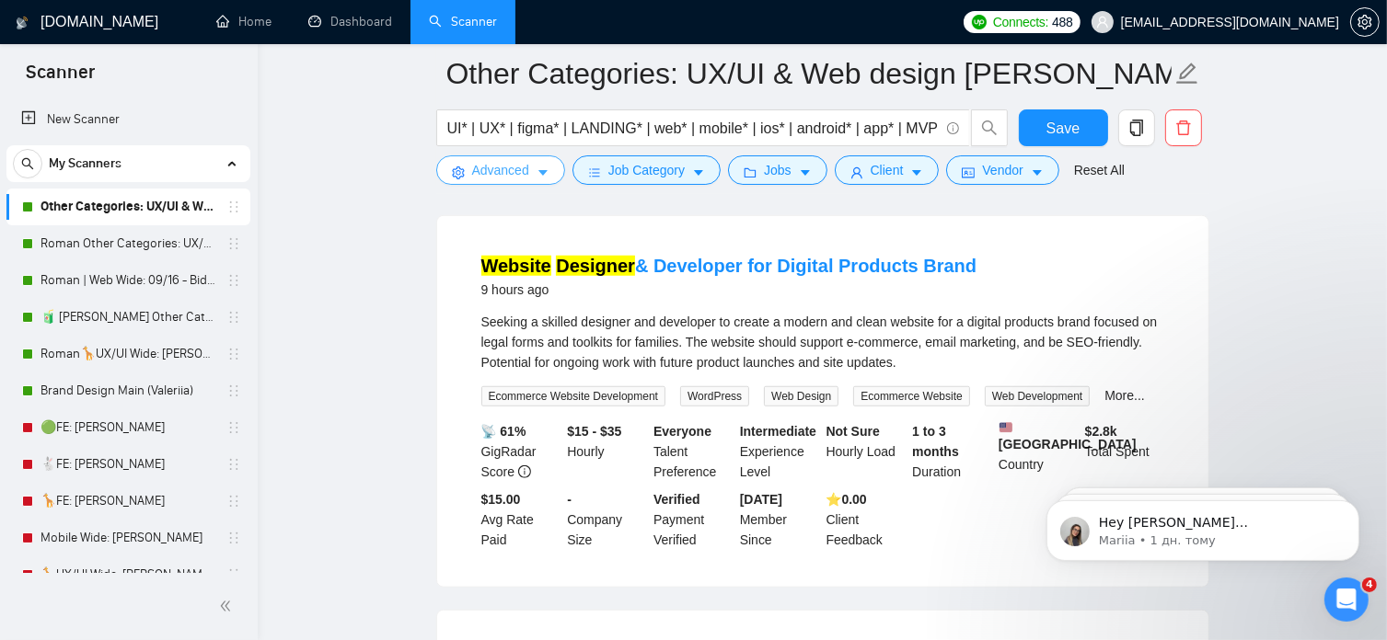
click at [531, 177] on button "Advanced" at bounding box center [500, 169] width 129 height 29
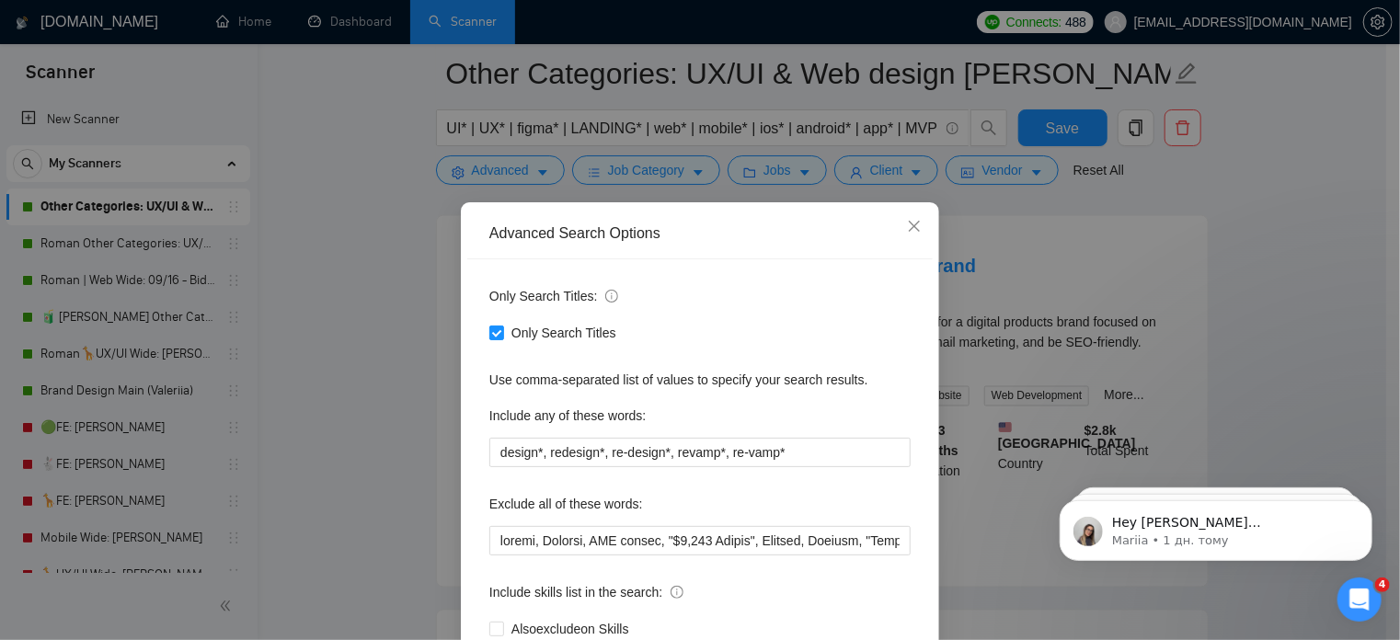
click at [372, 363] on div "Advanced Search Options Only Search Titles: Only Search Titles Use comma-separa…" at bounding box center [700, 320] width 1400 height 640
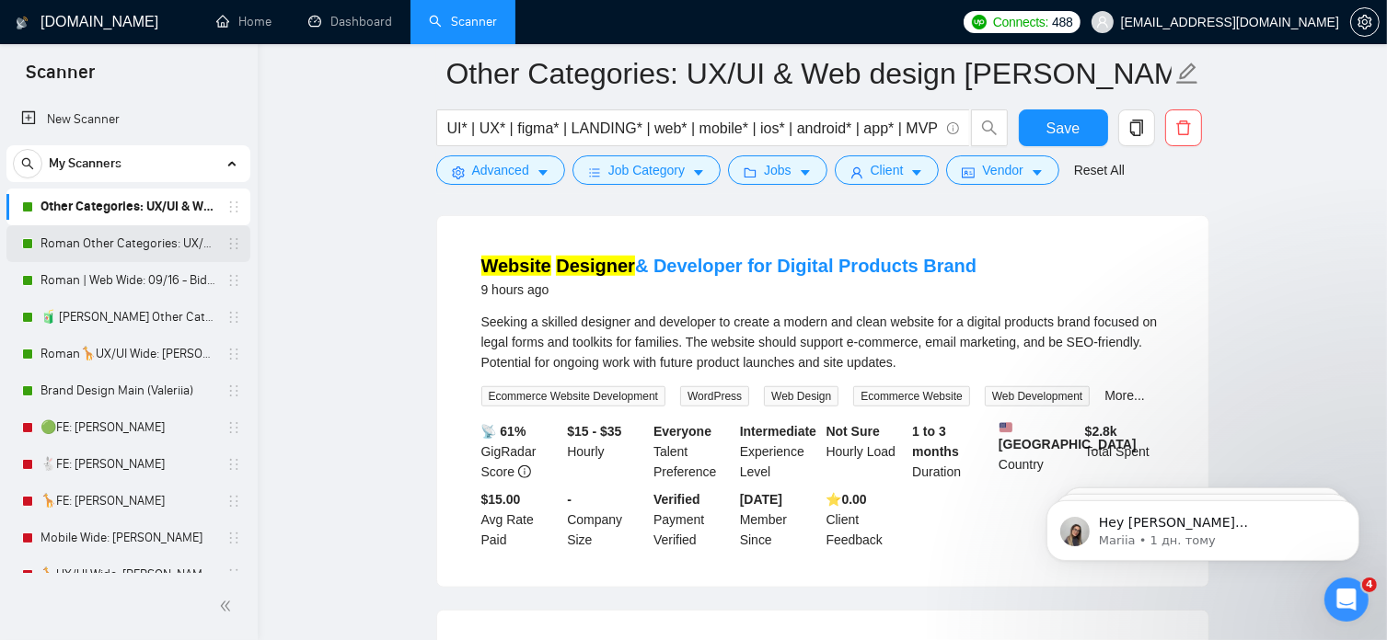
click at [141, 247] on link "Roman Other Categories: UX/UI & Web design copy [PERSON_NAME]" at bounding box center [127, 243] width 175 height 37
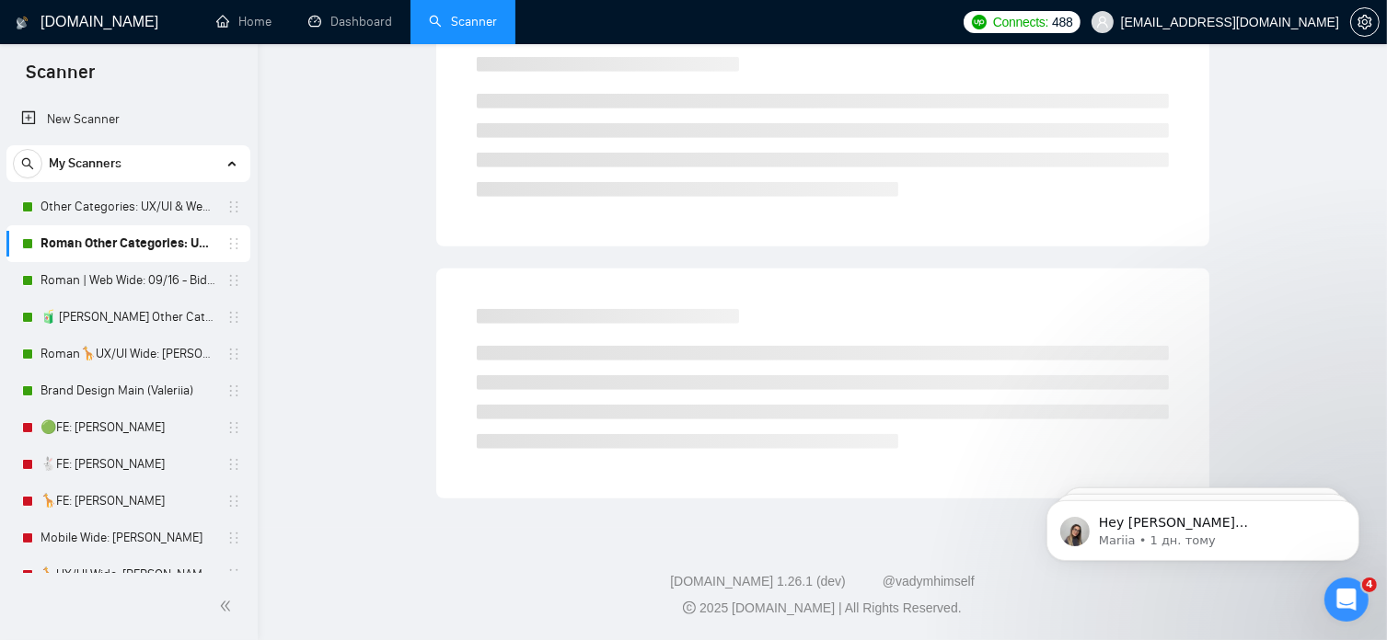
scroll to position [31, 0]
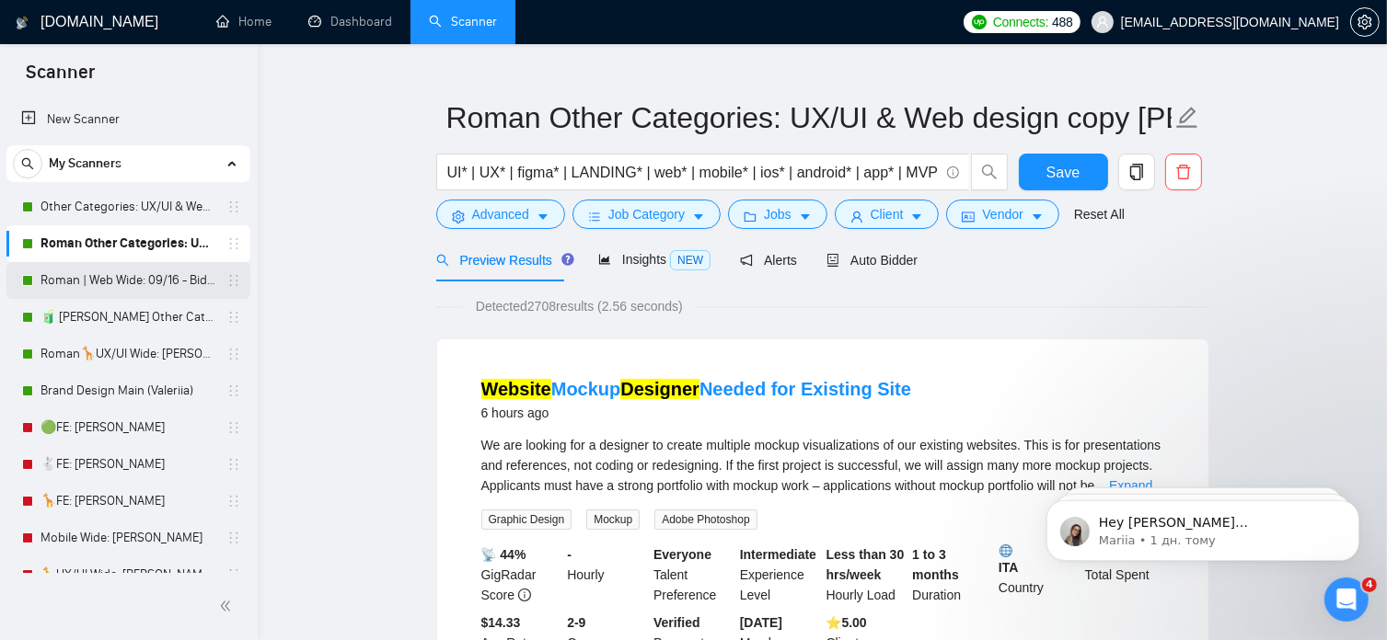
click at [148, 275] on link "Roman | Web Wide: 09/16 - Bid in Range" at bounding box center [127, 280] width 175 height 37
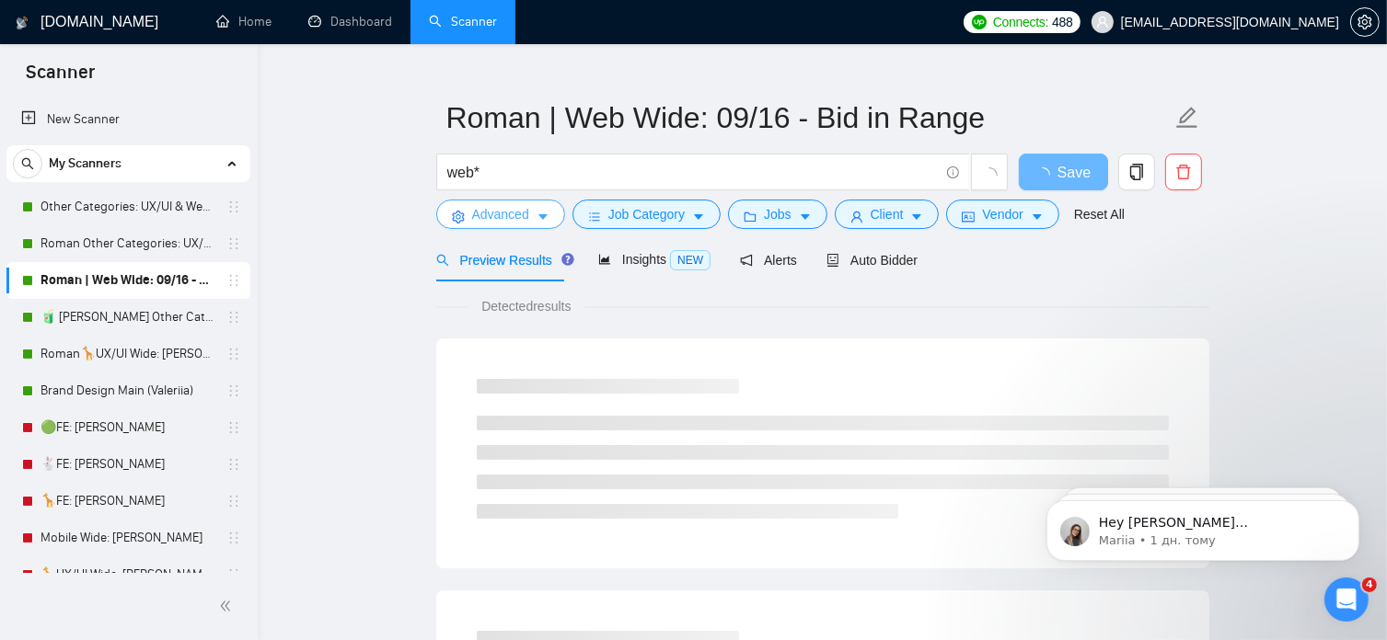
click at [512, 219] on span "Advanced" at bounding box center [500, 214] width 57 height 20
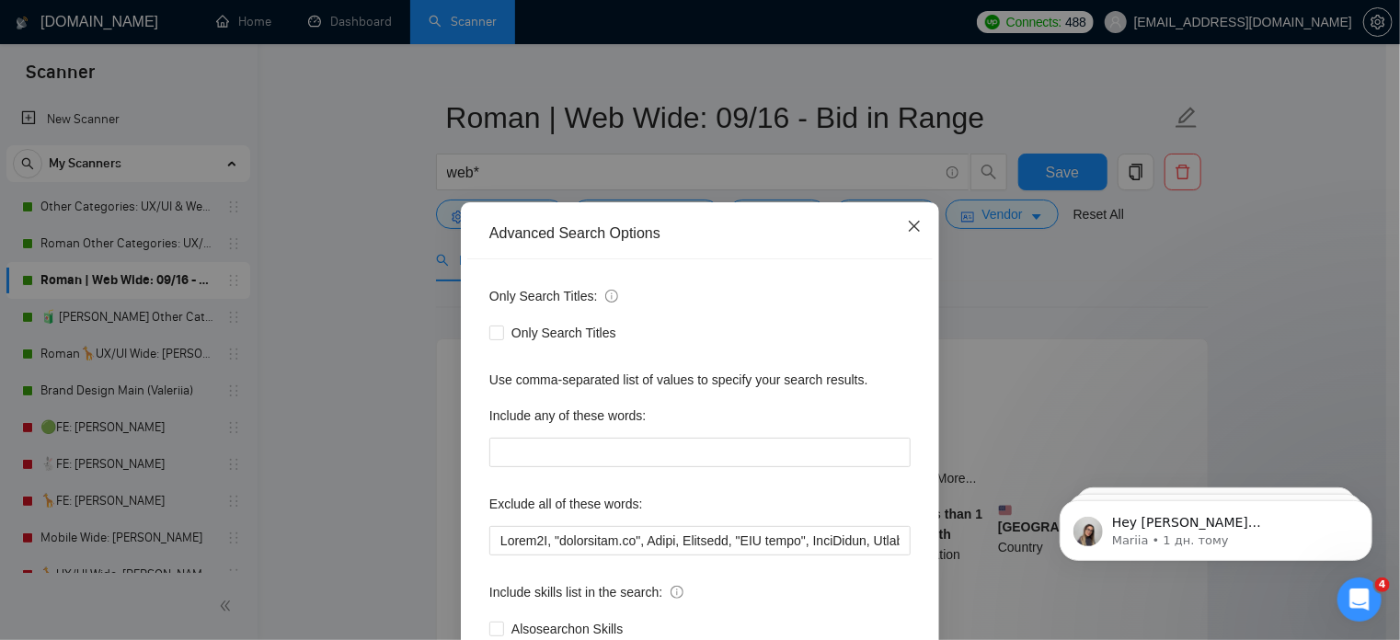
click at [907, 224] on icon "close" at bounding box center [914, 226] width 15 height 15
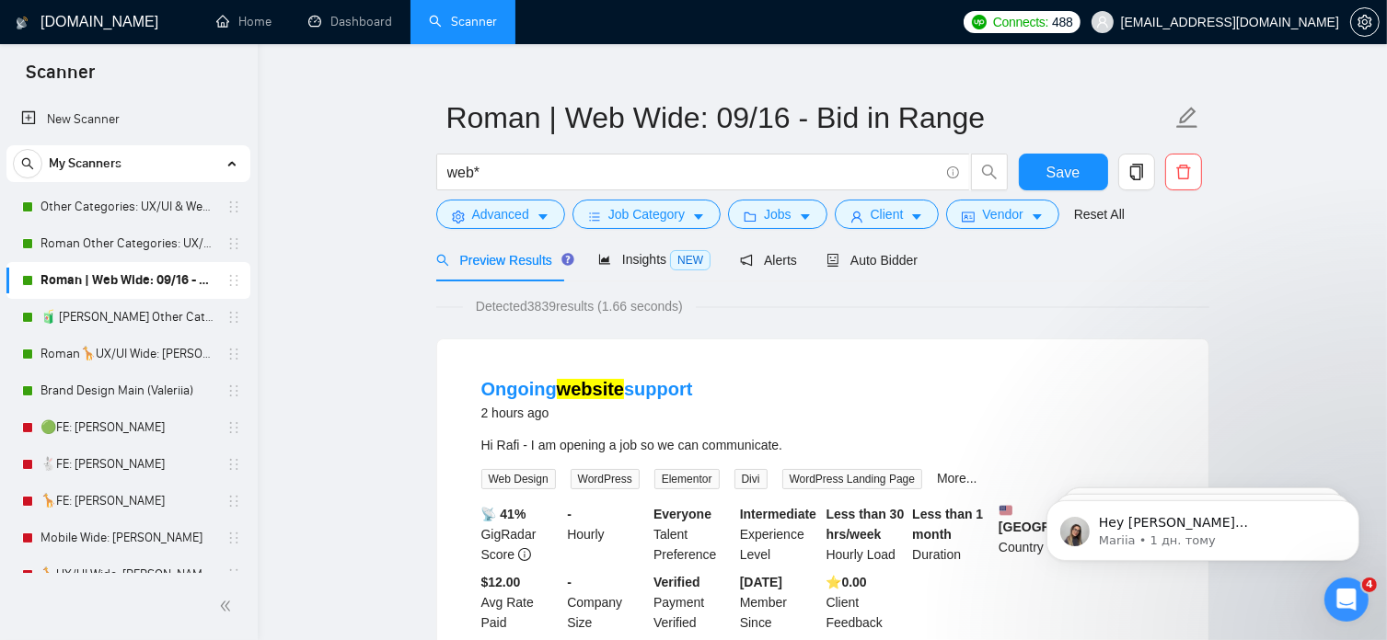
click at [135, 355] on link "Roman🦒UX/UI Wide: [PERSON_NAME] 03/07 quest 22/09" at bounding box center [127, 354] width 175 height 37
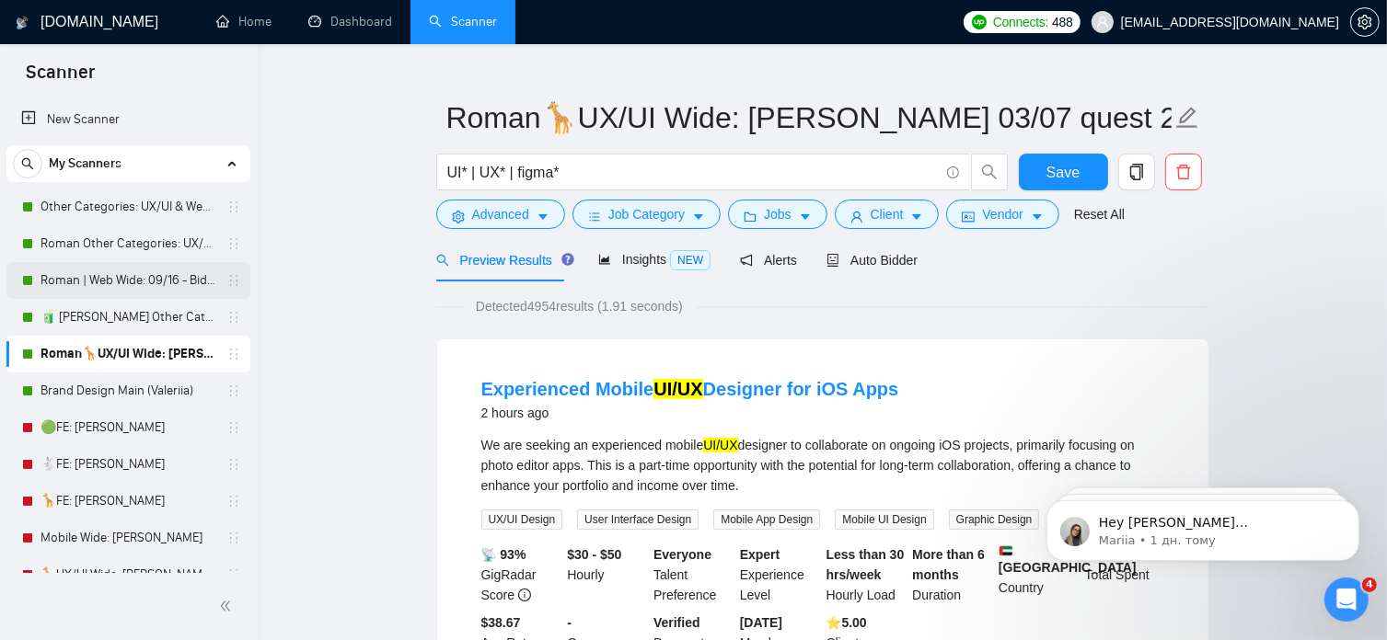
click at [142, 288] on link "Roman | Web Wide: 09/16 - Bid in Range" at bounding box center [127, 280] width 175 height 37
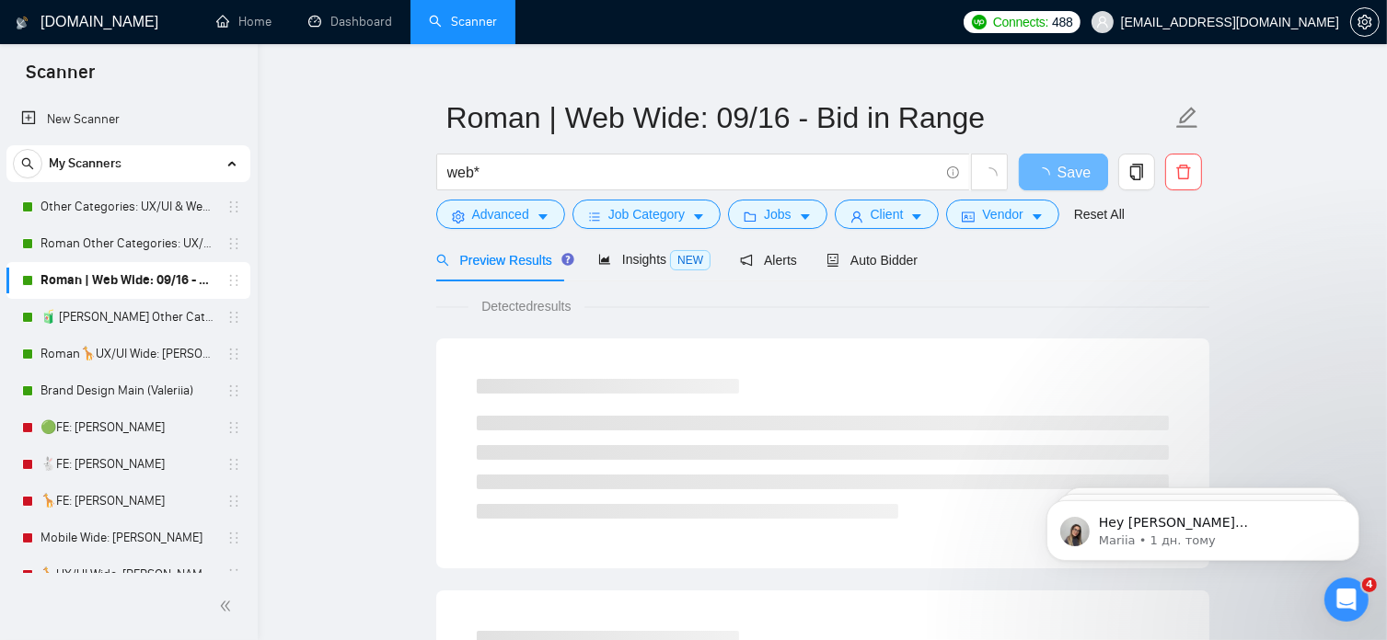
click at [144, 276] on link "Roman | Web Wide: 09/16 - Bid in Range" at bounding box center [127, 280] width 175 height 37
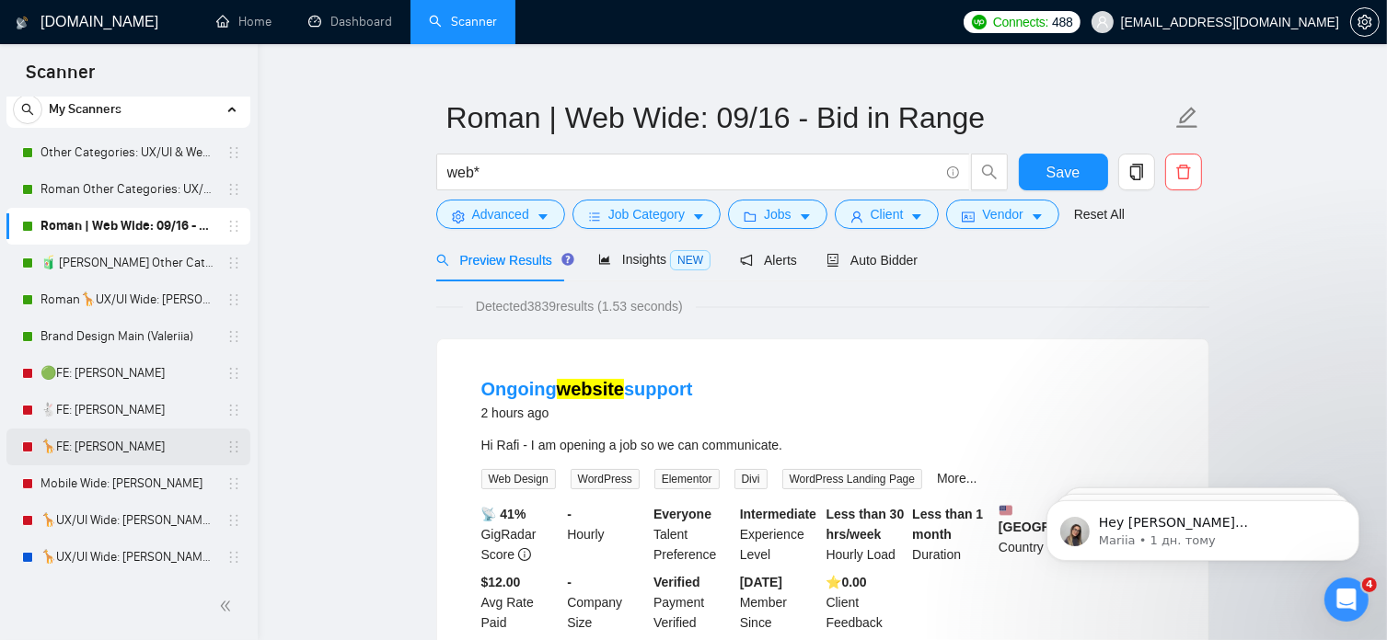
scroll to position [53, 0]
click at [527, 213] on button "Advanced" at bounding box center [500, 214] width 129 height 29
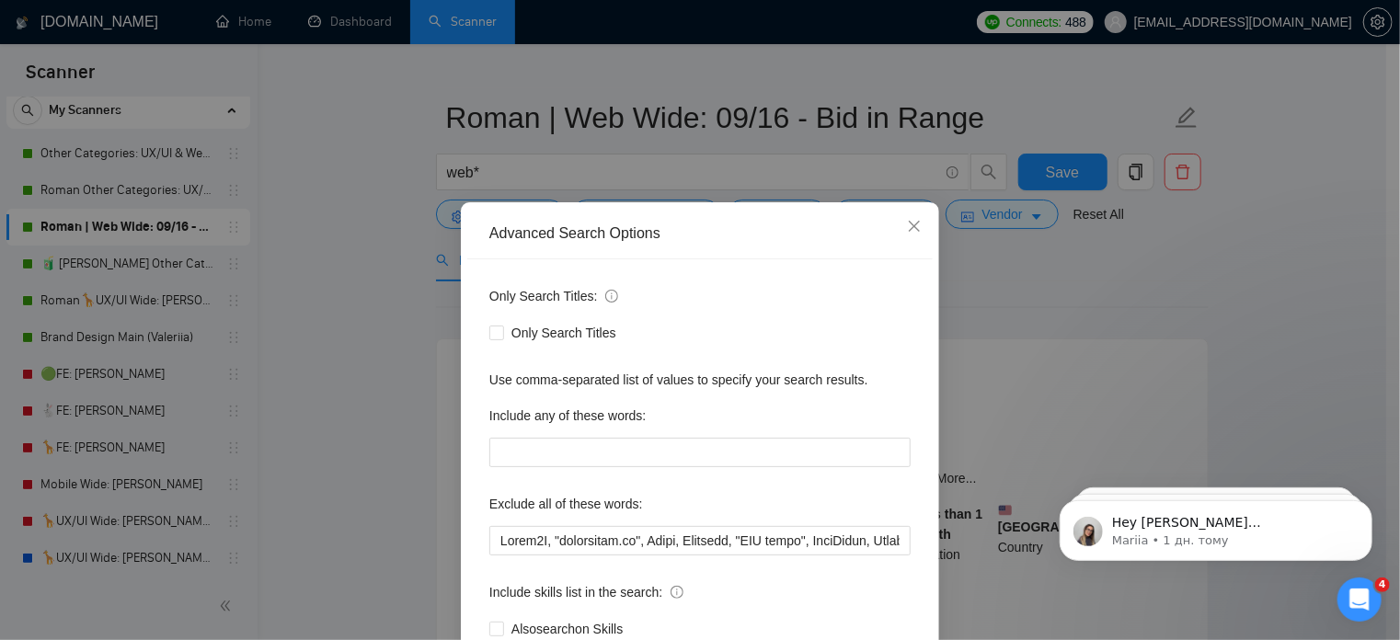
click at [340, 303] on div "Advanced Search Options Only Search Titles: Only Search Titles Use comma-separa…" at bounding box center [700, 320] width 1400 height 640
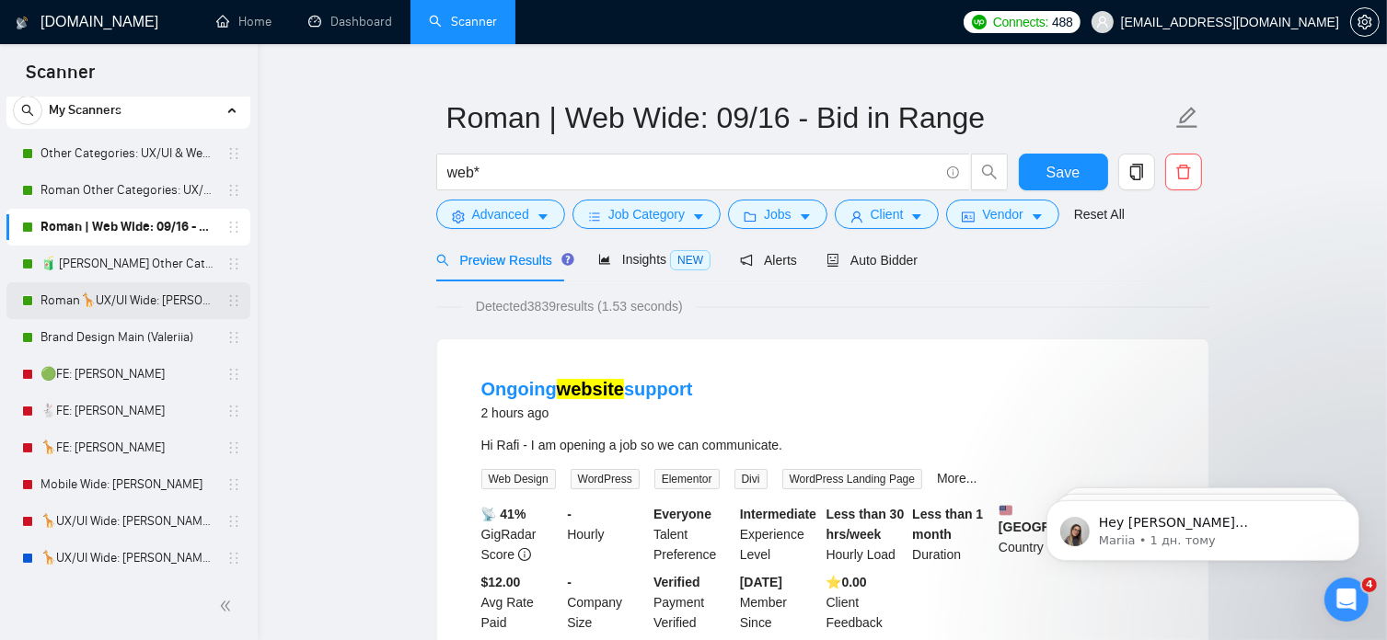
click at [152, 302] on link "Roman🦒UX/UI Wide: [PERSON_NAME] 03/07 quest 22/09" at bounding box center [127, 300] width 175 height 37
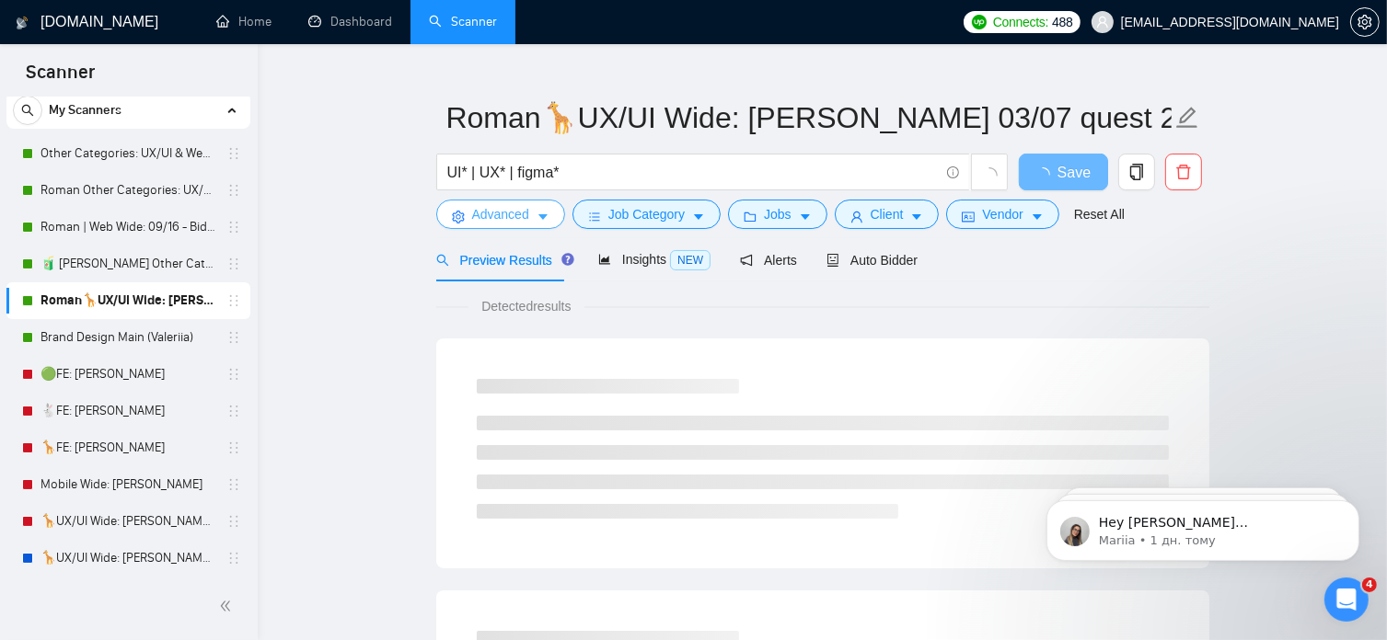
click at [515, 216] on span "Advanced" at bounding box center [500, 214] width 57 height 20
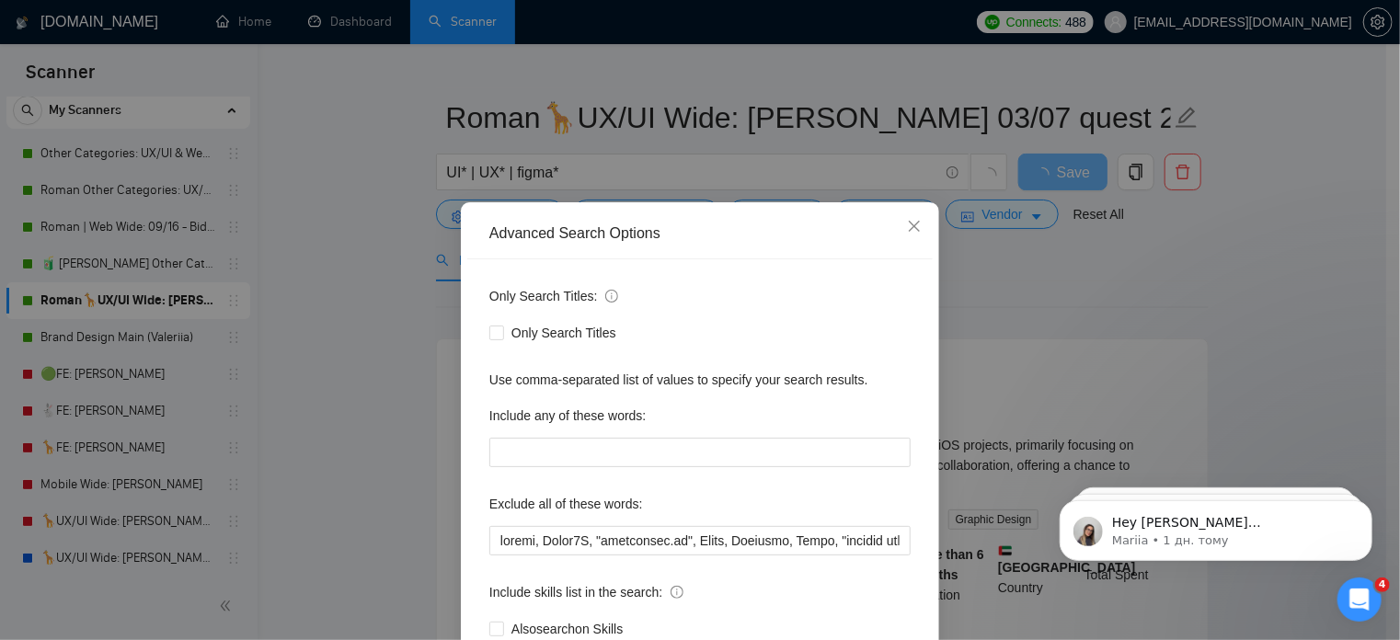
click at [348, 346] on div "Advanced Search Options Only Search Titles: Only Search Titles Use comma-separa…" at bounding box center [700, 320] width 1400 height 640
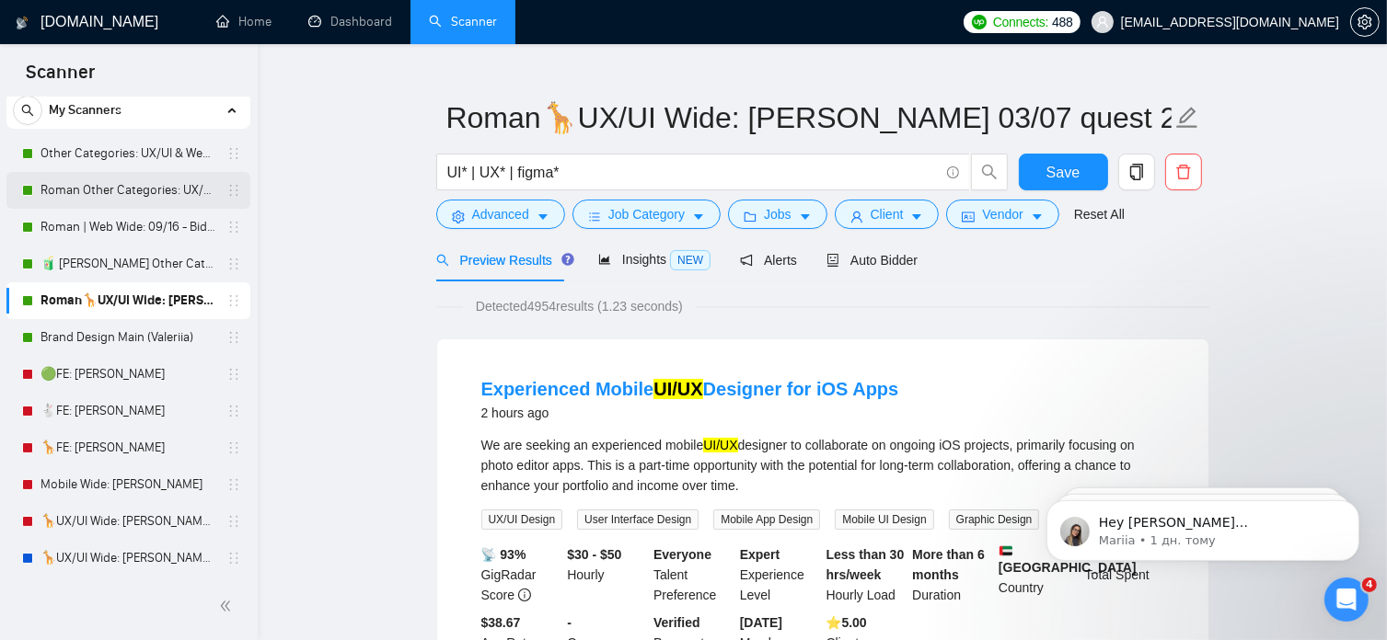
click at [142, 194] on link "Roman Other Categories: UX/UI & Web design copy [PERSON_NAME]" at bounding box center [127, 190] width 175 height 37
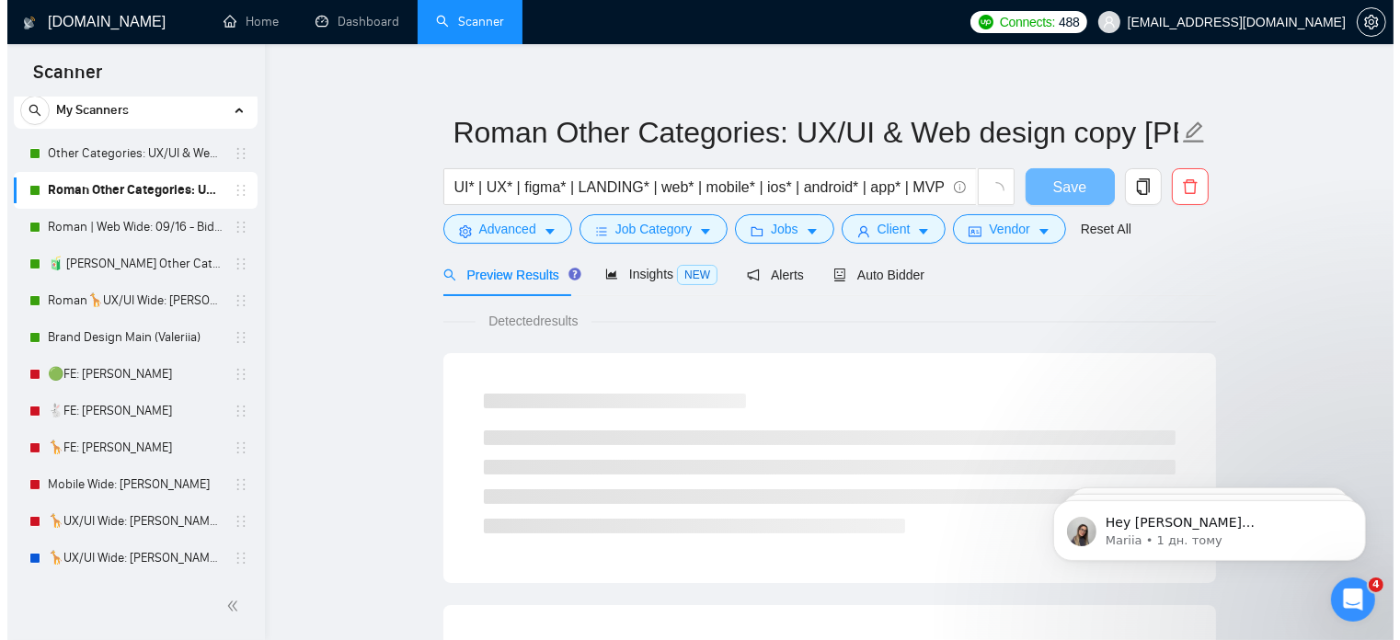
scroll to position [31, 0]
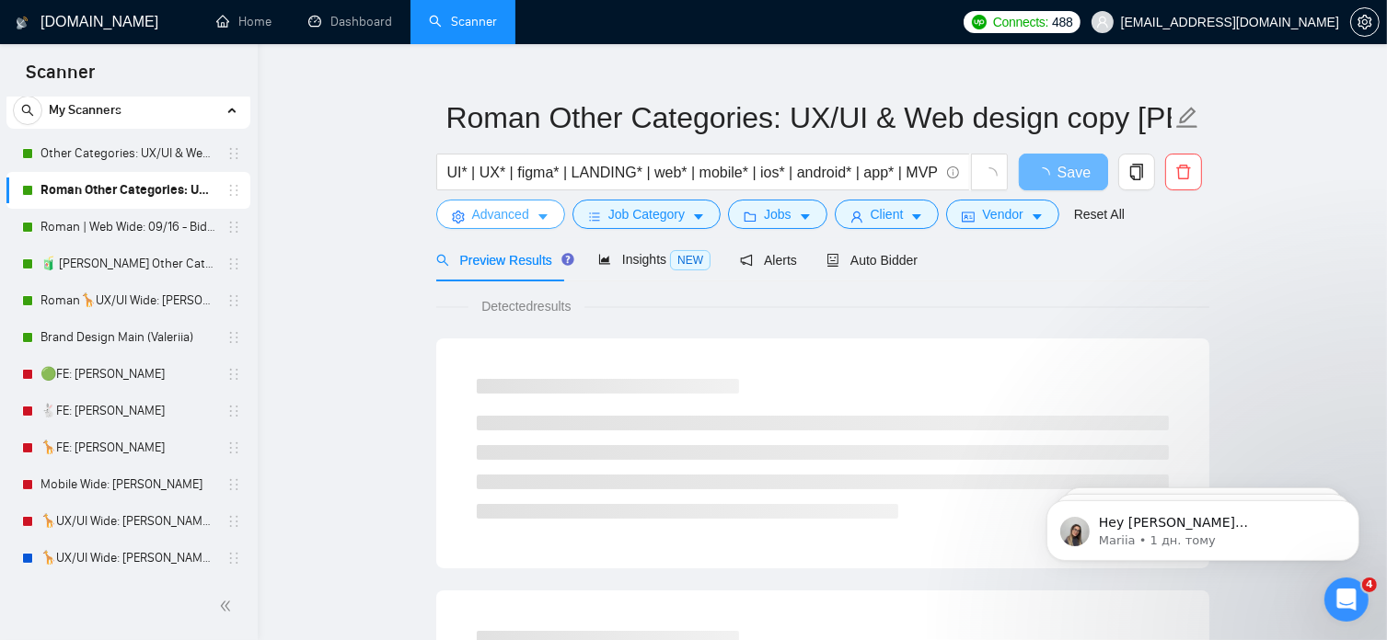
click at [498, 216] on span "Advanced" at bounding box center [500, 214] width 57 height 20
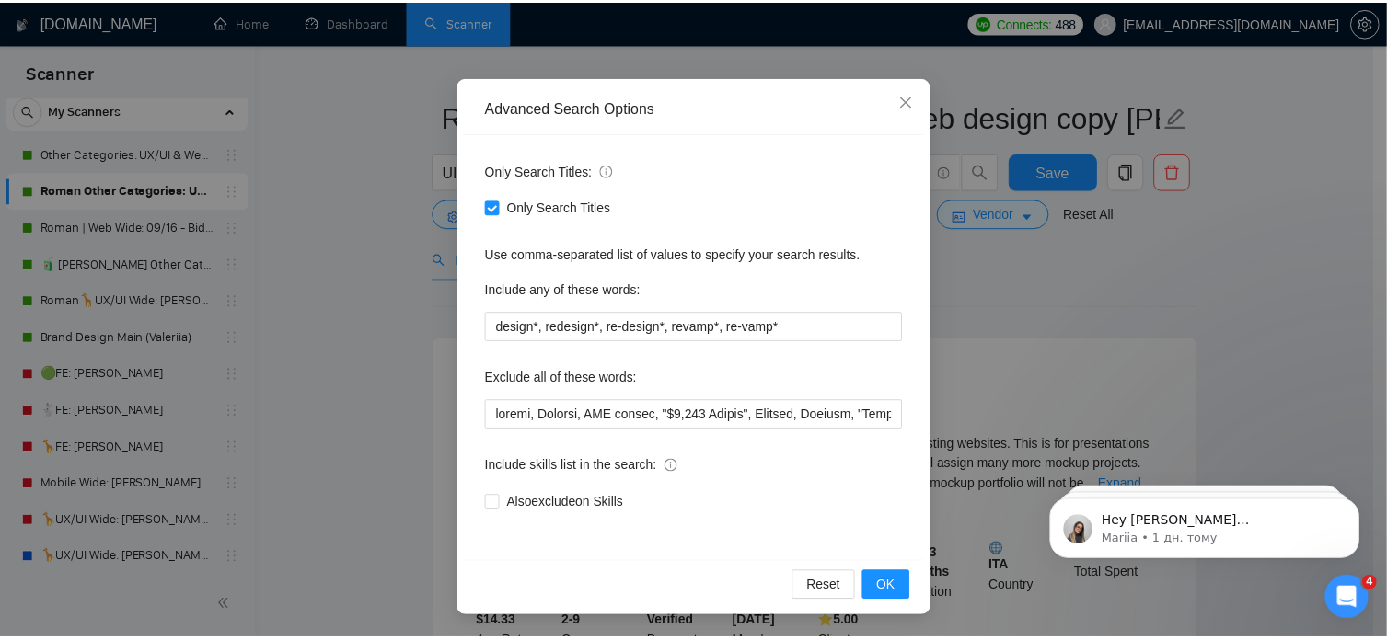
scroll to position [0, 0]
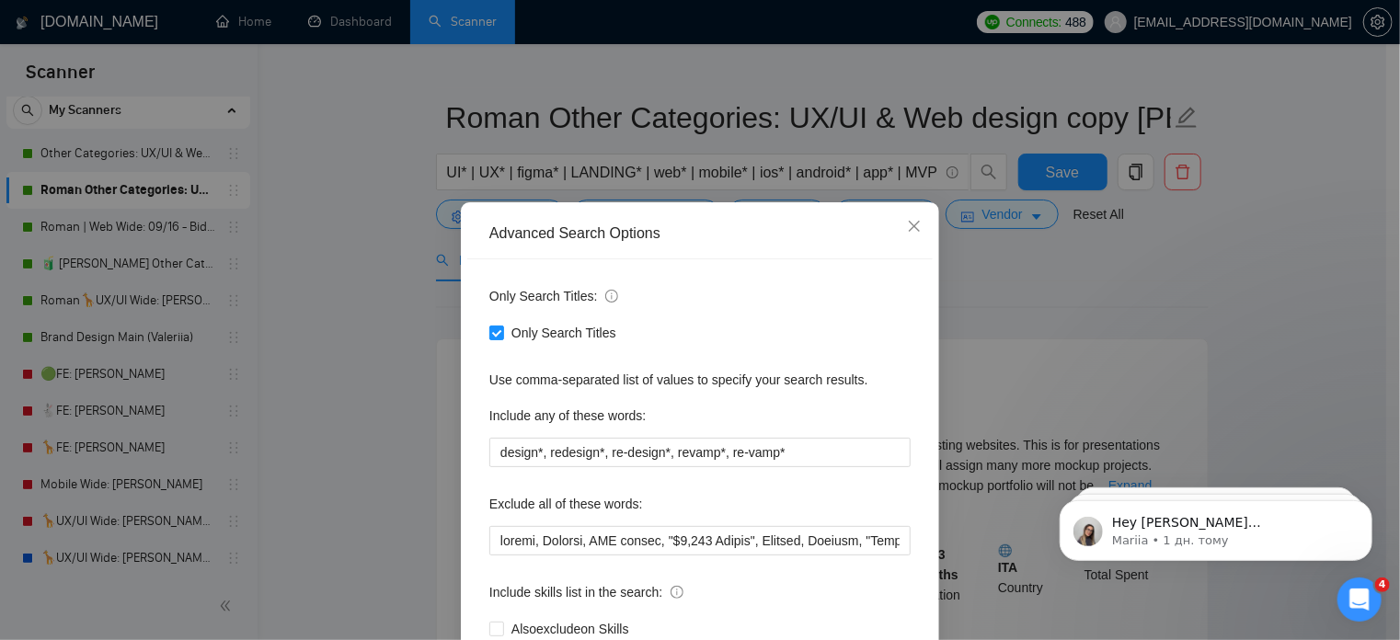
click at [346, 347] on div "Advanced Search Options Only Search Titles: Only Search Titles Use comma-separa…" at bounding box center [700, 320] width 1400 height 640
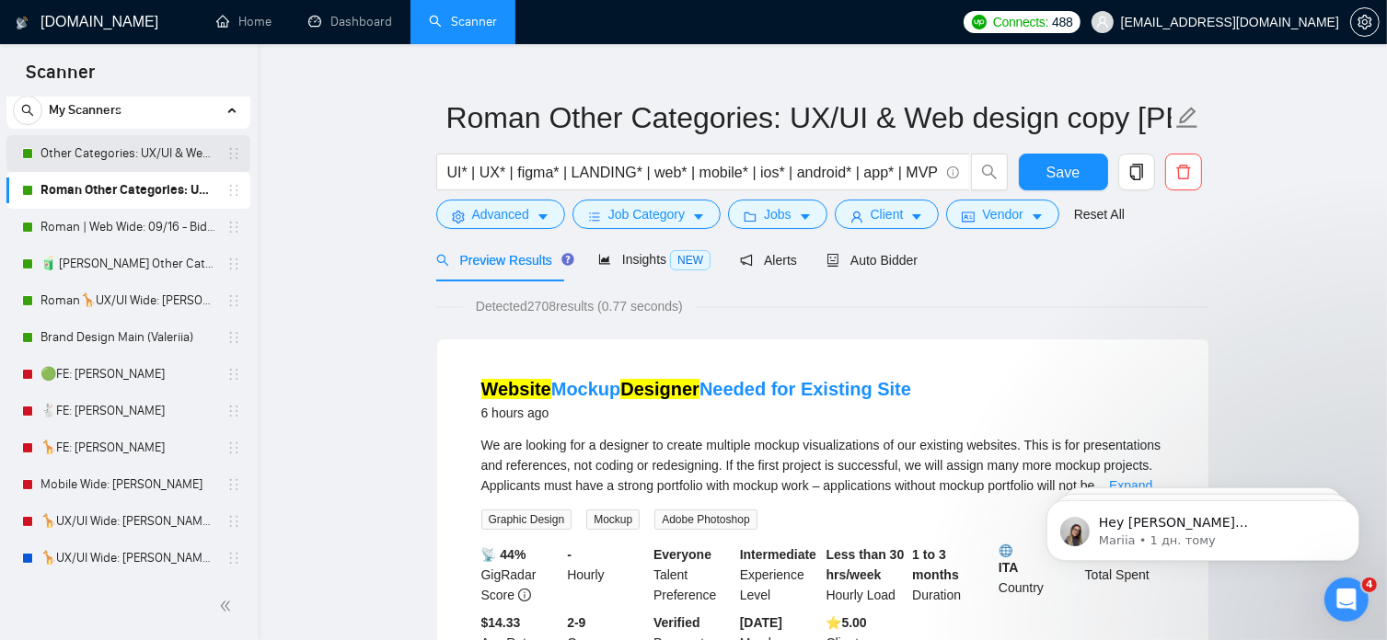
click at [144, 156] on link "Other Categories: UX/UI & Web design [PERSON_NAME]" at bounding box center [127, 153] width 175 height 37
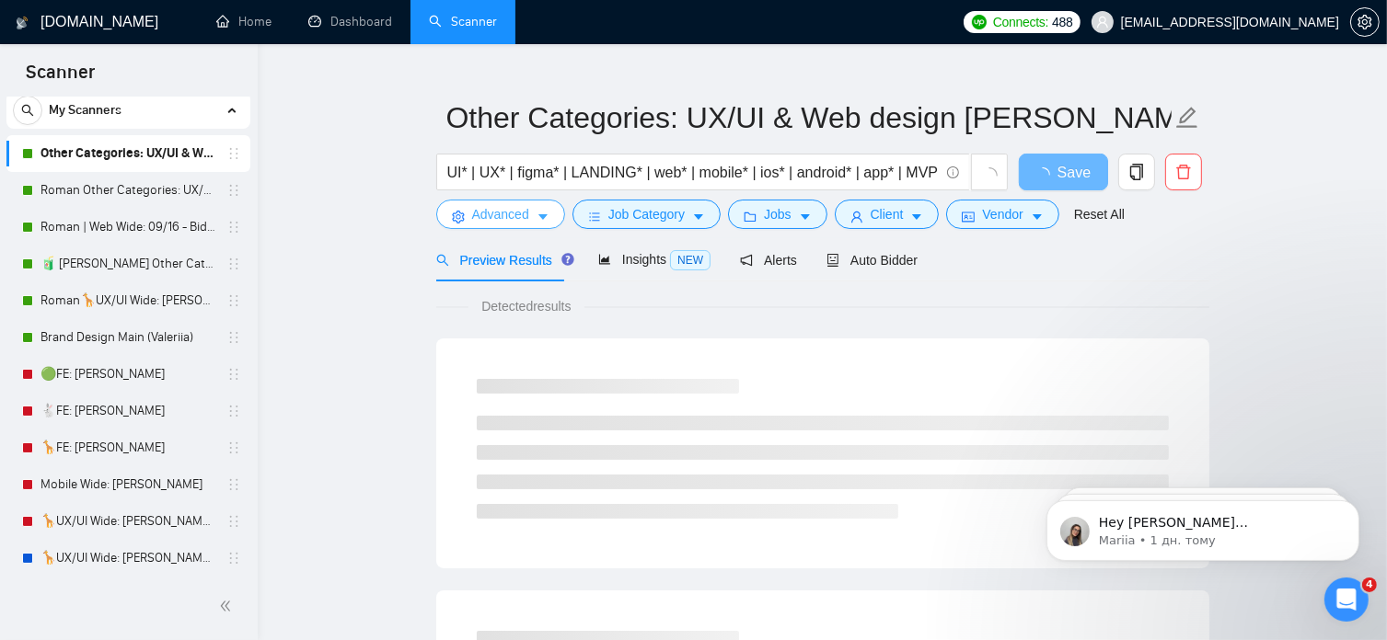
click at [498, 217] on span "Advanced" at bounding box center [500, 214] width 57 height 20
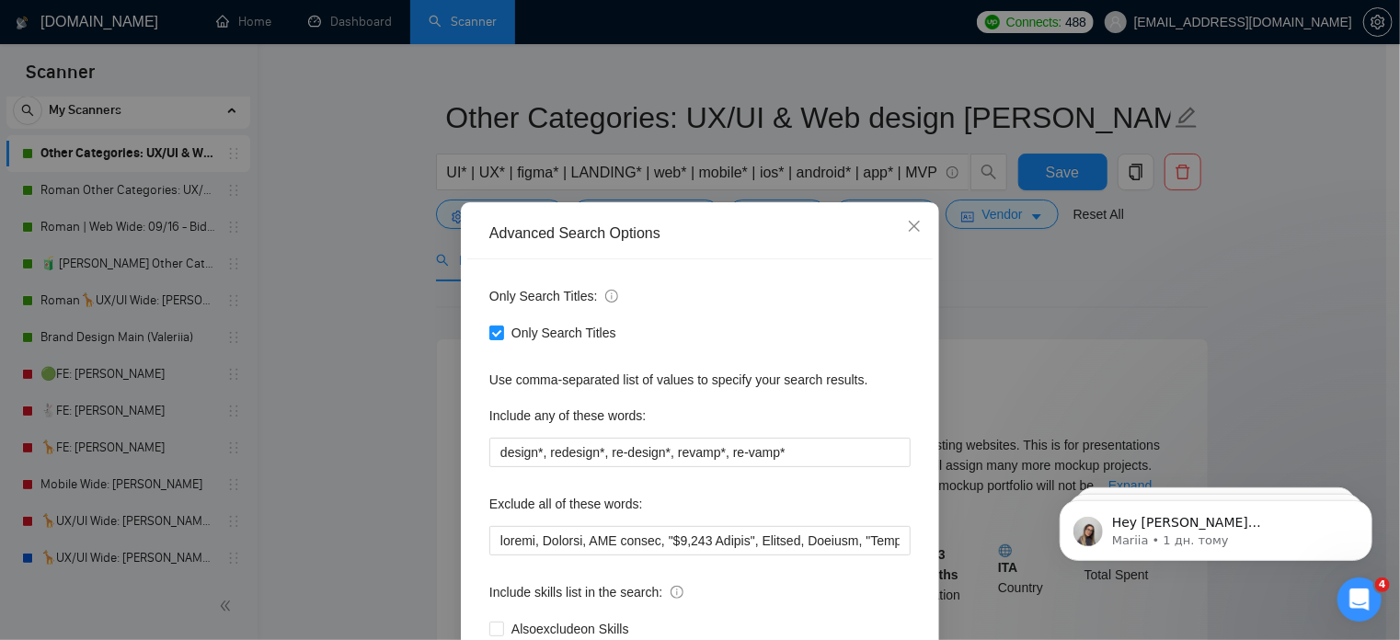
click at [379, 288] on div "Advanced Search Options Only Search Titles: Only Search Titles Use comma-separa…" at bounding box center [700, 320] width 1400 height 640
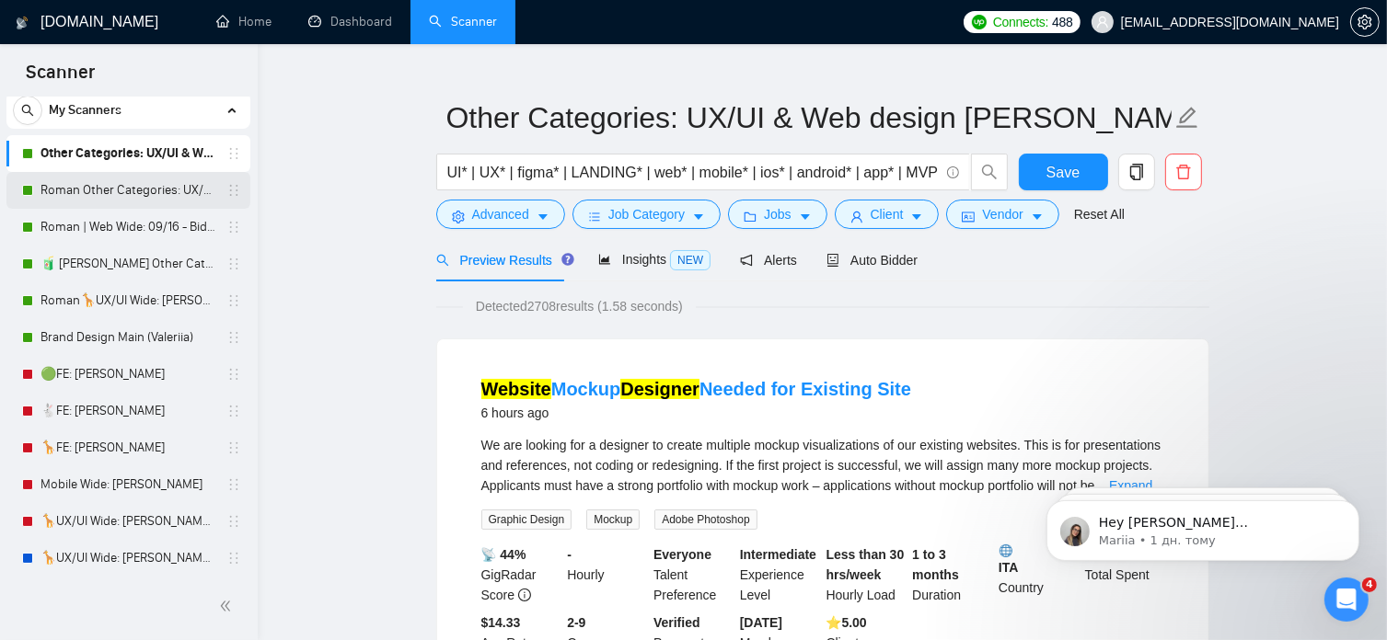
click at [127, 194] on link "Roman Other Categories: UX/UI & Web design copy [PERSON_NAME]" at bounding box center [127, 190] width 175 height 37
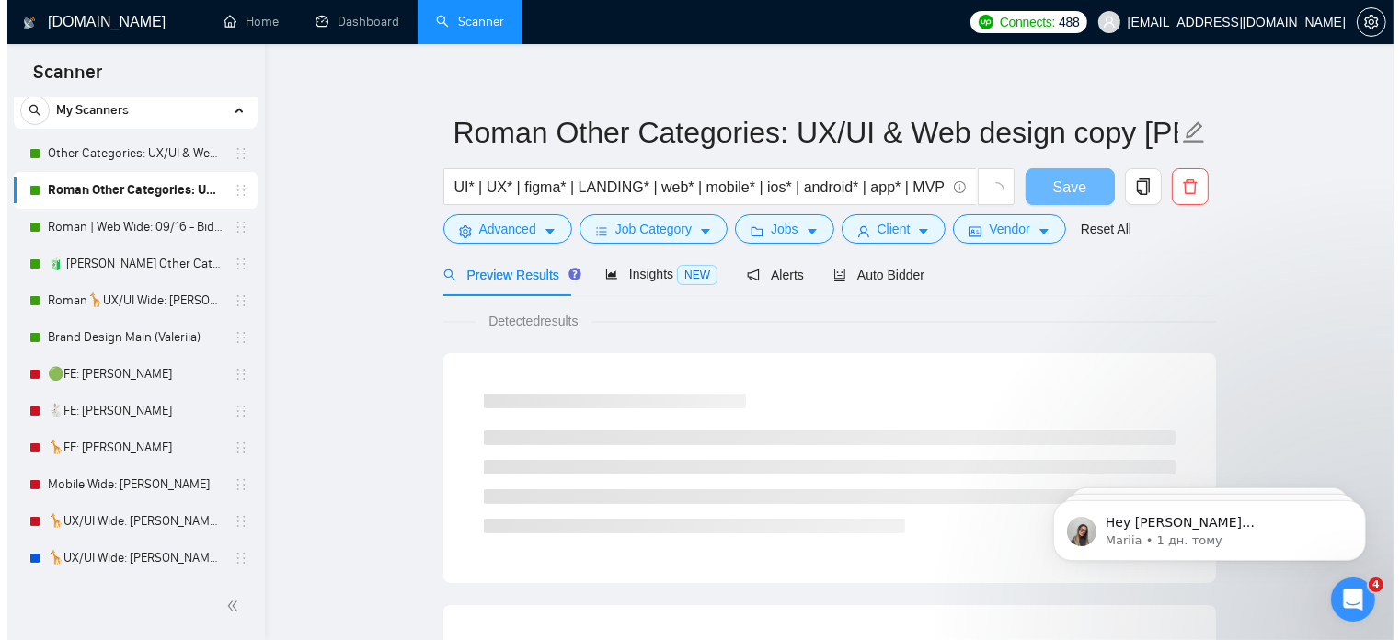
scroll to position [31, 0]
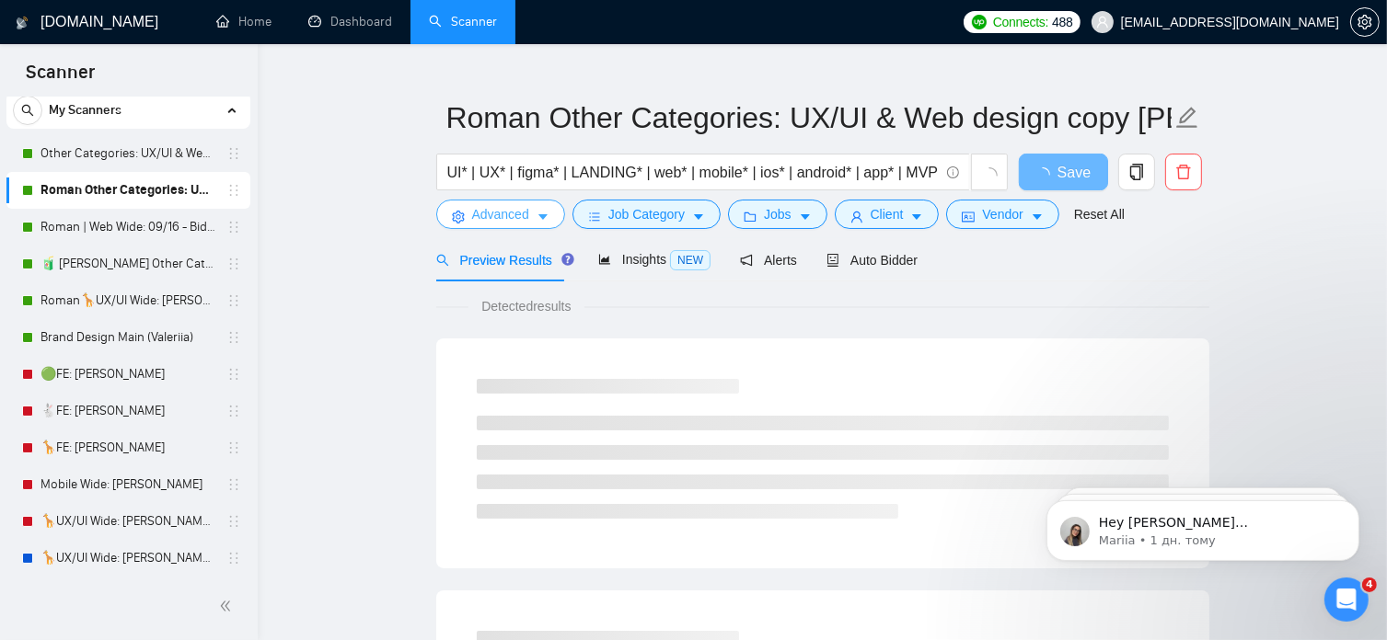
click at [513, 219] on span "Advanced" at bounding box center [500, 214] width 57 height 20
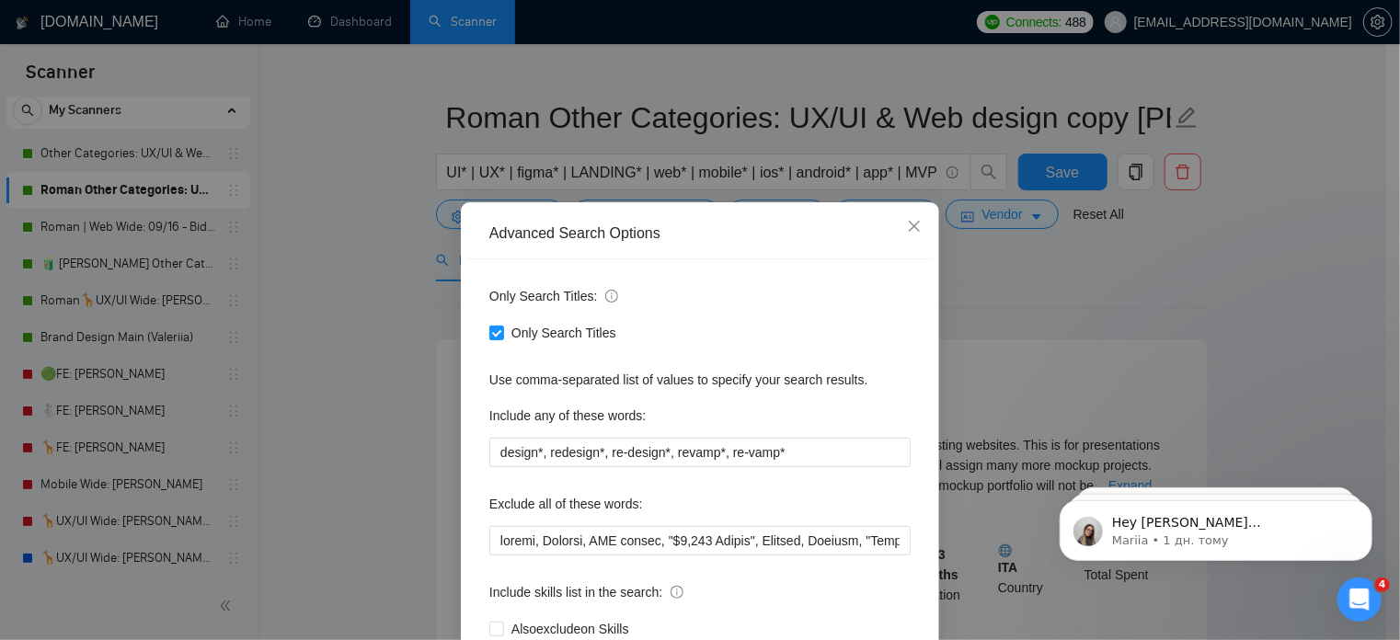
click at [260, 365] on div "Advanced Search Options Only Search Titles: Only Search Titles Use comma-separa…" at bounding box center [700, 320] width 1400 height 640
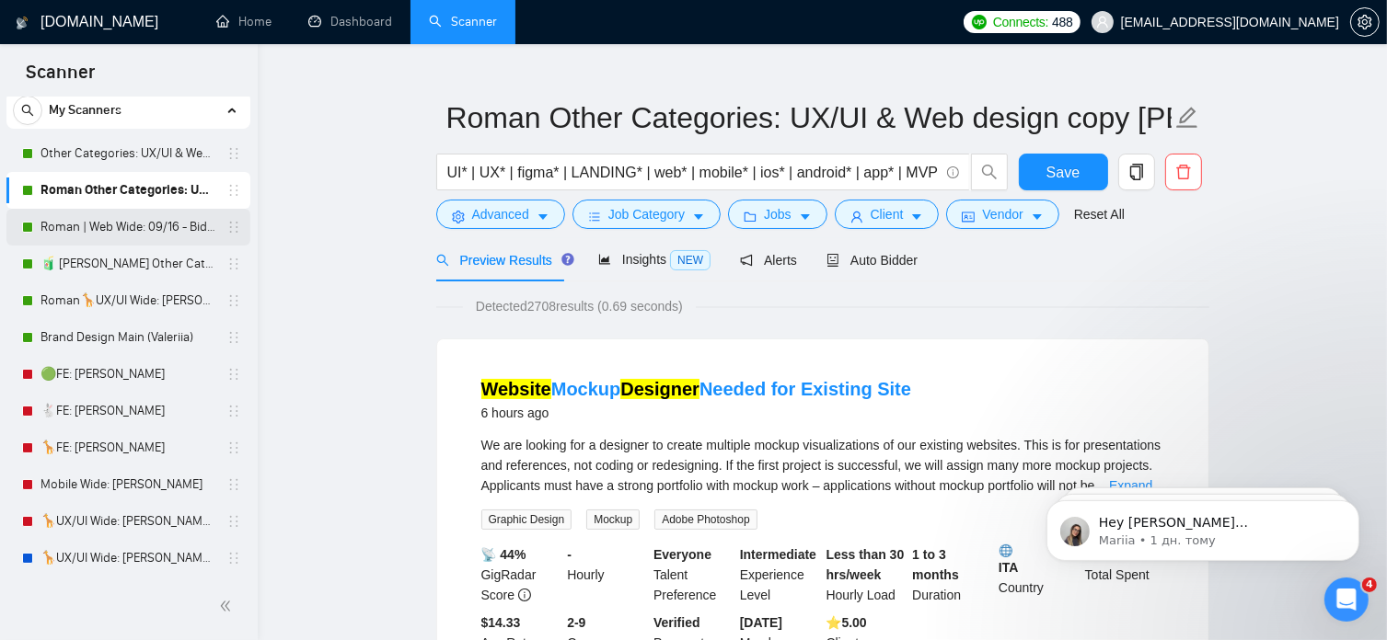
click at [136, 233] on link "Roman | Web Wide: 09/16 - Bid in Range" at bounding box center [127, 227] width 175 height 37
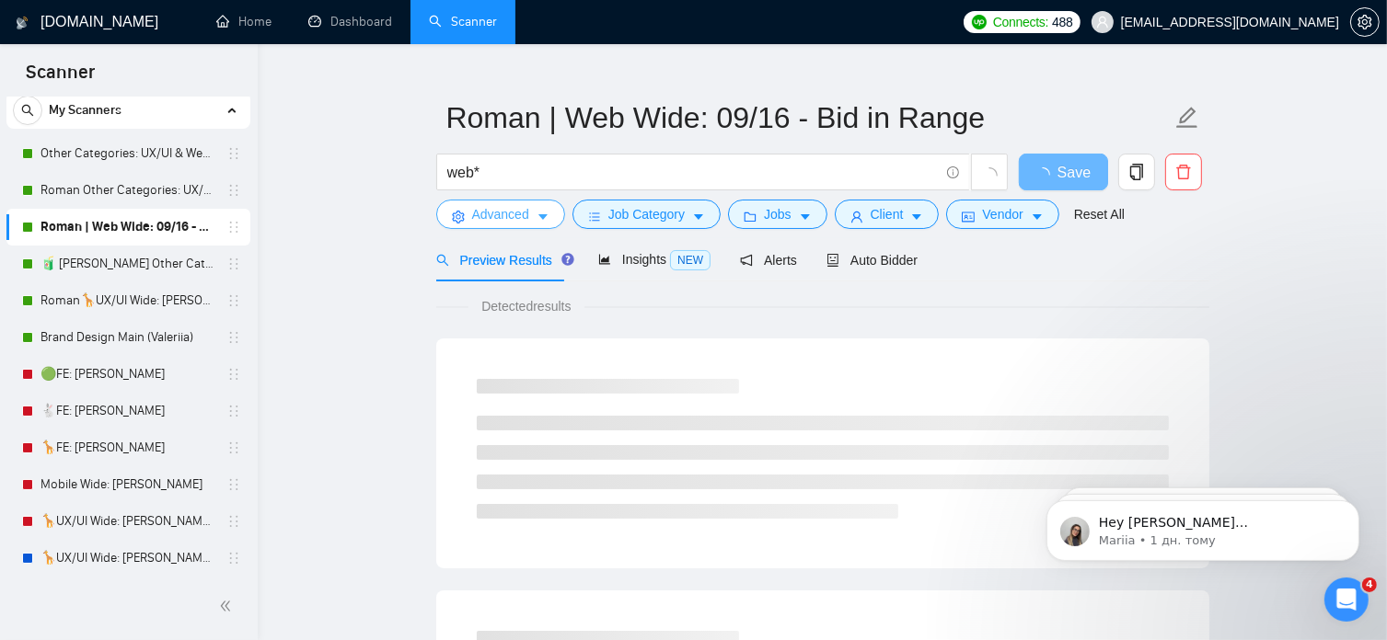
click at [501, 223] on span "Advanced" at bounding box center [500, 214] width 57 height 20
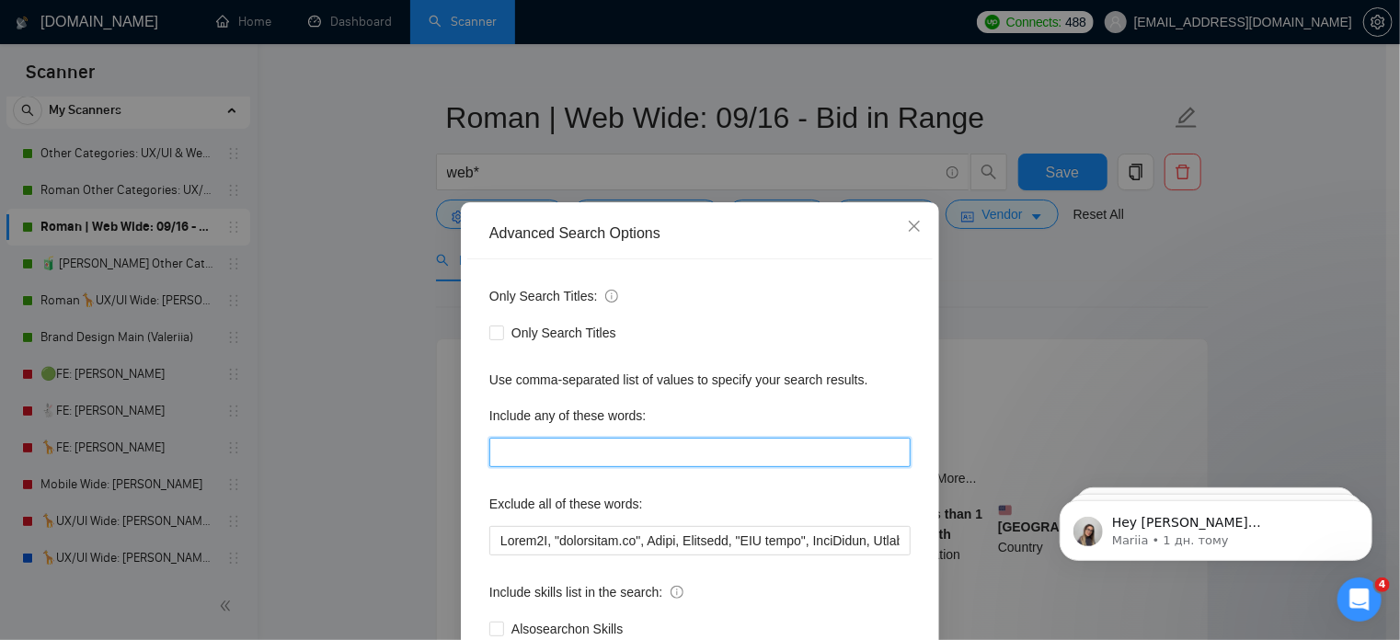
click at [529, 441] on input "text" at bounding box center [699, 452] width 421 height 29
type input "ц"
click at [529, 441] on input "text" at bounding box center [699, 452] width 421 height 29
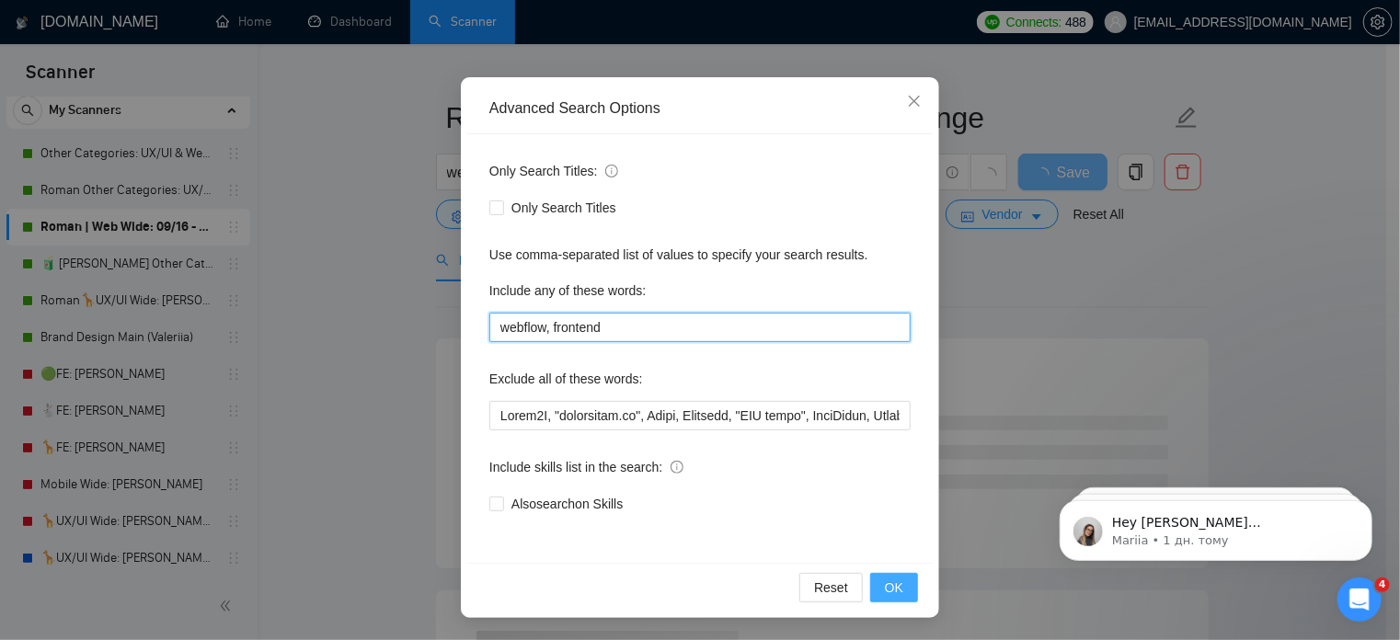
type input "webflow, frontend"
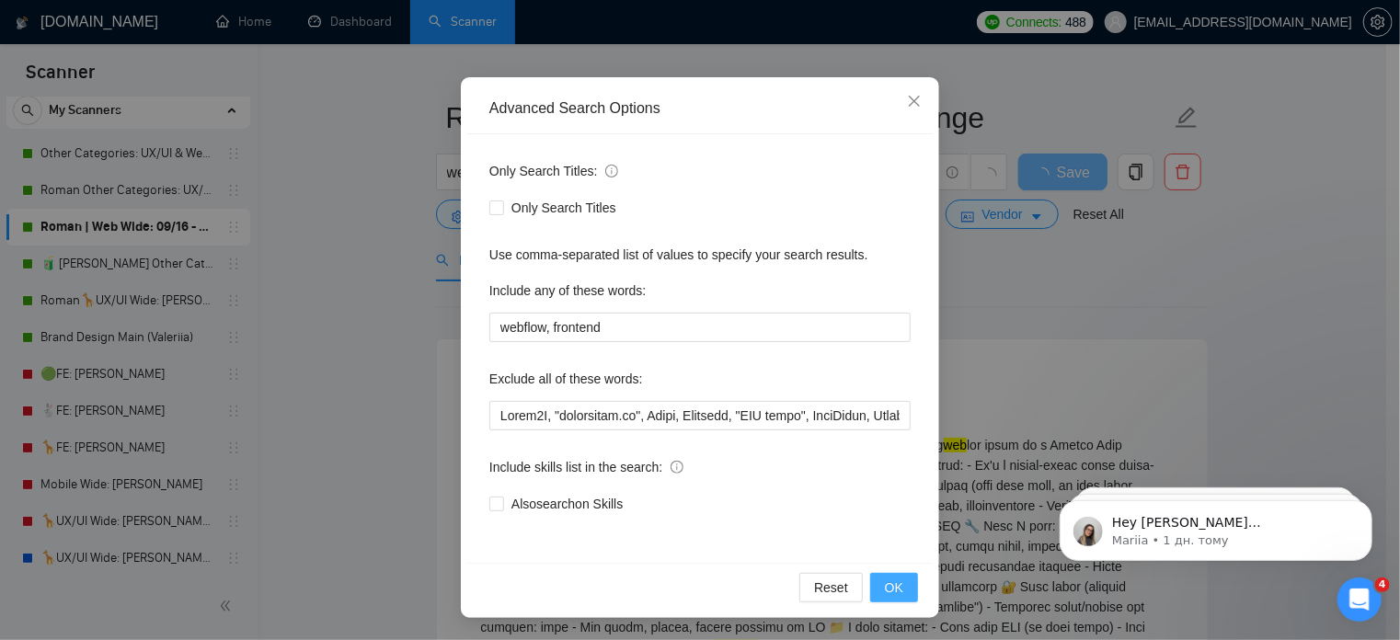
click at [896, 588] on span "OK" at bounding box center [894, 588] width 18 height 20
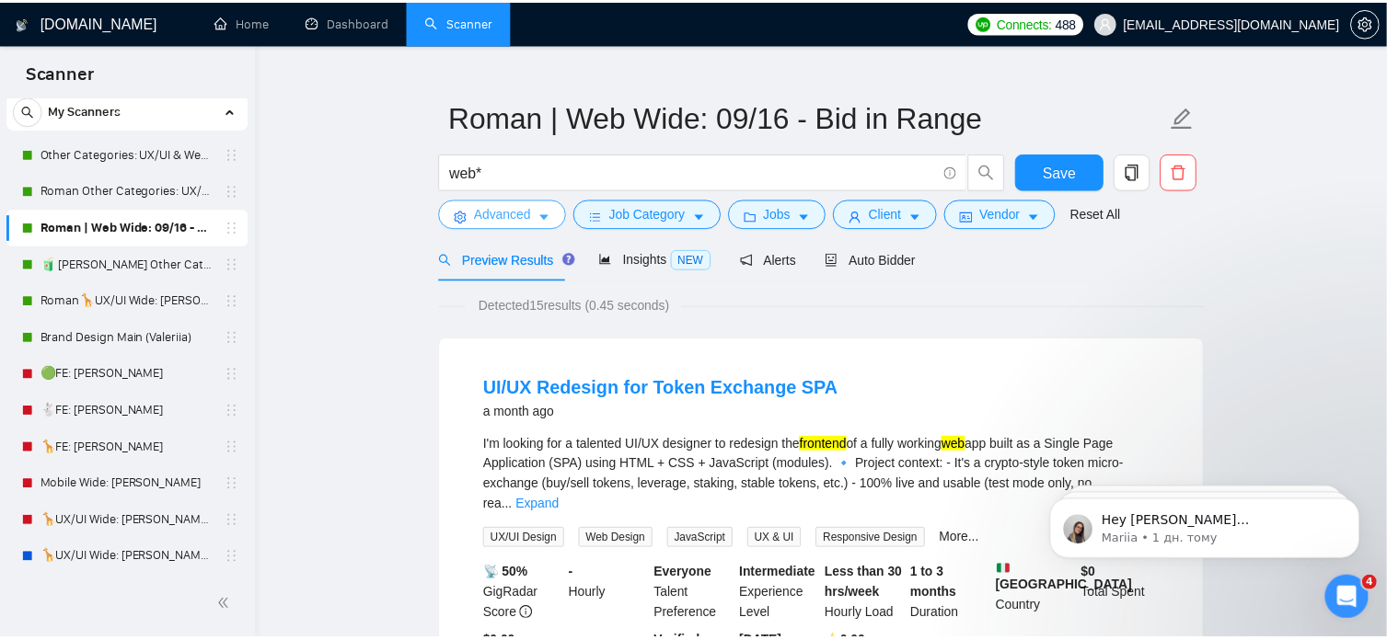
scroll to position [0, 0]
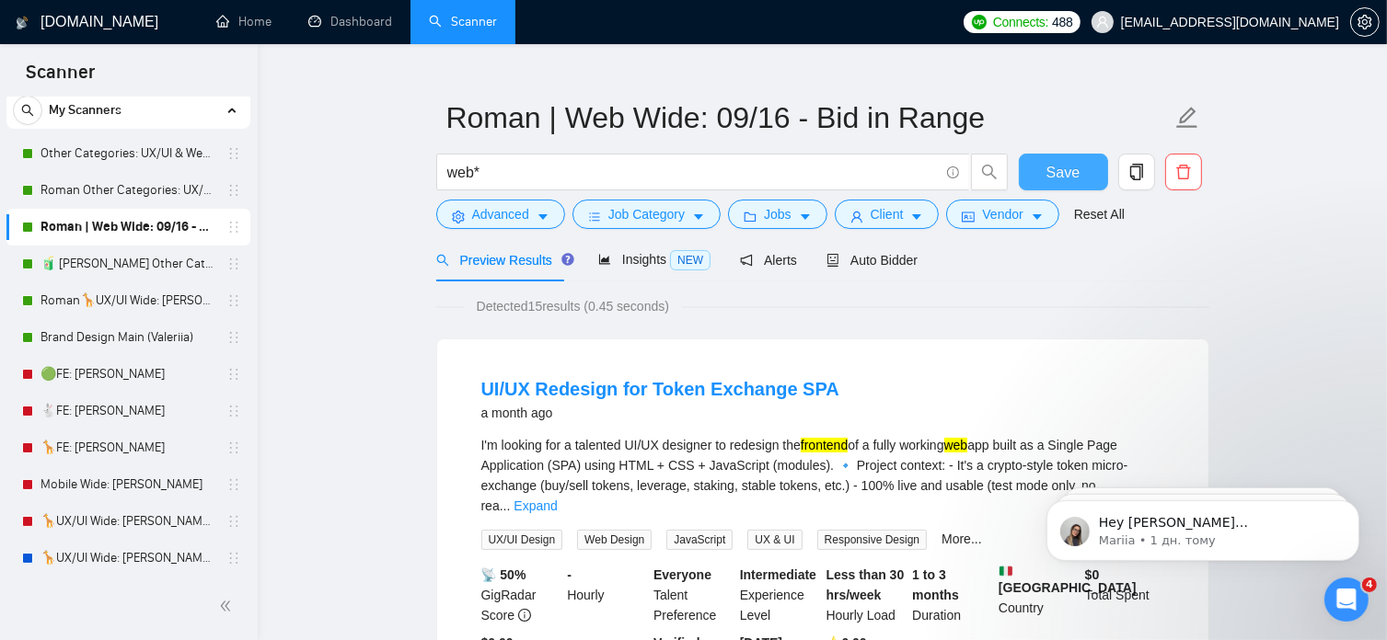
click at [1064, 171] on span "Save" at bounding box center [1062, 172] width 33 height 23
click at [892, 257] on span "Auto Bidder" at bounding box center [871, 260] width 91 height 15
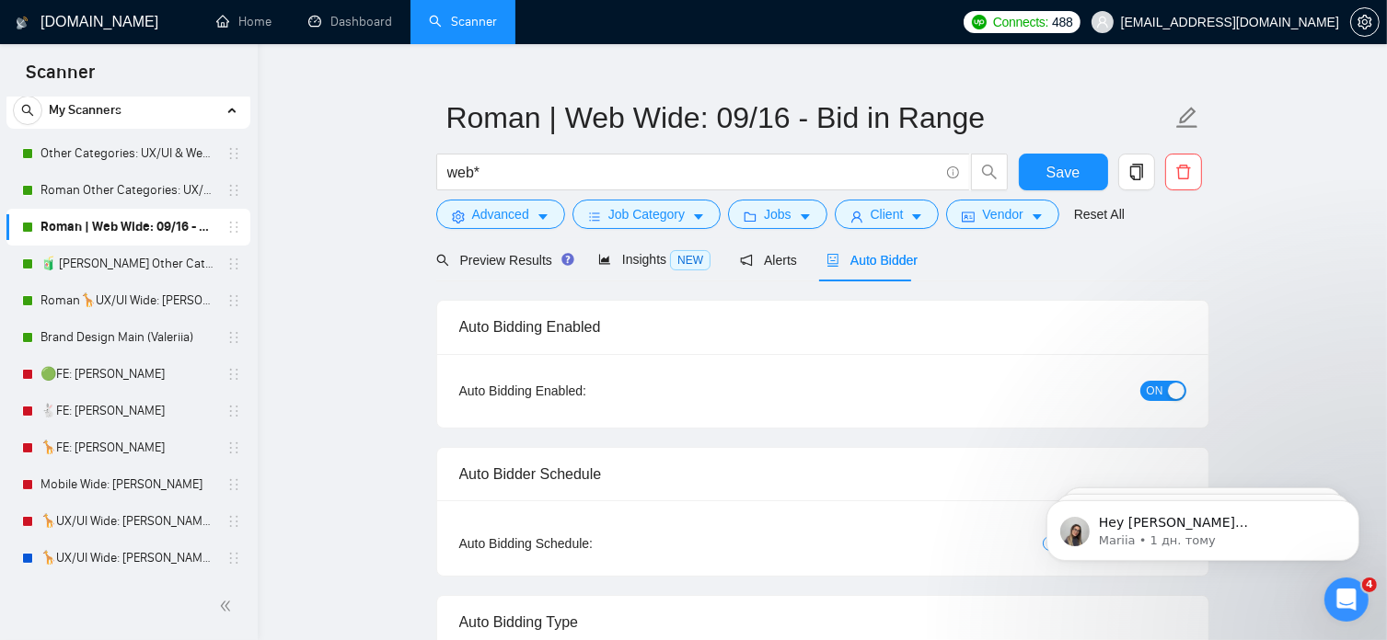
radio input "false"
radio input "true"
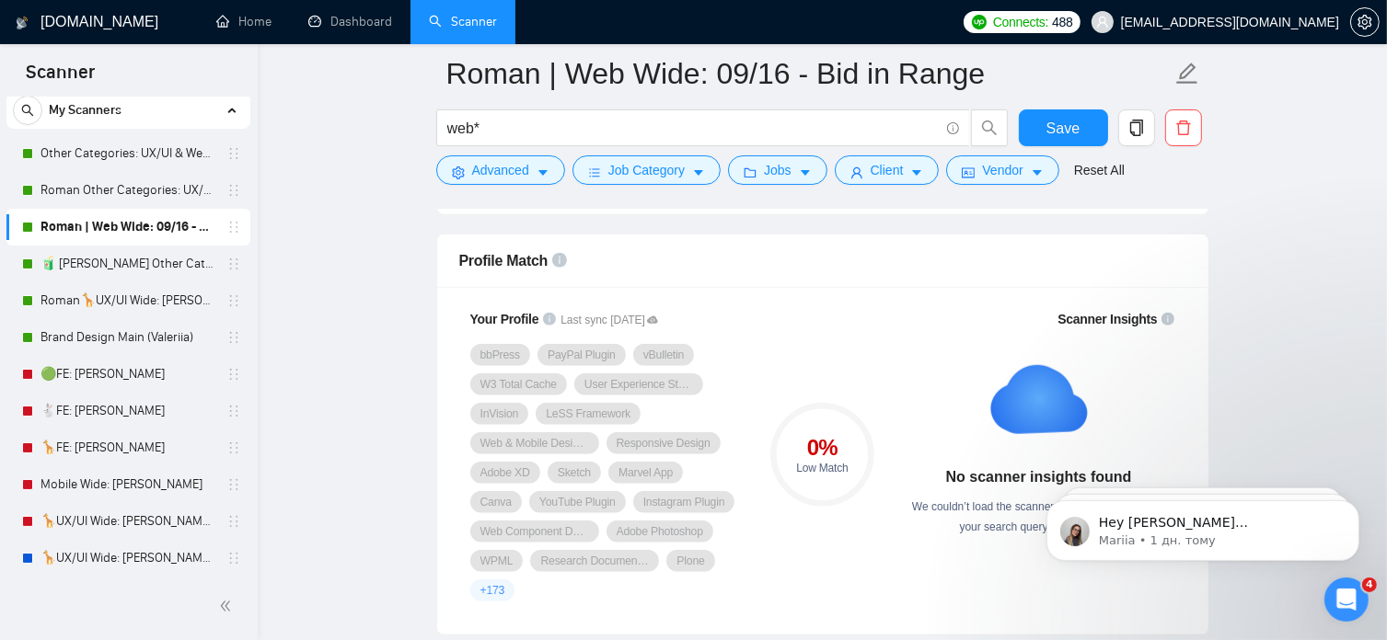
scroll to position [1407, 0]
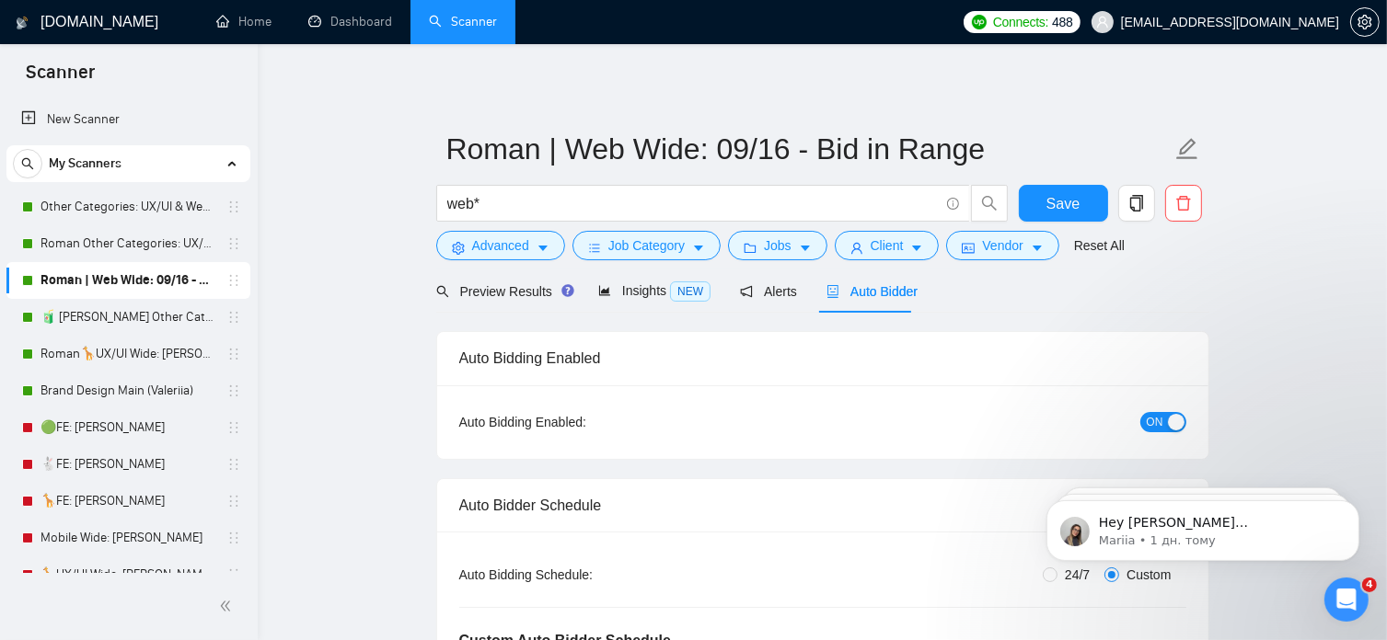
click at [1148, 419] on span "ON" at bounding box center [1154, 422] width 17 height 20
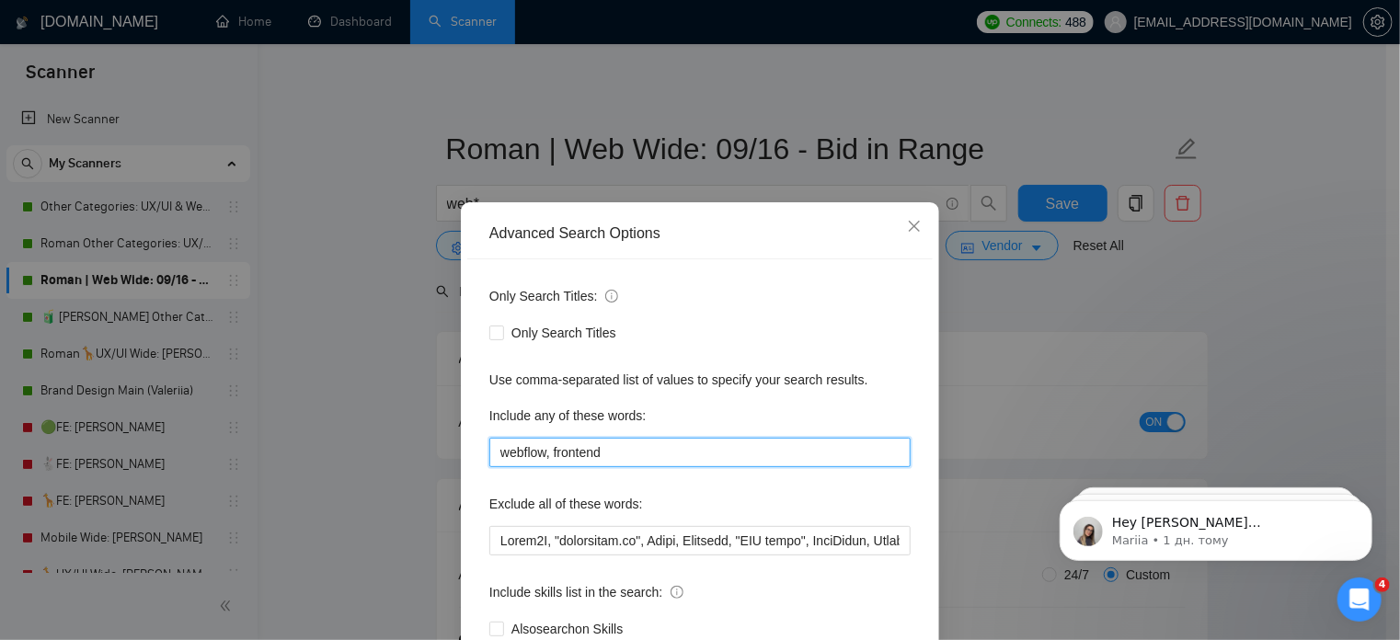
drag, startPoint x: 606, startPoint y: 454, endPoint x: 487, endPoint y: 457, distance: 119.7
click at [489, 457] on input "webflow, frontend" at bounding box center [699, 452] width 421 height 29
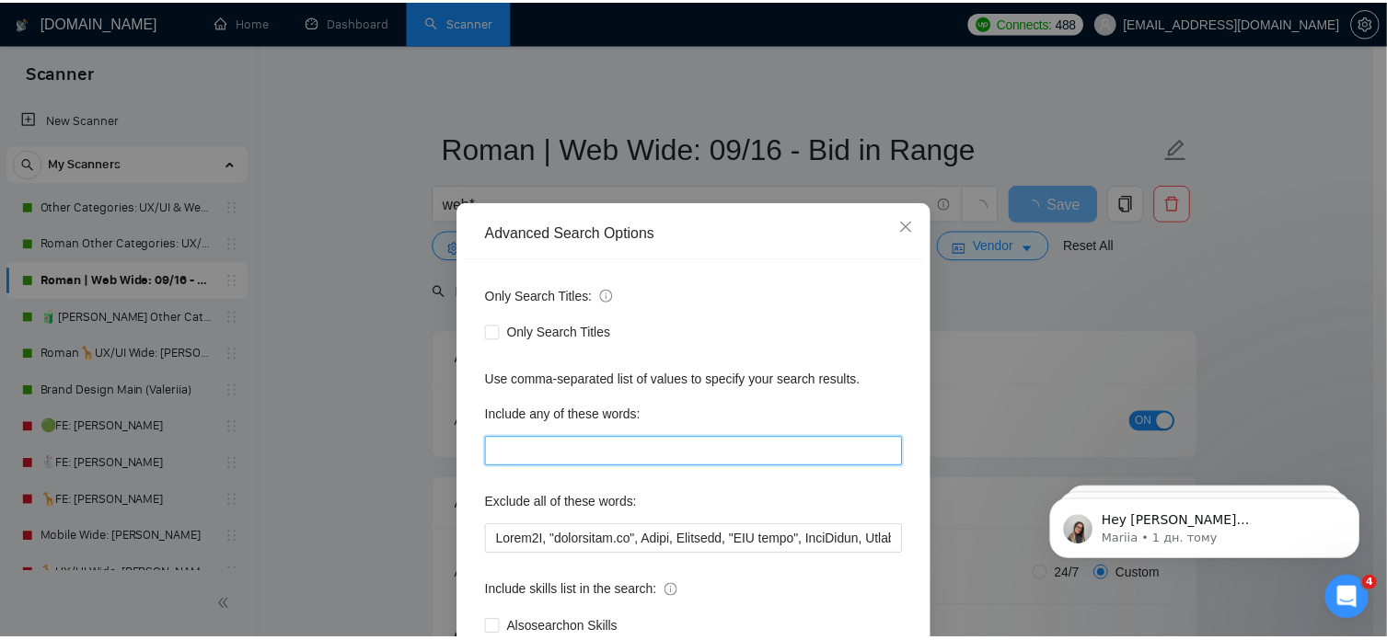
scroll to position [125, 0]
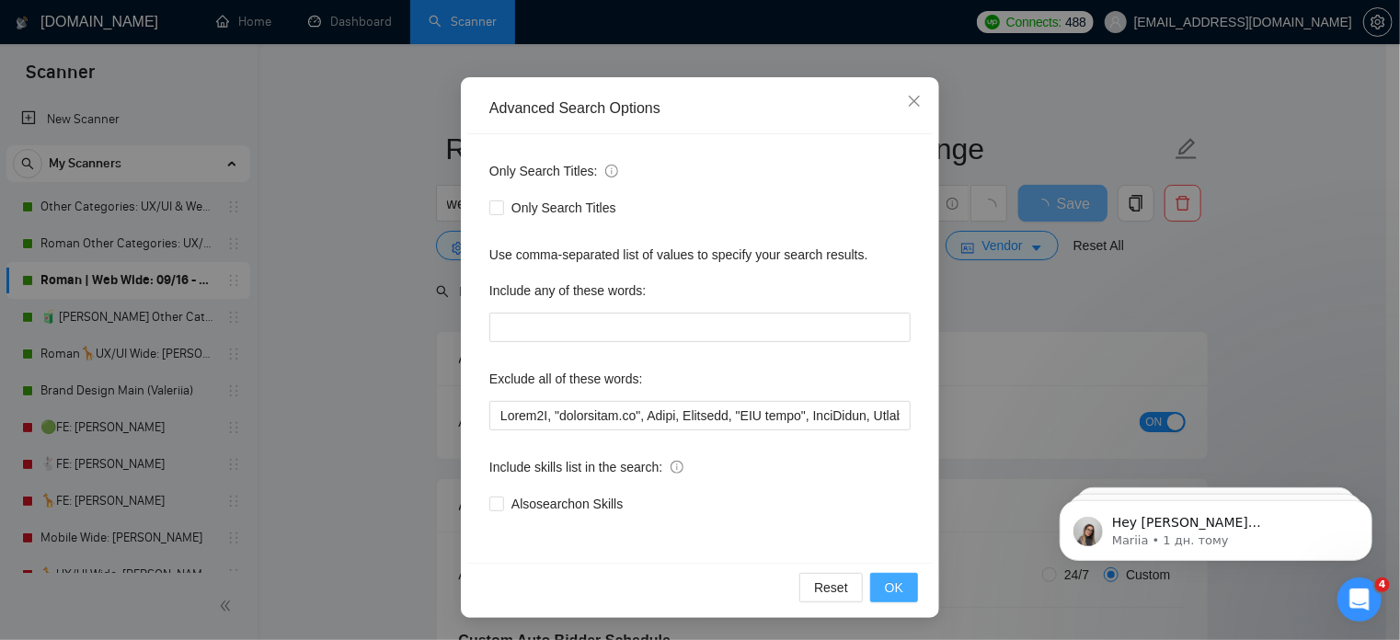
click at [895, 592] on span "OK" at bounding box center [894, 588] width 18 height 20
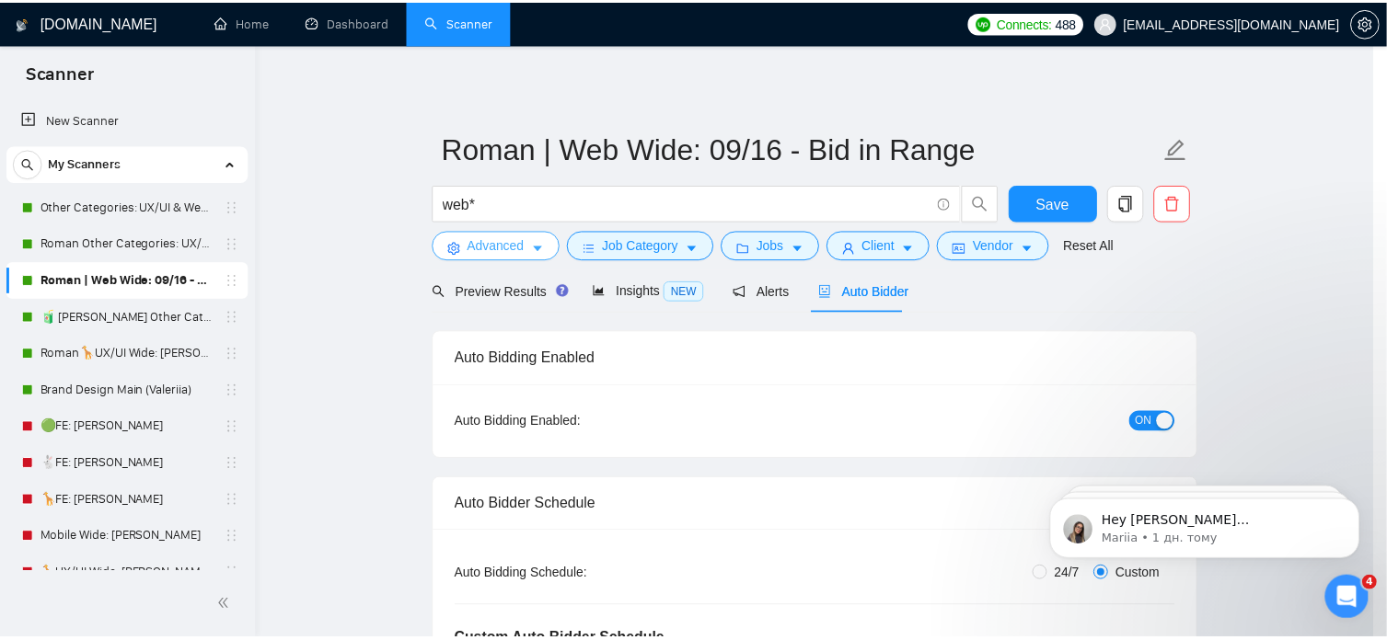
scroll to position [0, 0]
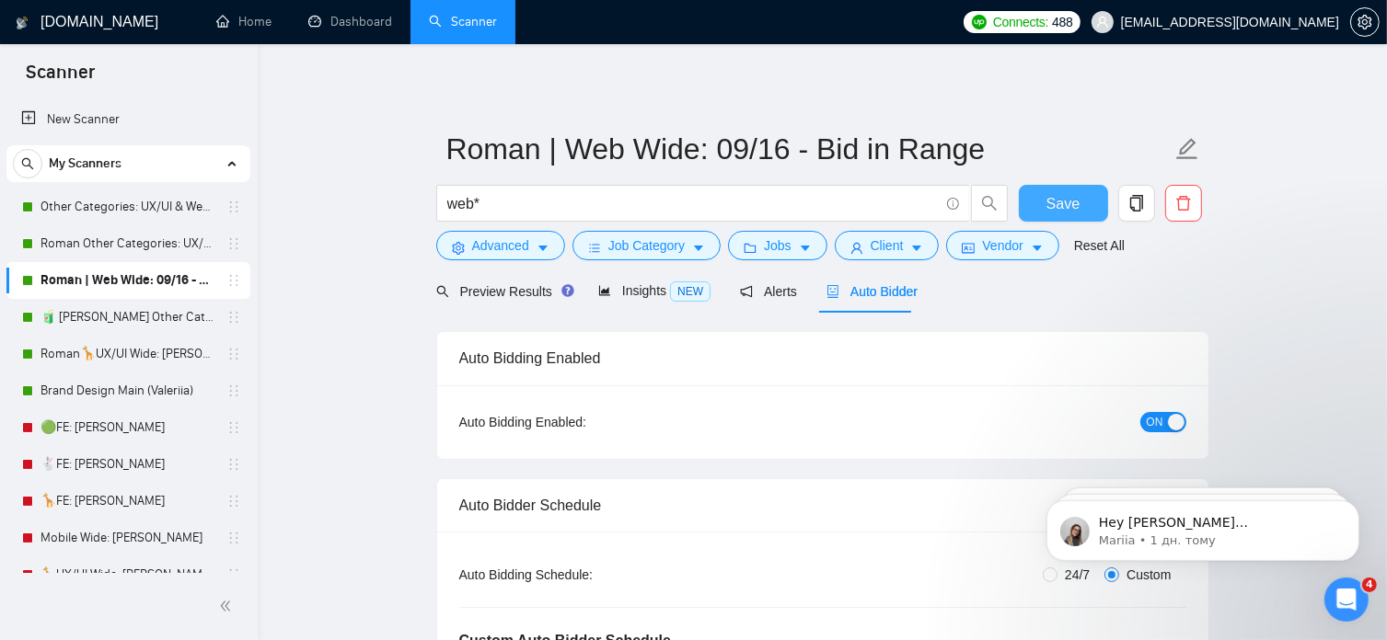
click at [1068, 197] on span "Save" at bounding box center [1062, 203] width 33 height 23
